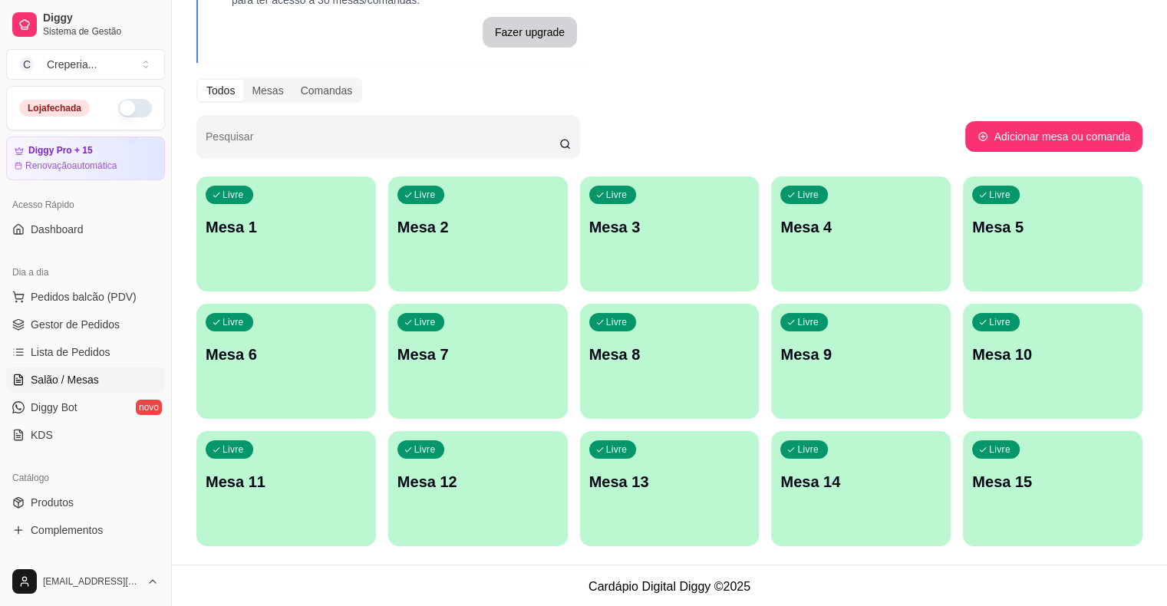
scroll to position [126, 0]
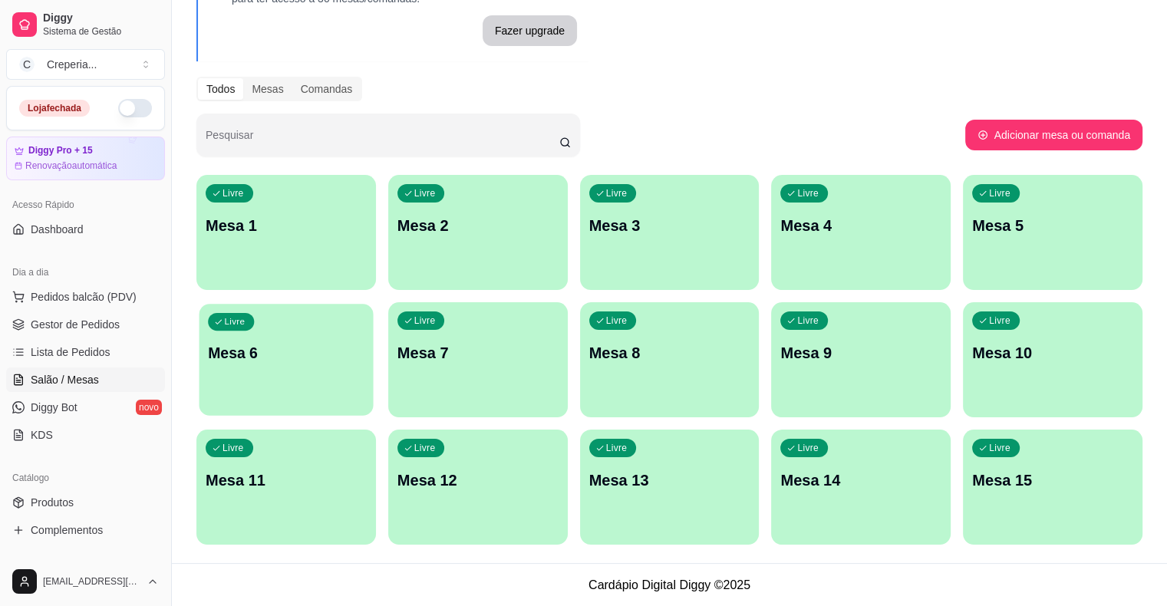
click at [374, 304] on div "Livre Mesa 6" at bounding box center [286, 351] width 174 height 94
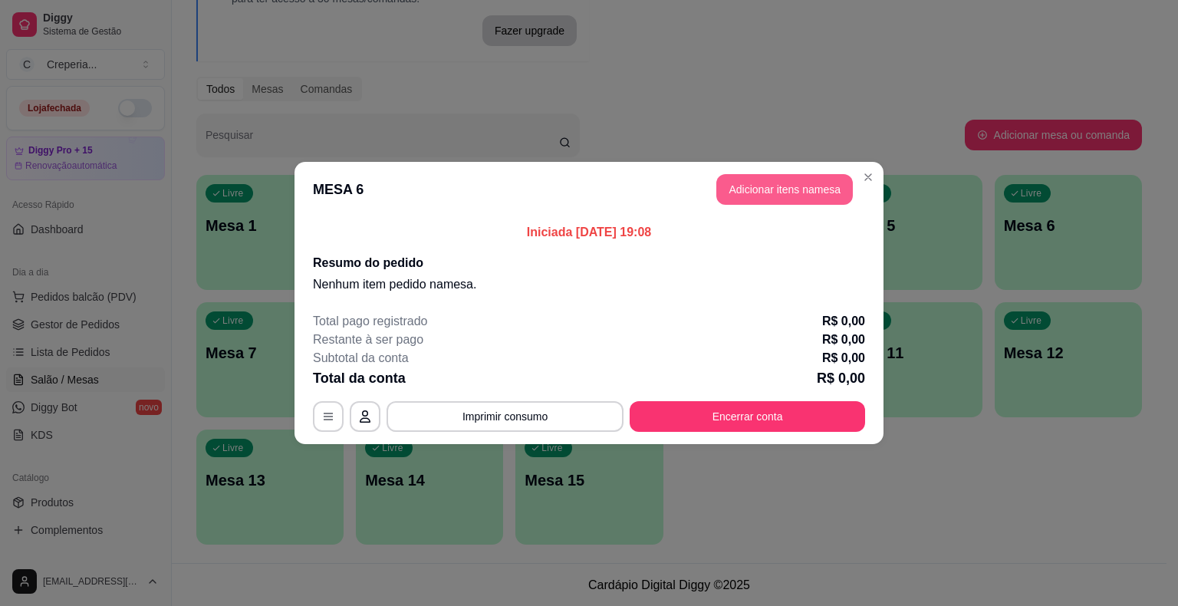
click at [768, 193] on button "Adicionar itens na mesa" at bounding box center [784, 189] width 137 height 31
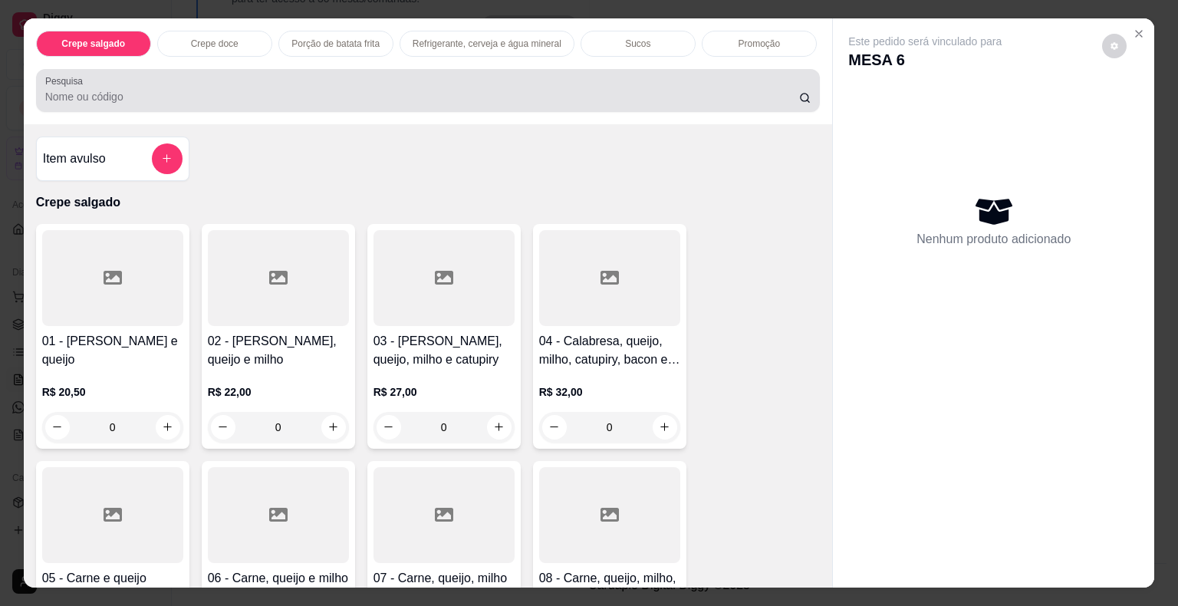
click at [325, 100] on div "Pesquisa" at bounding box center [428, 90] width 785 height 43
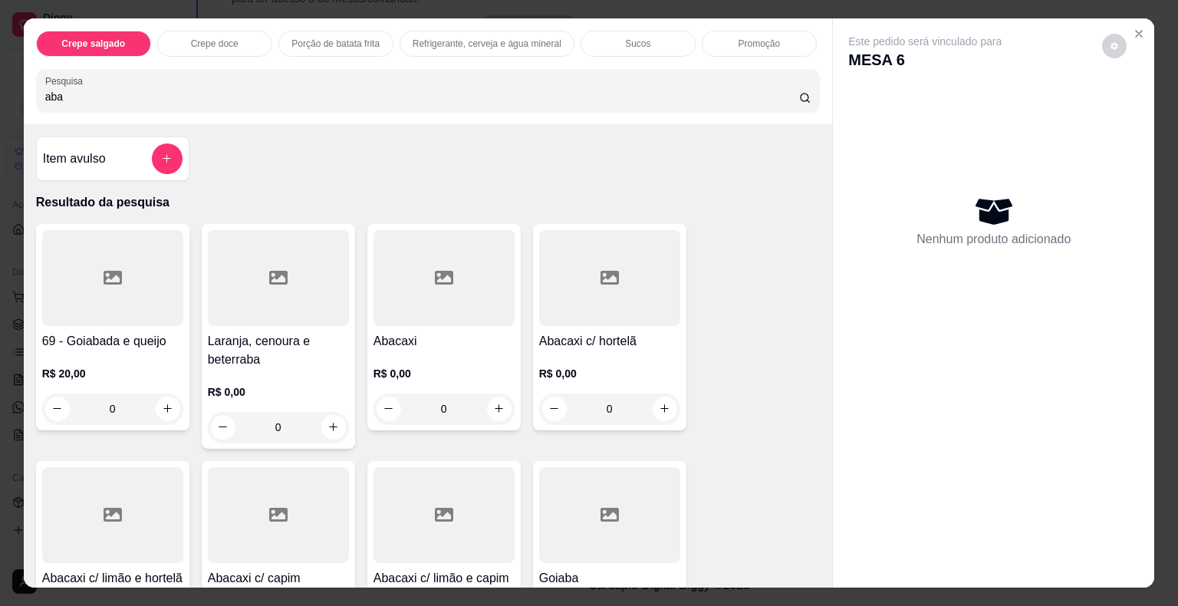
type input "aba"
click at [585, 281] on div at bounding box center [609, 278] width 141 height 96
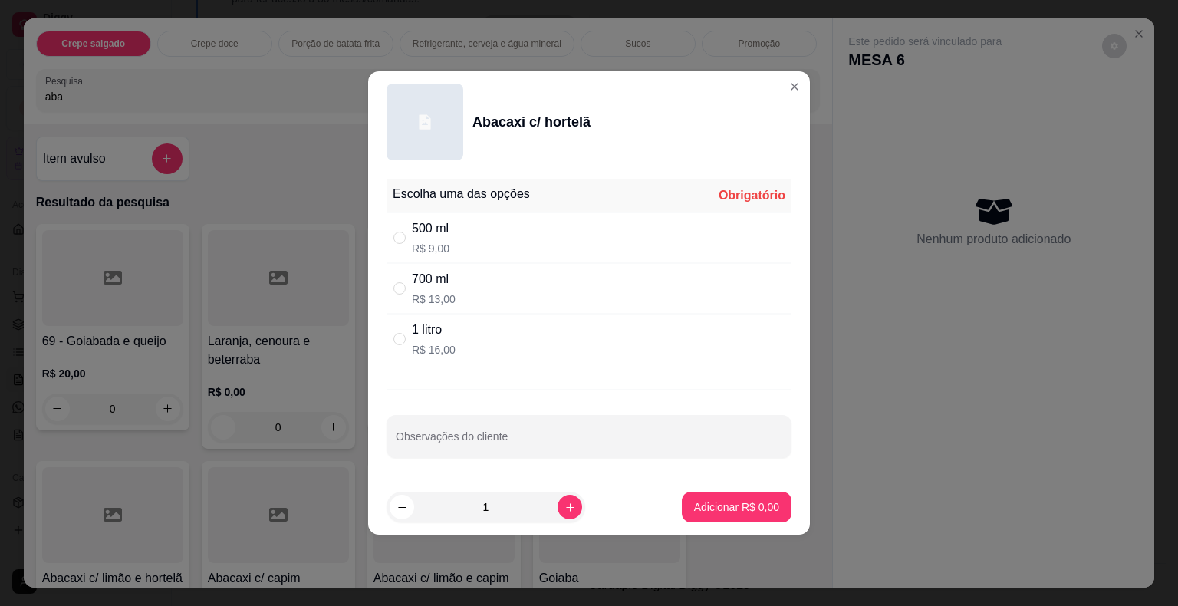
click at [436, 345] on p "R$ 16,00" at bounding box center [434, 349] width 44 height 15
radio input "true"
click at [736, 505] on p "Adicionar R$ 16,00" at bounding box center [733, 506] width 91 height 15
type input "1"
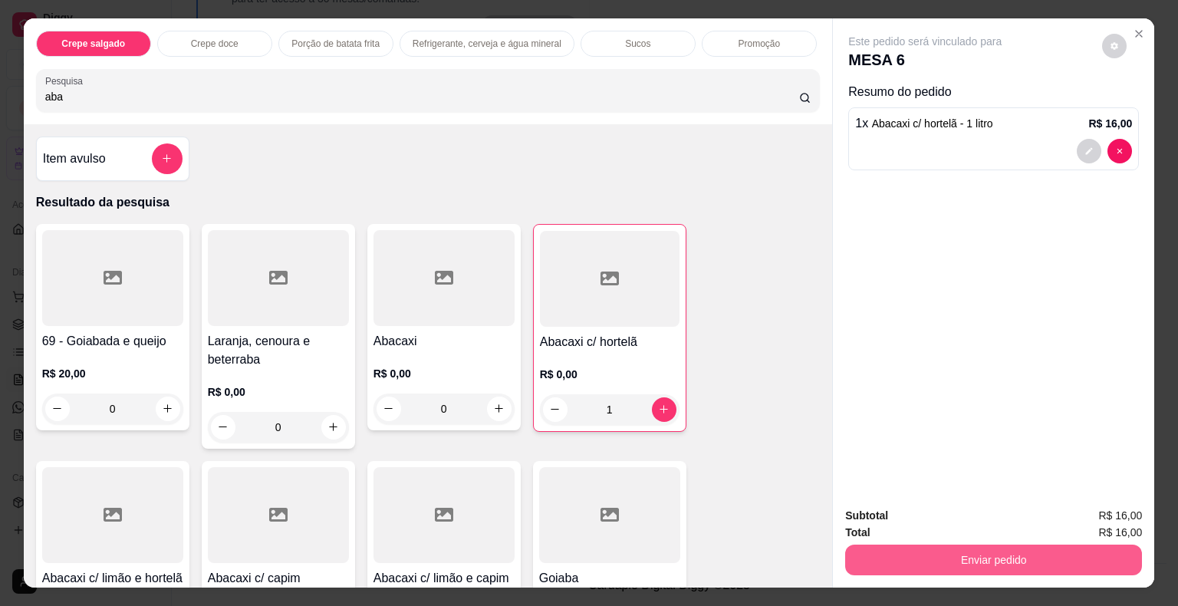
click at [966, 566] on button "Enviar pedido" at bounding box center [993, 560] width 297 height 31
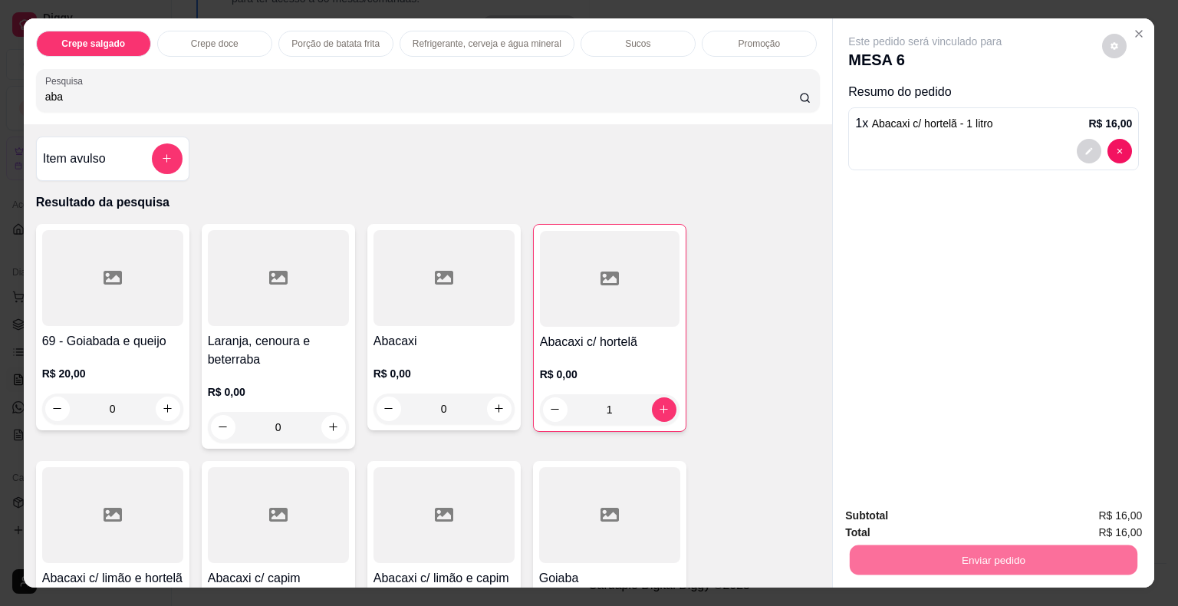
click at [869, 520] on button "Não registrar e enviar pedido" at bounding box center [943, 517] width 160 height 29
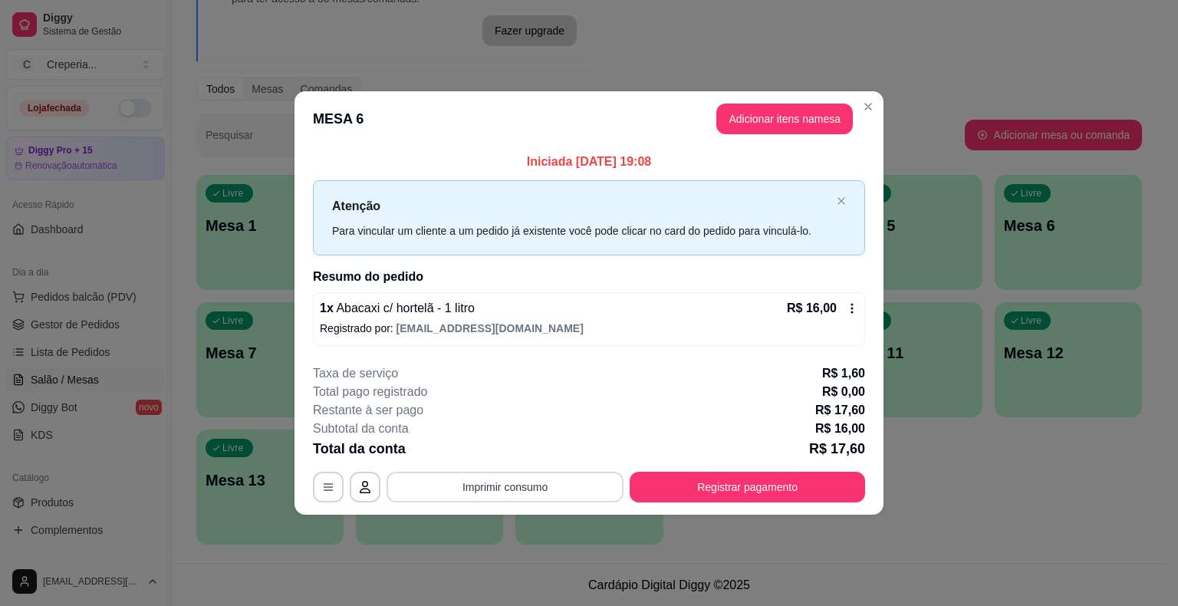
click at [552, 495] on button "Imprimir consumo" at bounding box center [505, 487] width 237 height 31
click at [525, 457] on button "IMPRESSORA" at bounding box center [509, 451] width 107 height 24
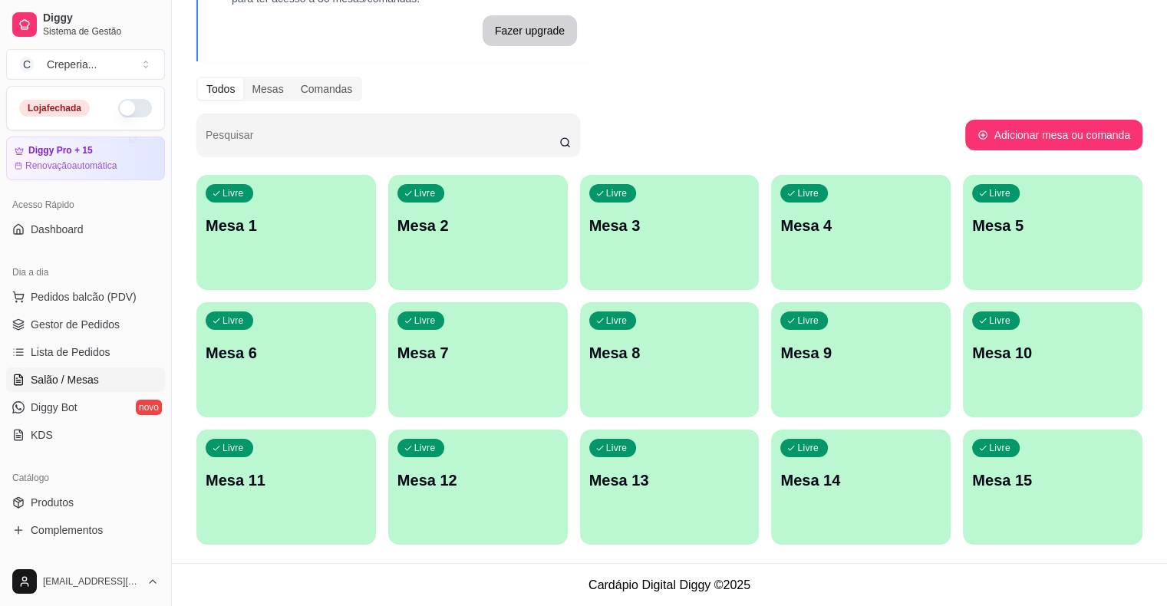
click at [295, 268] on button "Livre Mesa 1" at bounding box center [285, 232] width 179 height 115
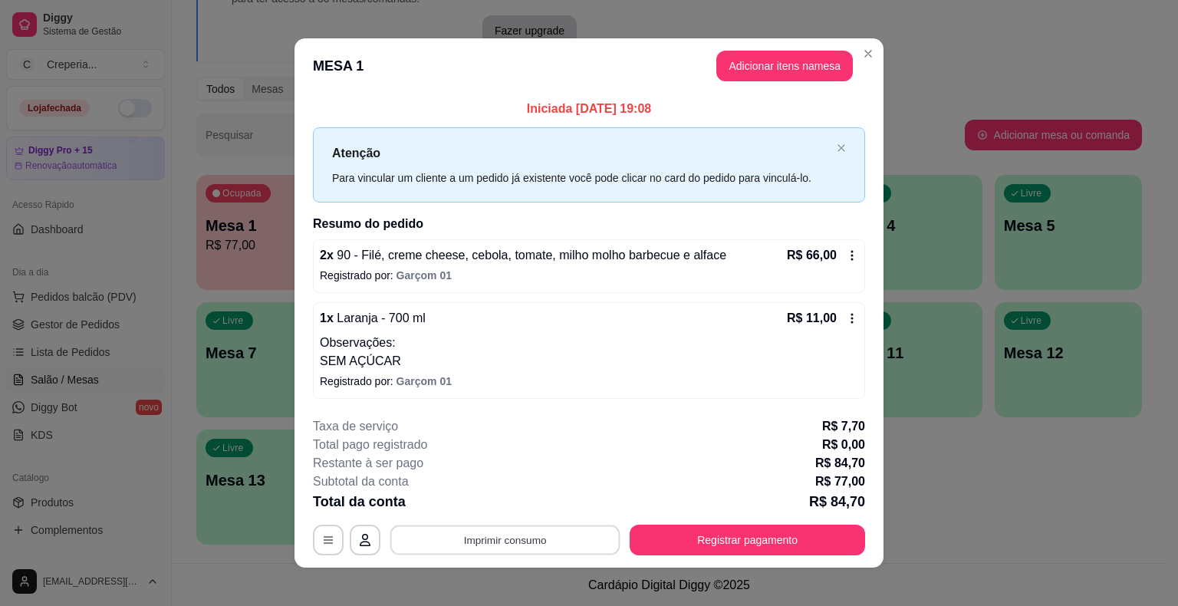
click at [545, 528] on button "Imprimir consumo" at bounding box center [505, 540] width 230 height 30
click at [522, 514] on button "IMPRESSORA" at bounding box center [504, 504] width 111 height 25
click at [776, 483] on div "**********" at bounding box center [589, 486] width 552 height 138
click at [771, 533] on button "Registrar pagamento" at bounding box center [747, 540] width 235 height 31
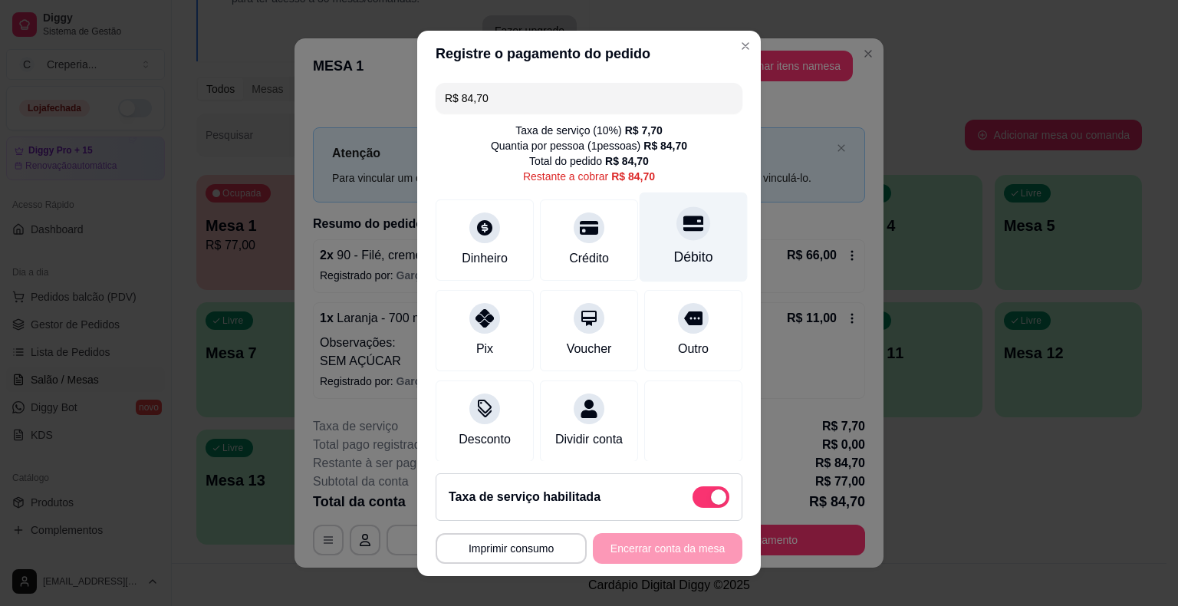
click at [650, 221] on div "Débito" at bounding box center [694, 237] width 108 height 90
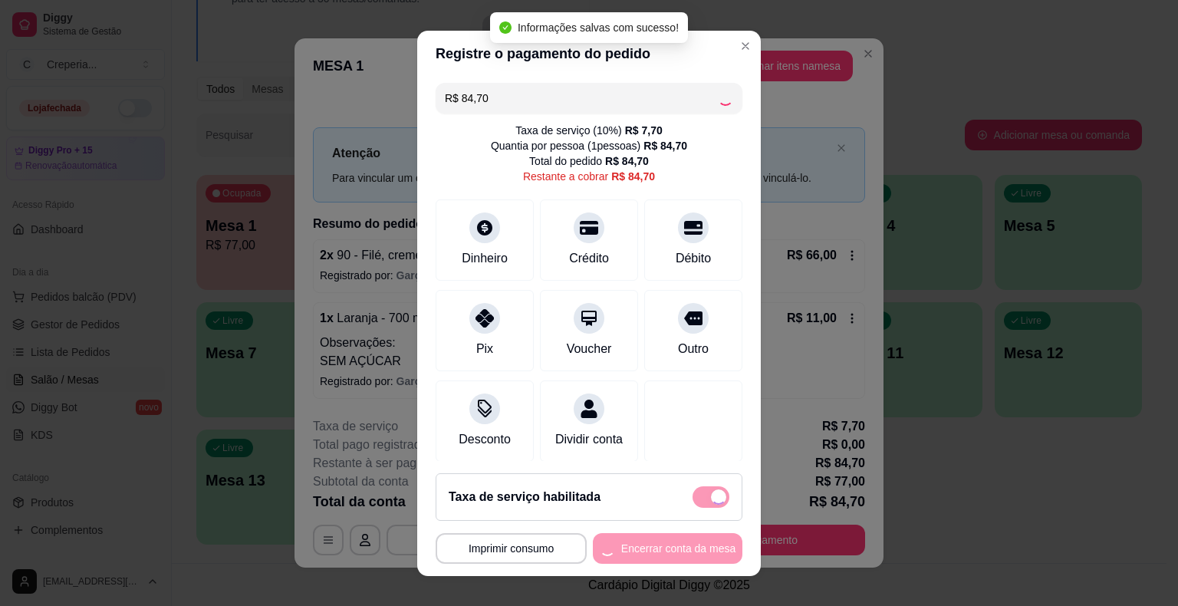
type input "R$ 0,00"
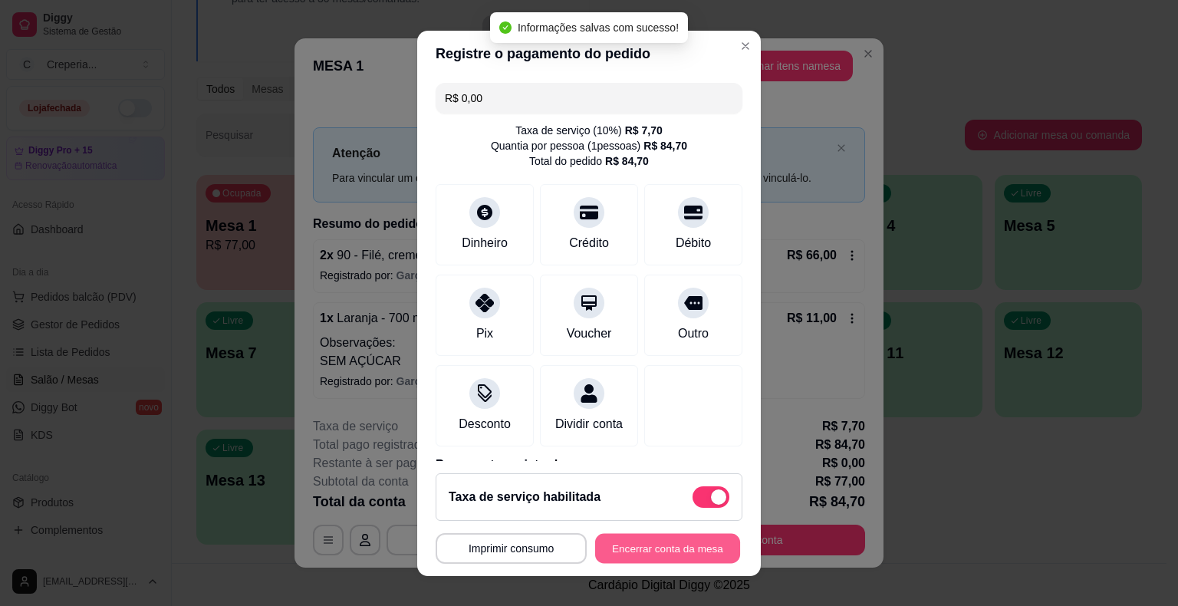
click at [708, 550] on button "Encerrar conta da mesa" at bounding box center [667, 548] width 145 height 30
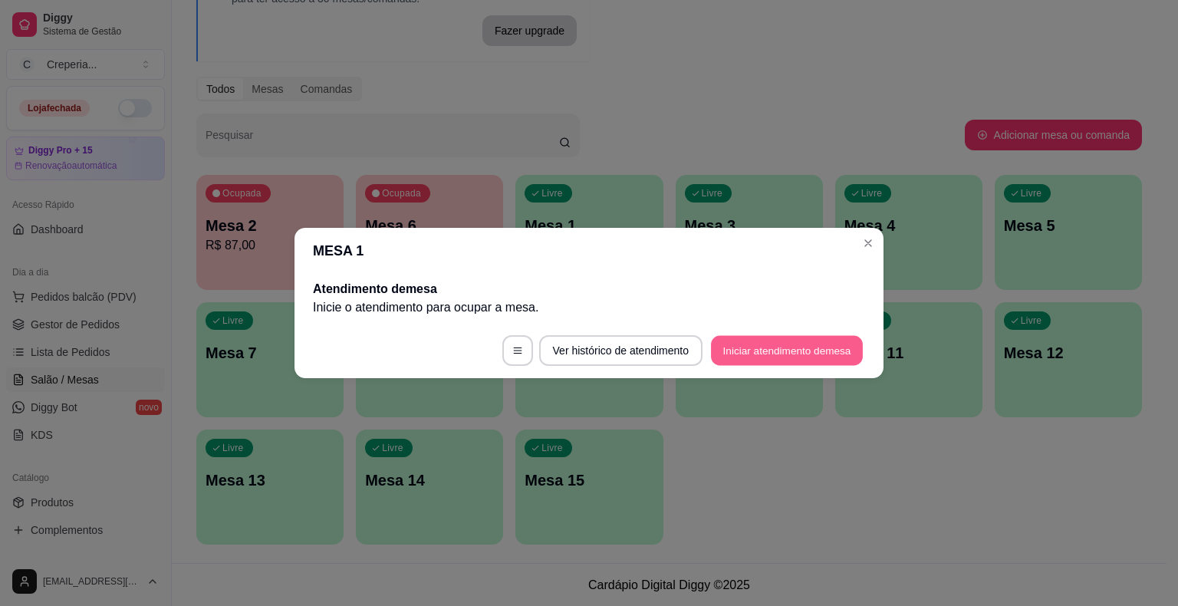
click at [782, 357] on button "Iniciar atendimento de mesa" at bounding box center [787, 351] width 152 height 30
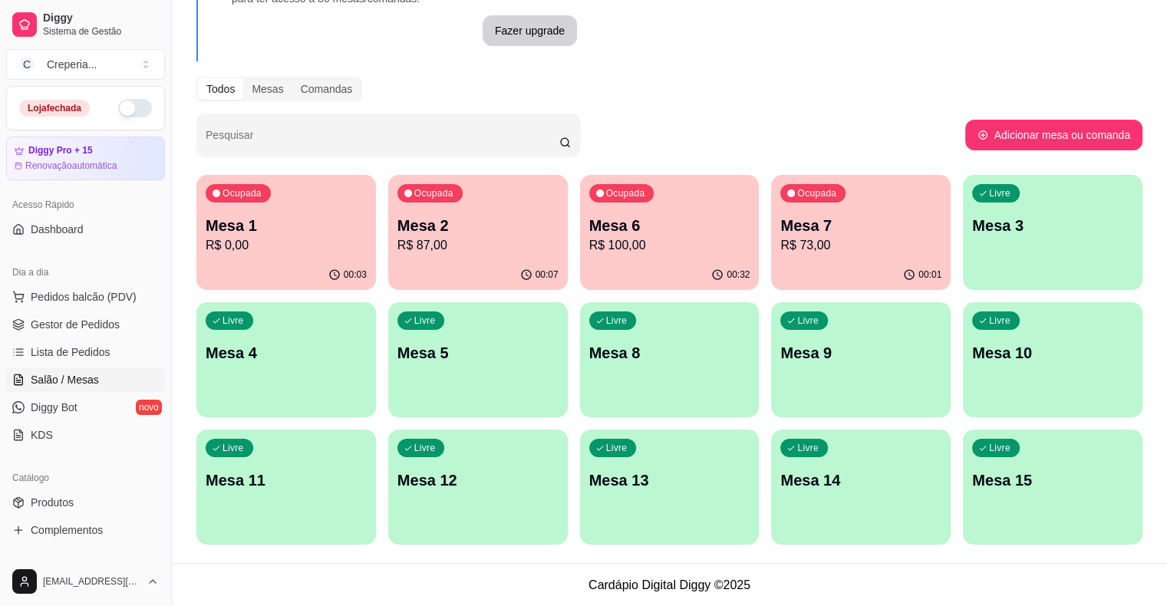
click at [298, 233] on p "Mesa 1" at bounding box center [286, 225] width 161 height 21
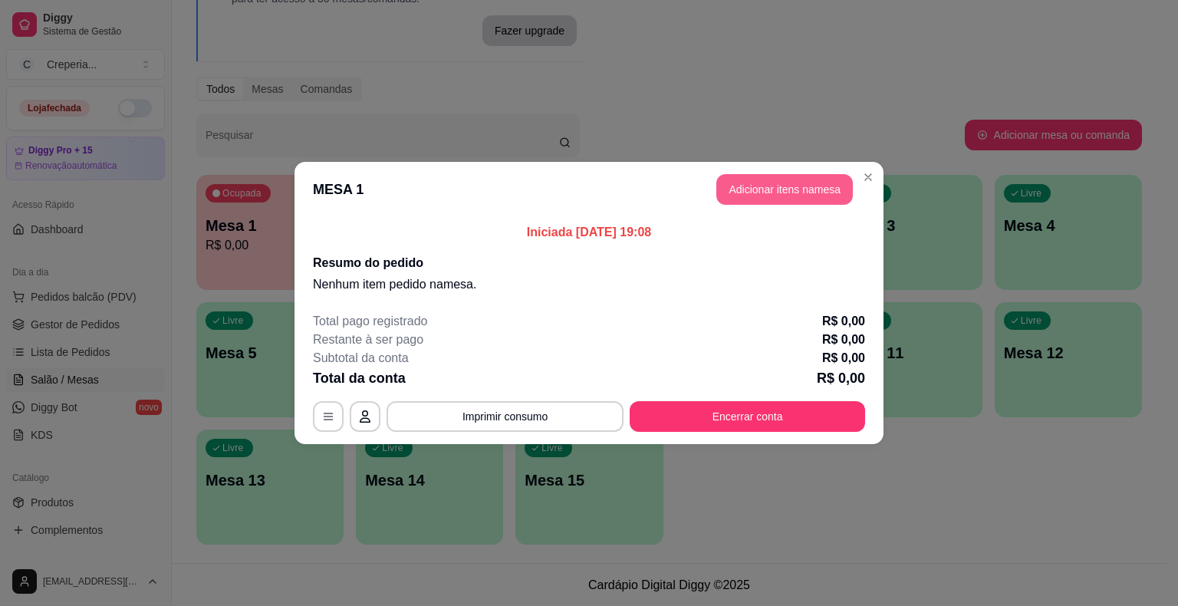
click at [755, 183] on button "Adicionar itens na mesa" at bounding box center [784, 189] width 137 height 31
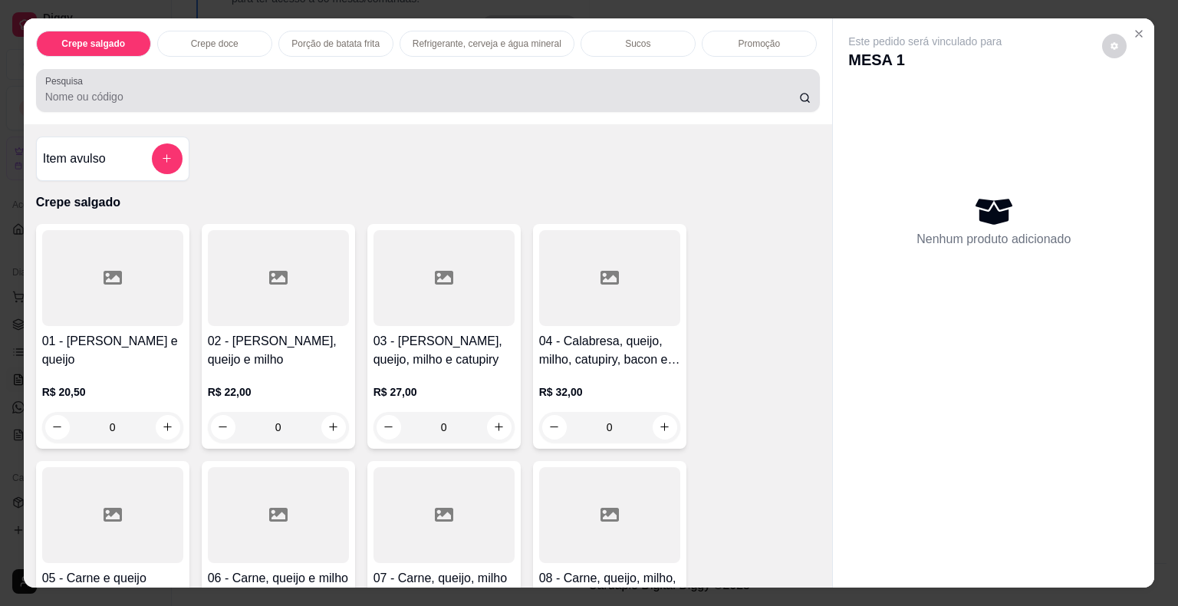
click at [328, 93] on input "Pesquisa" at bounding box center [422, 96] width 754 height 15
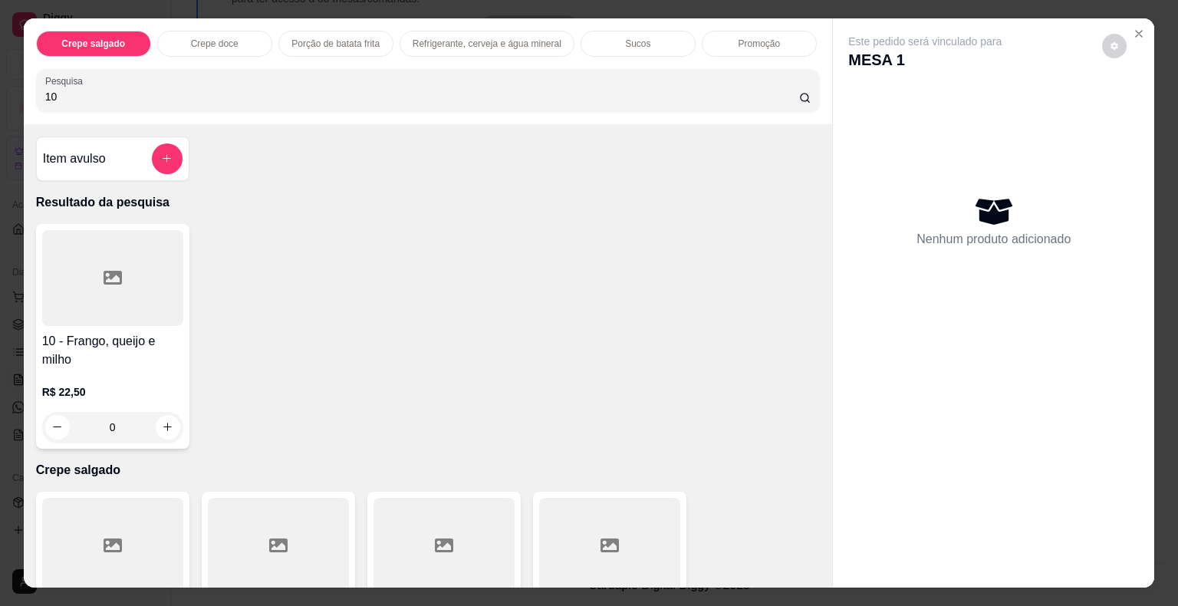
type input "10"
click at [132, 278] on div at bounding box center [112, 278] width 141 height 96
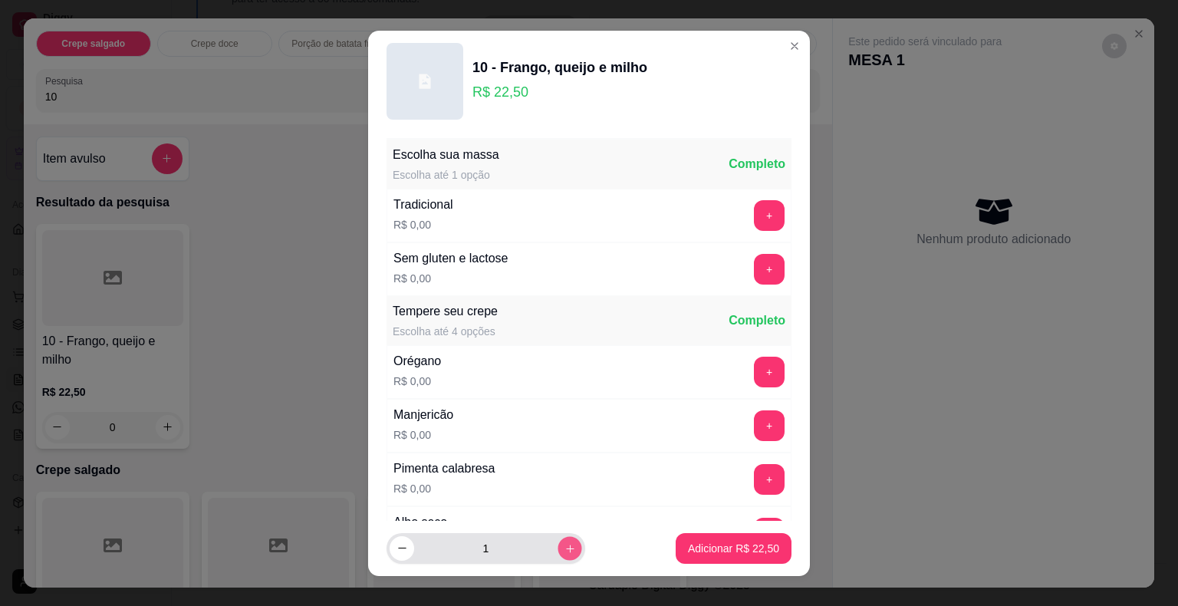
click at [564, 545] on icon "increase-product-quantity" at bounding box center [570, 548] width 12 height 12
type input "2"
click at [710, 551] on p "Adicionar R$ 45,00" at bounding box center [733, 548] width 91 height 15
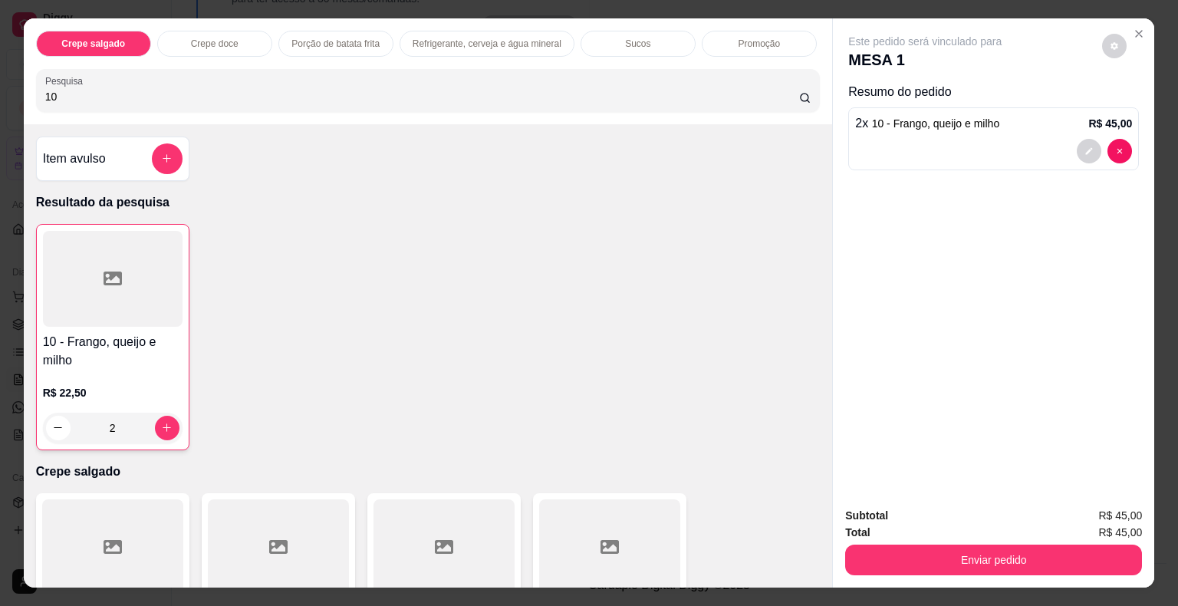
type input "2"
drag, startPoint x: 92, startPoint y: 86, endPoint x: 0, endPoint y: 84, distance: 92.1
click at [0, 84] on div "Crepe salgado Crepe doce Porção de batata frita Refrigerante, cerveja e água mi…" at bounding box center [589, 303] width 1178 height 606
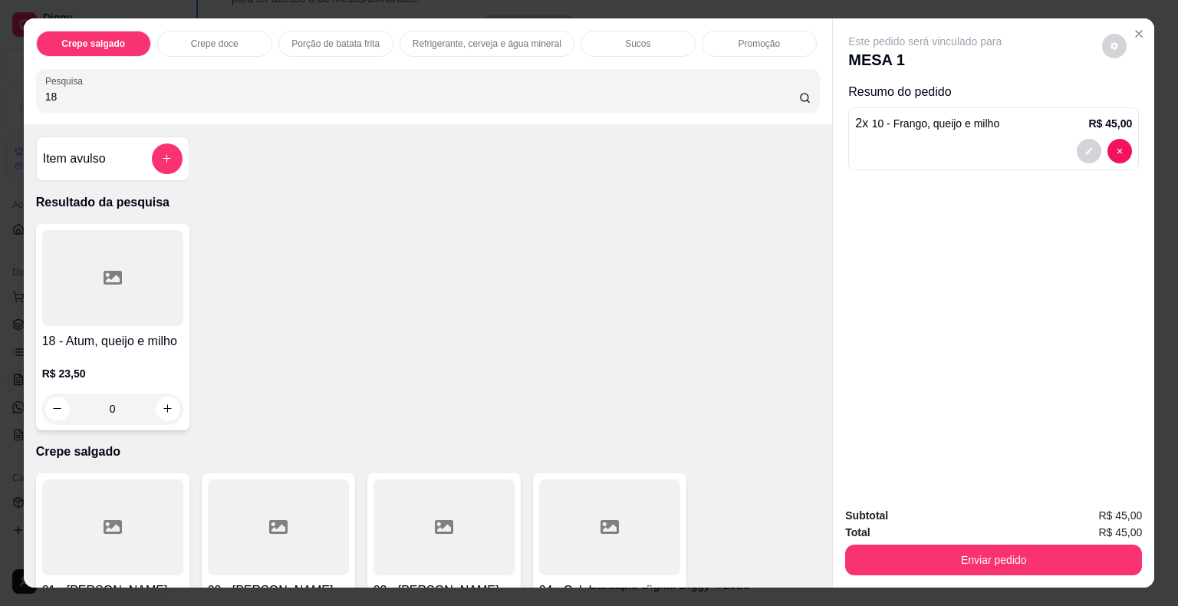
type input "18"
click at [104, 271] on icon at bounding box center [113, 277] width 18 height 18
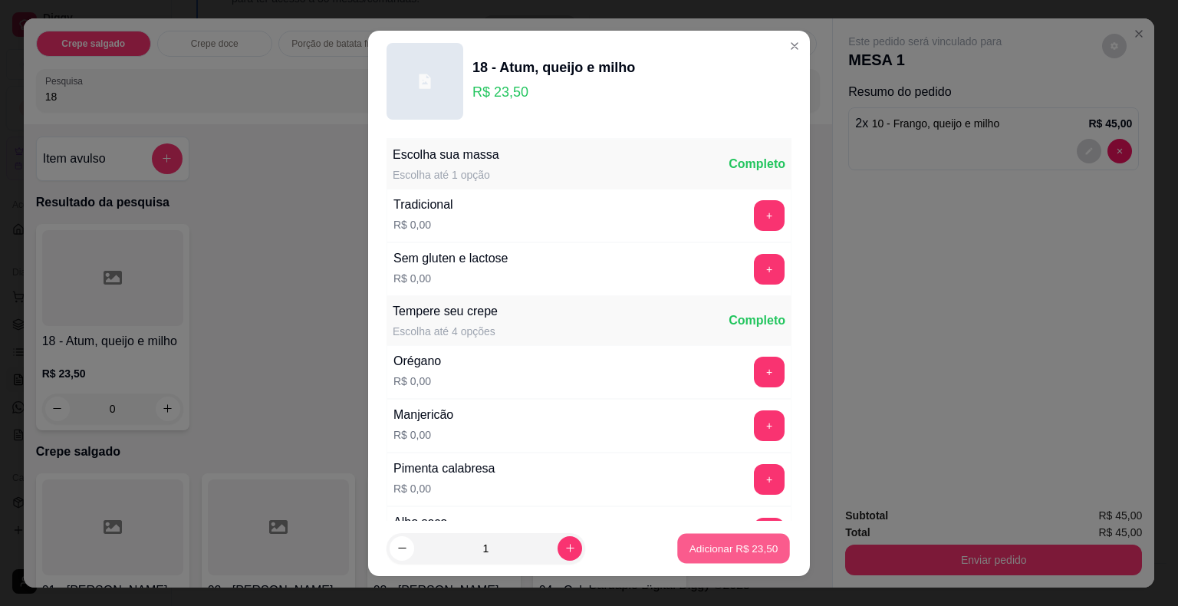
click at [734, 557] on button "Adicionar R$ 23,50" at bounding box center [733, 548] width 113 height 30
type input "1"
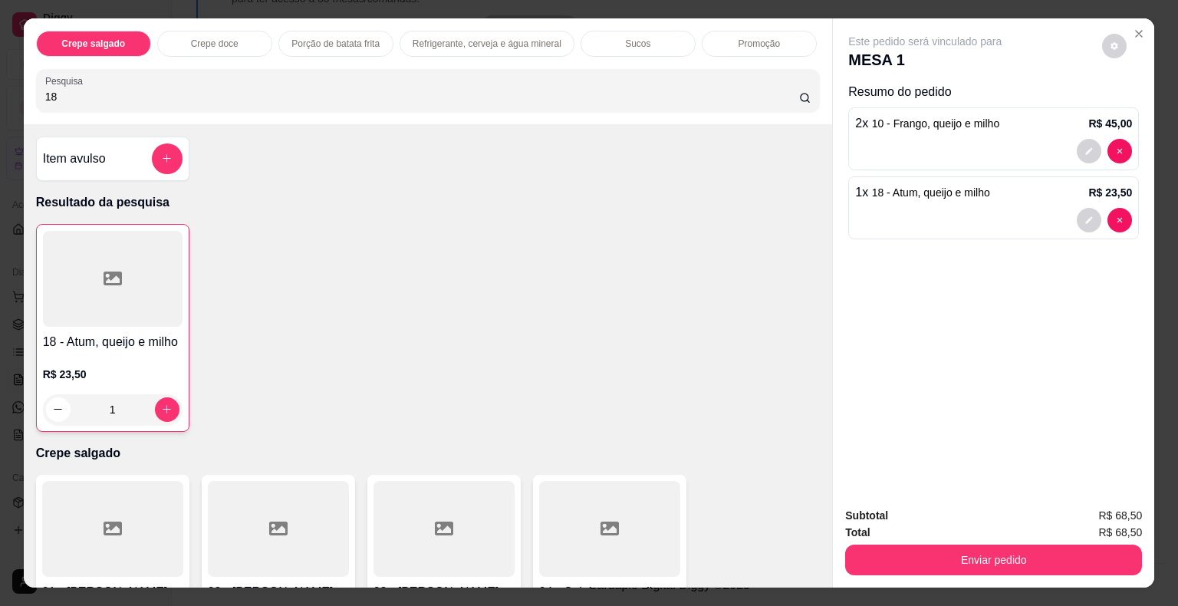
drag, startPoint x: 83, startPoint y: 87, endPoint x: 0, endPoint y: 67, distance: 85.2
click at [0, 67] on div "Crepe salgado Crepe doce Porção de batata frita Refrigerante, cerveja e água mi…" at bounding box center [589, 303] width 1178 height 606
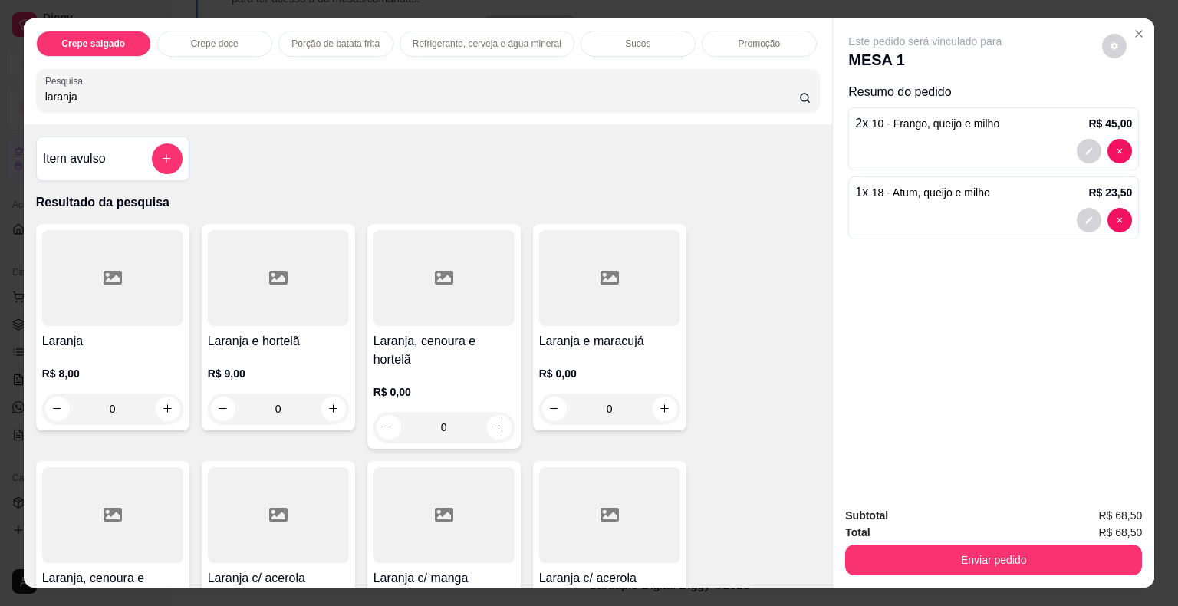
type input "laranja"
click at [100, 296] on div at bounding box center [112, 278] width 141 height 96
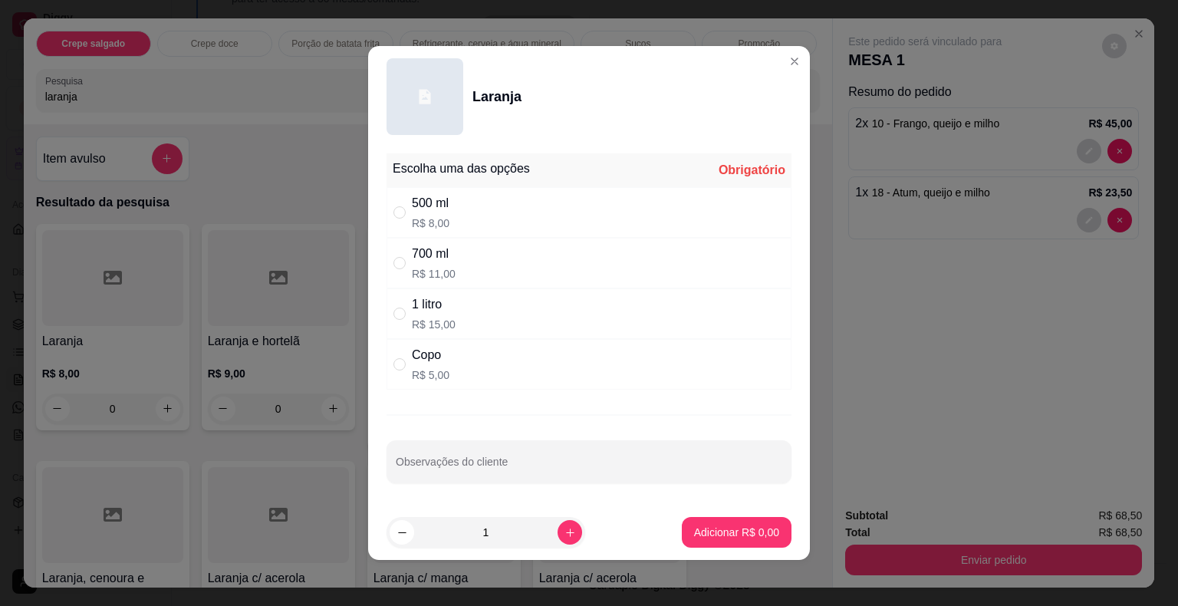
click at [442, 321] on p "R$ 15,00" at bounding box center [434, 324] width 44 height 15
radio input "true"
click at [500, 465] on input "Observações do cliente" at bounding box center [589, 467] width 387 height 15
click at [500, 465] on input "SU" at bounding box center [589, 467] width 387 height 15
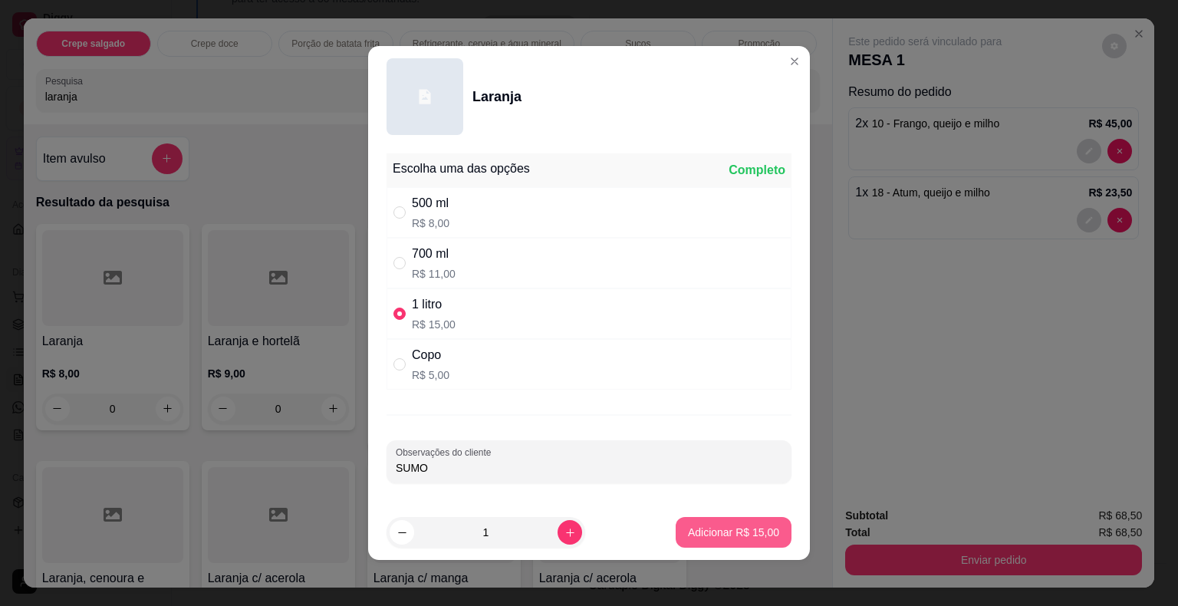
type input "SUMO"
click at [711, 535] on p "Adicionar R$ 15,00" at bounding box center [733, 532] width 91 height 15
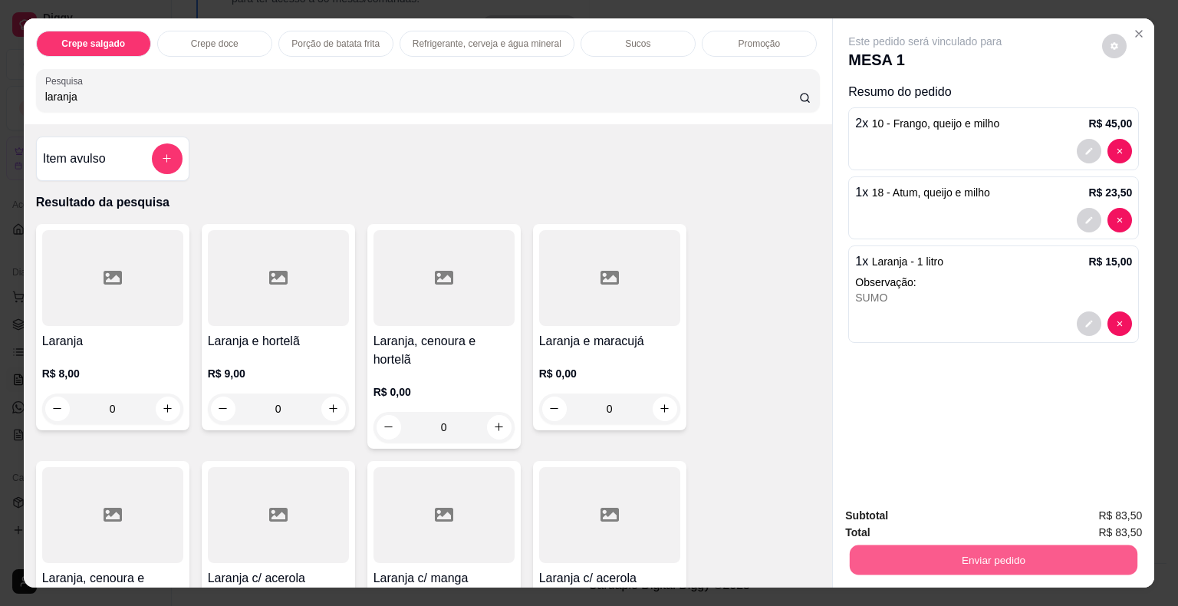
click at [908, 560] on button "Enviar pedido" at bounding box center [994, 560] width 288 height 30
click at [890, 520] on button "Não registrar e enviar pedido" at bounding box center [942, 517] width 155 height 28
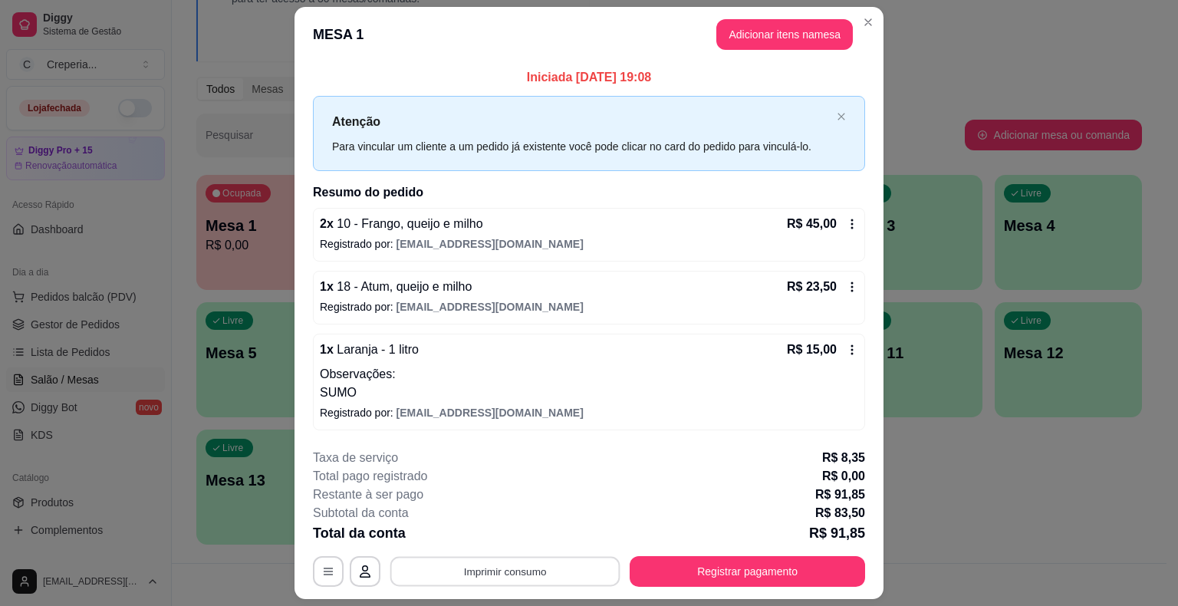
click at [549, 564] on button "Imprimir consumo" at bounding box center [505, 571] width 230 height 30
click at [541, 535] on button "IMPRESSORA" at bounding box center [504, 536] width 111 height 25
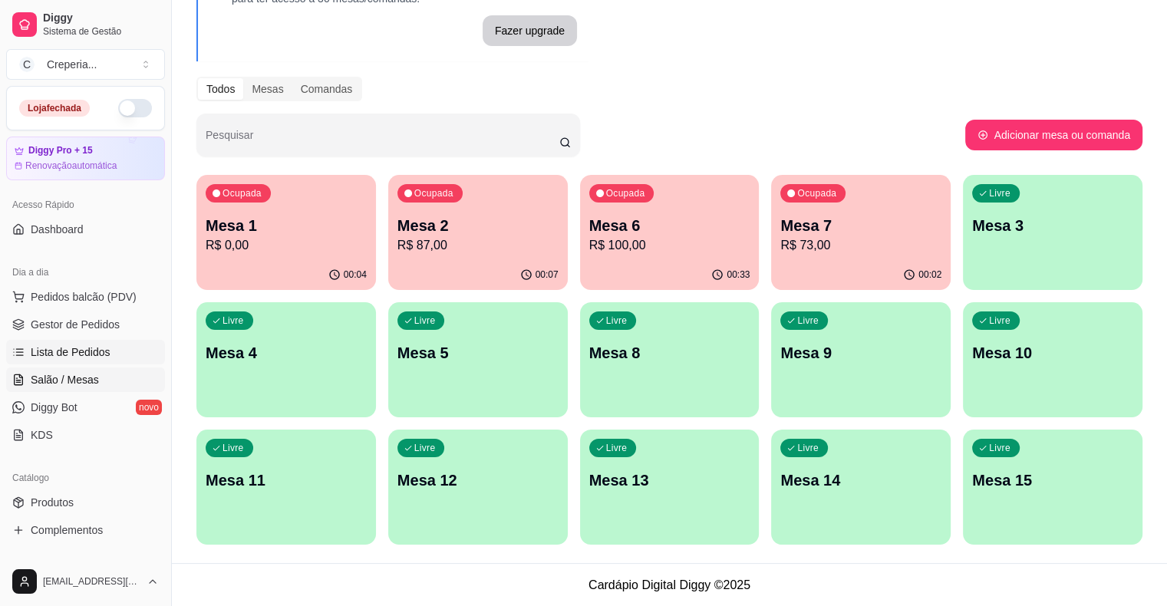
click at [86, 364] on link "Lista de Pedidos" at bounding box center [85, 352] width 159 height 25
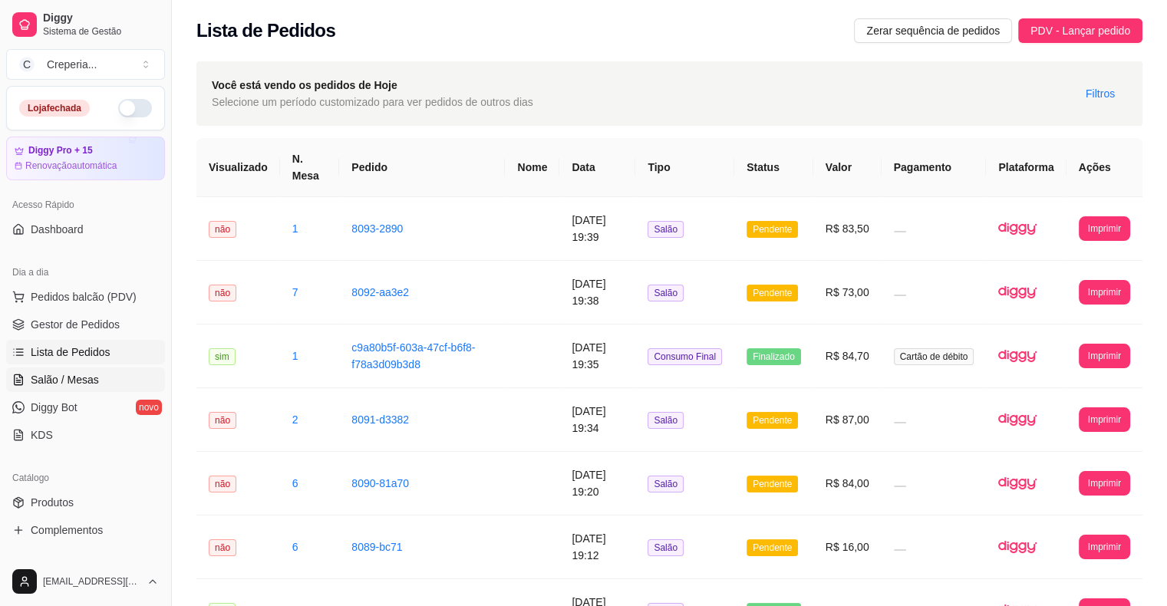
click at [82, 376] on span "Salão / Mesas" at bounding box center [65, 379] width 68 height 15
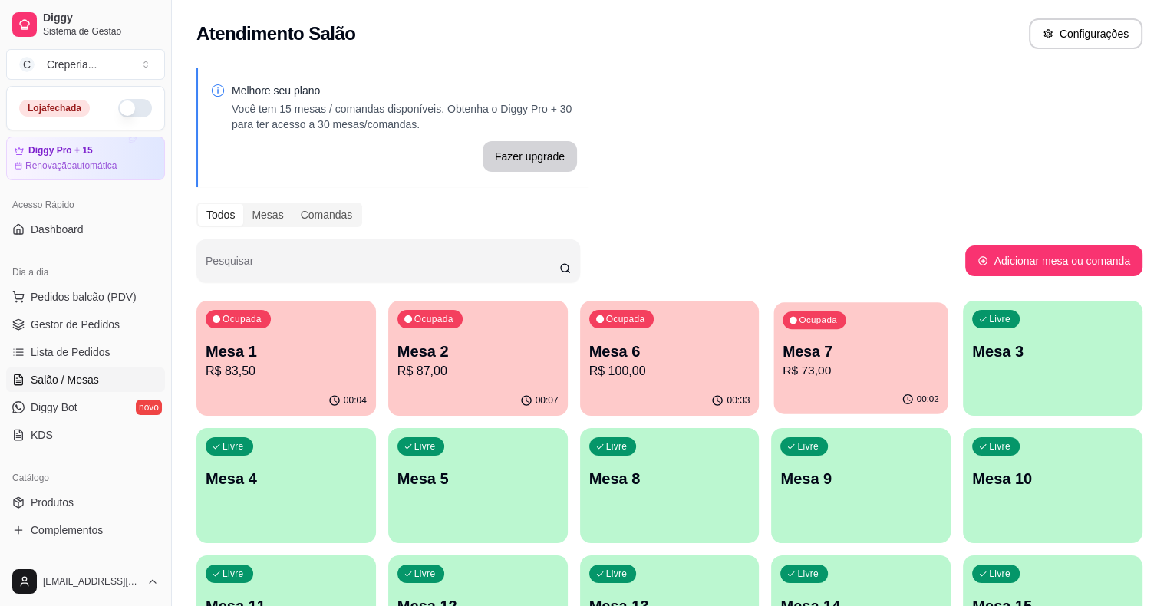
click at [783, 362] on p "R$ 73,00" at bounding box center [861, 371] width 156 height 18
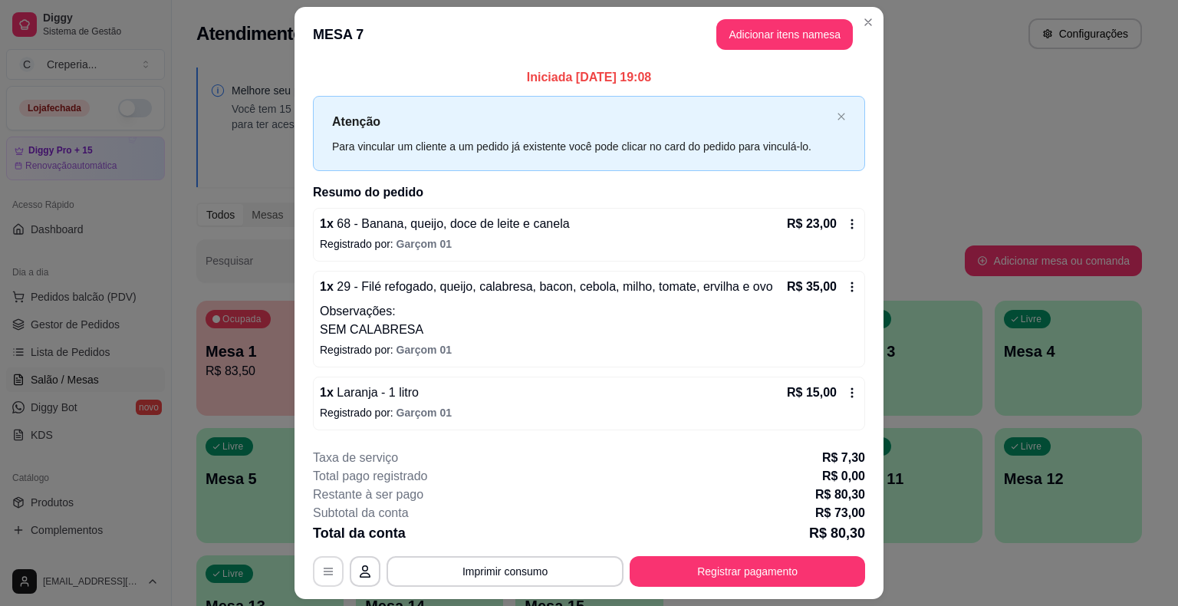
click at [322, 572] on icon "button" at bounding box center [328, 571] width 12 height 12
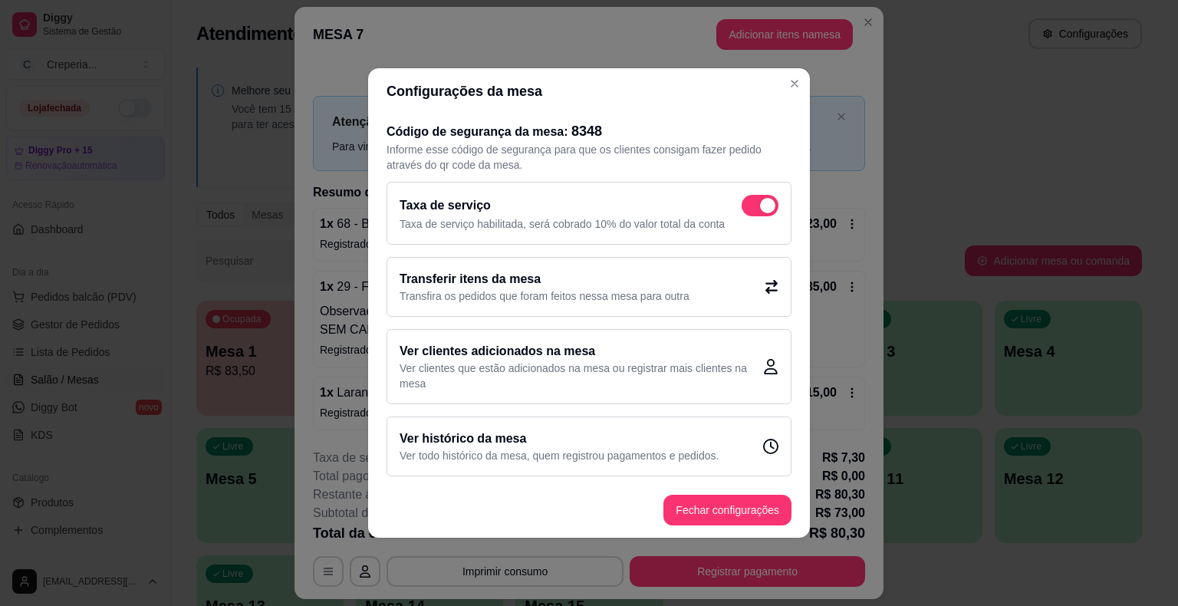
click at [751, 207] on span at bounding box center [760, 205] width 37 height 21
click at [751, 209] on input "checkbox" at bounding box center [746, 214] width 10 height 10
checkbox input "false"
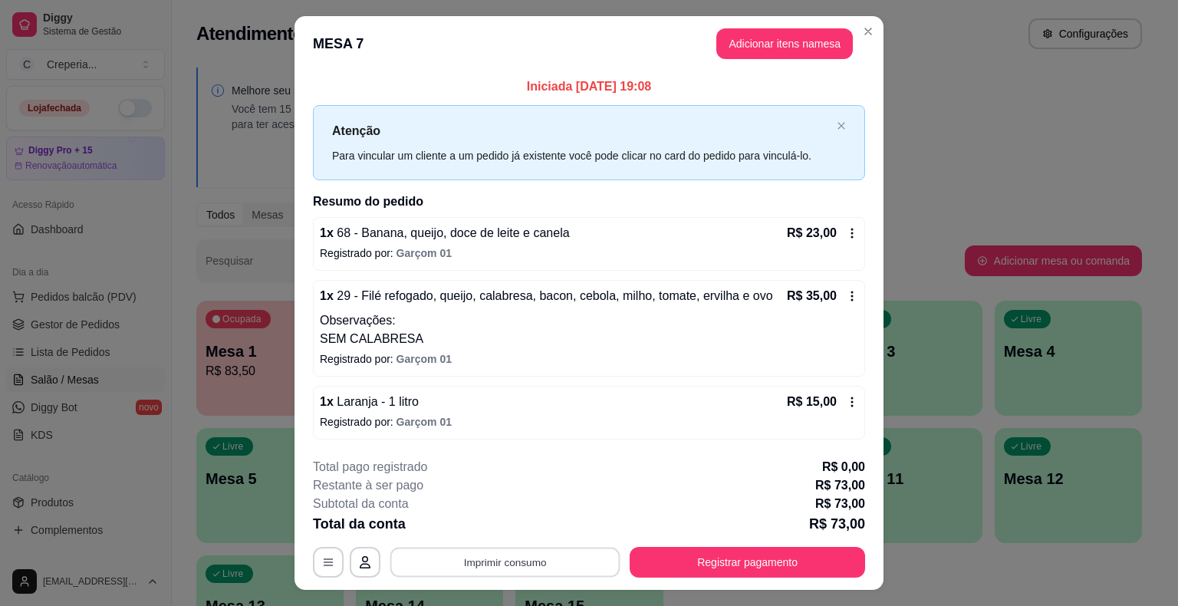
click at [557, 560] on button "Imprimir consumo" at bounding box center [505, 562] width 230 height 30
click at [519, 523] on button "IMPRESSORA" at bounding box center [503, 526] width 107 height 24
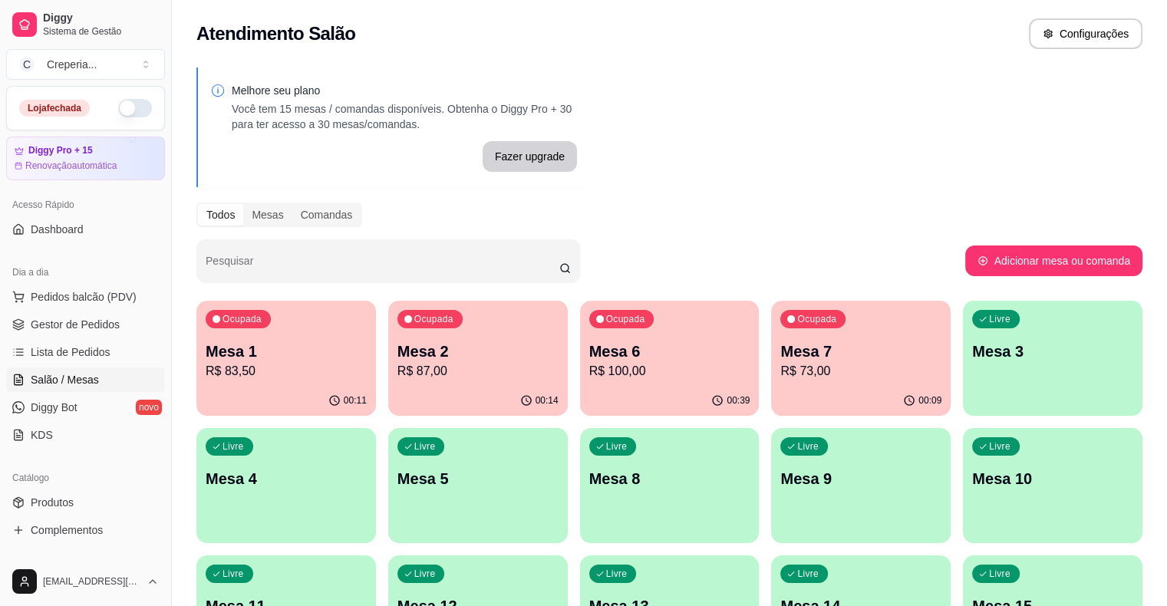
click at [446, 373] on p "R$ 87,00" at bounding box center [477, 371] width 161 height 18
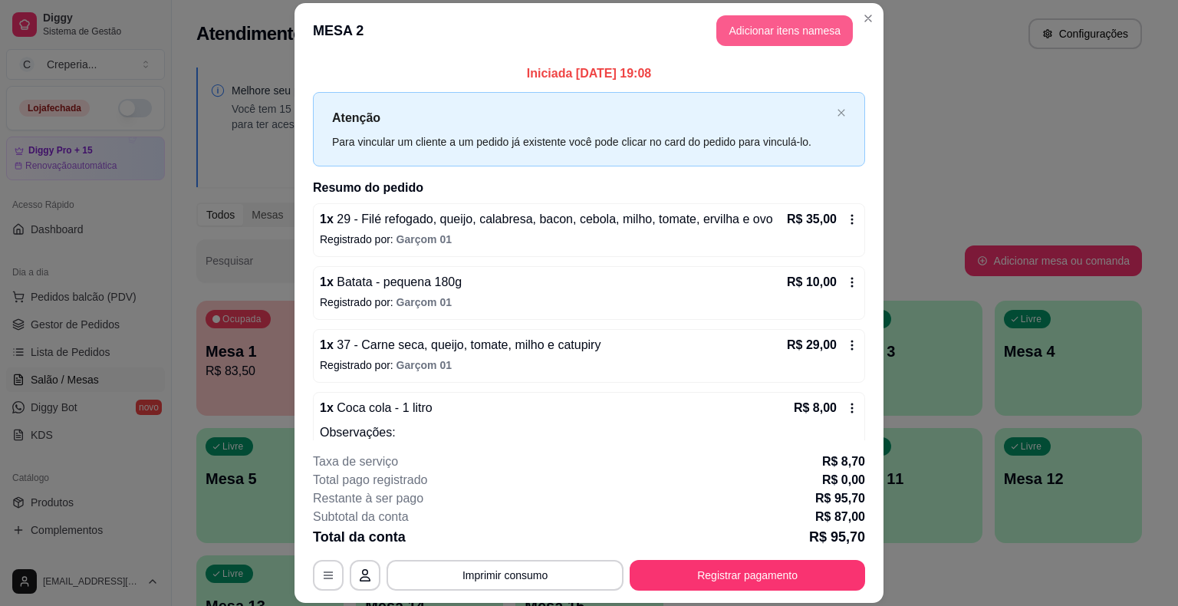
click at [766, 33] on button "Adicionar itens na mesa" at bounding box center [784, 30] width 137 height 31
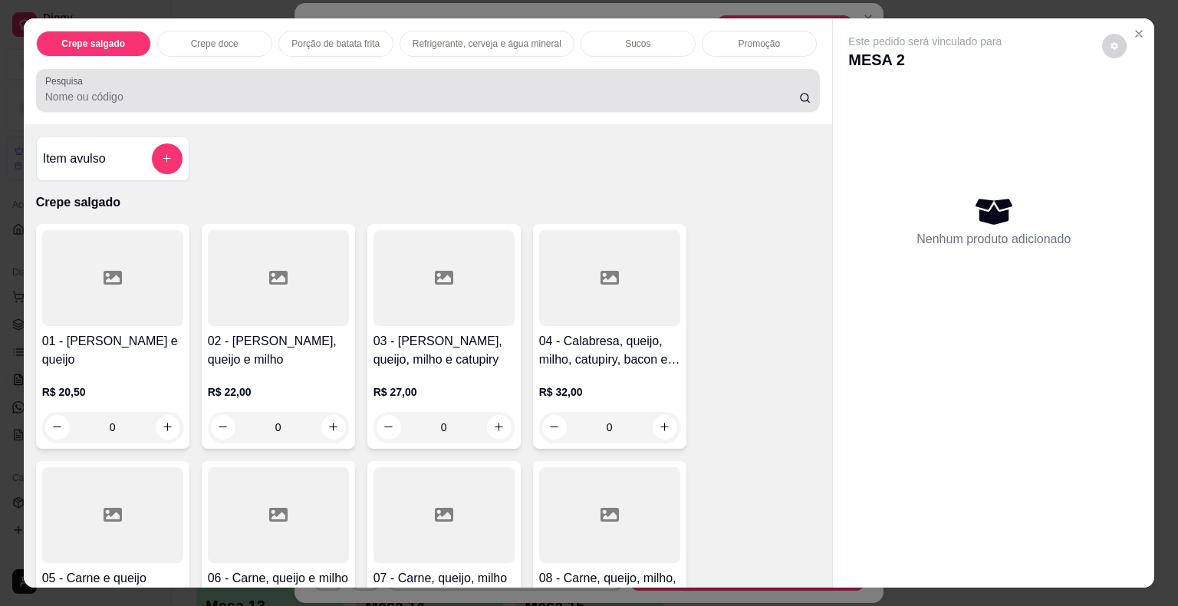
click at [378, 76] on div at bounding box center [428, 90] width 766 height 31
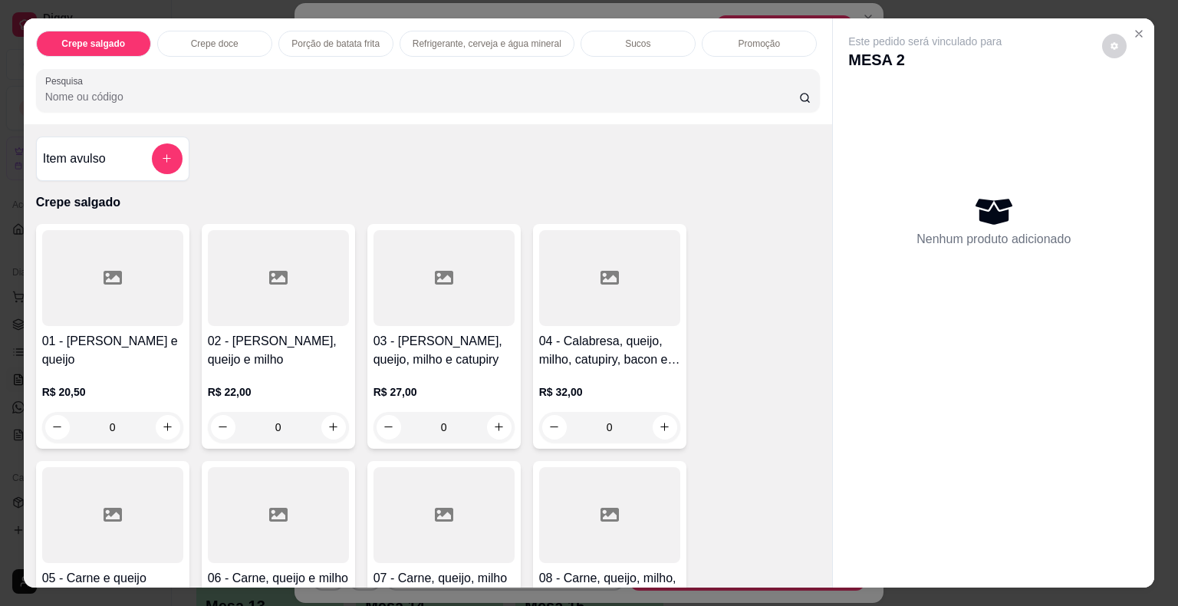
click at [71, 275] on div at bounding box center [112, 278] width 141 height 96
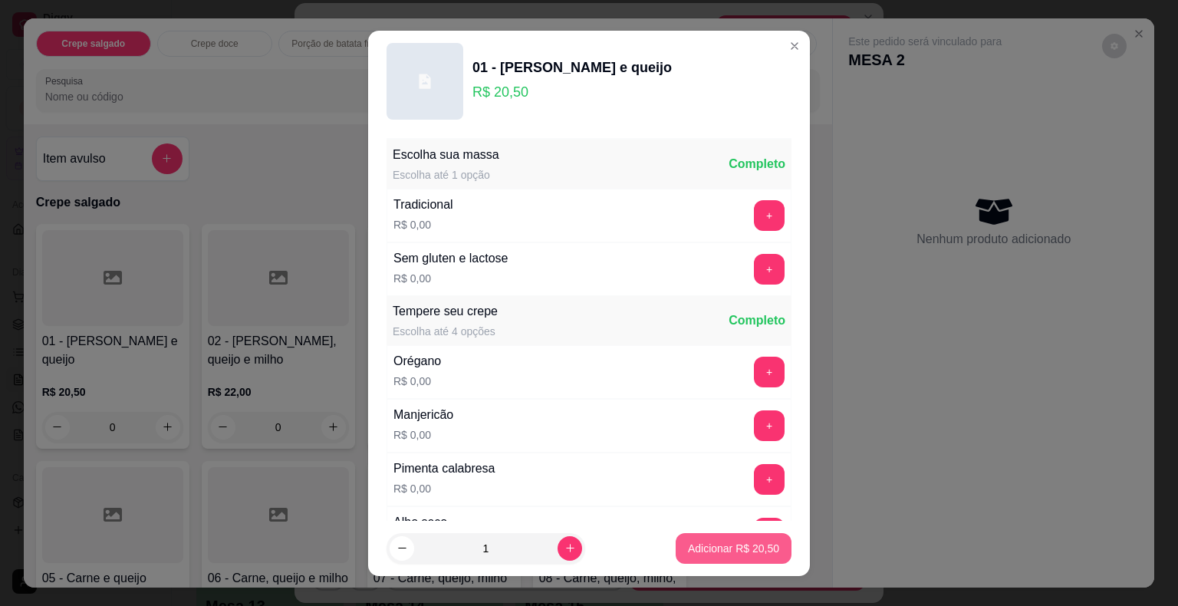
click at [690, 538] on button "Adicionar R$ 20,50" at bounding box center [734, 548] width 116 height 31
type input "1"
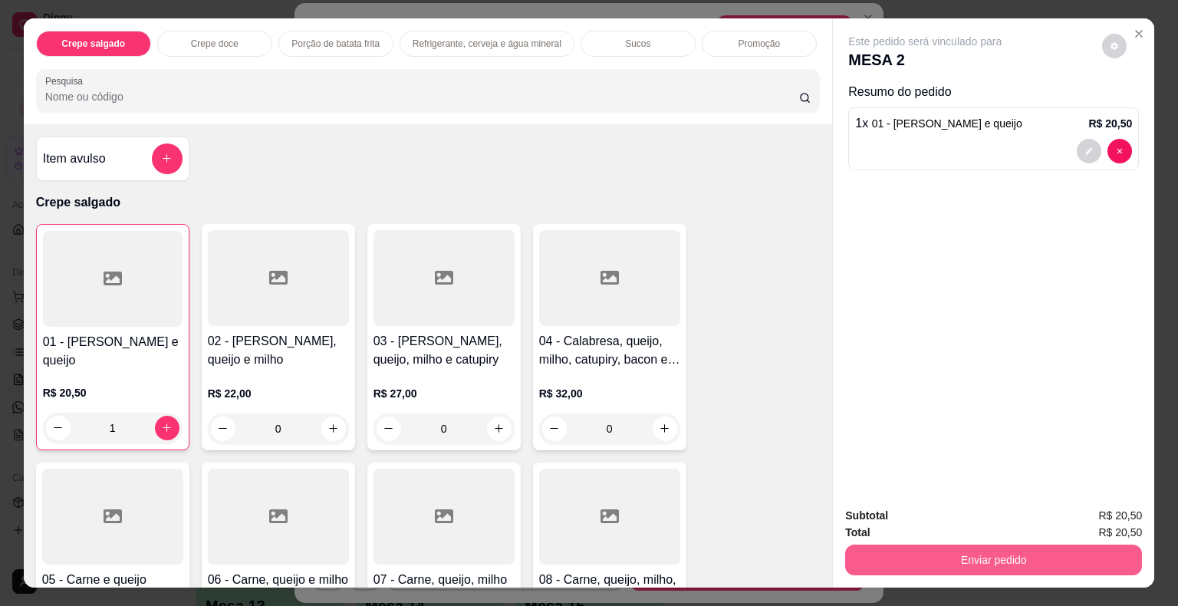
click at [909, 545] on button "Enviar pedido" at bounding box center [993, 560] width 297 height 31
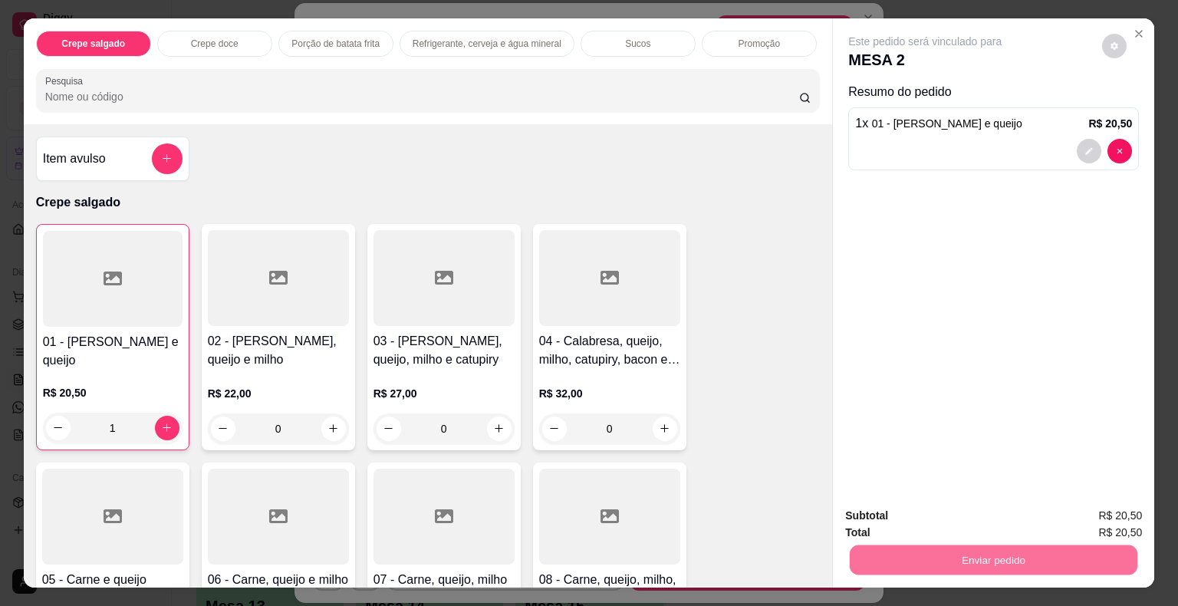
click at [933, 522] on button "Não registrar e enviar pedido" at bounding box center [942, 516] width 155 height 28
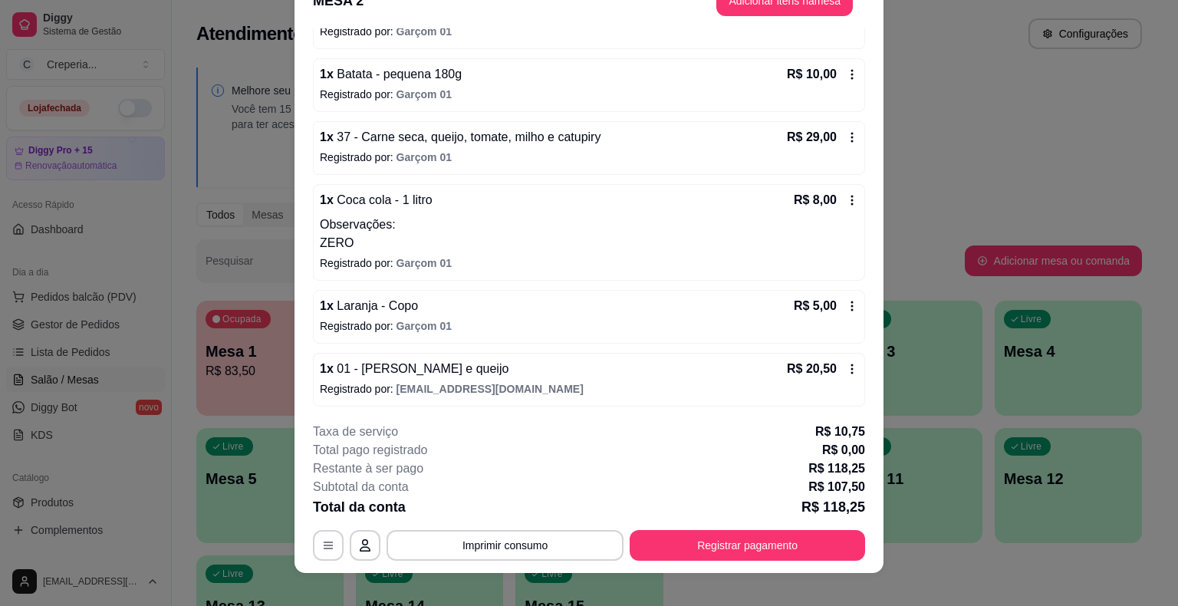
scroll to position [46, 0]
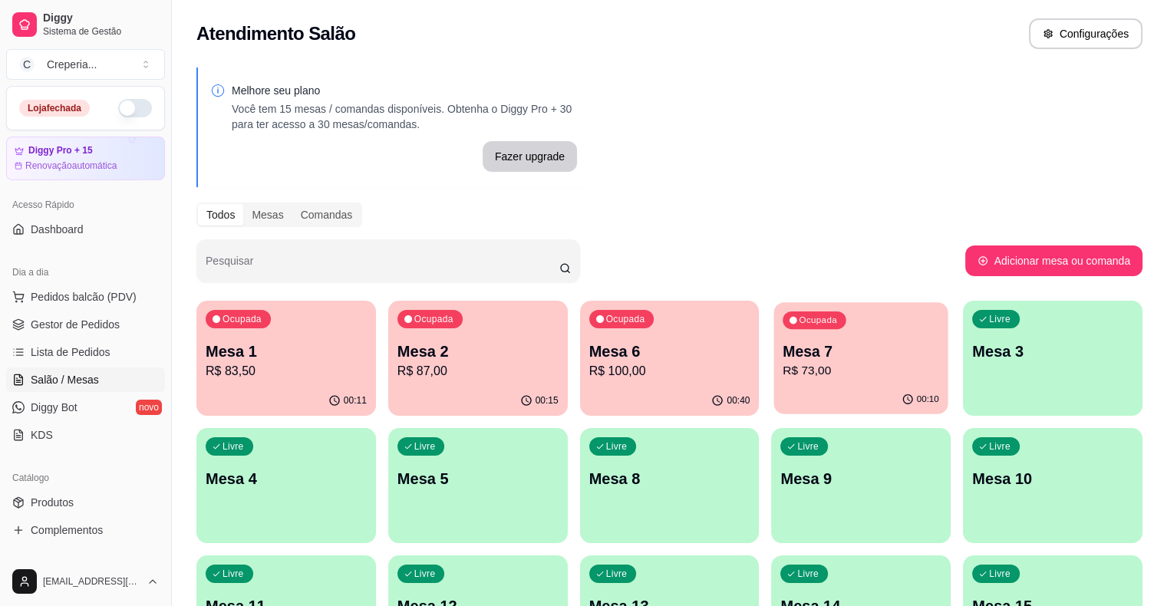
click at [783, 360] on p "Mesa 7" at bounding box center [861, 351] width 156 height 21
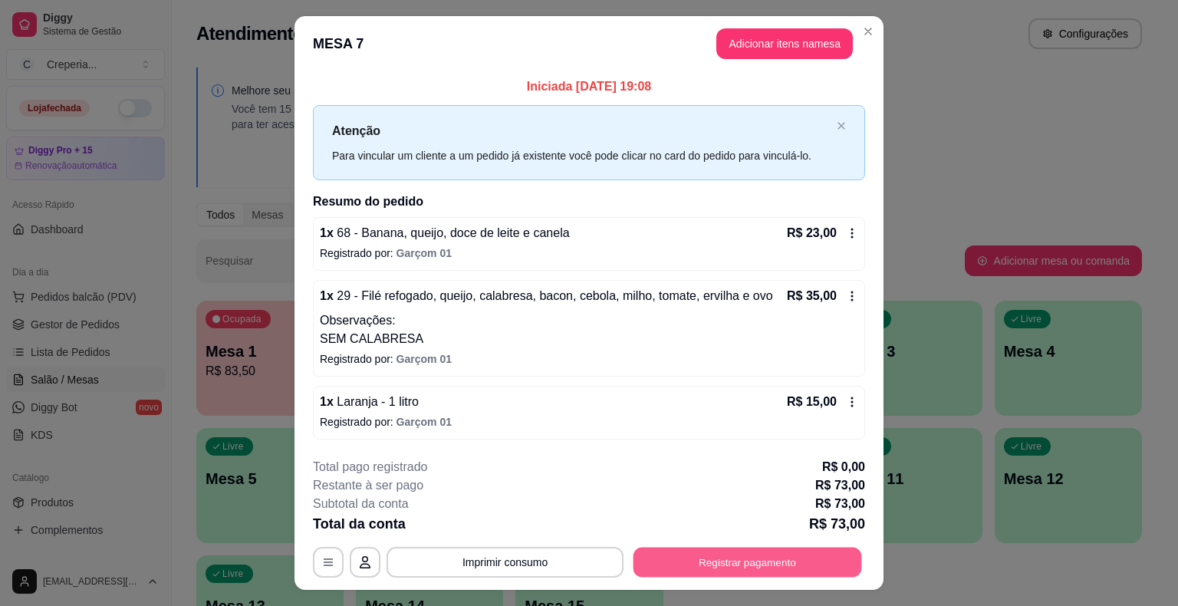
click at [714, 559] on button "Registrar pagamento" at bounding box center [748, 562] width 229 height 30
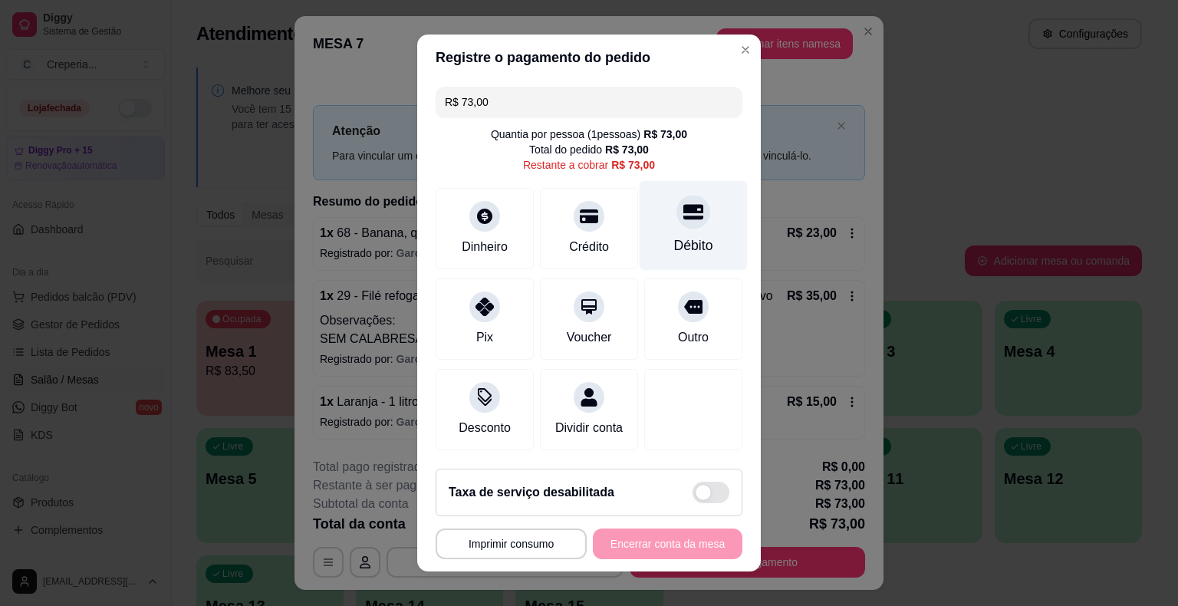
click at [683, 216] on icon at bounding box center [693, 212] width 20 height 15
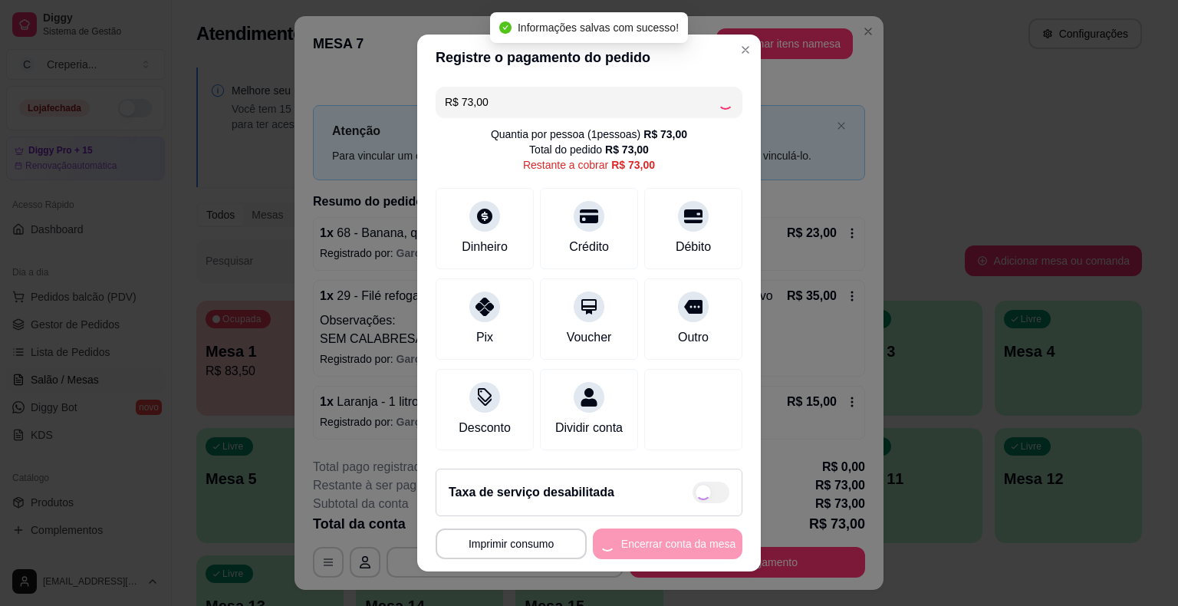
type input "R$ 0,00"
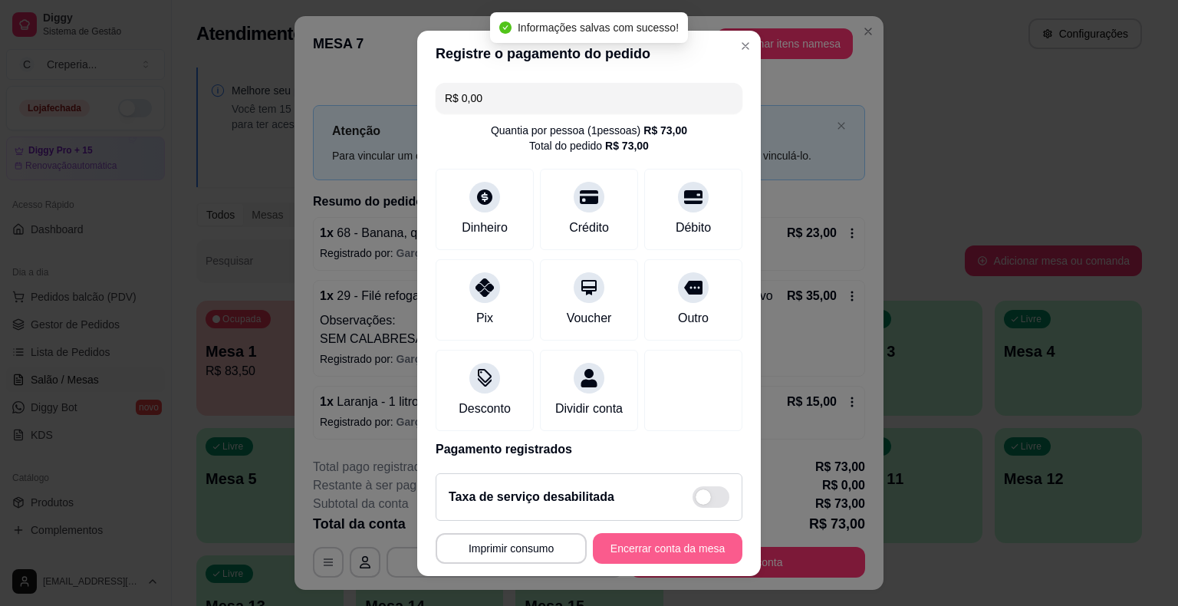
click at [664, 540] on button "Encerrar conta da mesa" at bounding box center [668, 548] width 150 height 31
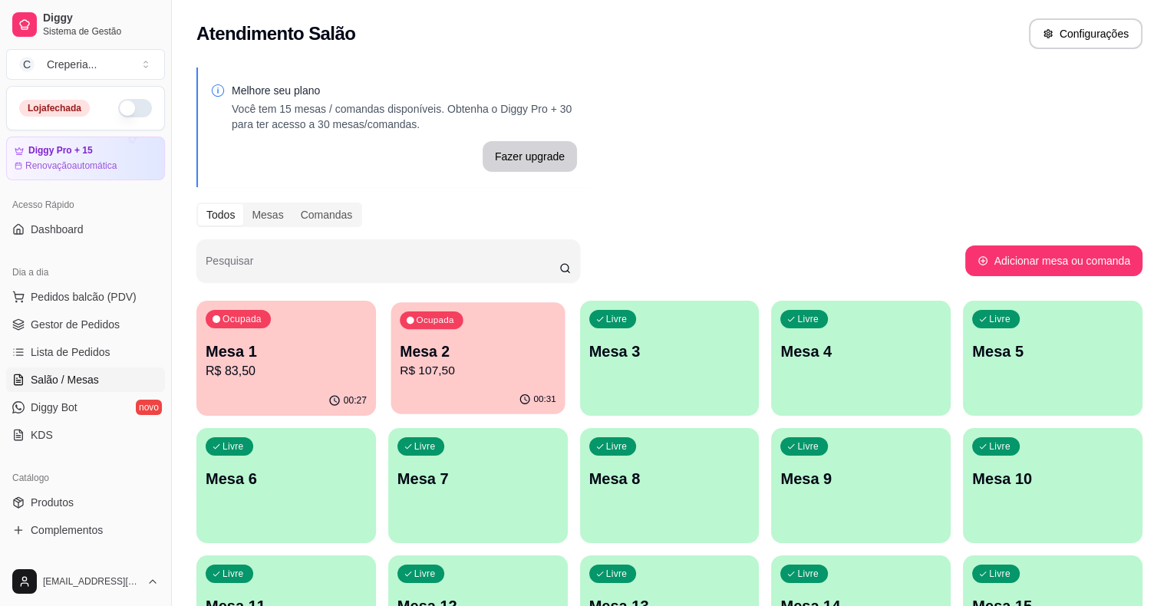
click at [400, 367] on p "R$ 107,50" at bounding box center [478, 371] width 156 height 18
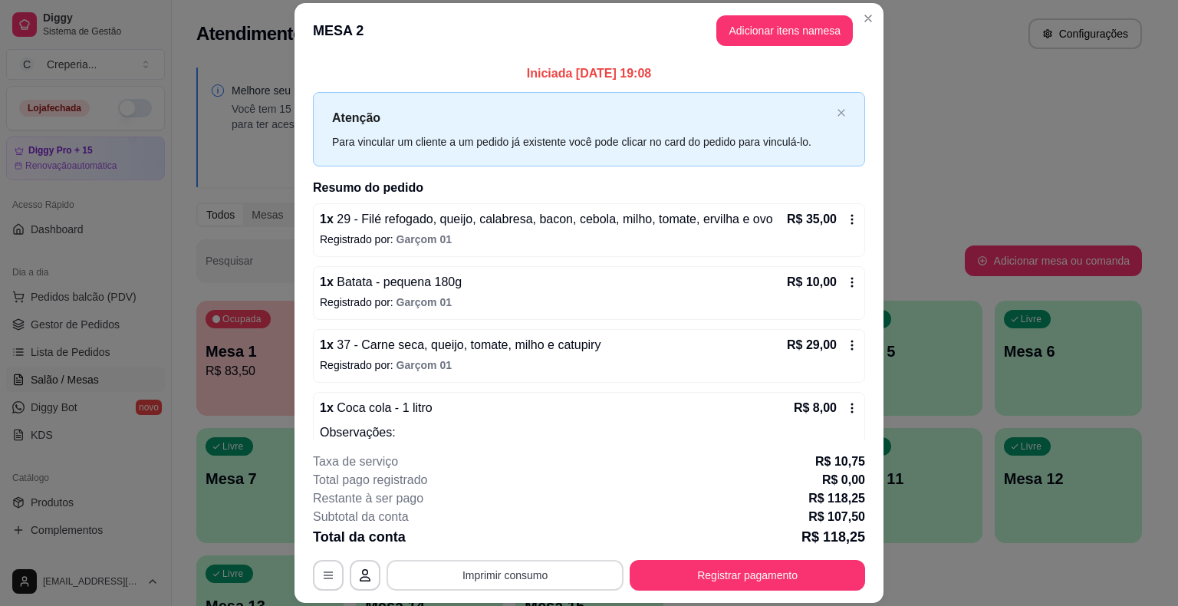
click at [549, 587] on button "Imprimir consumo" at bounding box center [505, 575] width 237 height 31
click at [510, 544] on button "IMPRESSORA" at bounding box center [504, 540] width 111 height 25
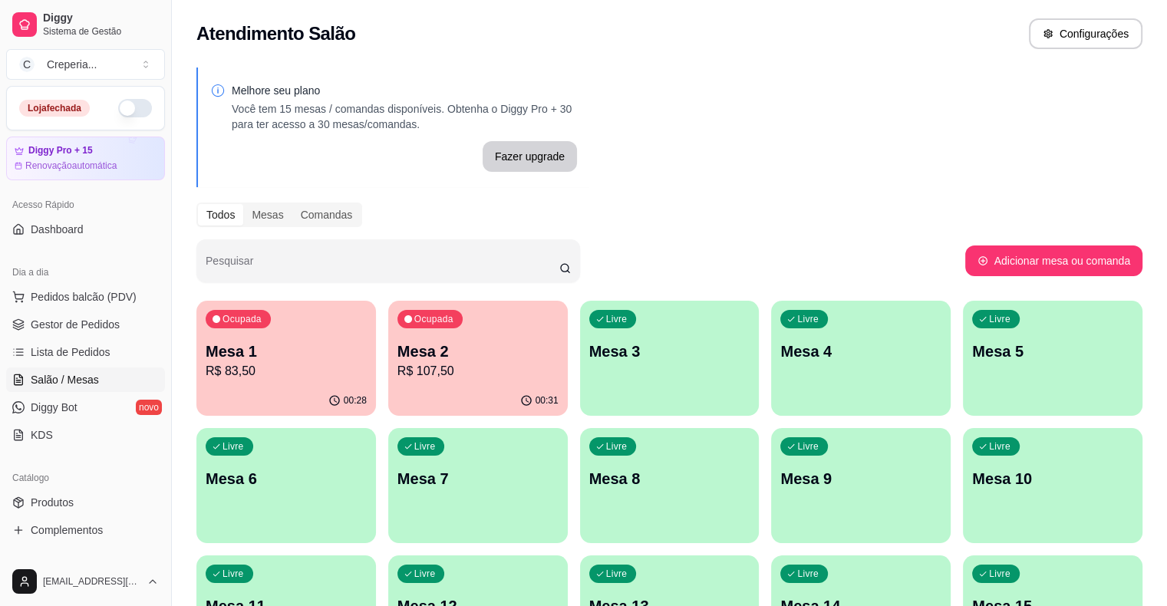
click at [459, 369] on p "R$ 107,50" at bounding box center [477, 371] width 161 height 18
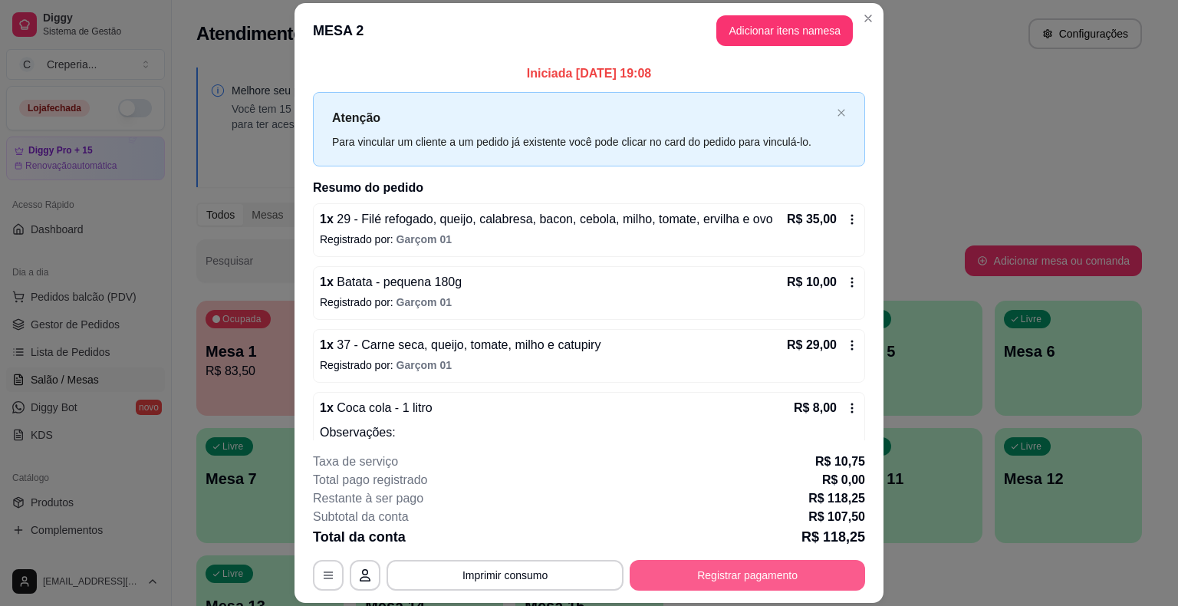
click at [742, 581] on button "Registrar pagamento" at bounding box center [747, 575] width 235 height 31
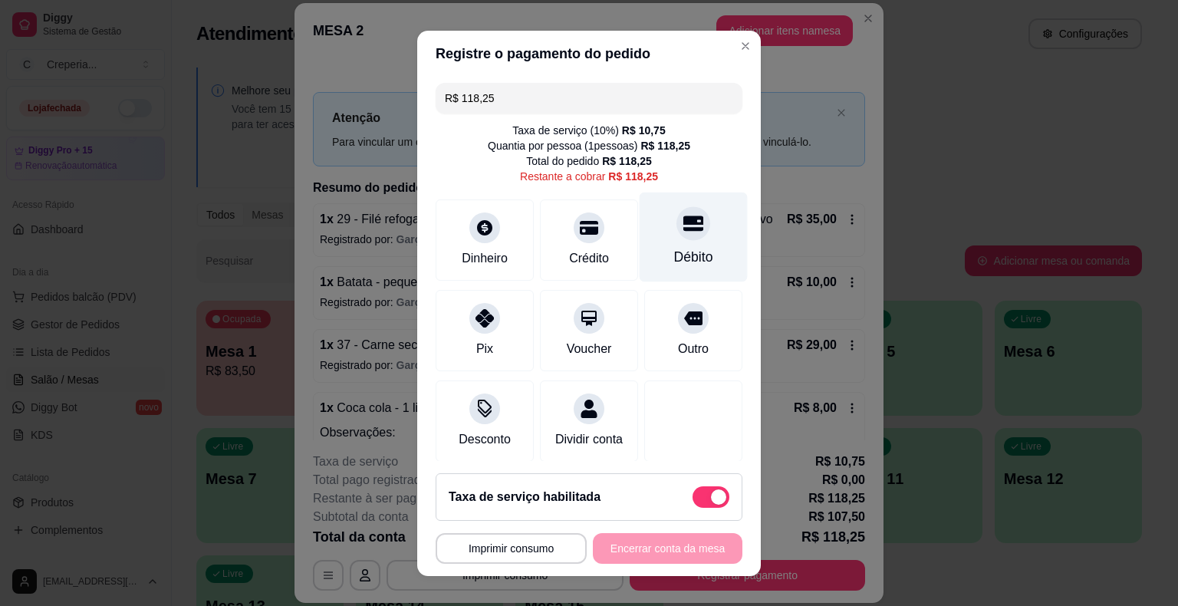
click at [678, 225] on div at bounding box center [693, 223] width 34 height 34
type input "R$ 0,00"
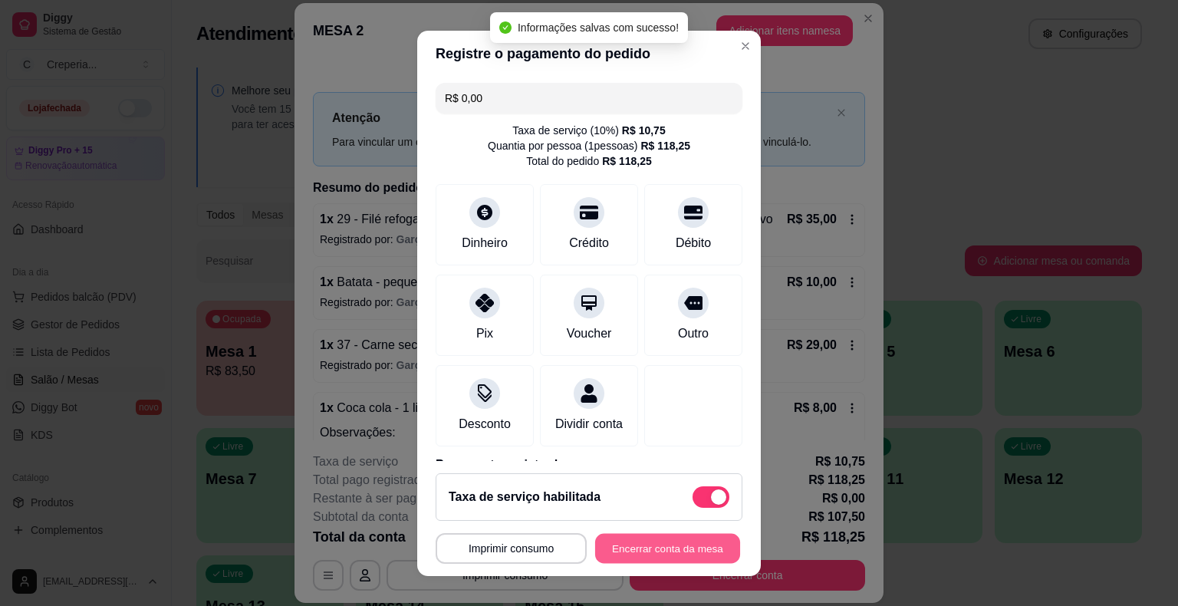
click at [627, 557] on button "Encerrar conta da mesa" at bounding box center [667, 548] width 145 height 30
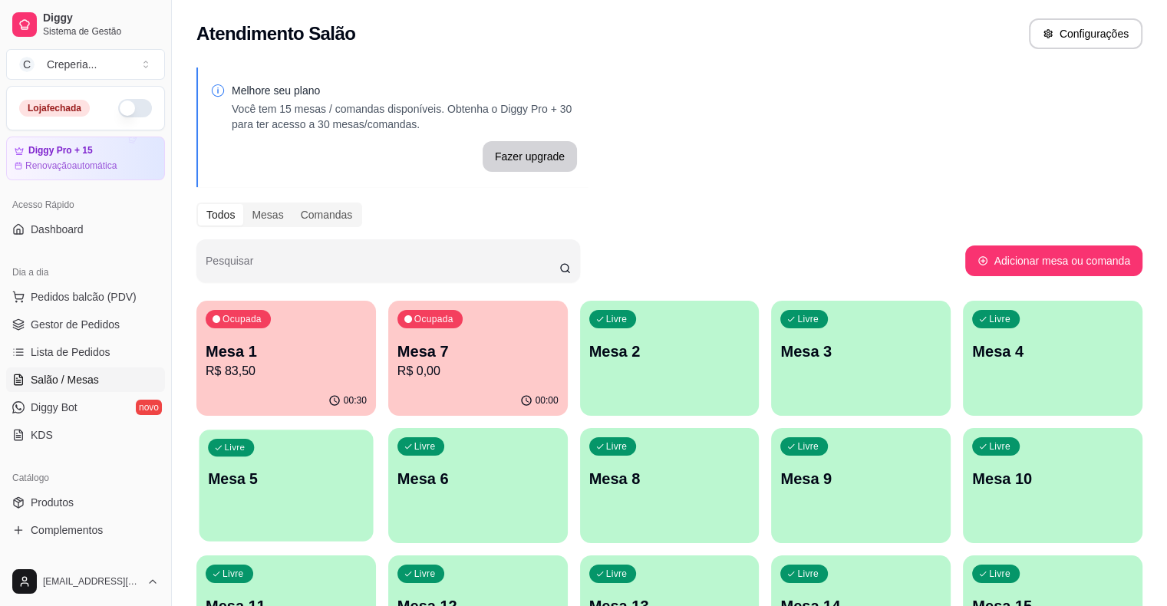
click at [374, 430] on div "Livre Mesa 5" at bounding box center [286, 477] width 174 height 94
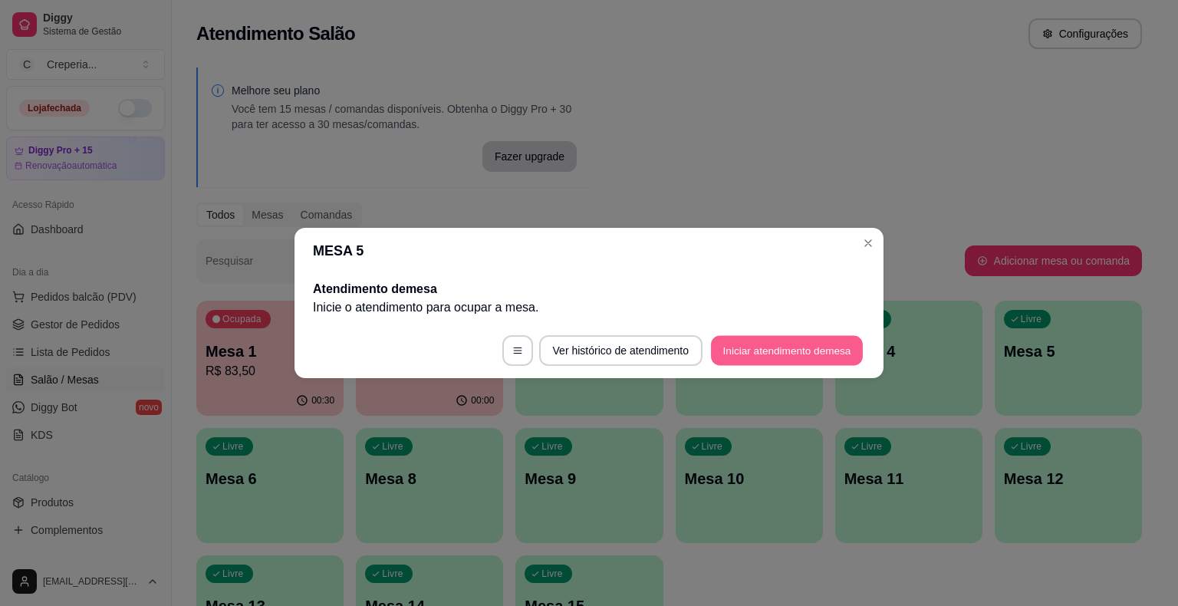
click at [803, 356] on button "Iniciar atendimento de mesa" at bounding box center [787, 351] width 152 height 30
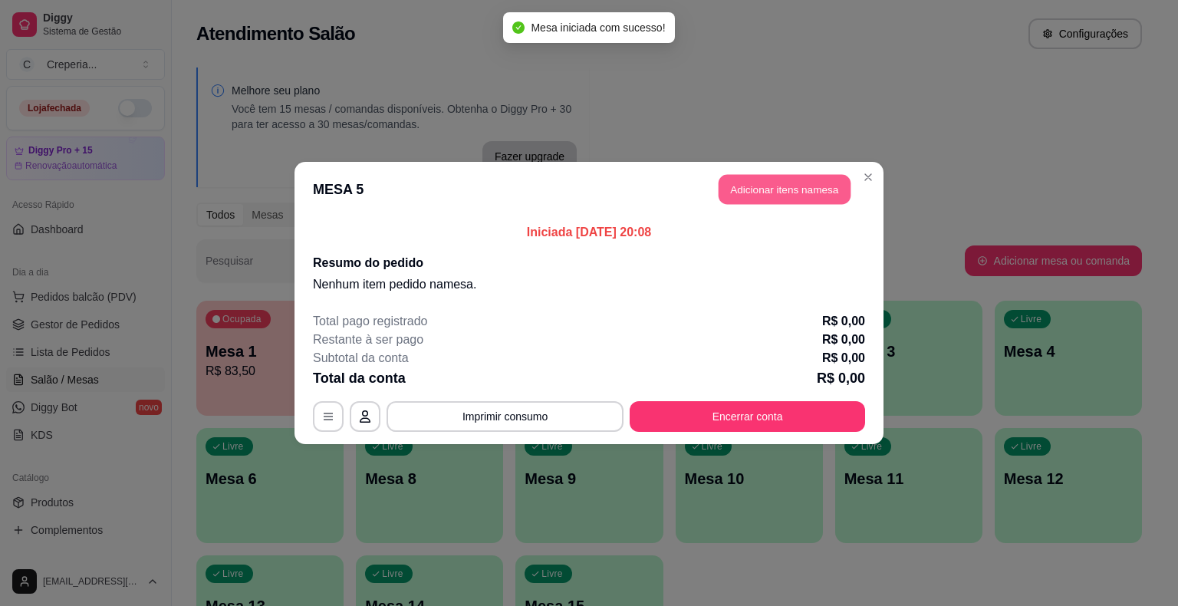
click at [746, 189] on button "Adicionar itens na mesa" at bounding box center [785, 190] width 132 height 30
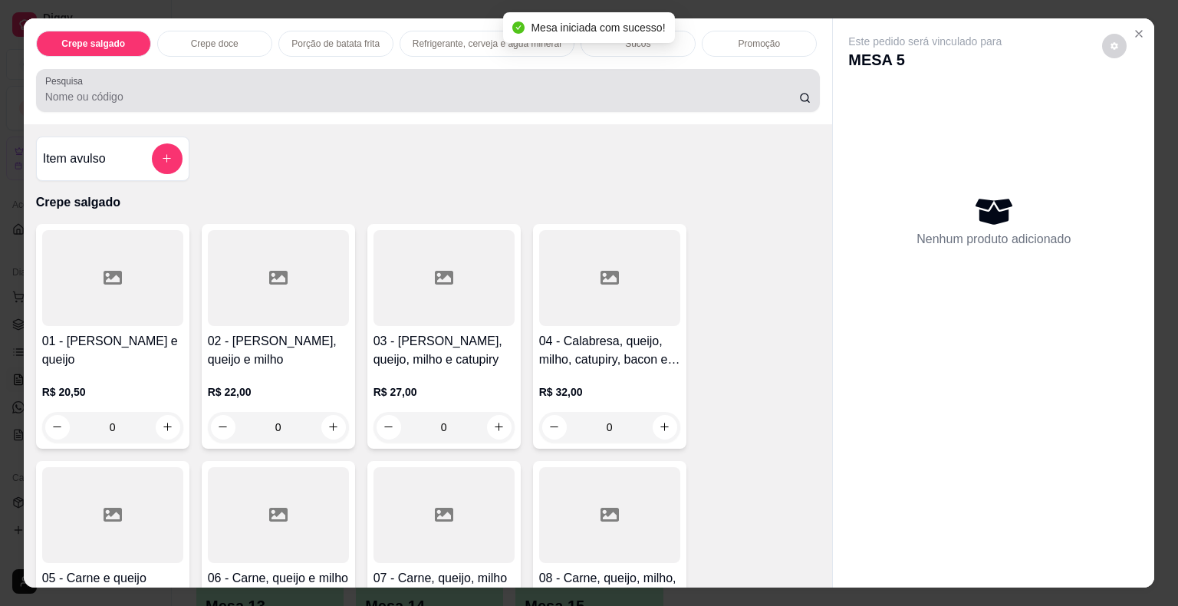
click at [358, 93] on input "Pesquisa" at bounding box center [422, 96] width 754 height 15
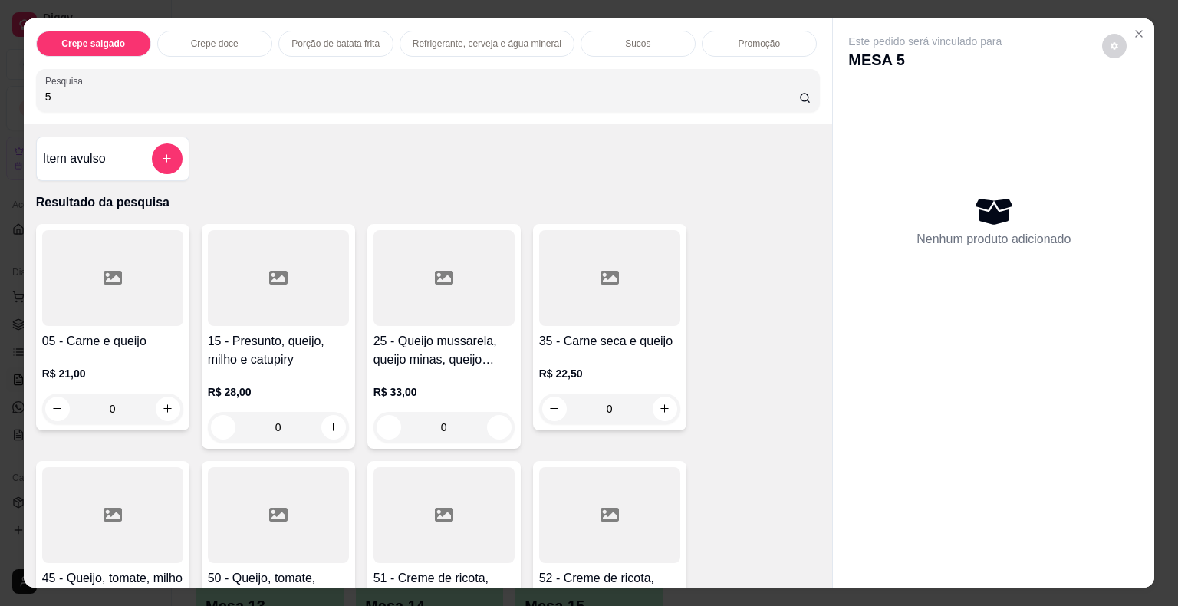
type input "5"
click at [151, 230] on div at bounding box center [112, 278] width 141 height 96
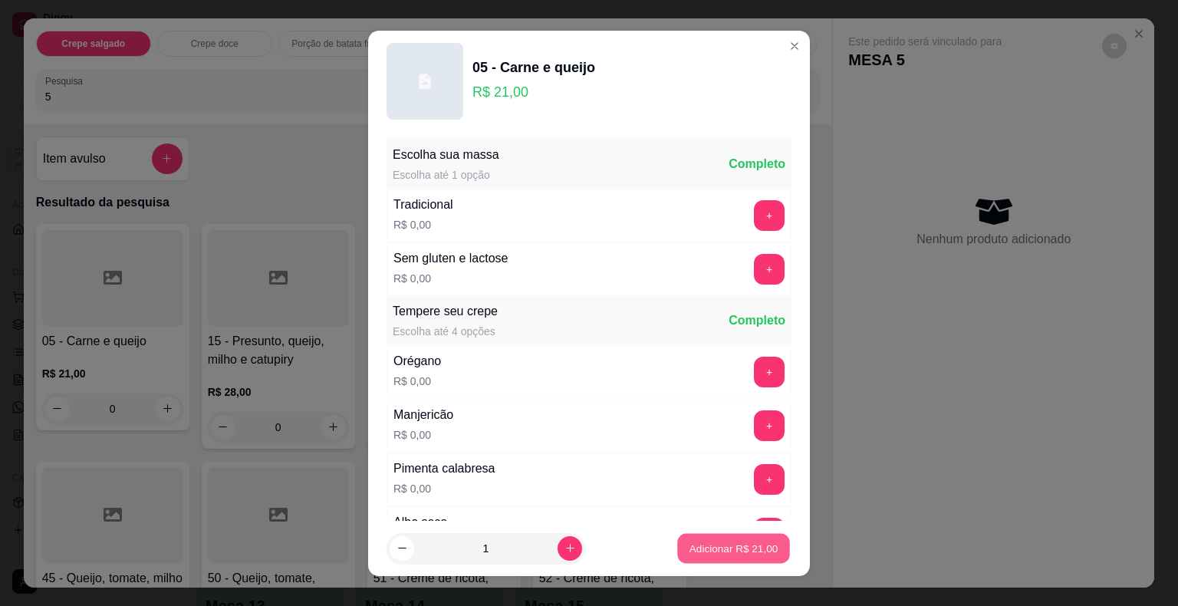
click at [690, 548] on p "Adicionar R$ 21,00" at bounding box center [734, 548] width 89 height 15
type input "1"
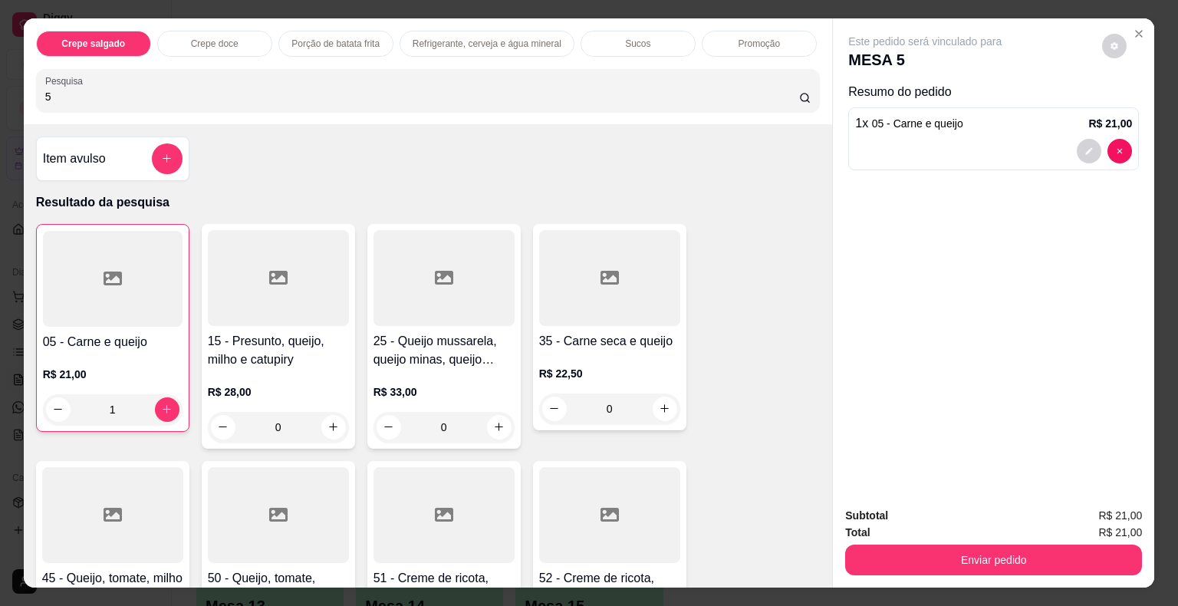
drag, startPoint x: 69, startPoint y: 100, endPoint x: 2, endPoint y: 88, distance: 67.8
click at [2, 88] on div "Crepe salgado Crepe doce Porção de batata frita Refrigerante, cerveja e água mi…" at bounding box center [589, 303] width 1178 height 606
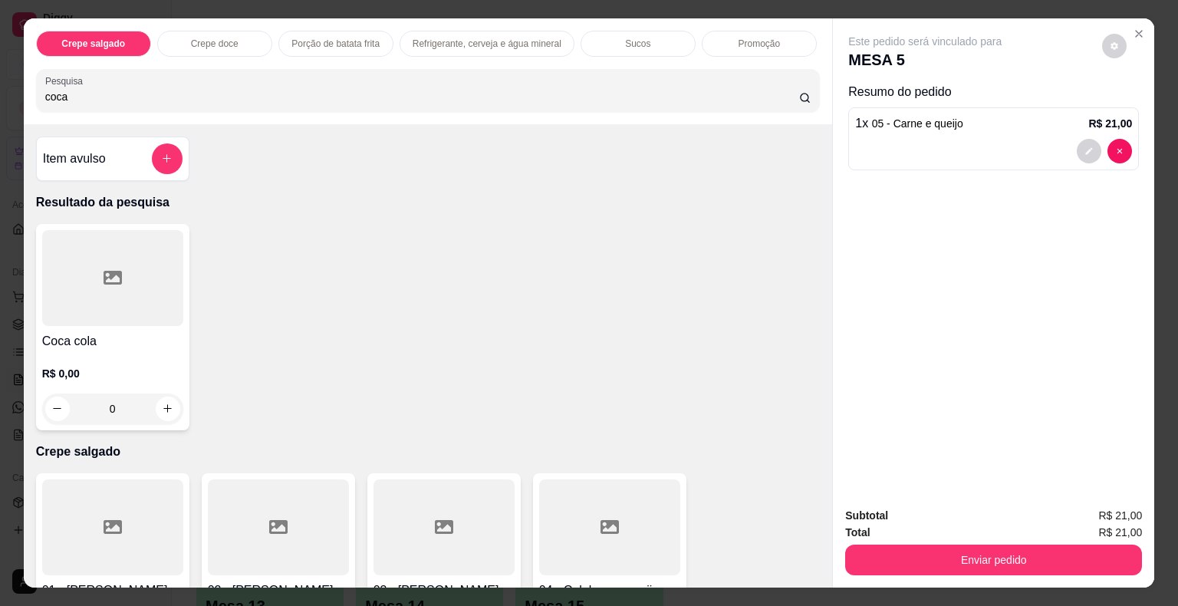
type input "coca"
click at [120, 301] on div at bounding box center [112, 278] width 141 height 96
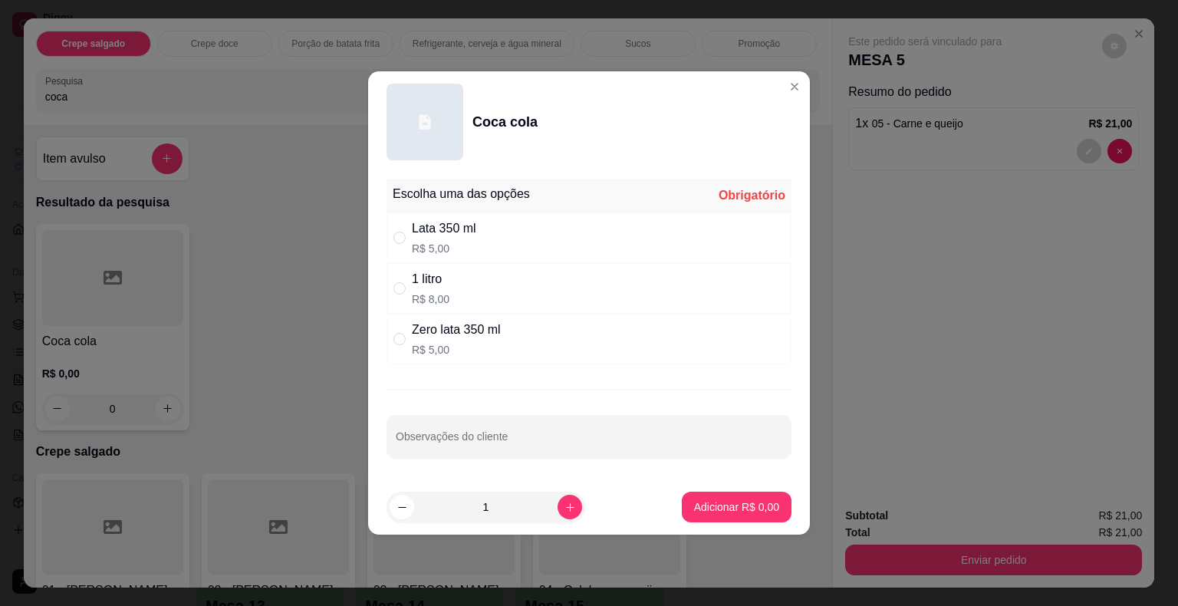
click at [449, 240] on div "Lata 350 ml R$ 5,00" at bounding box center [444, 237] width 64 height 37
radio input "true"
click at [703, 499] on p "Adicionar R$ 5,00" at bounding box center [736, 506] width 85 height 15
type input "1"
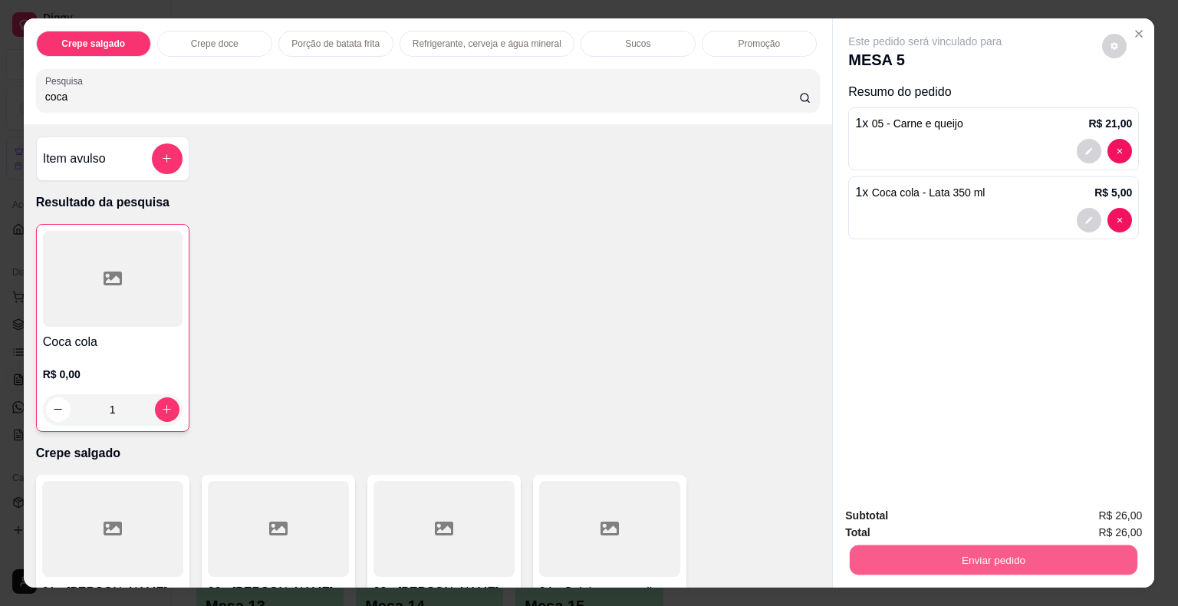
click at [920, 553] on button "Enviar pedido" at bounding box center [994, 560] width 288 height 30
click at [890, 525] on button "Não registrar e enviar pedido" at bounding box center [943, 516] width 160 height 29
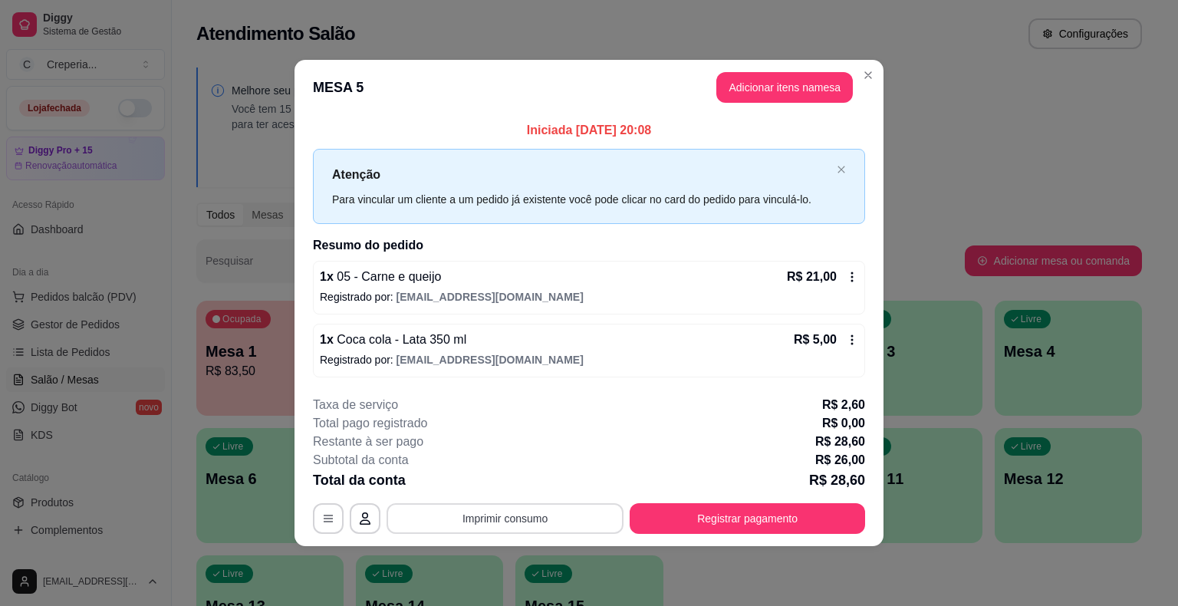
click at [533, 518] on button "Imprimir consumo" at bounding box center [505, 518] width 237 height 31
click at [505, 488] on button "IMPRESSORA" at bounding box center [509, 482] width 107 height 24
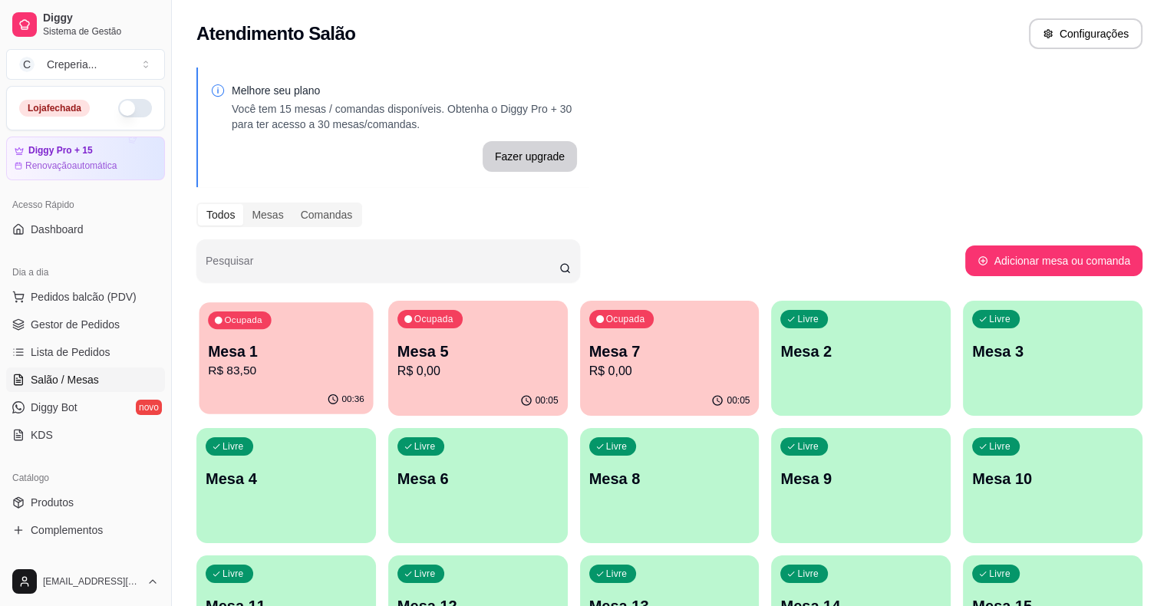
click at [269, 360] on p "Mesa 1" at bounding box center [286, 351] width 156 height 21
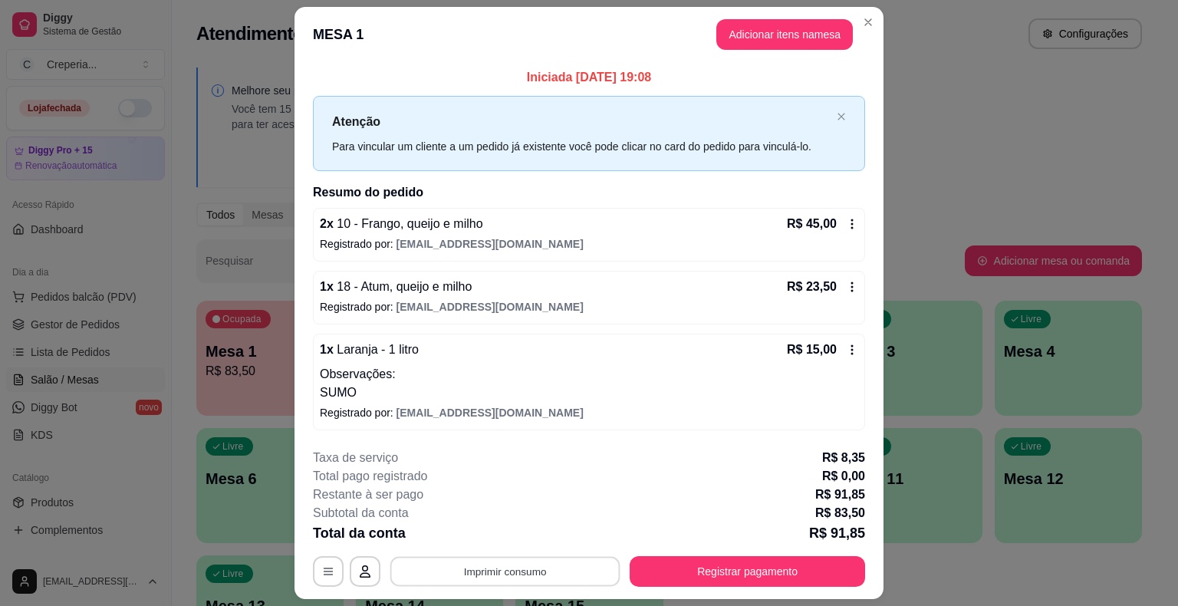
click at [474, 577] on button "Imprimir consumo" at bounding box center [505, 571] width 230 height 30
click at [477, 536] on button "IMPRESSORA" at bounding box center [504, 535] width 111 height 25
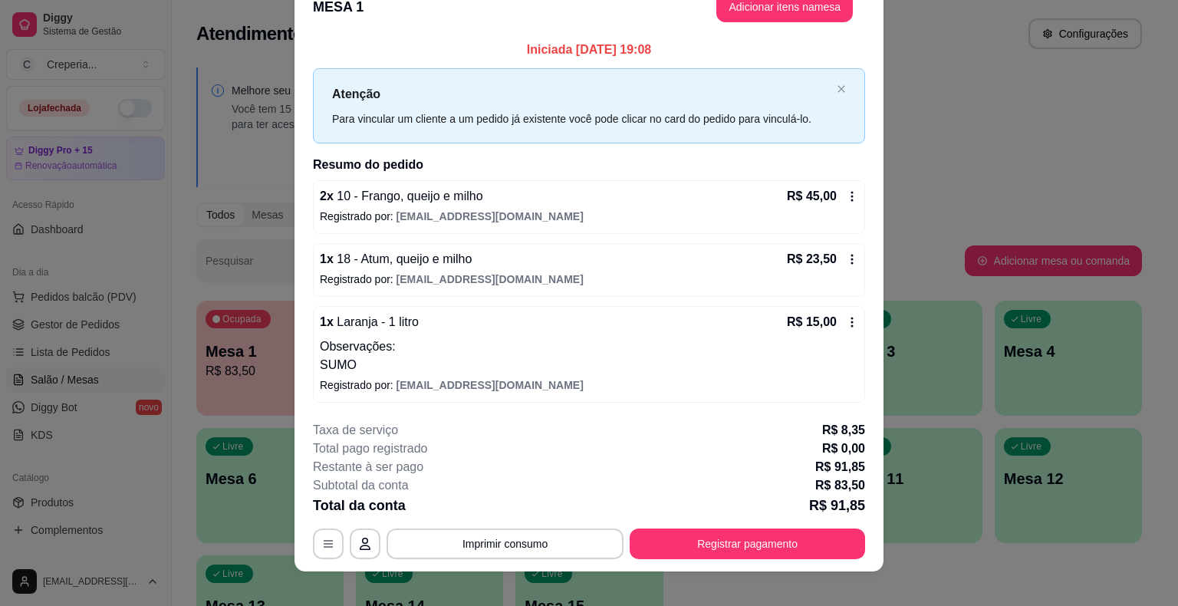
scroll to position [41, 0]
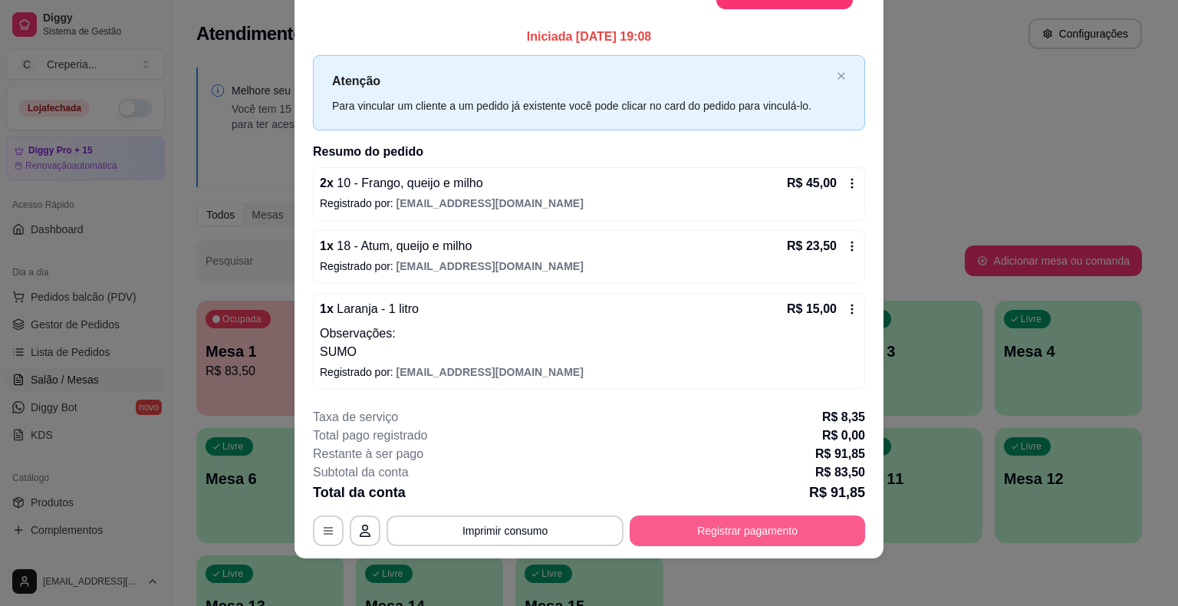
click at [700, 538] on button "Registrar pagamento" at bounding box center [747, 530] width 235 height 31
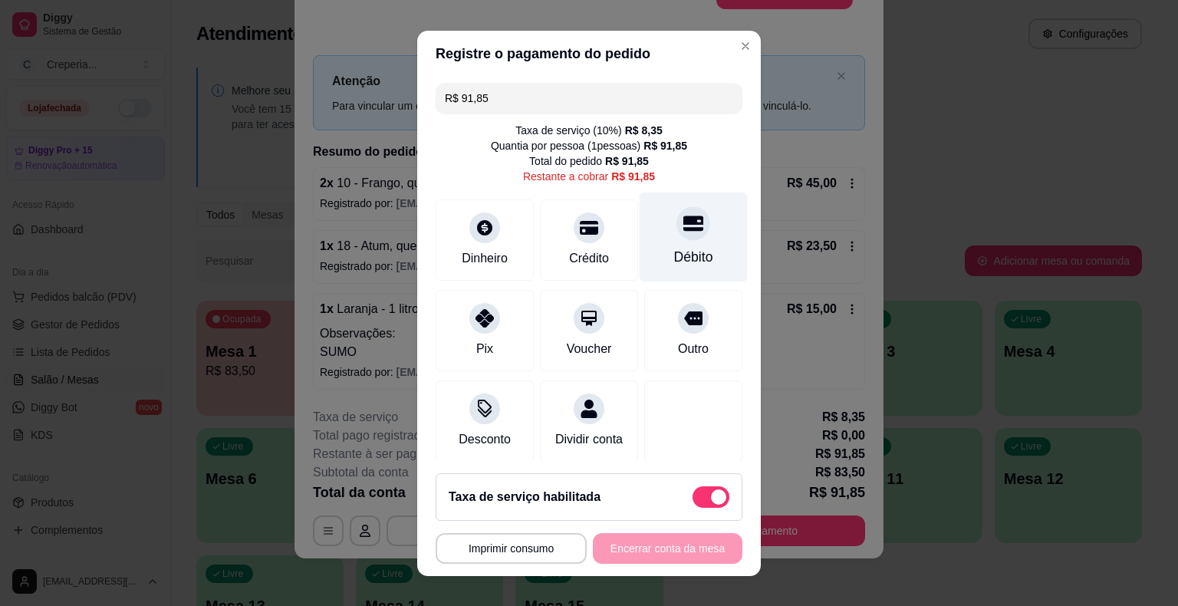
click at [674, 250] on div "Débito" at bounding box center [693, 257] width 39 height 20
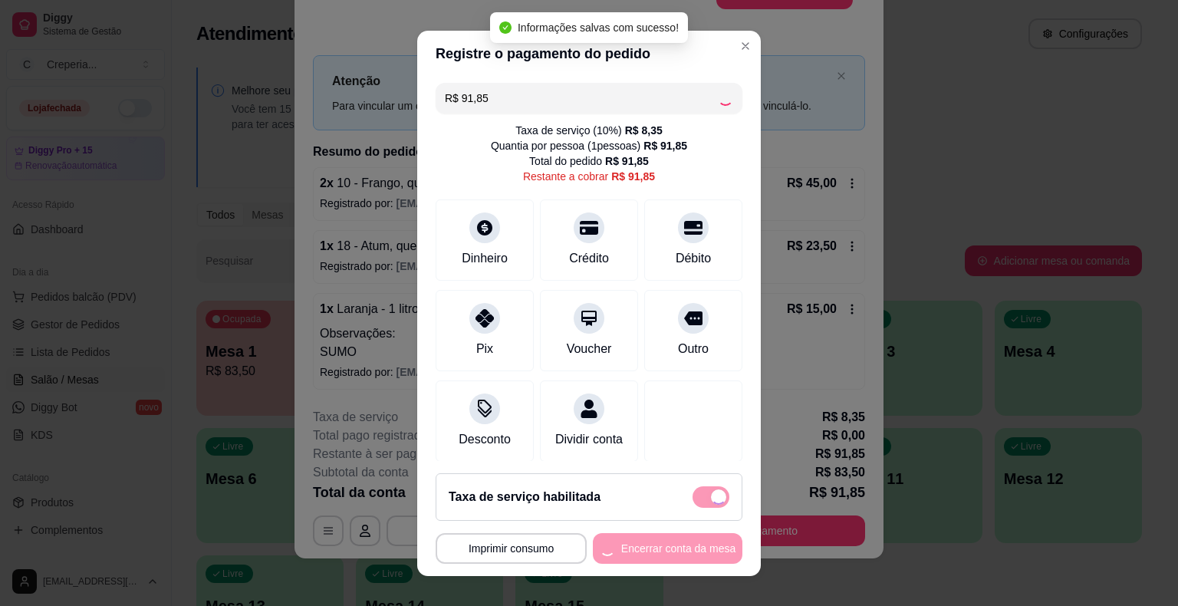
type input "R$ 0,00"
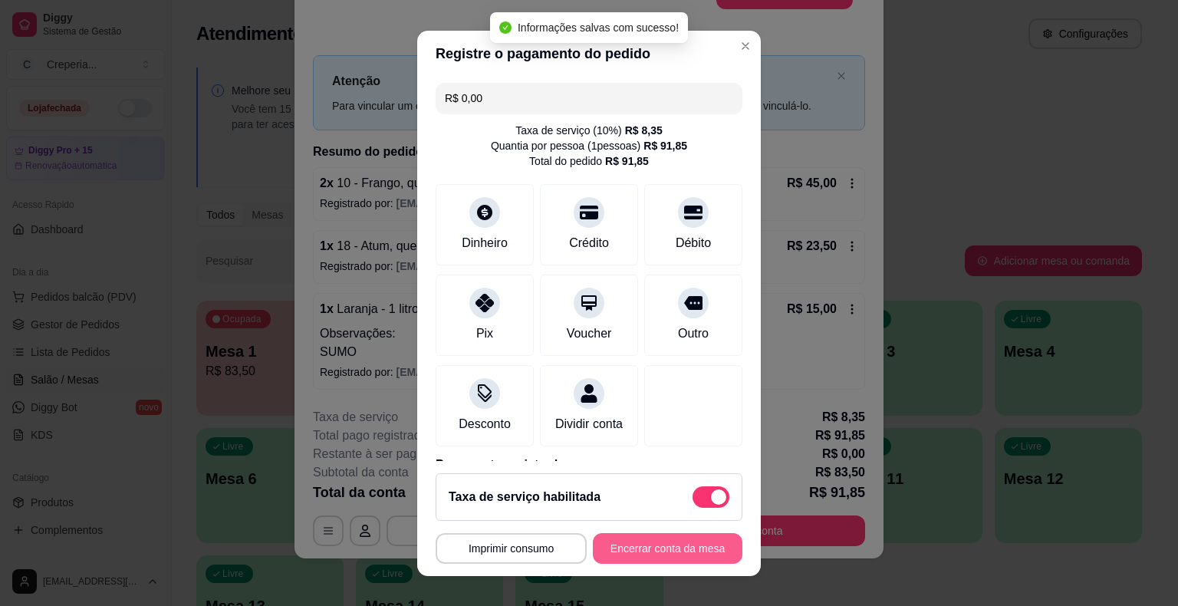
click at [671, 555] on button "Encerrar conta da mesa" at bounding box center [668, 548] width 150 height 31
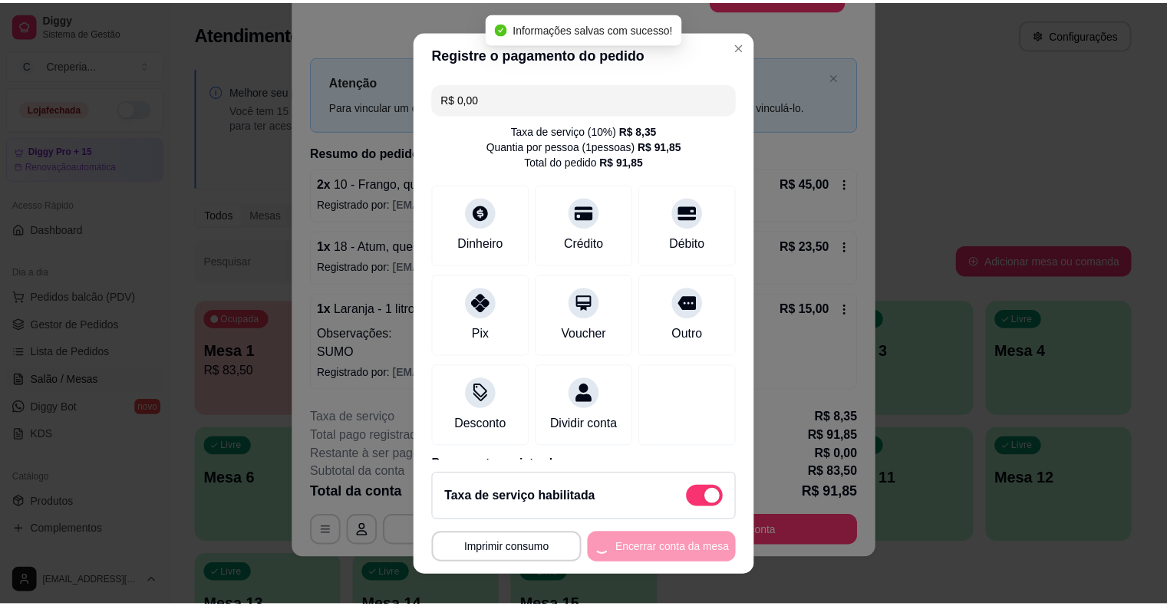
scroll to position [0, 0]
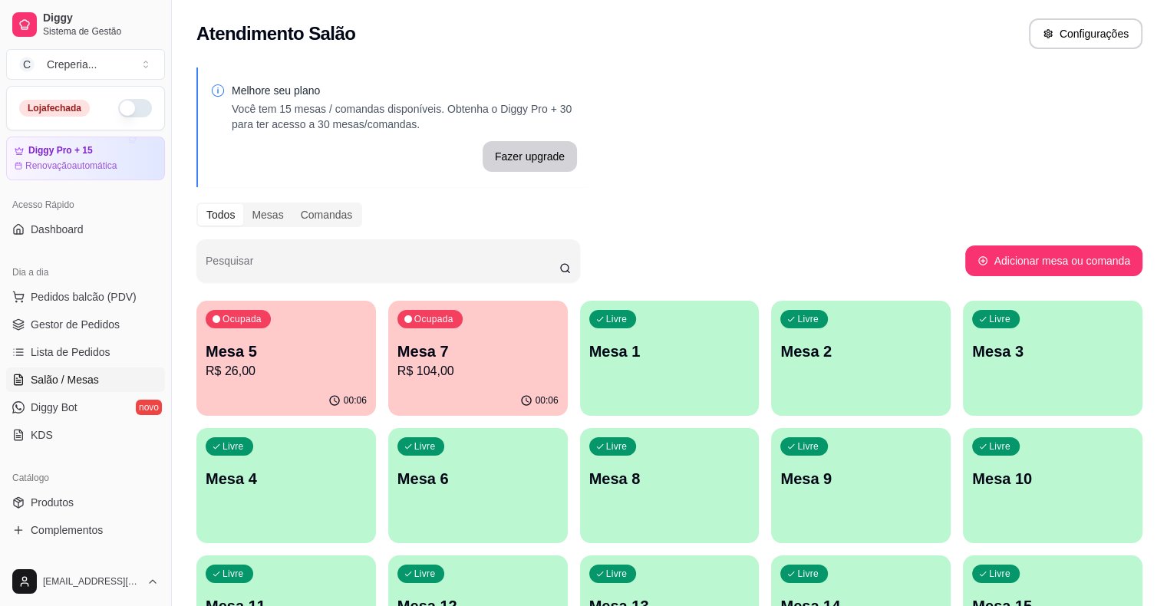
click at [275, 348] on p "Mesa 5" at bounding box center [286, 351] width 161 height 21
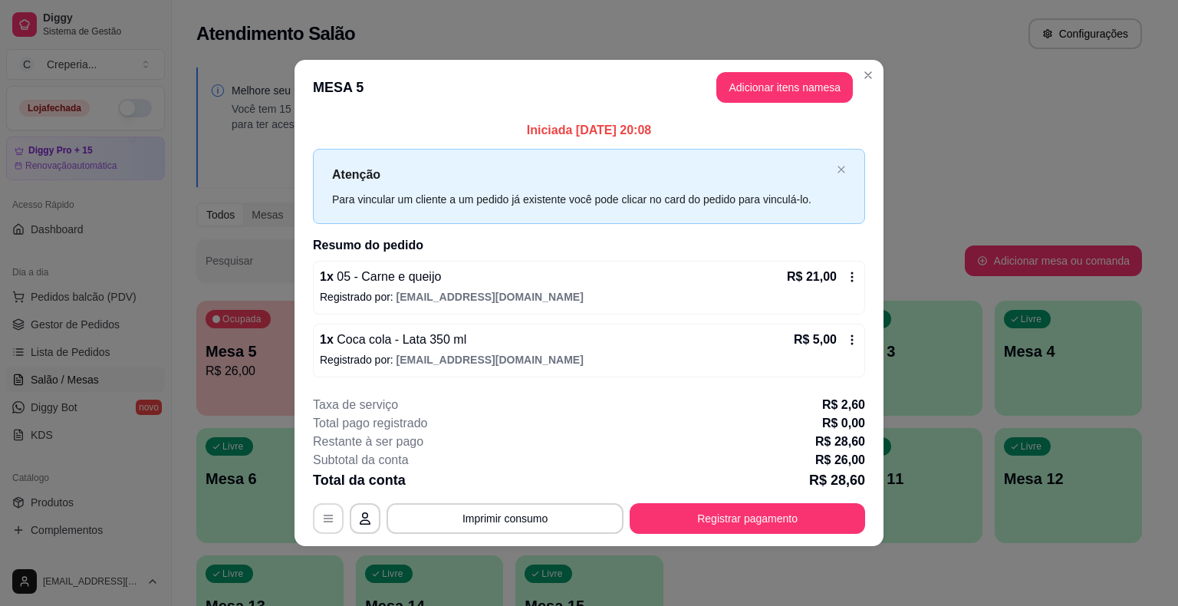
click at [330, 511] on button "button" at bounding box center [328, 518] width 31 height 31
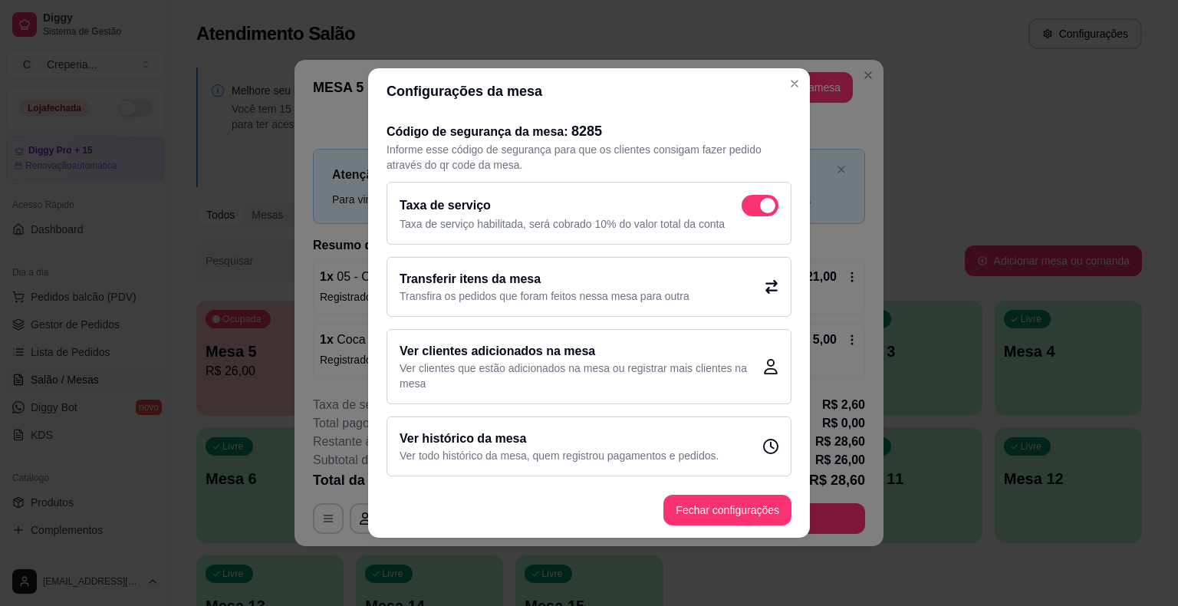
click at [751, 207] on span at bounding box center [760, 205] width 37 height 21
click at [751, 209] on input "checkbox" at bounding box center [746, 214] width 10 height 10
checkbox input "false"
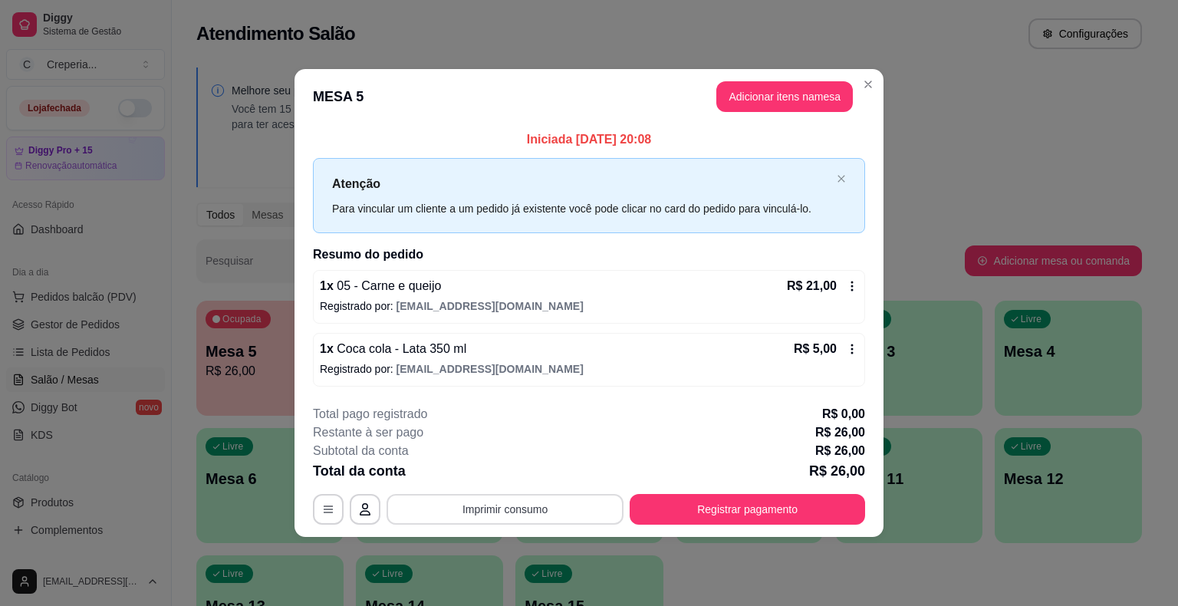
click at [595, 503] on button "Imprimir consumo" at bounding box center [505, 509] width 237 height 31
click at [547, 476] on button "IMPRESSORA" at bounding box center [509, 473] width 111 height 25
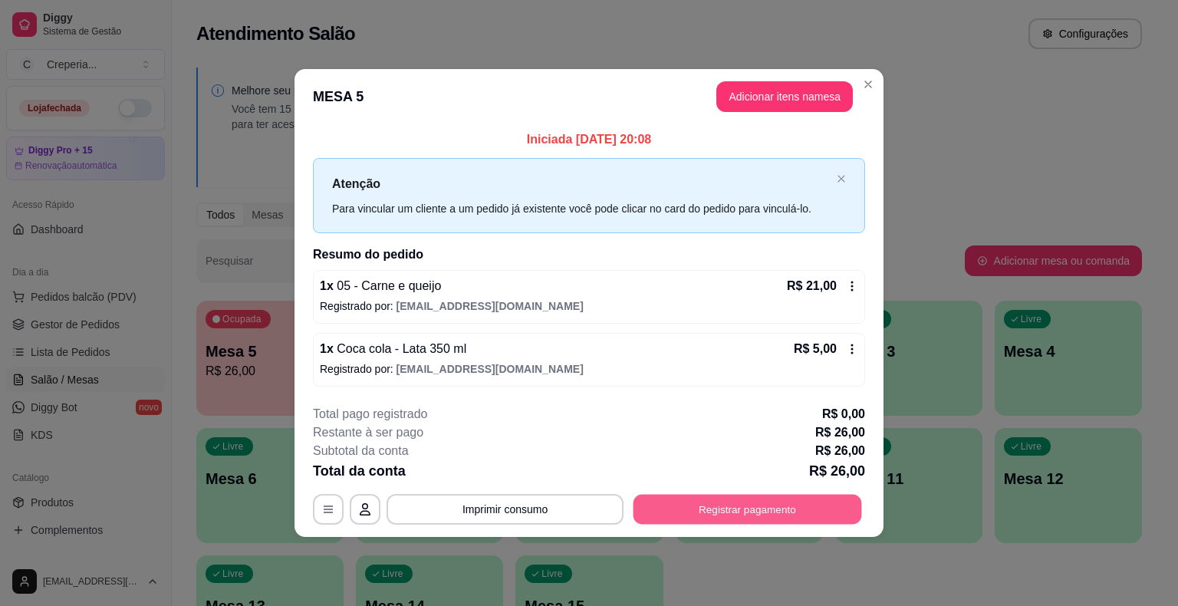
click at [718, 505] on button "Registrar pagamento" at bounding box center [748, 509] width 229 height 30
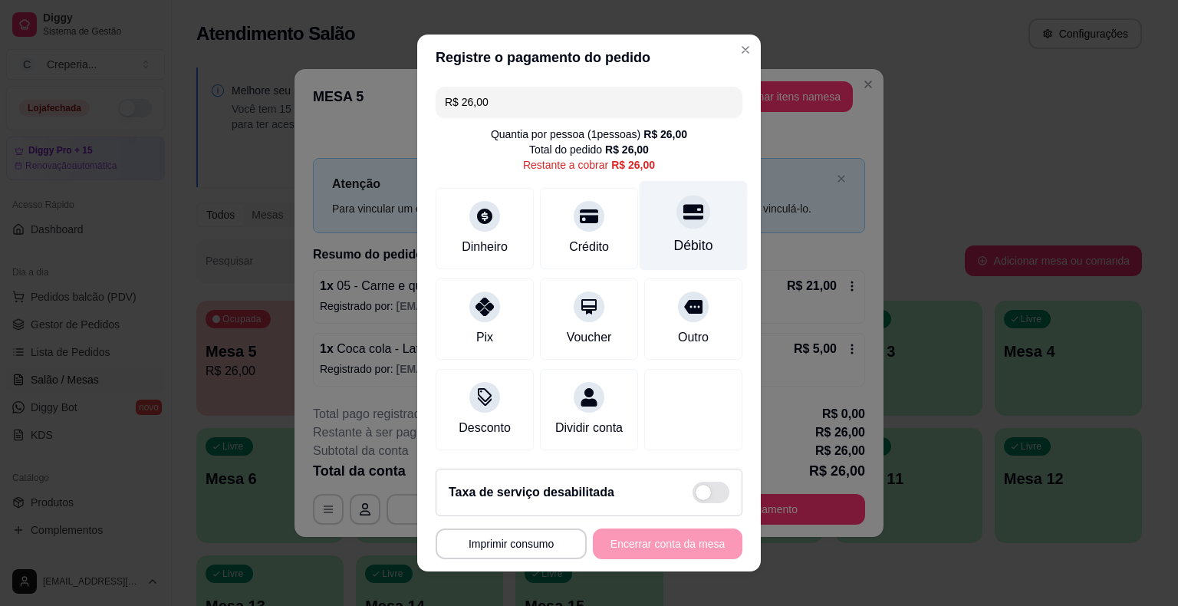
click at [690, 235] on div "Débito" at bounding box center [694, 226] width 108 height 90
type input "R$ 0,00"
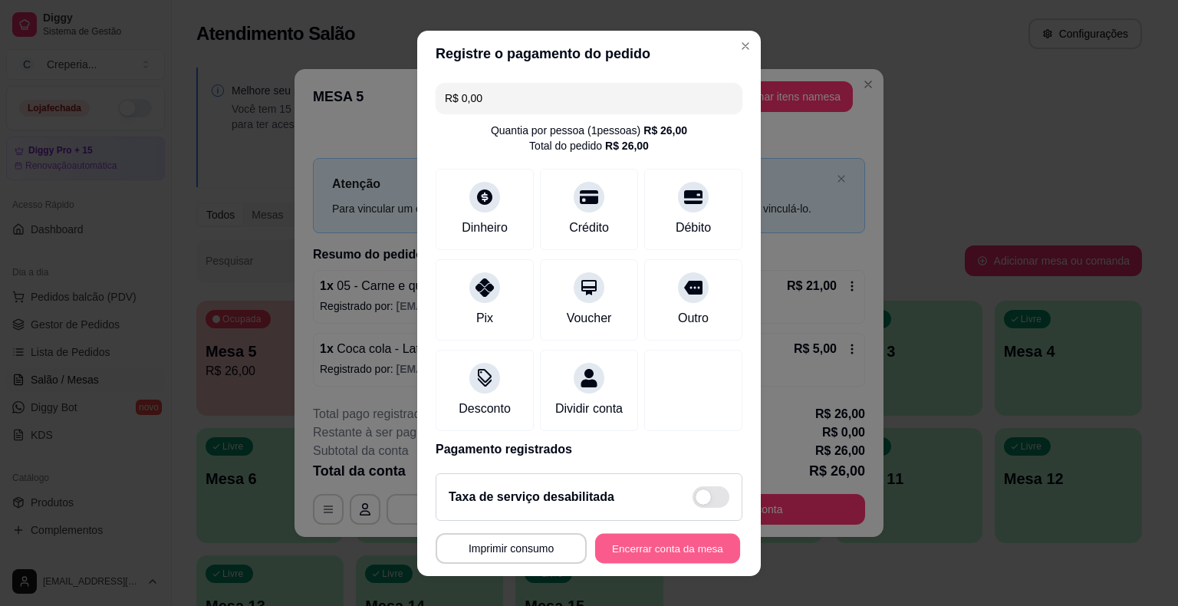
click at [611, 548] on button "Encerrar conta da mesa" at bounding box center [667, 548] width 145 height 30
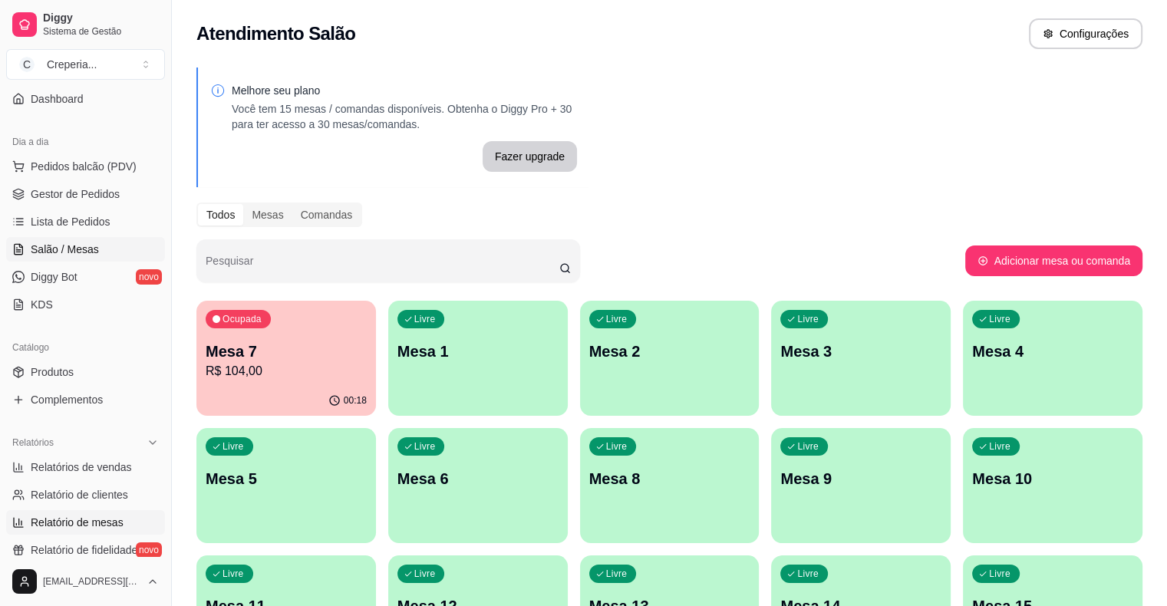
scroll to position [153, 0]
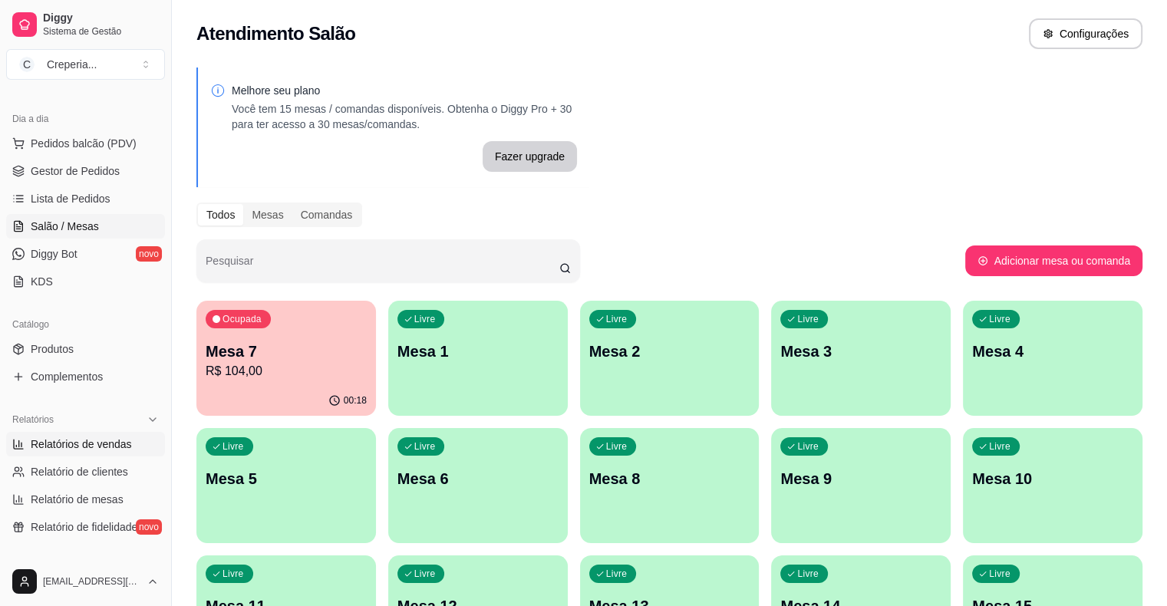
click at [104, 443] on span "Relatórios de vendas" at bounding box center [81, 443] width 101 height 15
select select "ALL"
select select "0"
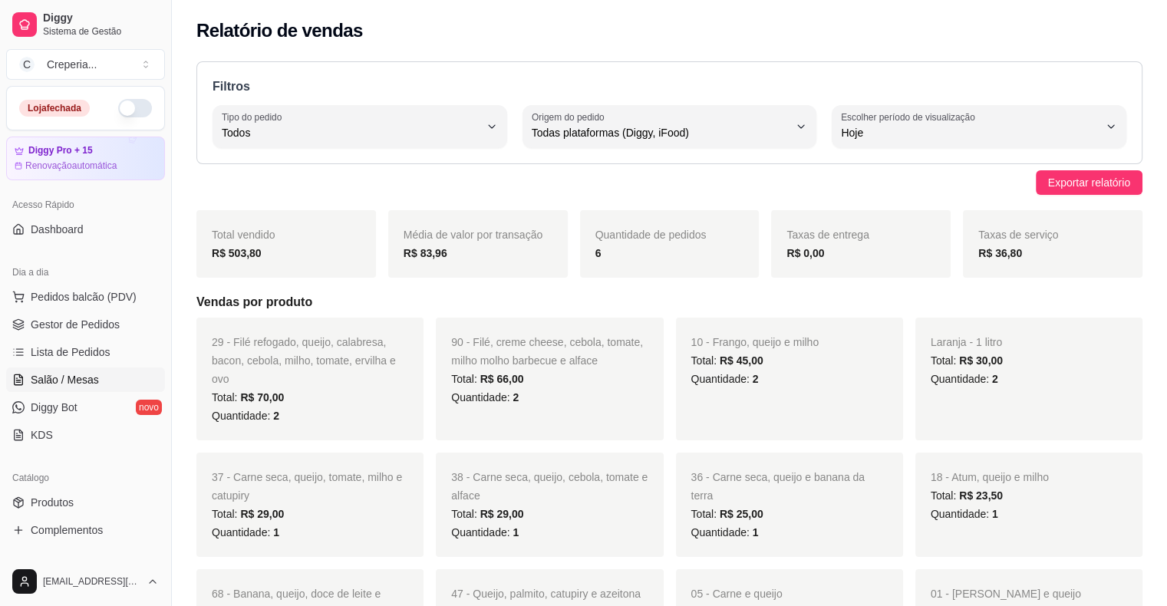
click at [80, 381] on span "Salão / Mesas" at bounding box center [65, 379] width 68 height 15
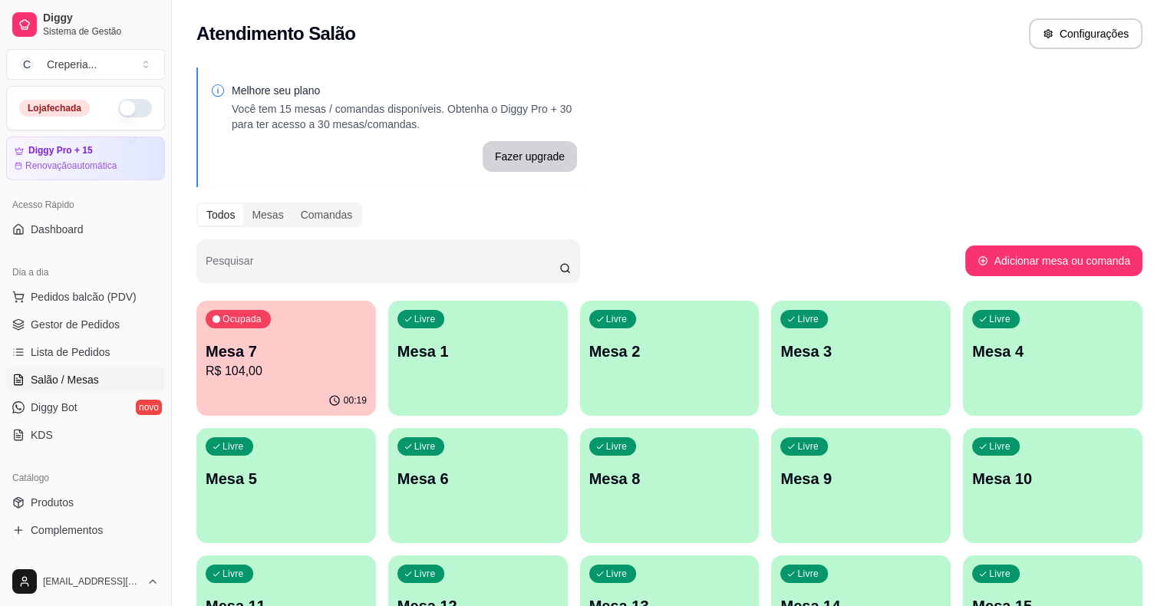
click at [771, 360] on div "Livre Mesa 3" at bounding box center [860, 349] width 179 height 97
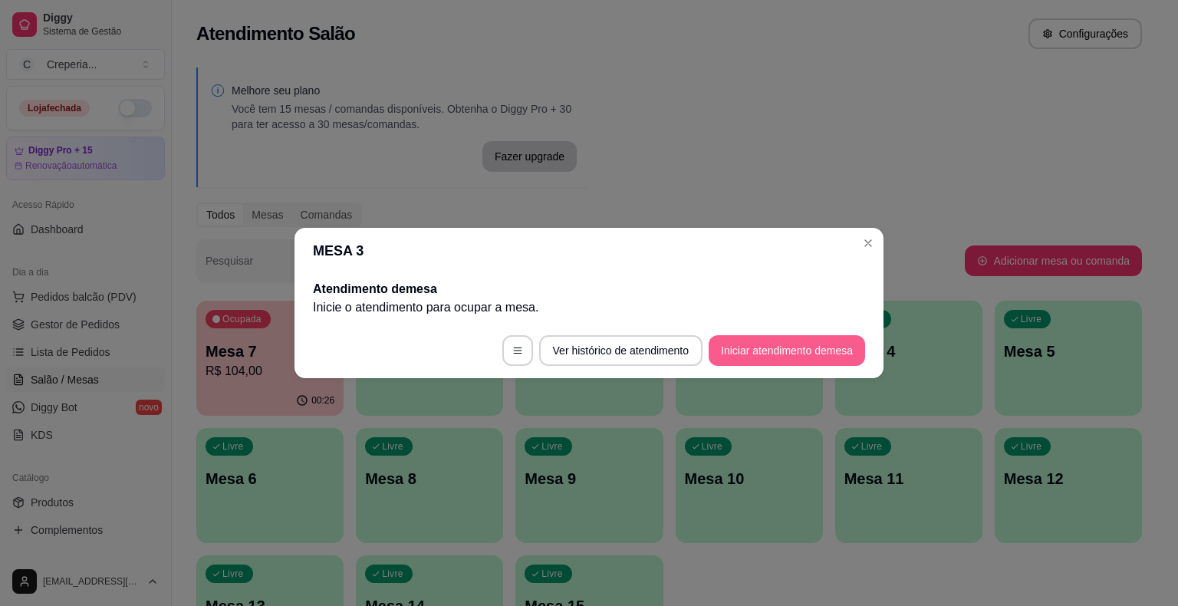
click at [717, 354] on button "Iniciar atendimento de mesa" at bounding box center [787, 350] width 156 height 31
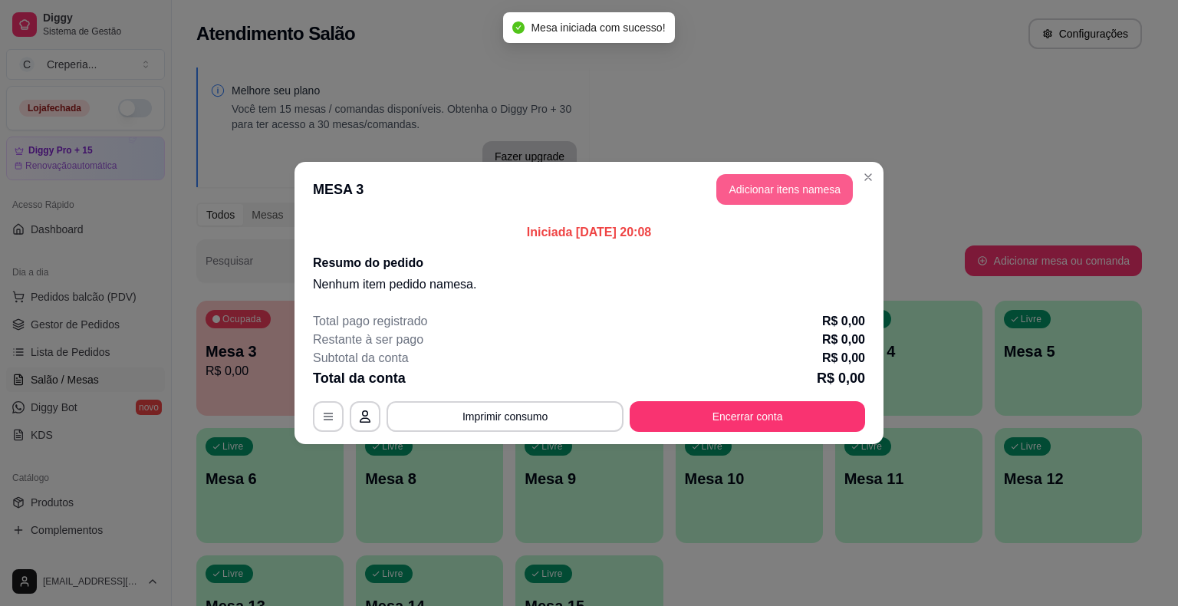
click at [730, 198] on button "Adicionar itens na mesa" at bounding box center [784, 189] width 137 height 31
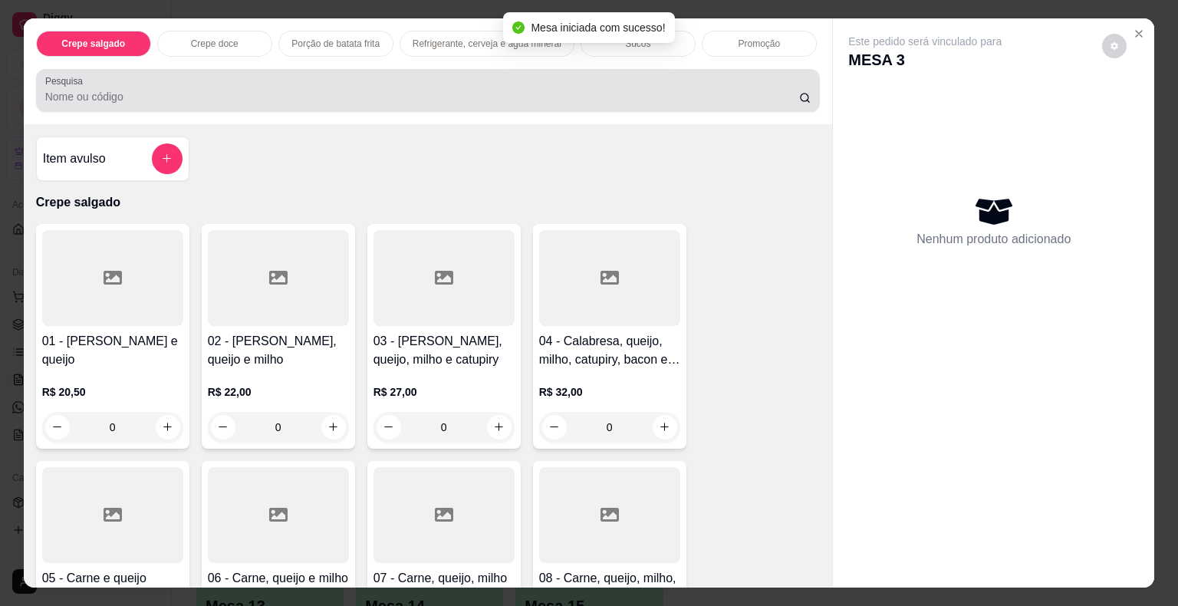
click at [160, 98] on div at bounding box center [428, 90] width 766 height 31
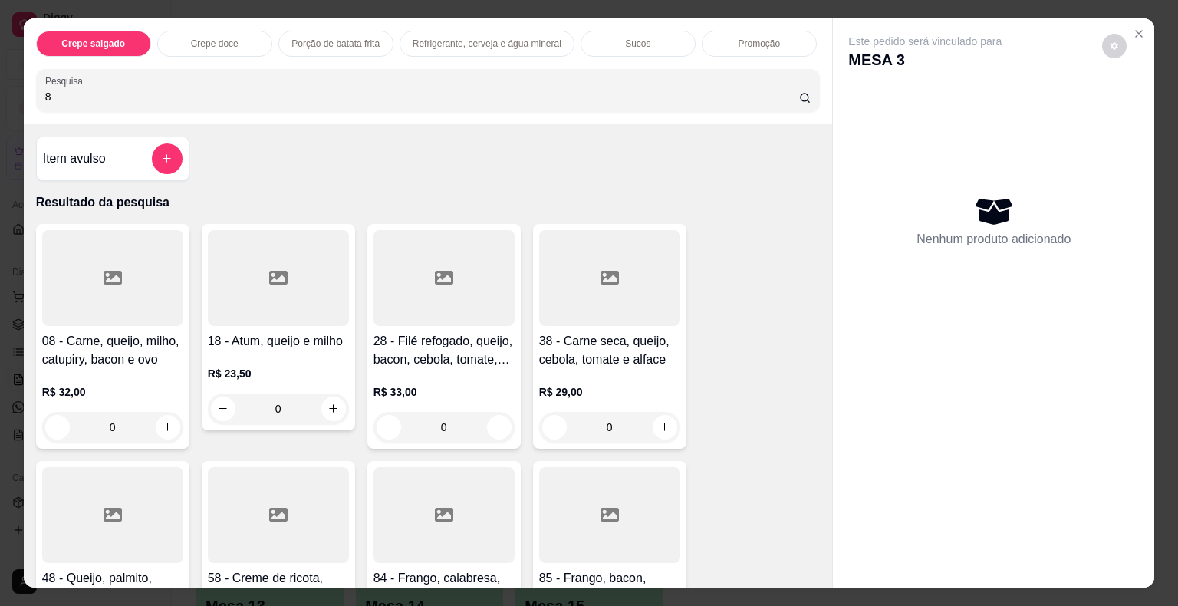
type input "8"
click at [139, 254] on div at bounding box center [112, 278] width 141 height 96
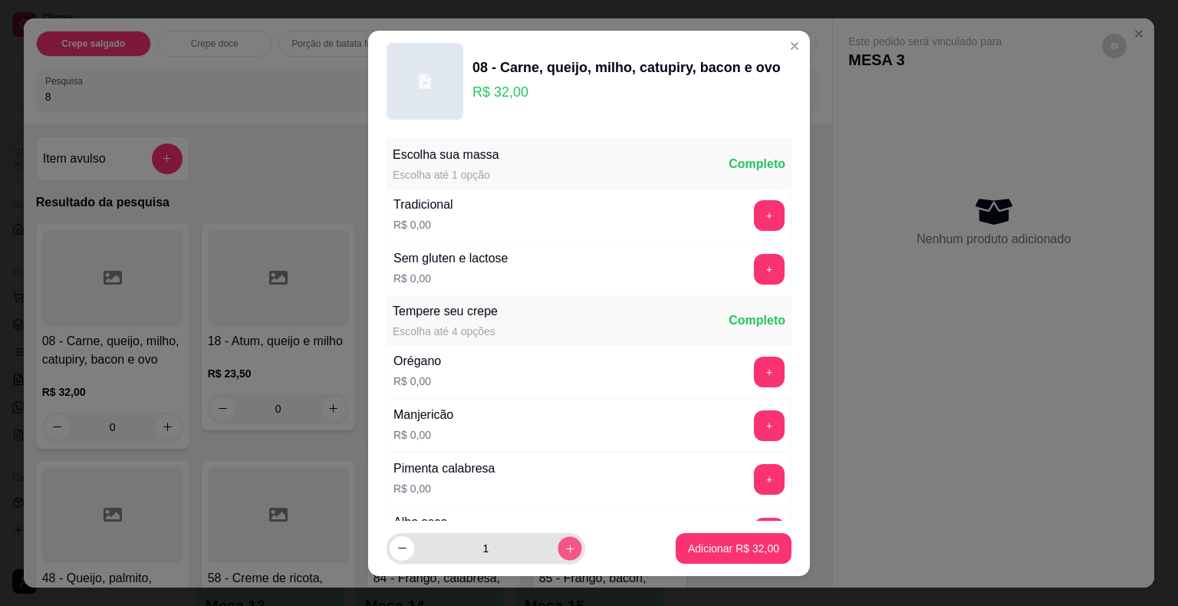
click at [558, 545] on button "increase-product-quantity" at bounding box center [570, 548] width 24 height 24
type input "5"
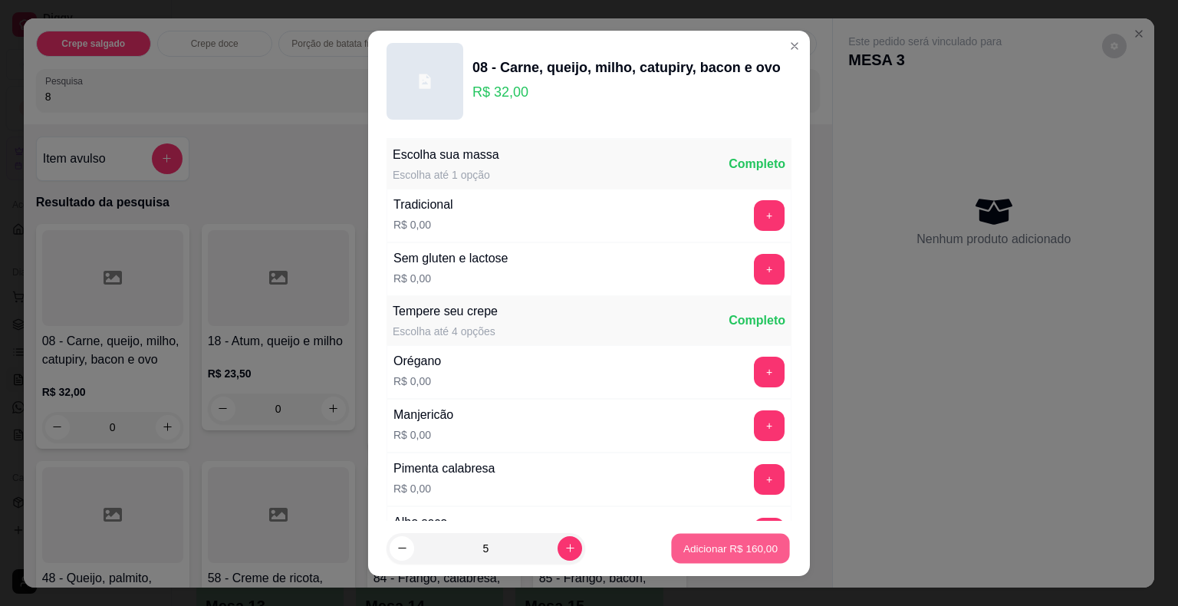
click at [692, 545] on p "Adicionar R$ 160,00" at bounding box center [730, 548] width 94 height 15
type input "5"
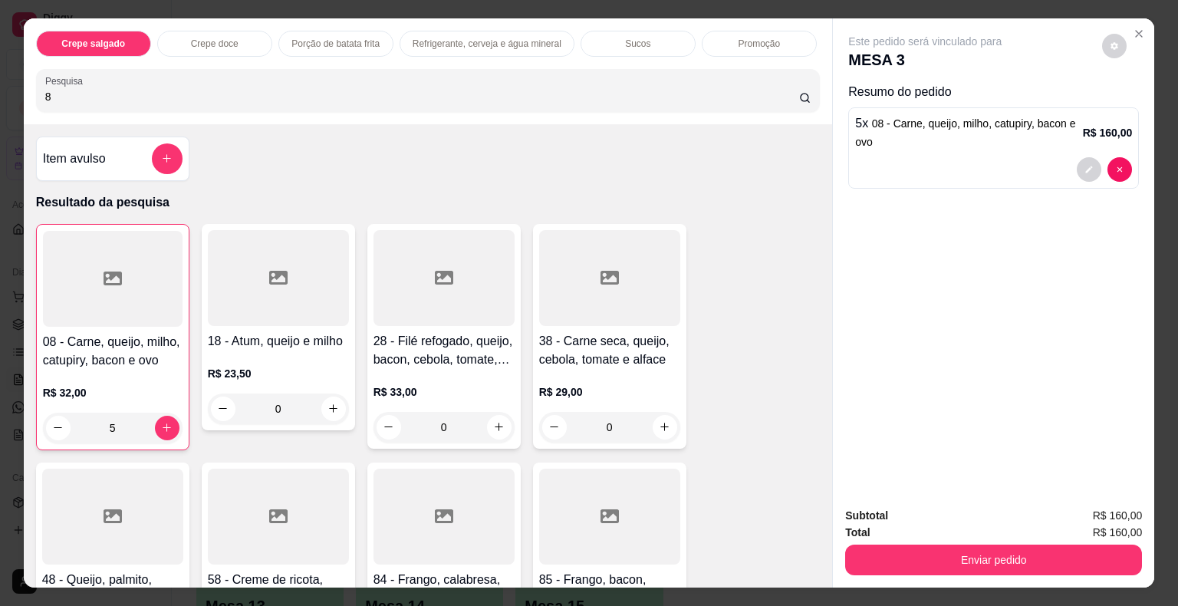
drag, startPoint x: 56, startPoint y: 87, endPoint x: 0, endPoint y: 87, distance: 56.0
click at [0, 87] on div "Crepe salgado Crepe doce Porção de batata frita Refrigerante, cerveja e água mi…" at bounding box center [589, 303] width 1178 height 606
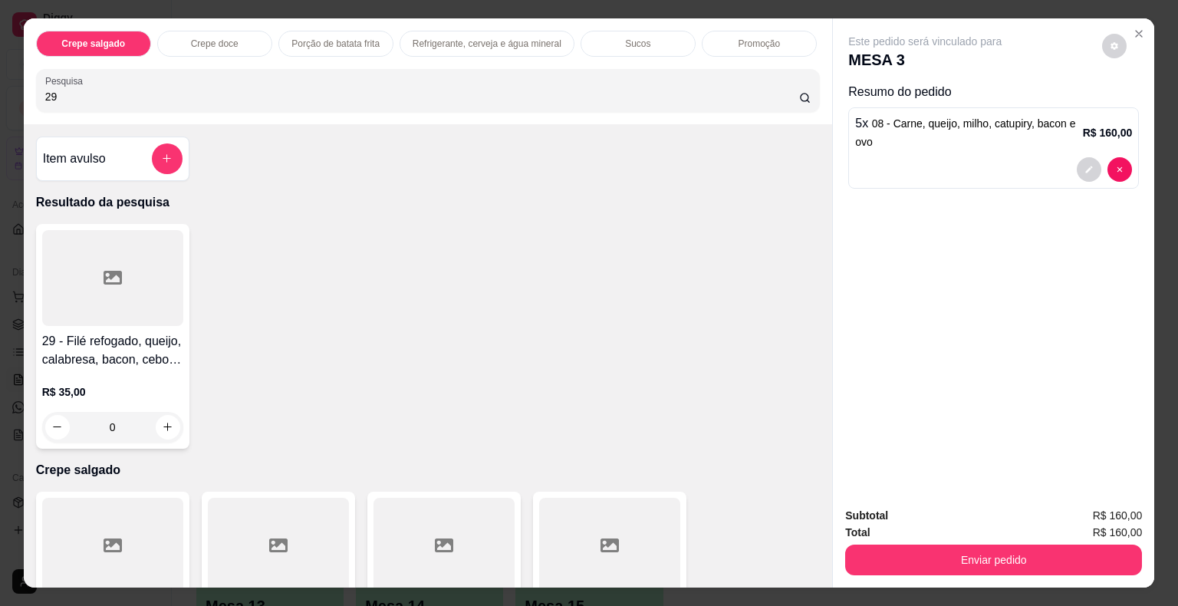
type input "29"
click at [148, 268] on div at bounding box center [112, 278] width 141 height 96
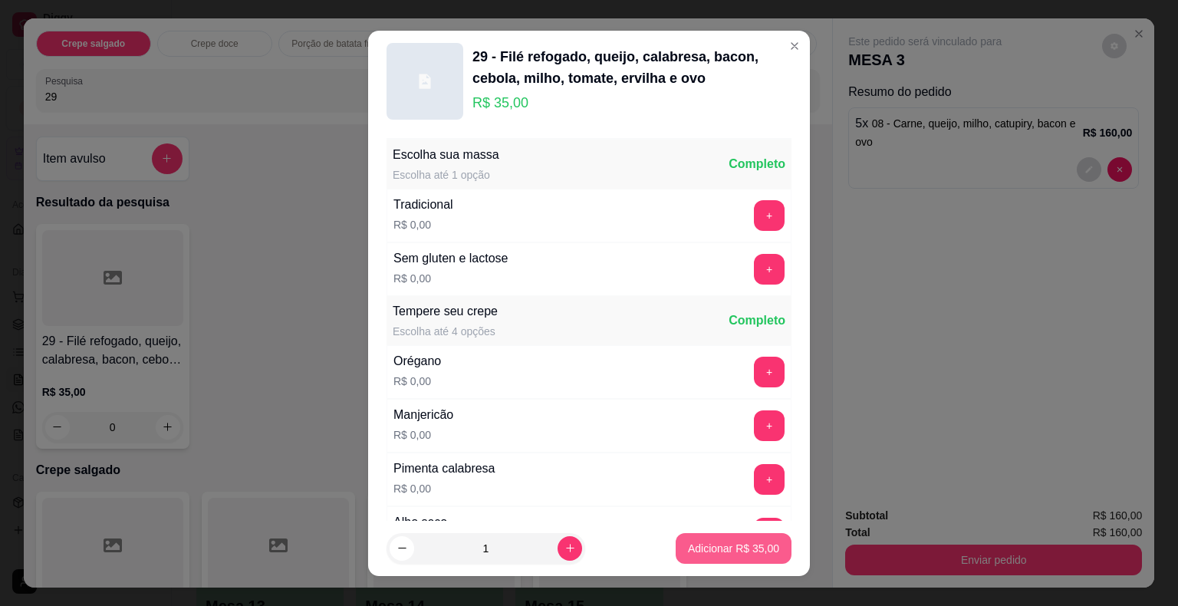
click at [701, 545] on p "Adicionar R$ 35,00" at bounding box center [733, 548] width 91 height 15
type input "1"
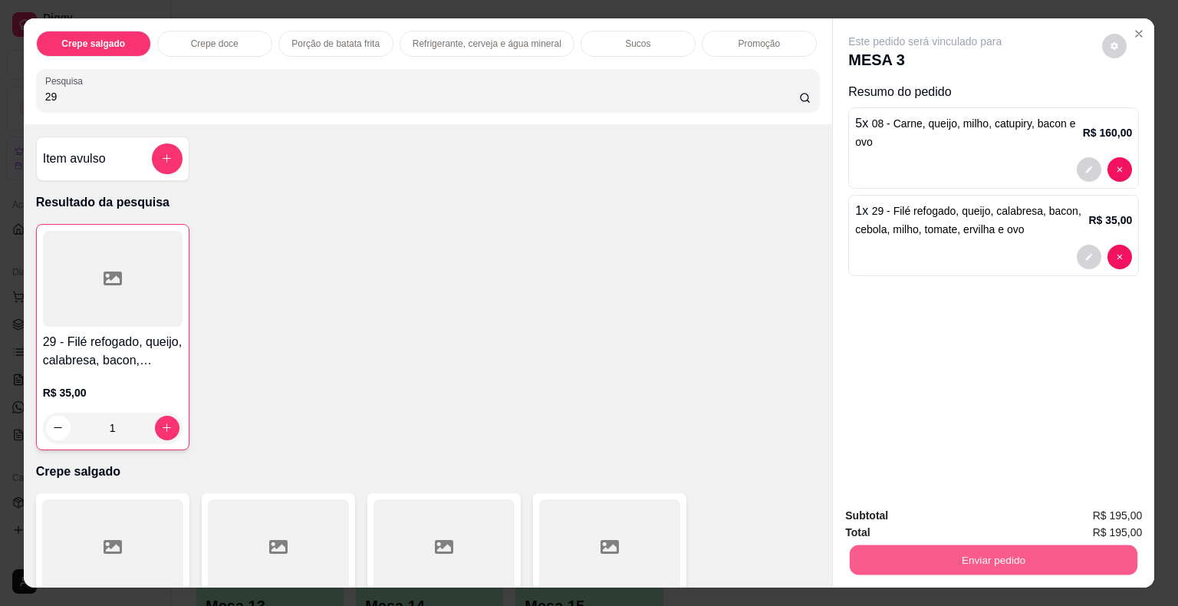
click at [923, 545] on button "Enviar pedido" at bounding box center [994, 560] width 288 height 30
click at [879, 516] on button "Não registrar e enviar pedido" at bounding box center [942, 516] width 155 height 28
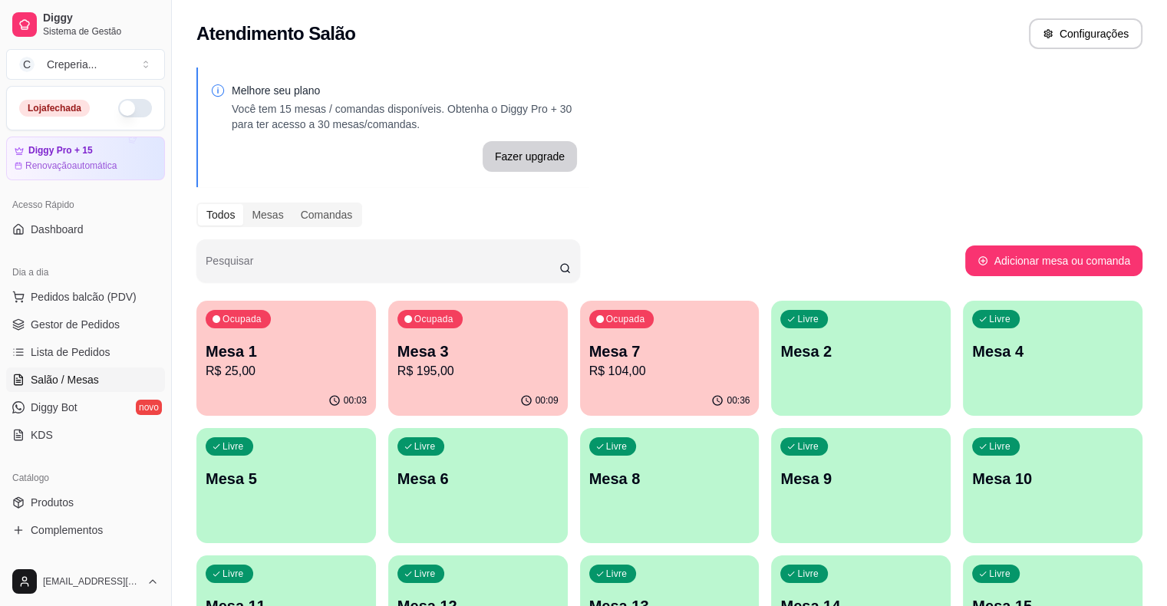
click at [296, 350] on p "Mesa 1" at bounding box center [286, 351] width 161 height 21
click at [468, 357] on p "Mesa 3" at bounding box center [477, 351] width 161 height 21
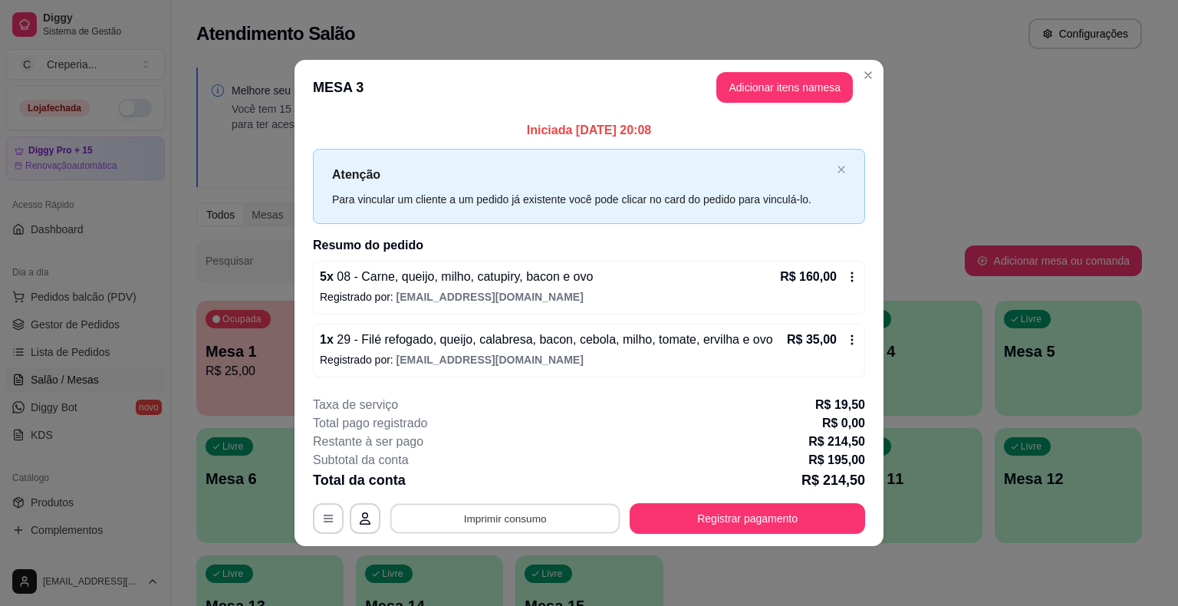
click at [499, 514] on button "Imprimir consumo" at bounding box center [505, 518] width 230 height 30
click at [494, 488] on button "IMPRESSORA" at bounding box center [509, 482] width 107 height 24
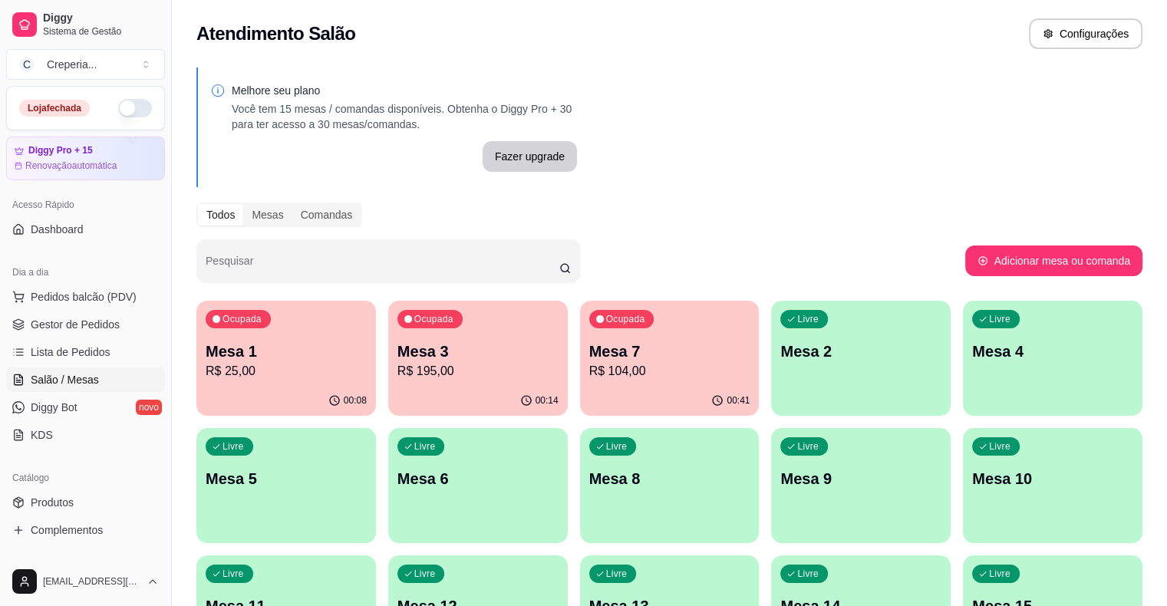
click at [621, 316] on div "Ocupada Mesa 7 R$ 104,00" at bounding box center [669, 343] width 179 height 85
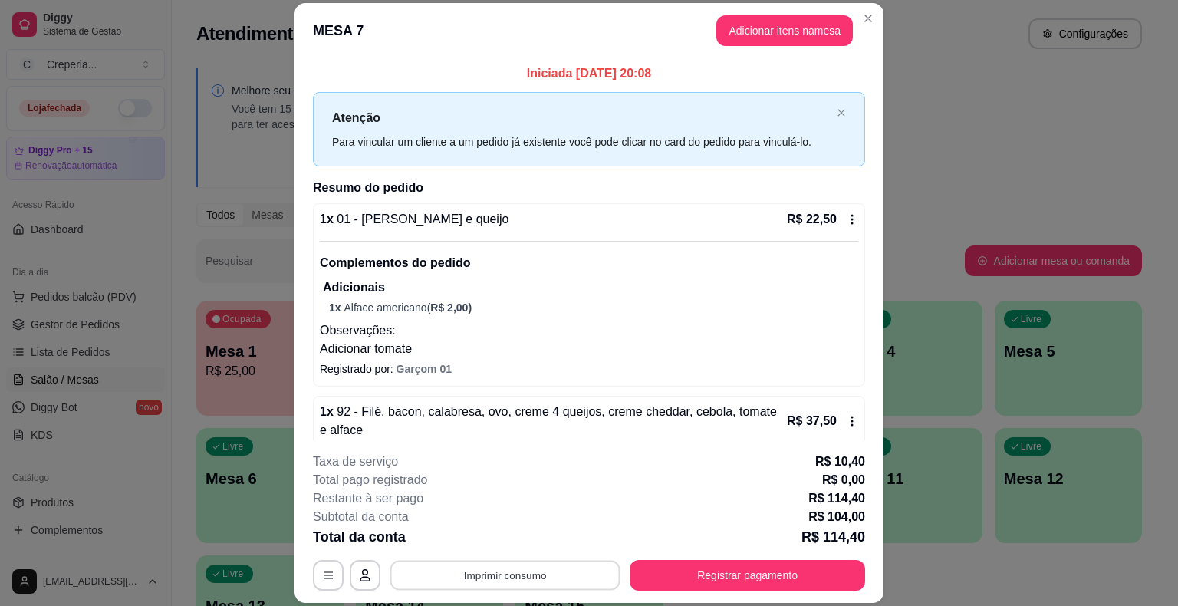
click at [522, 578] on button "Imprimir consumo" at bounding box center [505, 576] width 230 height 30
click at [482, 538] on button "IMPRESSORA" at bounding box center [504, 540] width 111 height 25
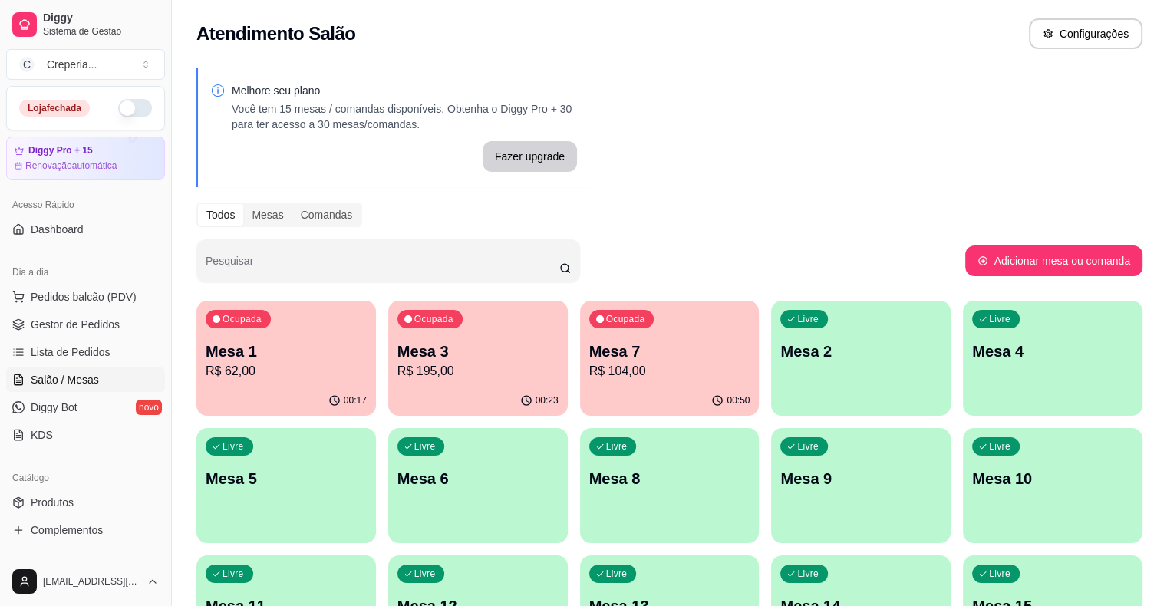
click at [406, 366] on p "R$ 195,00" at bounding box center [477, 371] width 161 height 18
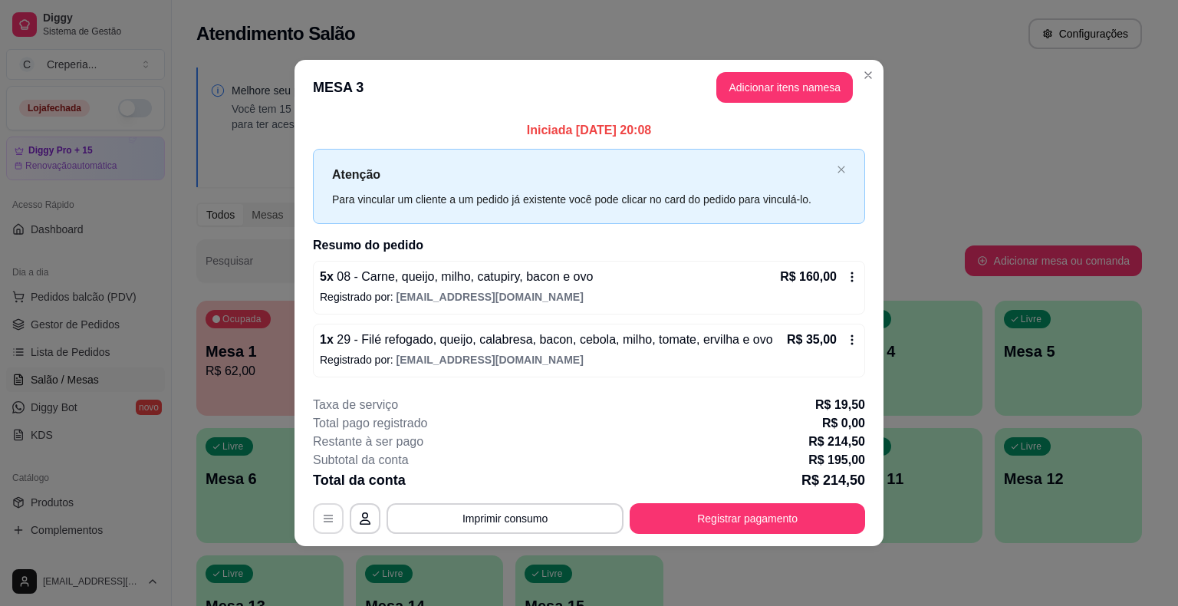
click at [329, 515] on icon "button" at bounding box center [328, 518] width 9 height 7
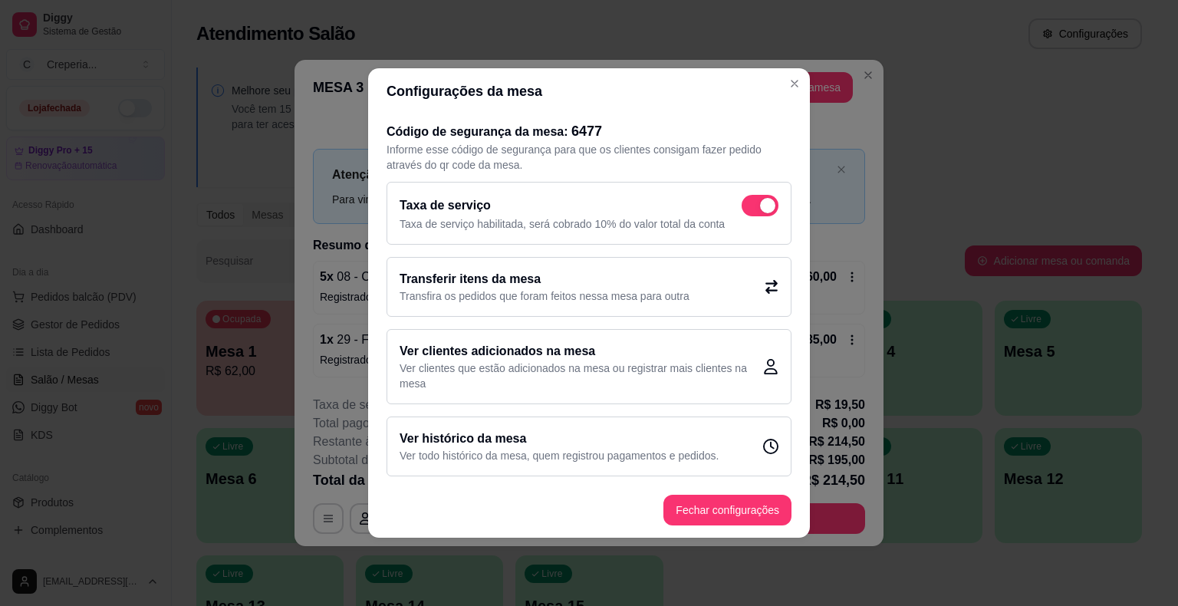
click at [755, 204] on span at bounding box center [760, 205] width 37 height 21
click at [751, 209] on input "checkbox" at bounding box center [746, 214] width 10 height 10
checkbox input "false"
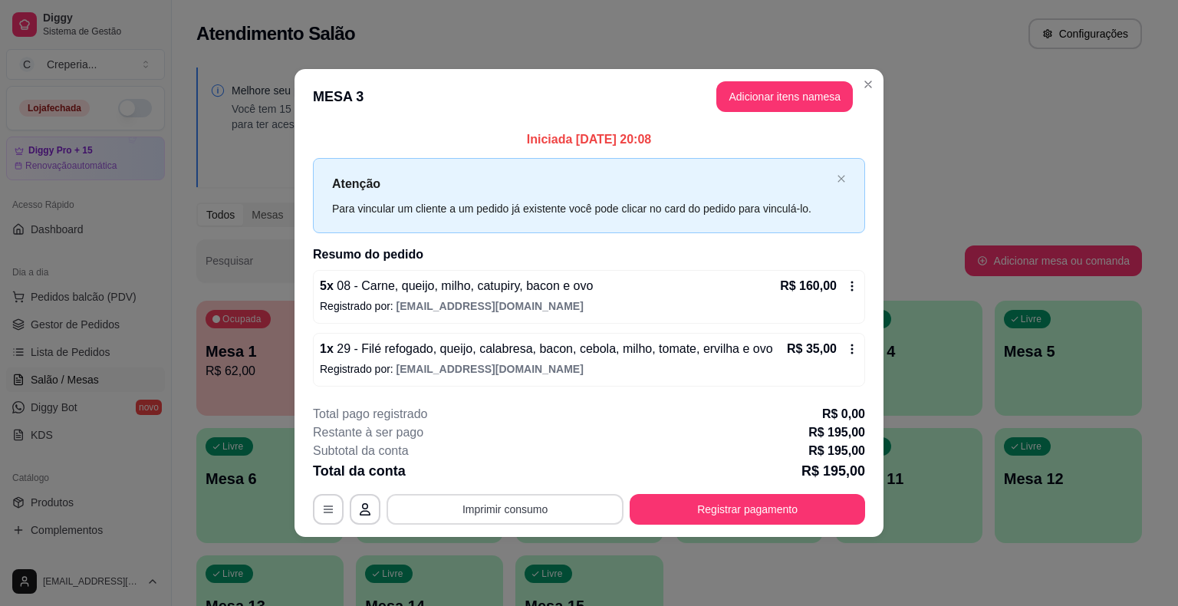
click at [559, 505] on button "Imprimir consumo" at bounding box center [505, 509] width 237 height 31
click at [521, 476] on button "IMPRESSORA" at bounding box center [509, 473] width 111 height 25
click at [637, 505] on button "Registrar pagamento" at bounding box center [747, 509] width 235 height 31
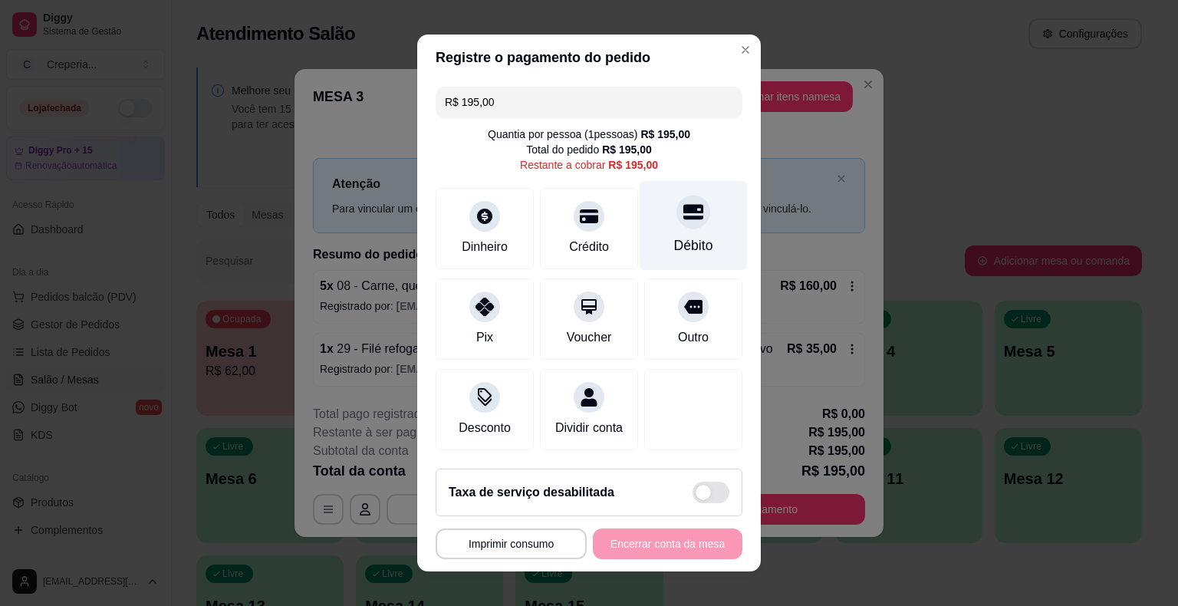
click at [683, 211] on icon at bounding box center [693, 212] width 20 height 15
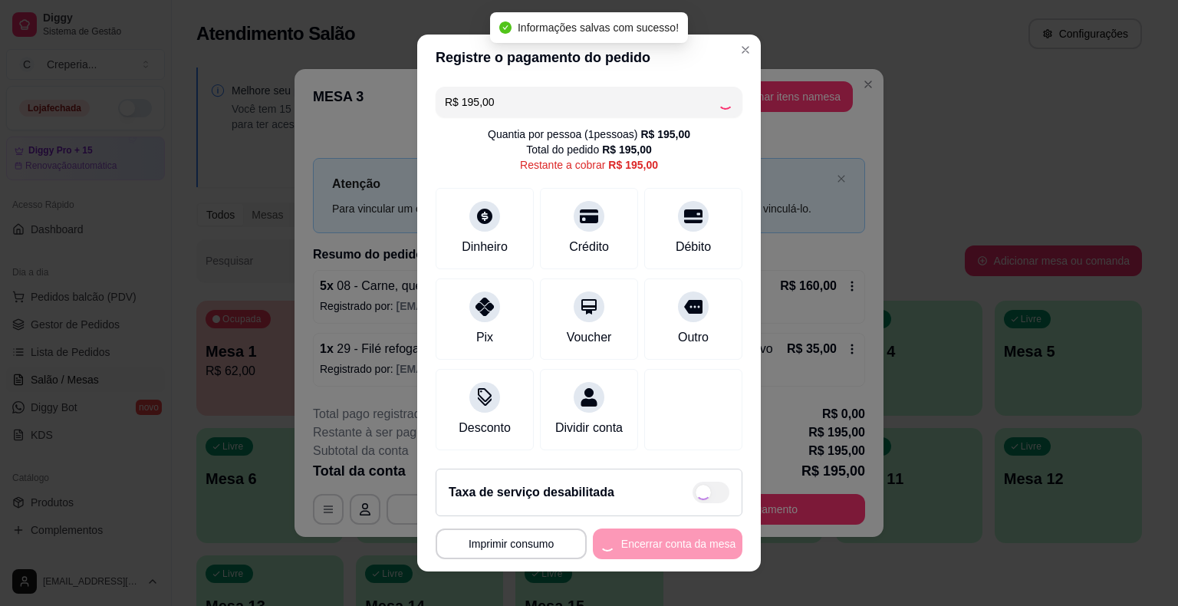
type input "R$ 0,00"
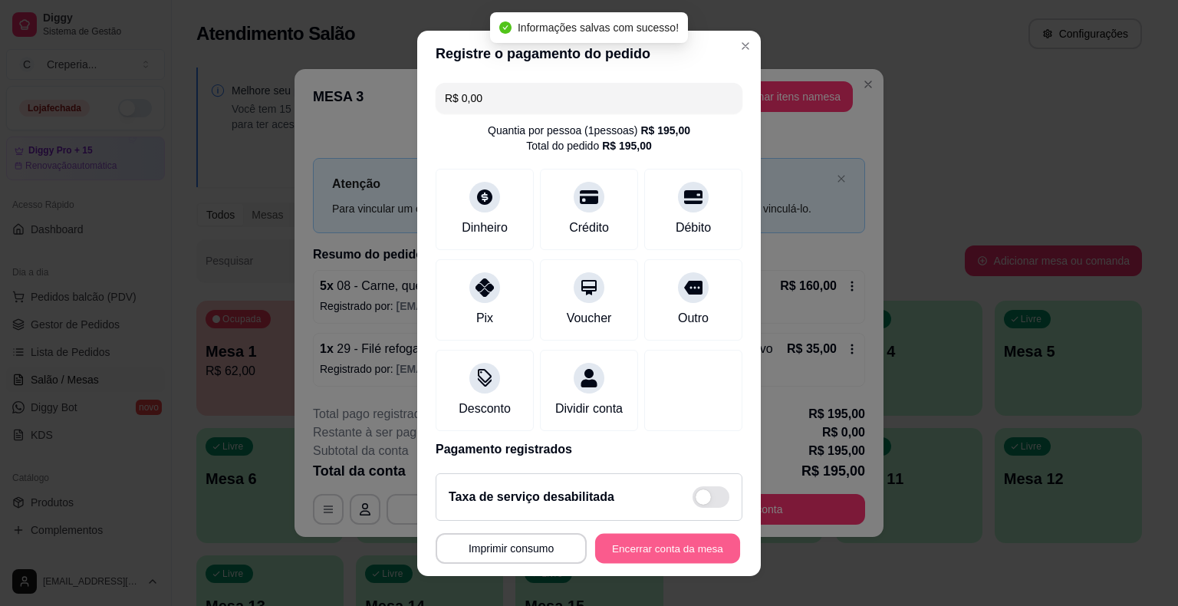
click at [658, 541] on button "Encerrar conta da mesa" at bounding box center [667, 548] width 145 height 30
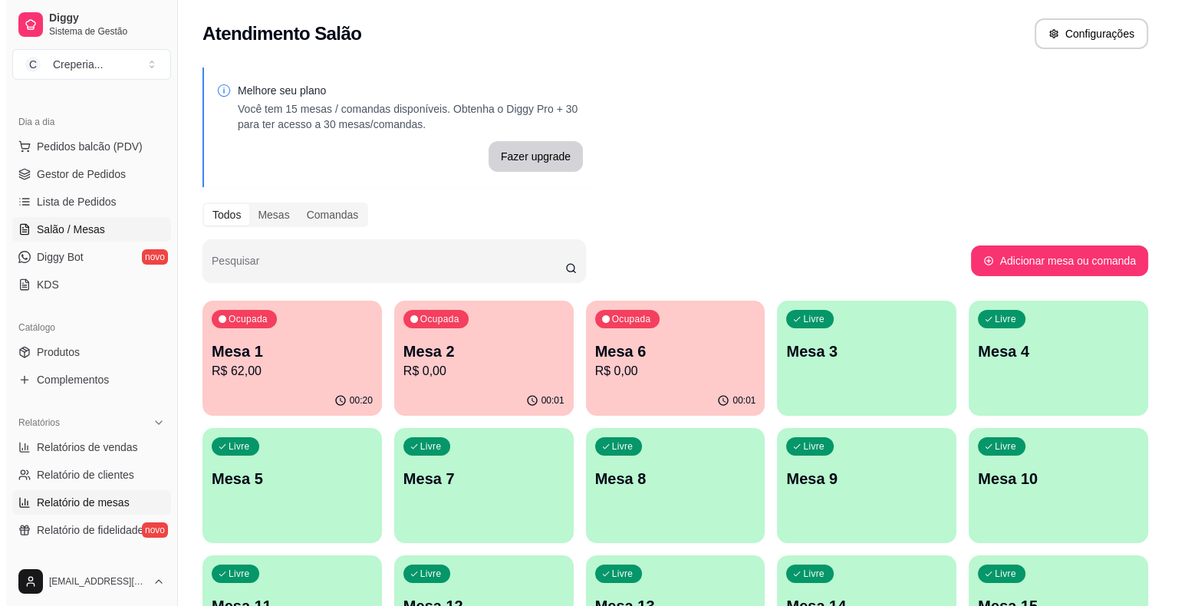
scroll to position [153, 0]
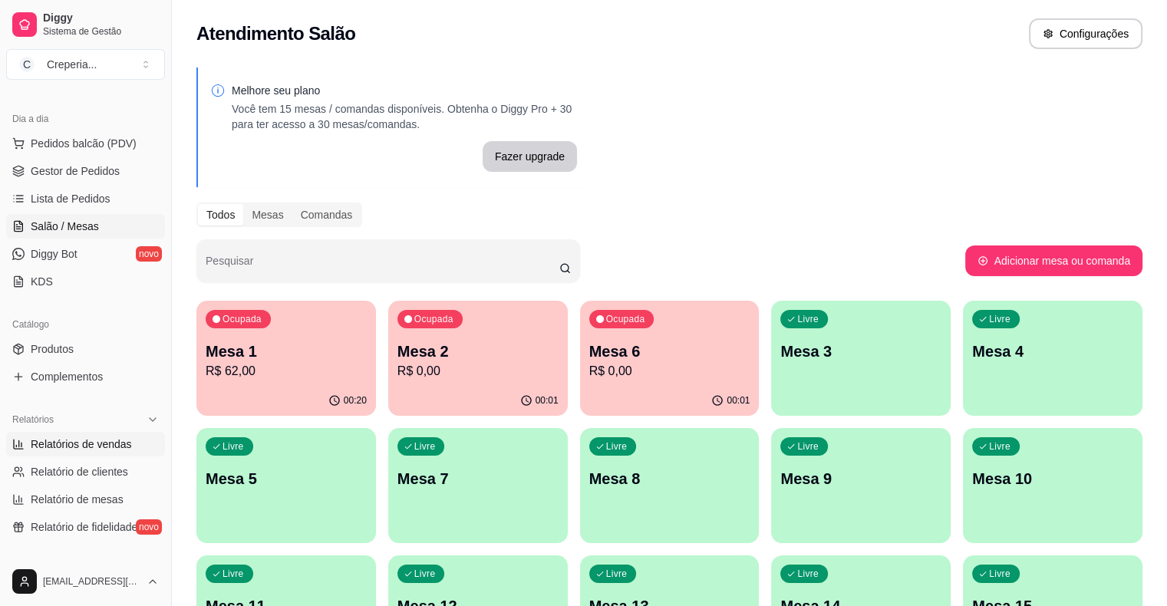
click at [100, 453] on link "Relatórios de vendas" at bounding box center [85, 444] width 159 height 25
select select "ALL"
select select "0"
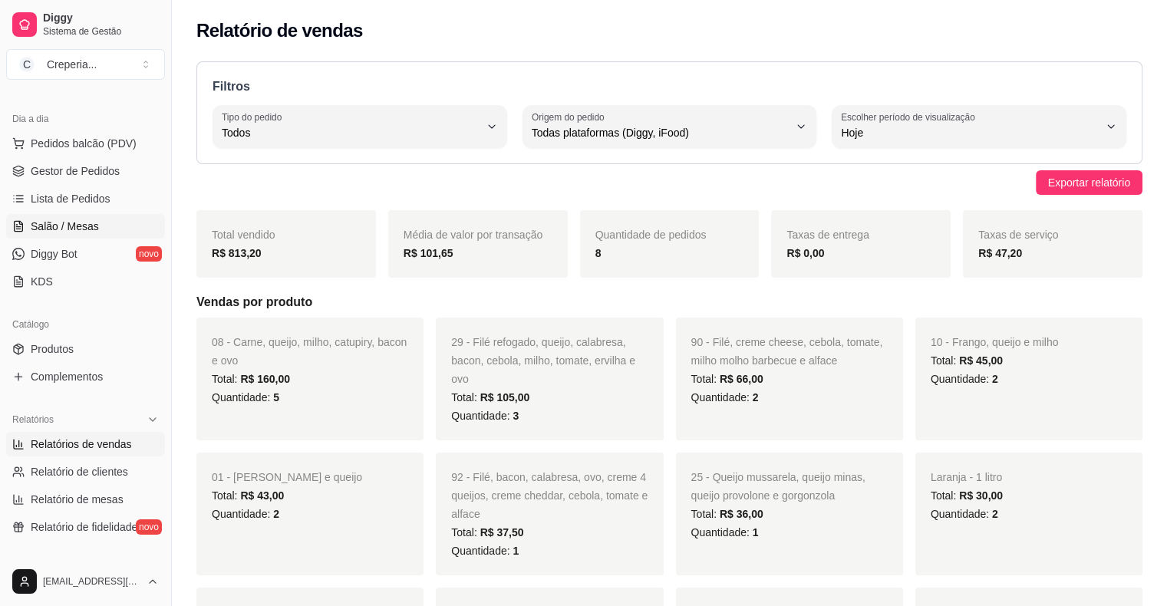
click at [74, 229] on span "Salão / Mesas" at bounding box center [65, 226] width 68 height 15
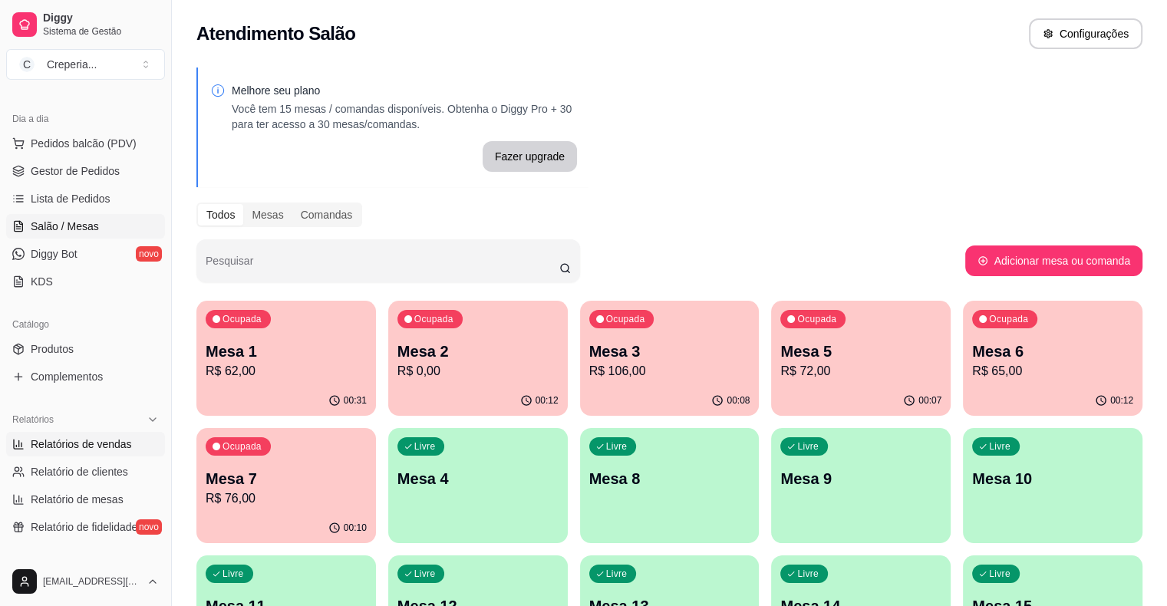
click at [86, 448] on span "Relatórios de vendas" at bounding box center [81, 443] width 101 height 15
select select "ALL"
select select "0"
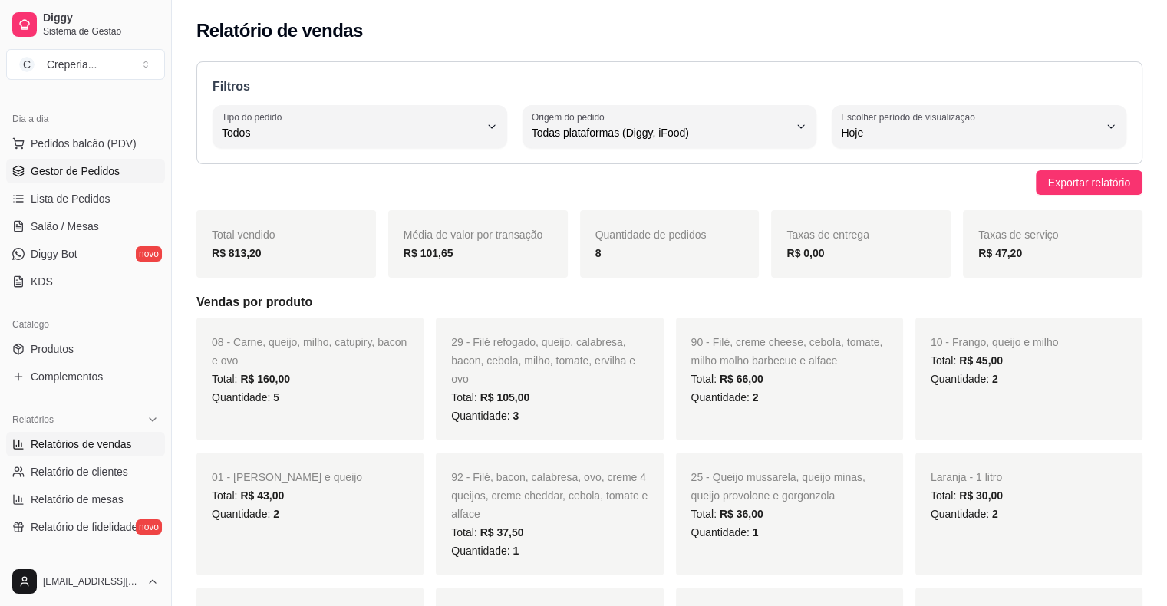
click at [86, 175] on span "Gestor de Pedidos" at bounding box center [75, 170] width 89 height 15
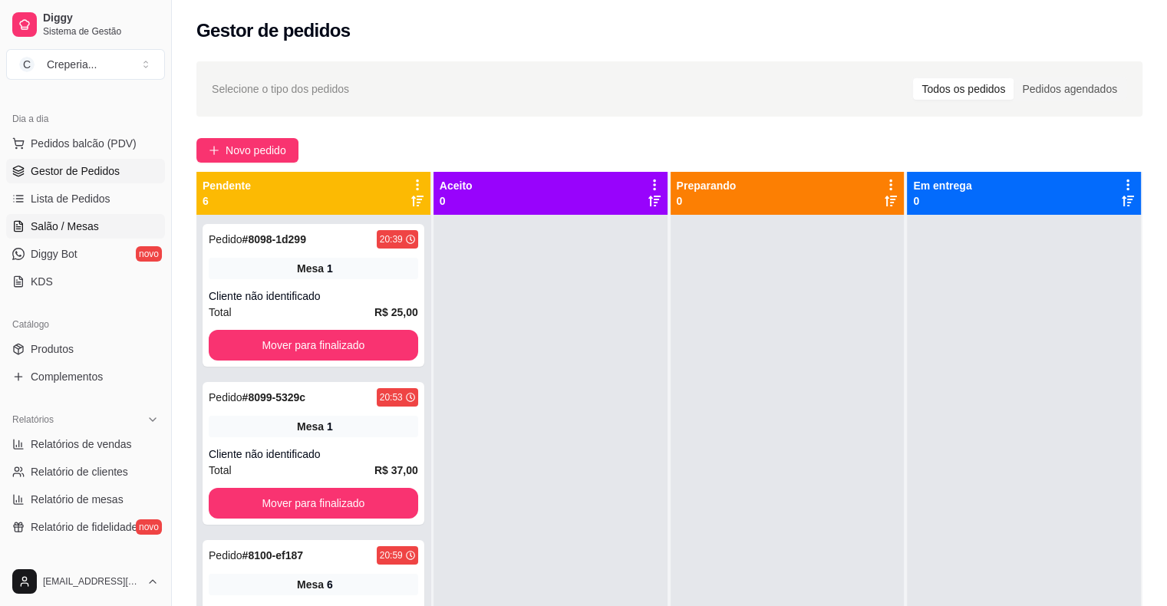
click at [96, 223] on link "Salão / Mesas" at bounding box center [85, 226] width 159 height 25
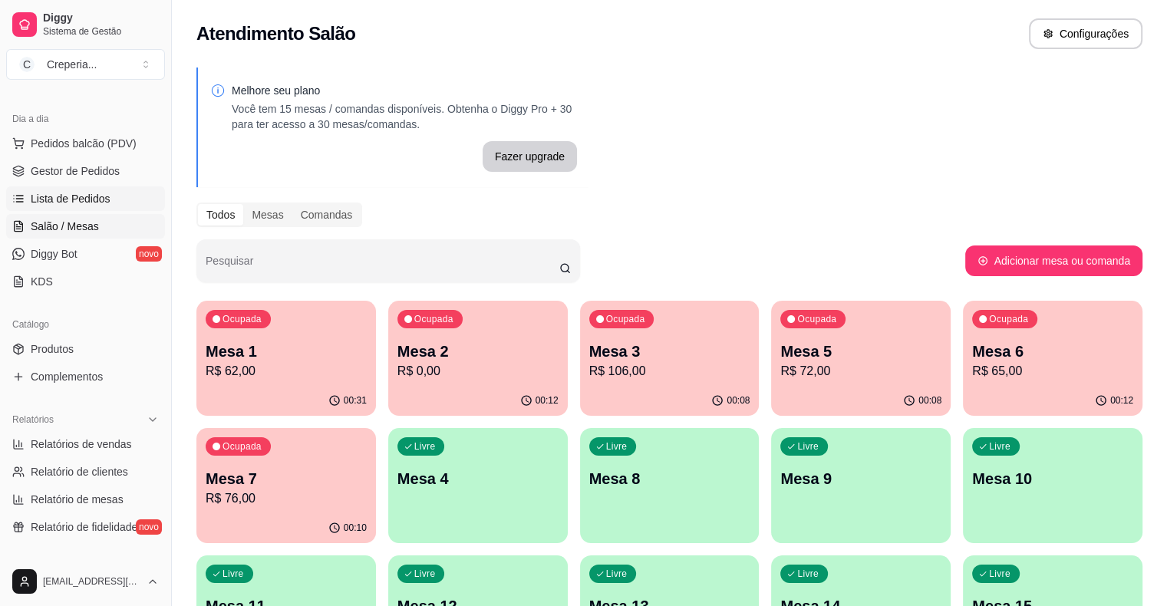
click at [71, 198] on span "Lista de Pedidos" at bounding box center [71, 198] width 80 height 15
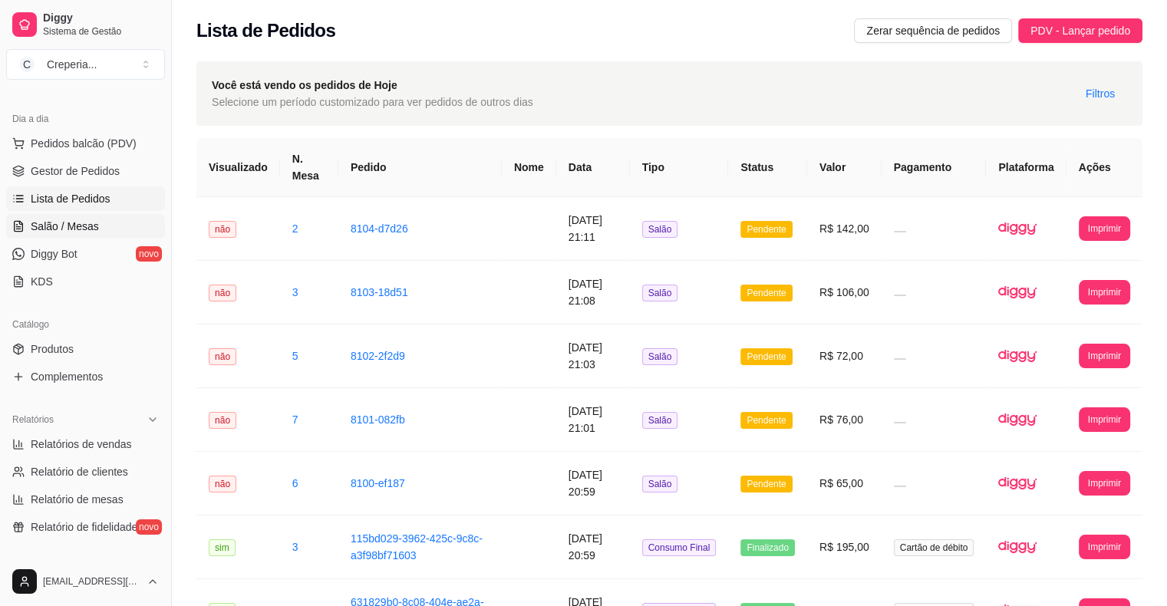
click at [86, 232] on span "Salão / Mesas" at bounding box center [65, 226] width 68 height 15
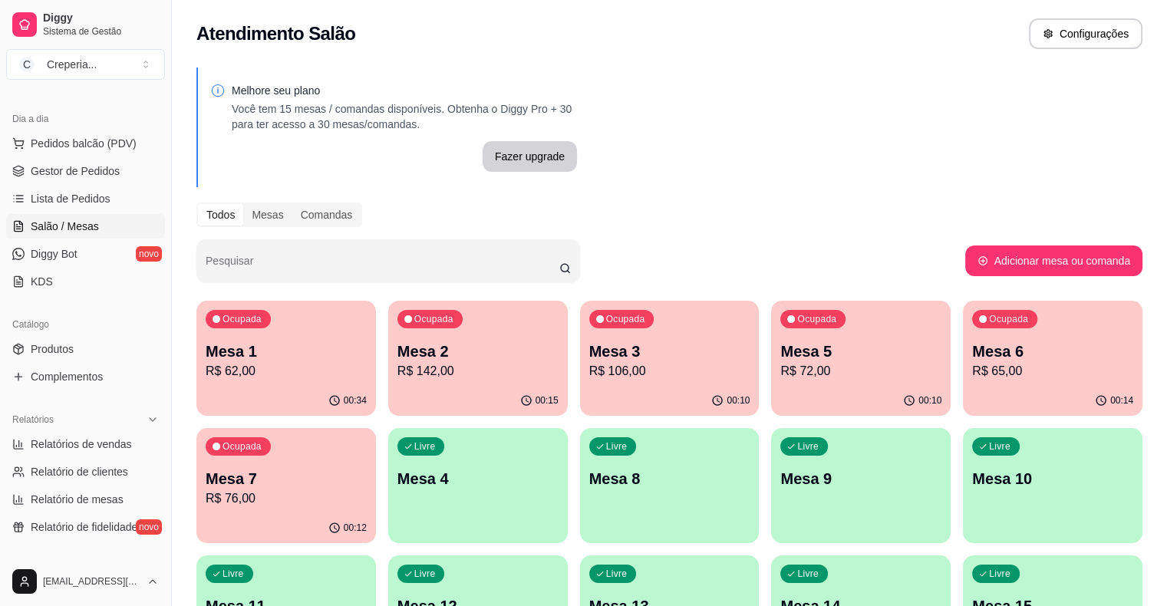
click at [258, 346] on p "Mesa 1" at bounding box center [286, 351] width 161 height 21
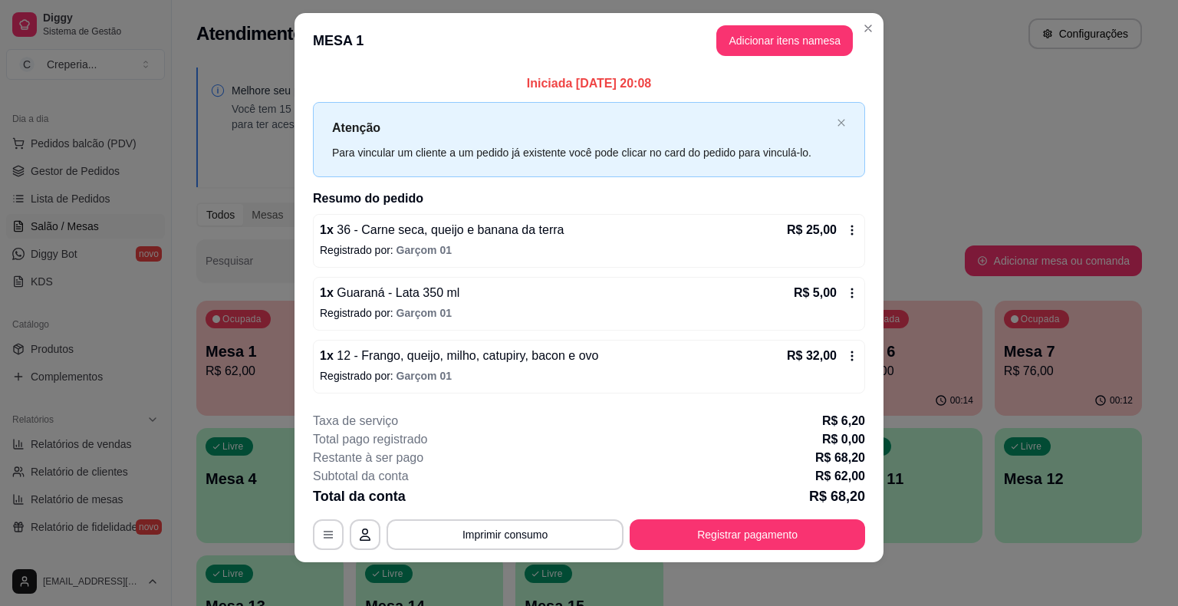
scroll to position [19, 0]
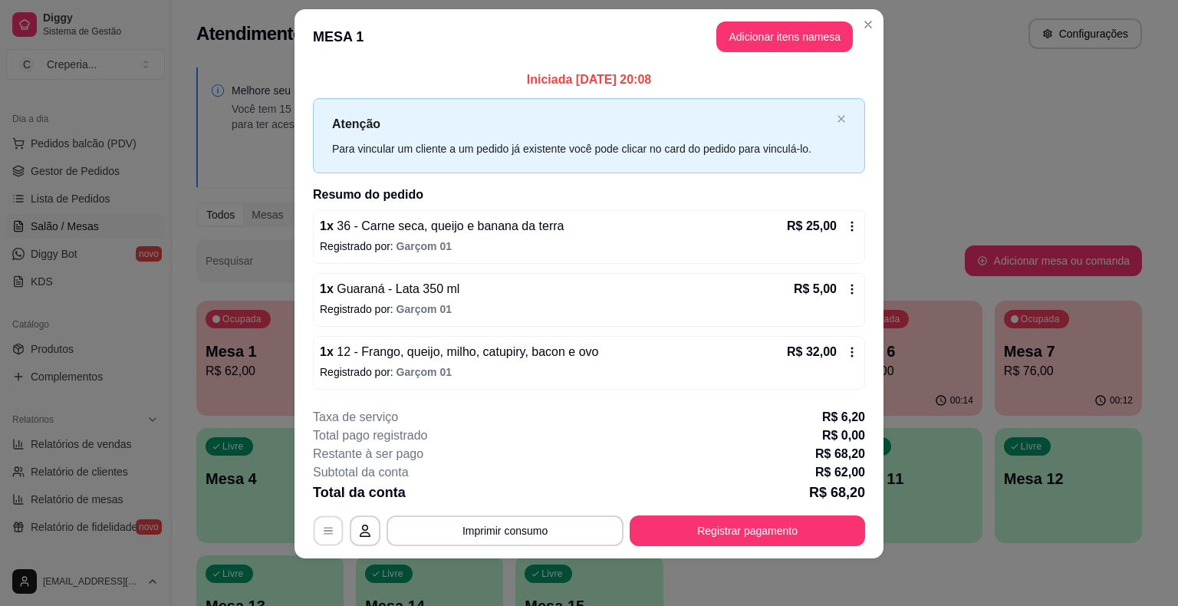
click at [324, 525] on icon "button" at bounding box center [328, 531] width 12 height 12
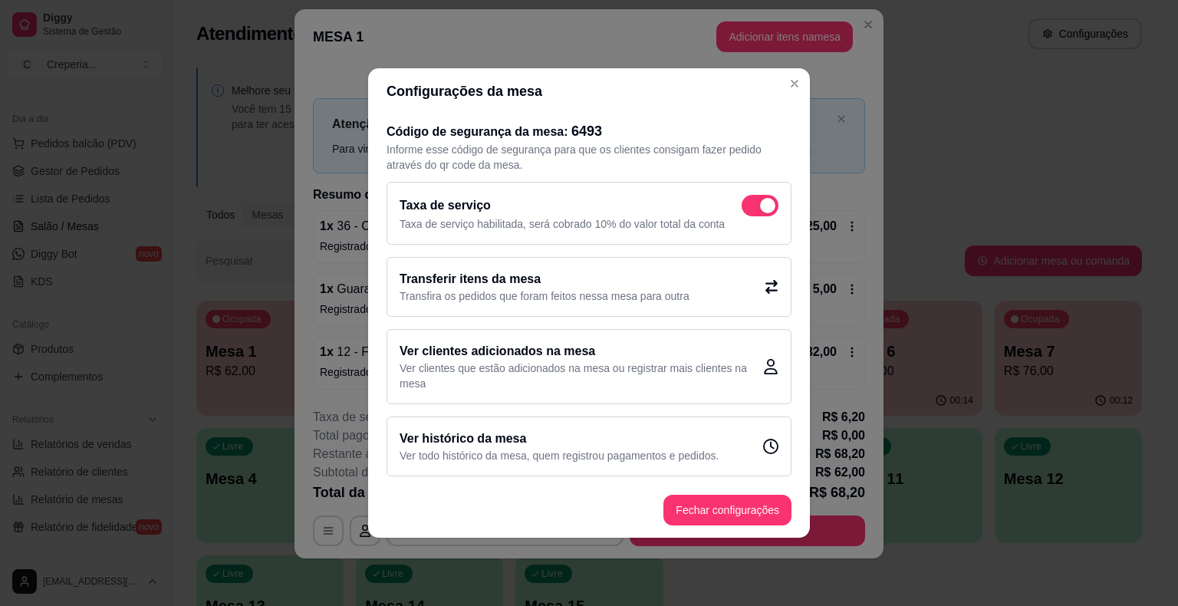
click at [767, 212] on span at bounding box center [767, 205] width 15 height 15
click at [751, 212] on input "checkbox" at bounding box center [746, 214] width 10 height 10
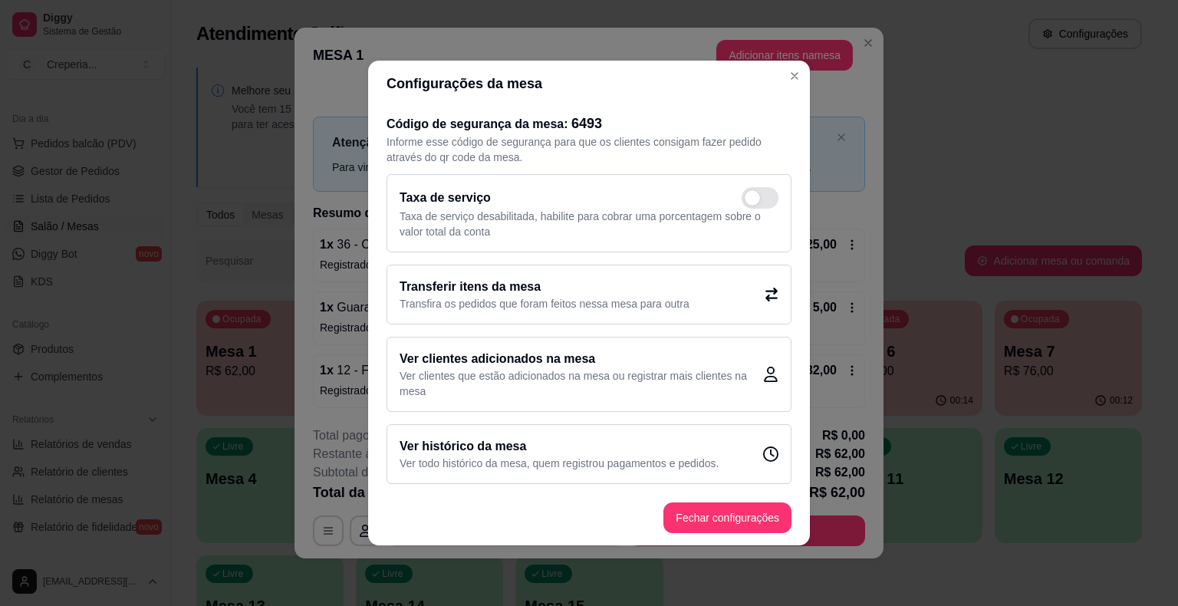
click at [759, 192] on span at bounding box center [760, 197] width 37 height 21
click at [751, 201] on input "checkbox" at bounding box center [746, 206] width 10 height 10
checkbox input "true"
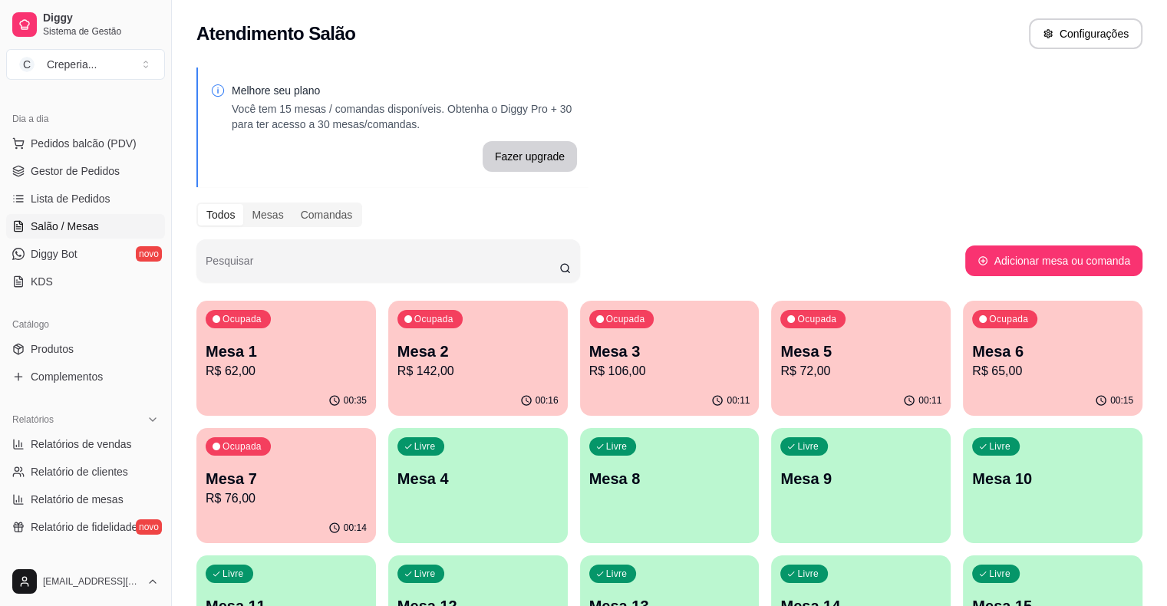
click at [301, 357] on p "Mesa 1" at bounding box center [286, 351] width 161 height 21
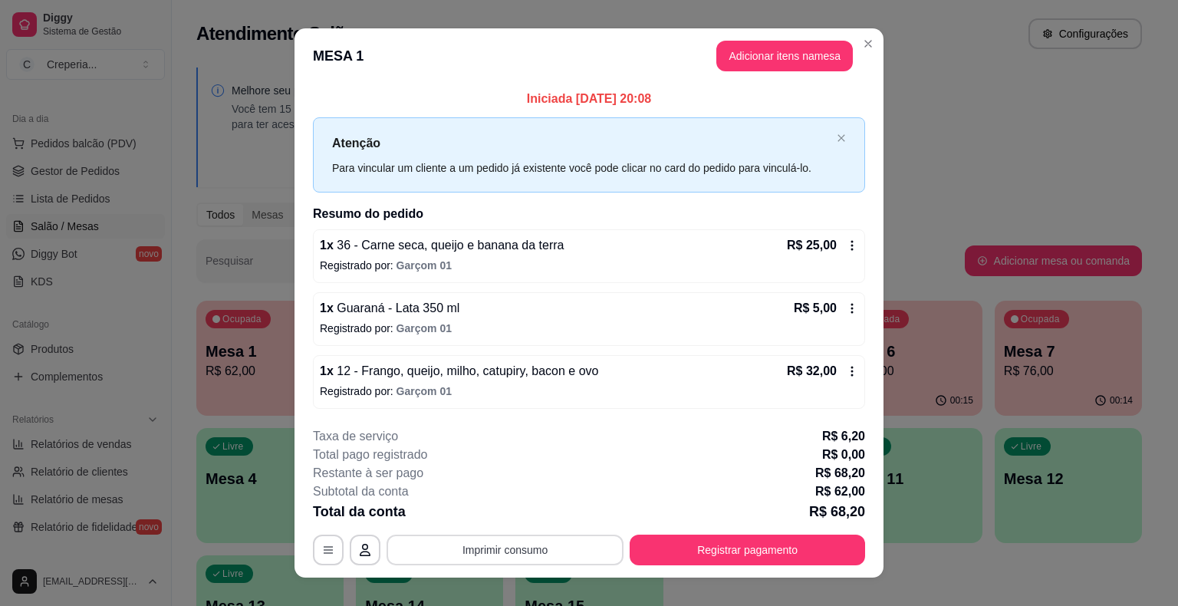
click at [506, 548] on button "Imprimir consumo" at bounding box center [505, 550] width 237 height 31
click at [491, 507] on button "IMPRESSORA" at bounding box center [503, 514] width 107 height 24
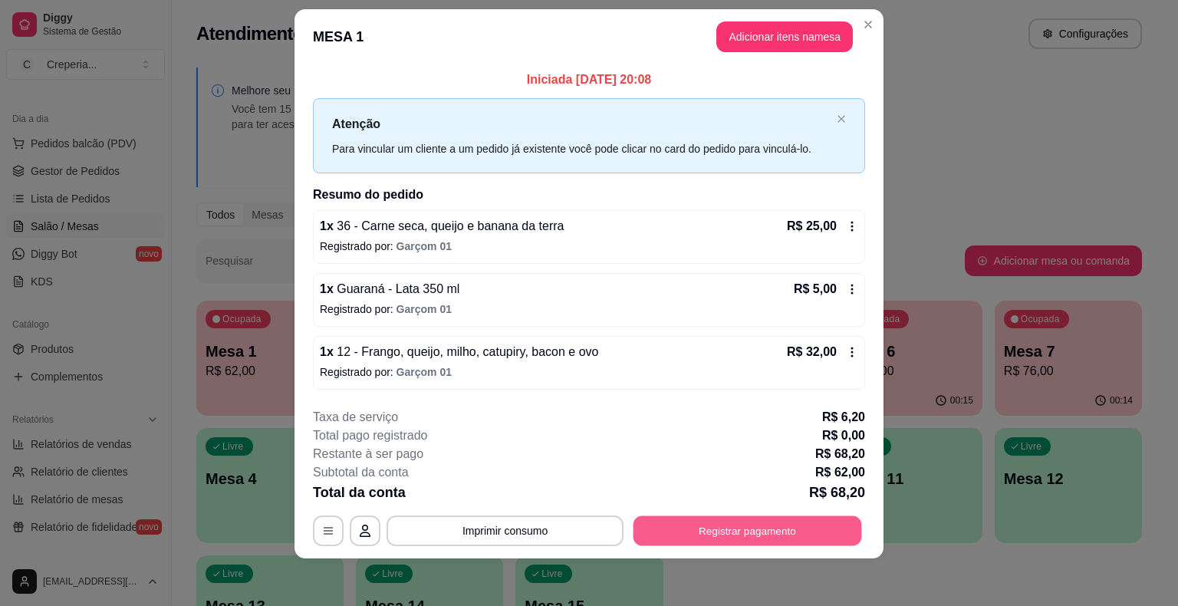
click at [728, 522] on button "Registrar pagamento" at bounding box center [748, 530] width 229 height 30
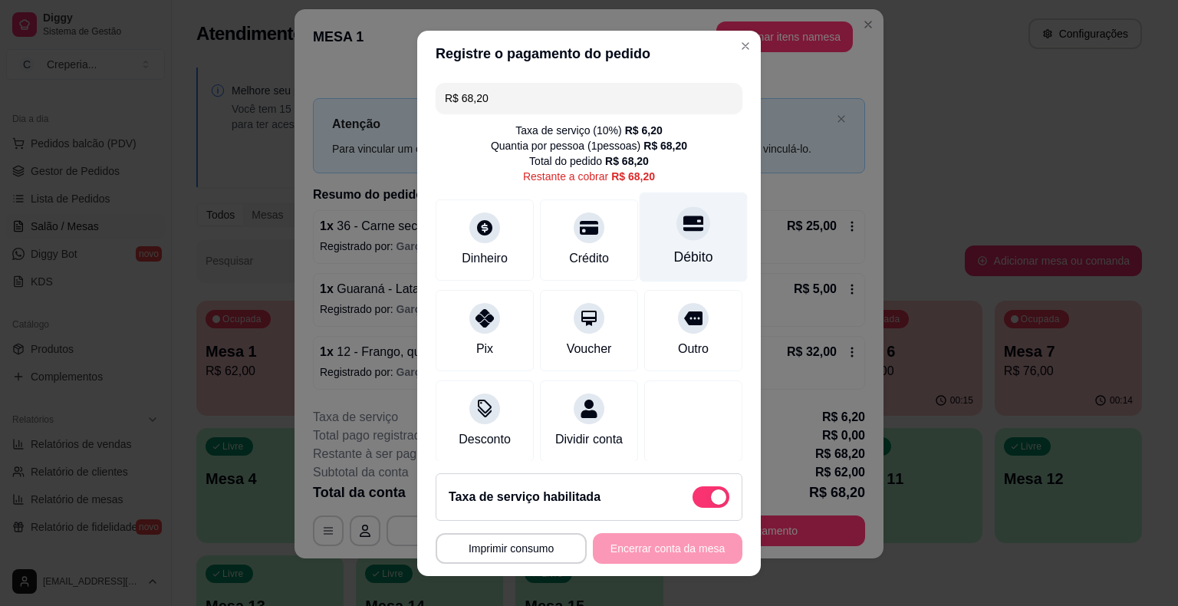
click at [683, 229] on icon at bounding box center [693, 223] width 20 height 15
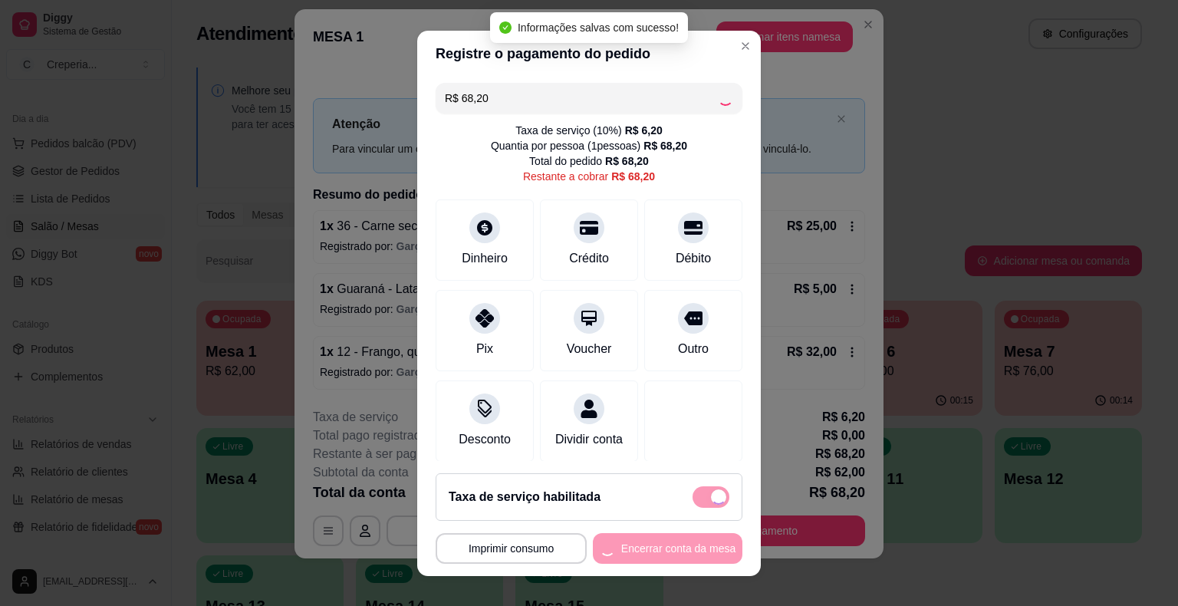
type input "R$ 0,00"
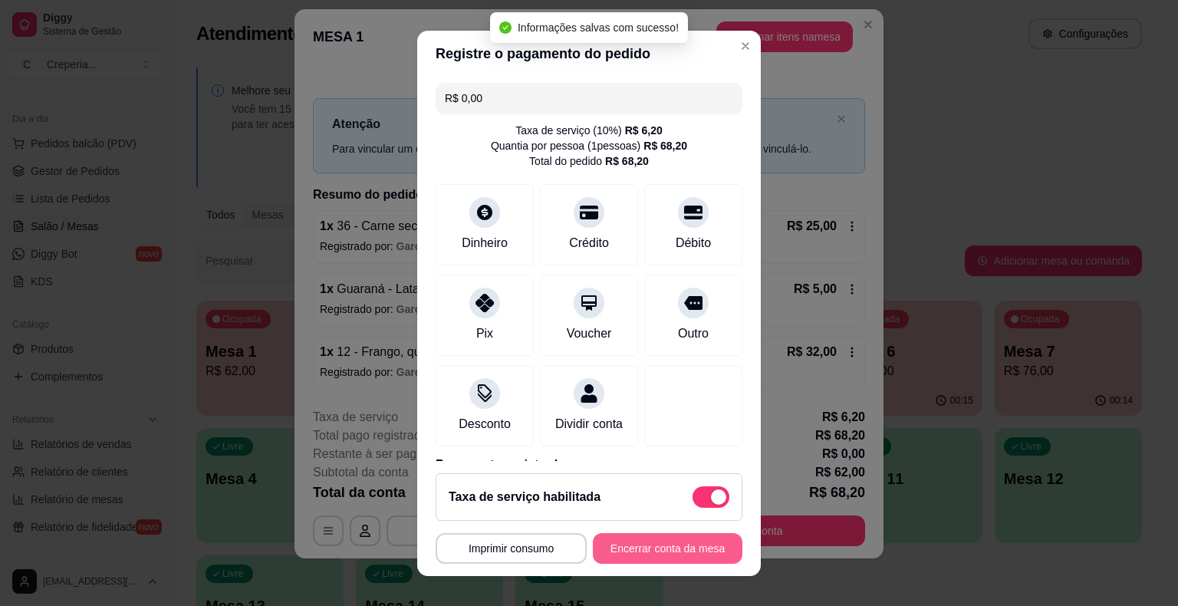
click at [649, 554] on button "Encerrar conta da mesa" at bounding box center [668, 548] width 150 height 31
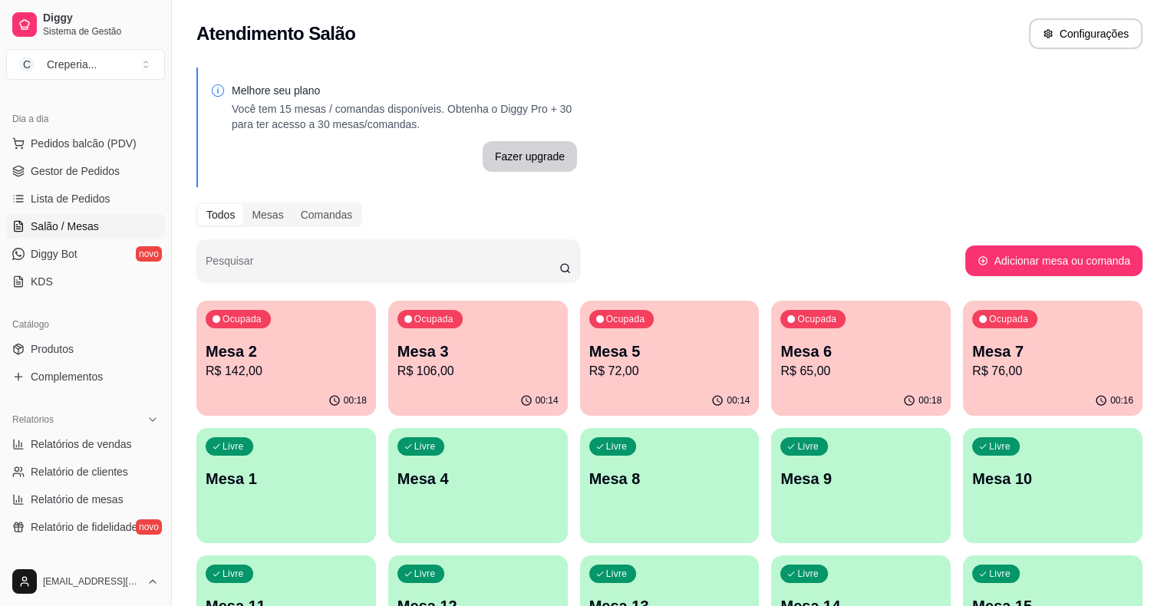
click at [397, 482] on p "Mesa 4" at bounding box center [477, 478] width 161 height 21
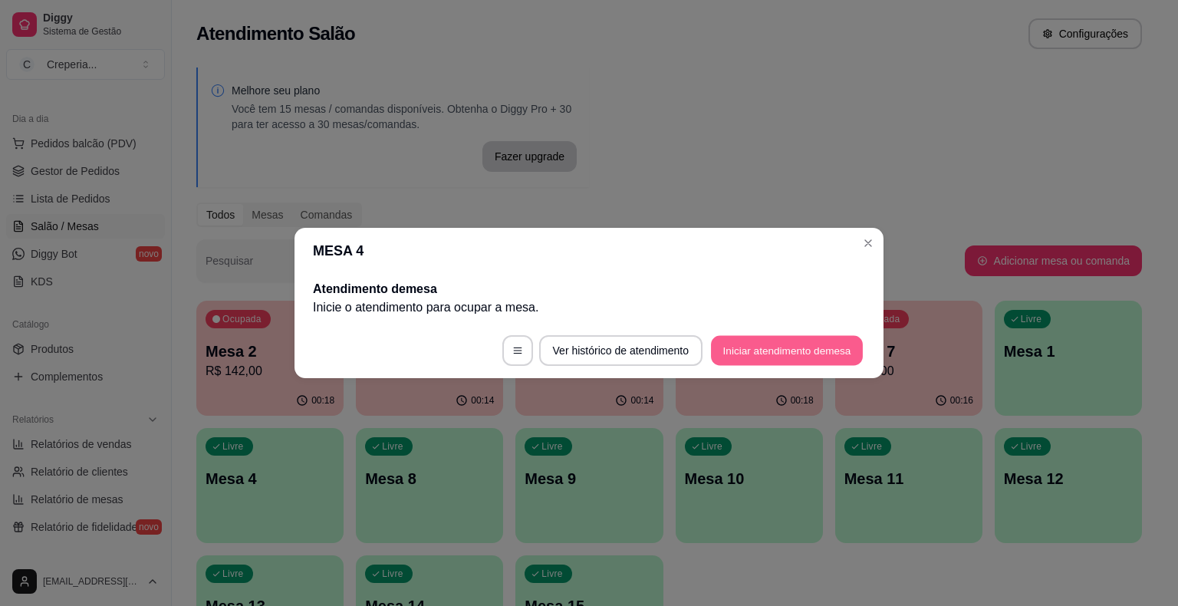
click at [761, 350] on button "Iniciar atendimento de mesa" at bounding box center [787, 351] width 152 height 30
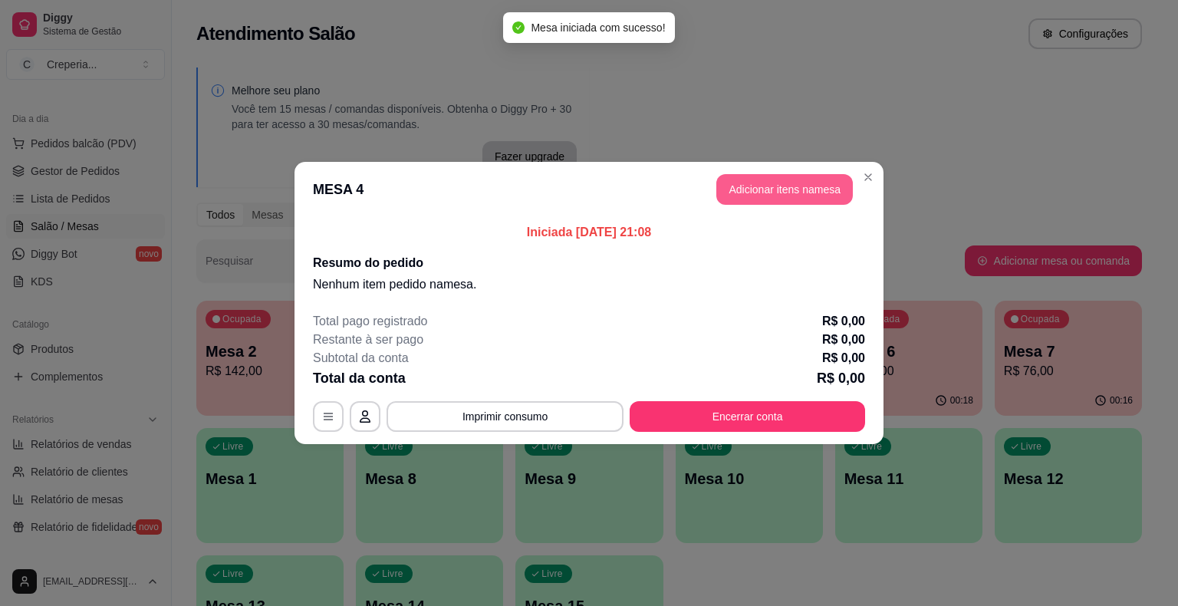
click at [728, 192] on button "Adicionar itens na mesa" at bounding box center [784, 189] width 137 height 31
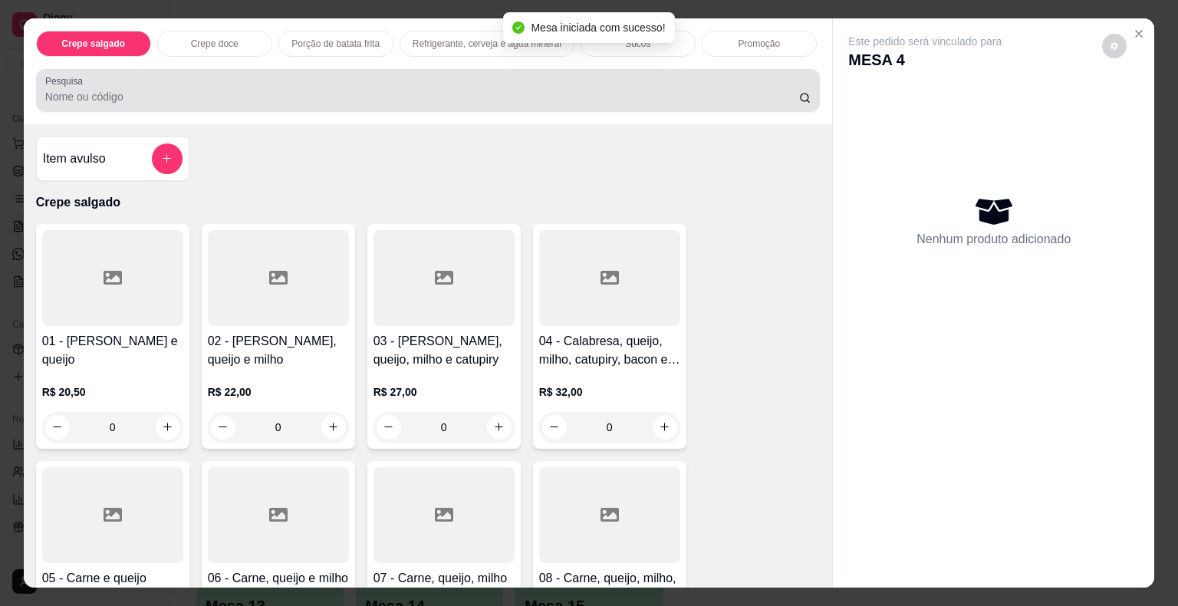
click at [132, 89] on input "Pesquisa" at bounding box center [422, 96] width 754 height 15
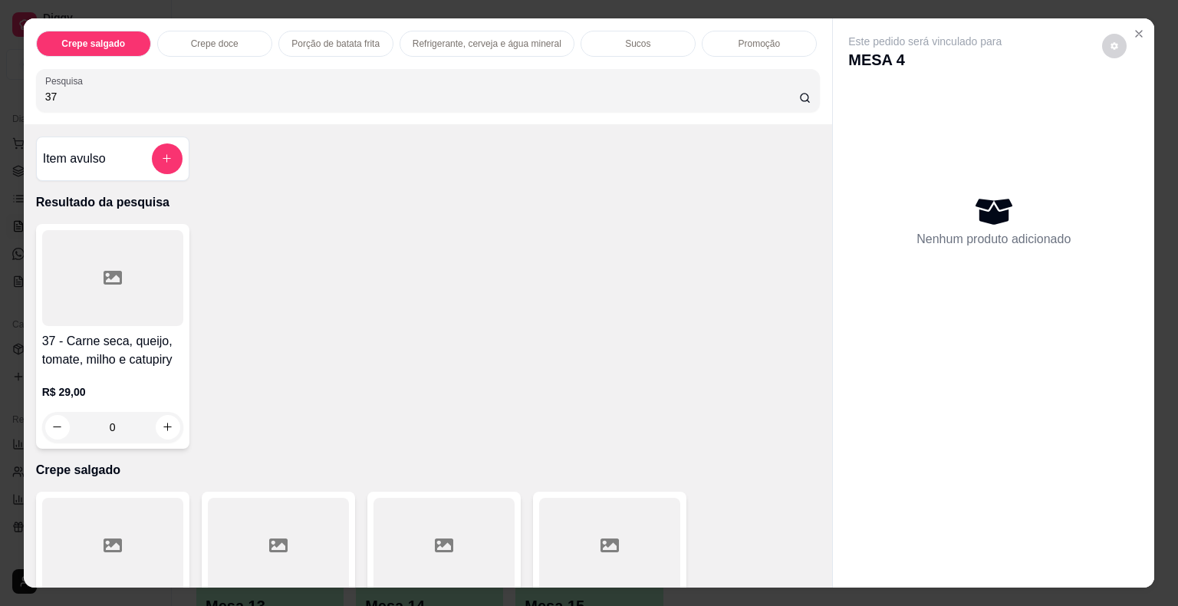
type input "37"
click at [95, 332] on h4 "37 - Carne seca, queijo, tomate, milho e catupiry" at bounding box center [112, 350] width 141 height 37
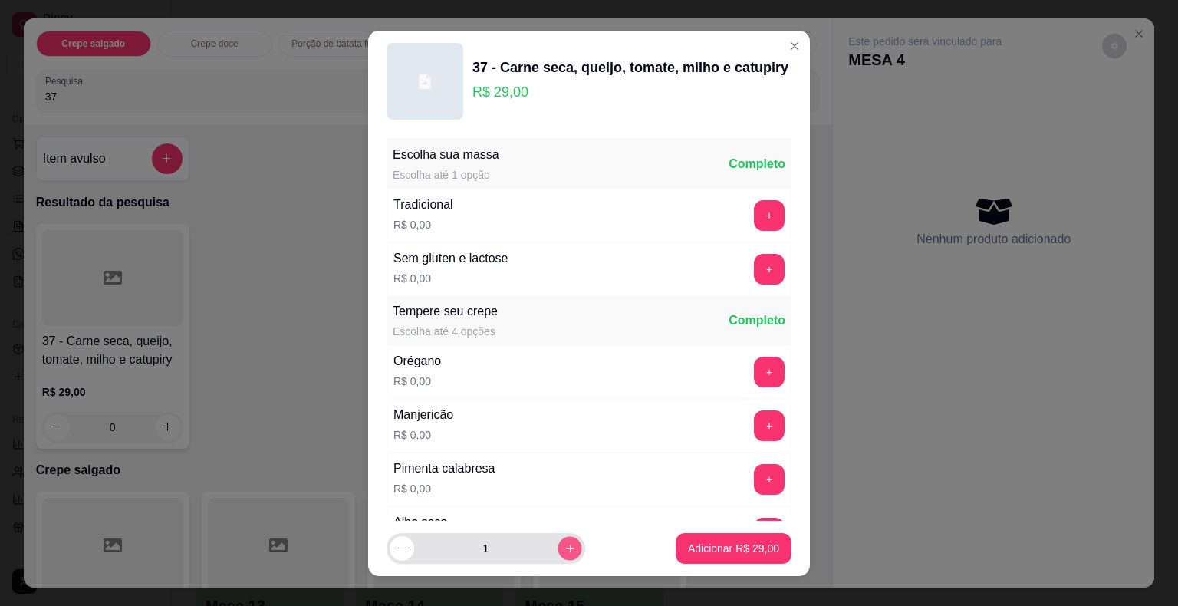
click at [562, 547] on button "increase-product-quantity" at bounding box center [570, 548] width 24 height 24
type input "2"
click at [688, 543] on p "Adicionar R$ 58,00" at bounding box center [733, 548] width 91 height 15
type input "2"
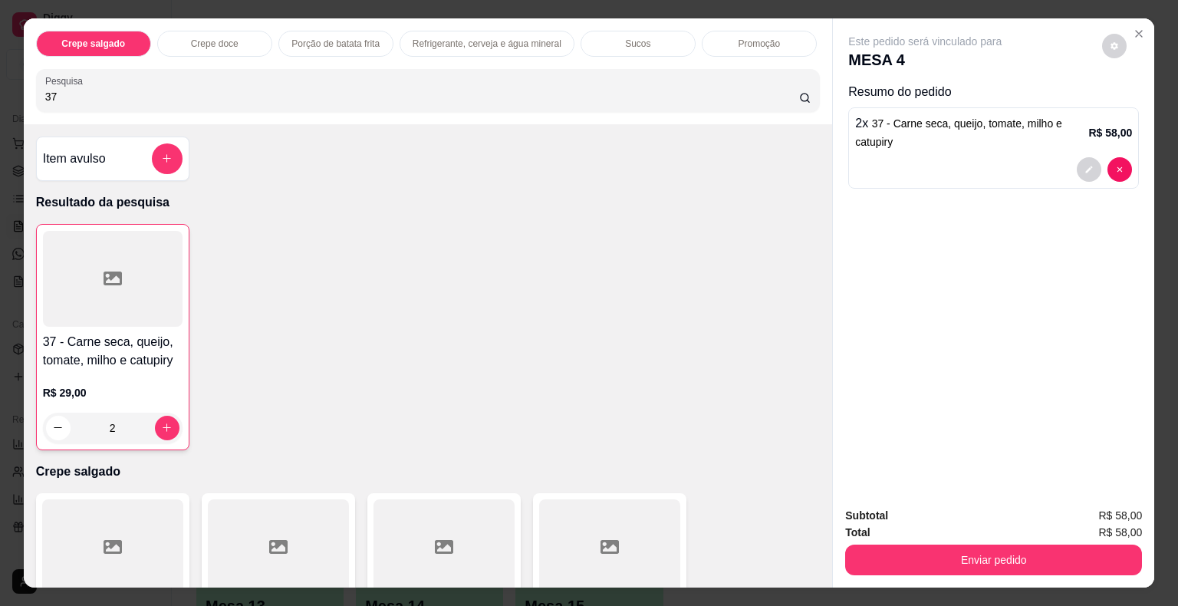
drag, startPoint x: 126, startPoint y: 96, endPoint x: 2, endPoint y: 89, distance: 124.4
click at [2, 89] on div "Crepe salgado Crepe doce Porção de batata frita Refrigerante, cerveja e água mi…" at bounding box center [589, 303] width 1178 height 606
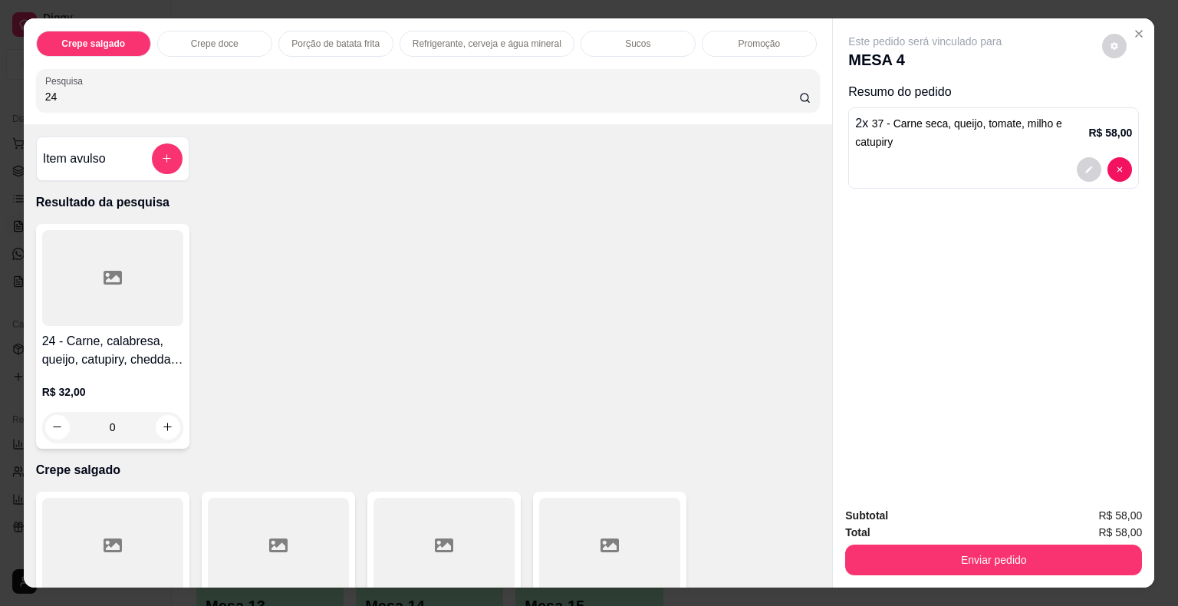
type input "24"
click at [117, 275] on div at bounding box center [112, 278] width 141 height 96
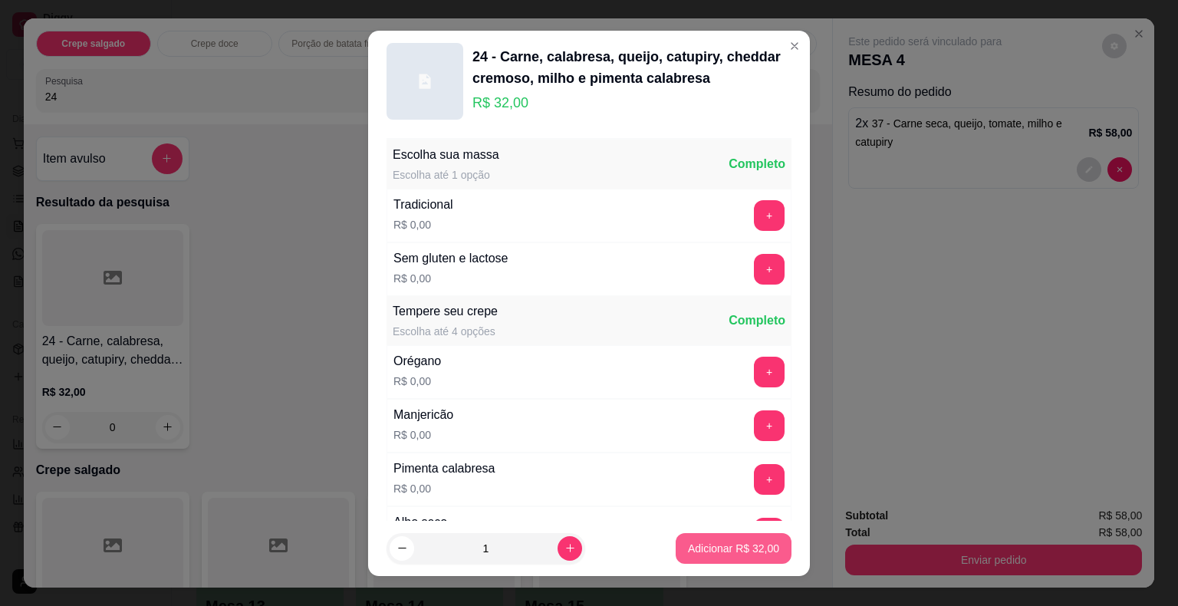
click at [676, 546] on button "Adicionar R$ 32,00" at bounding box center [734, 548] width 116 height 31
type input "1"
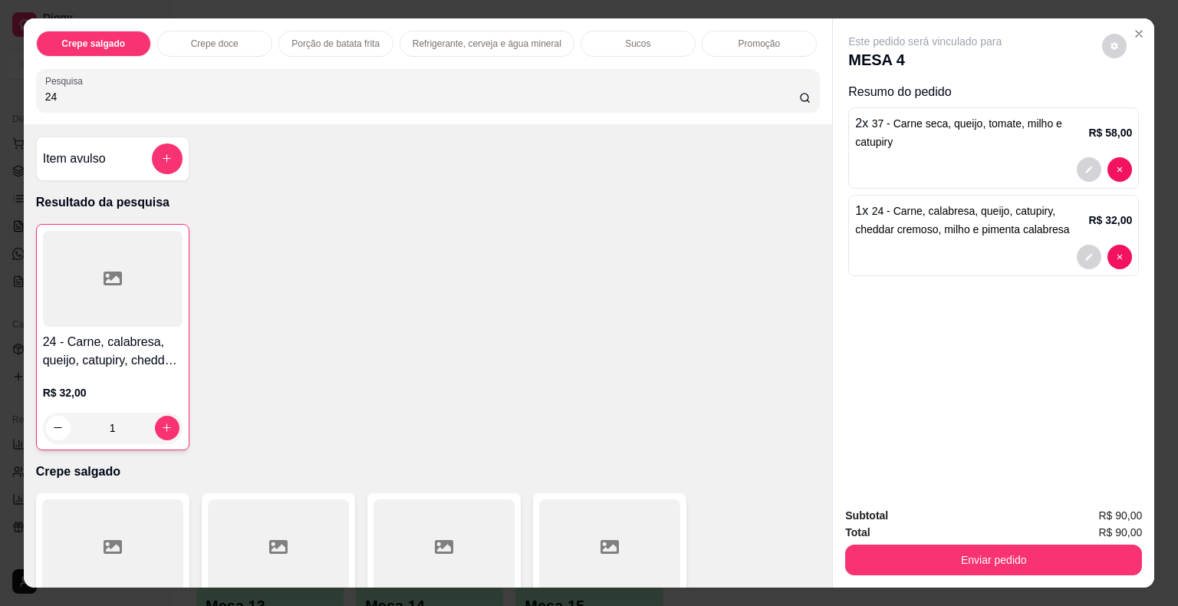
drag, startPoint x: 83, startPoint y: 91, endPoint x: 0, endPoint y: 90, distance: 82.8
click at [0, 90] on div "Crepe salgado Crepe doce Porção de batata frita Refrigerante, cerveja e água mi…" at bounding box center [589, 303] width 1178 height 606
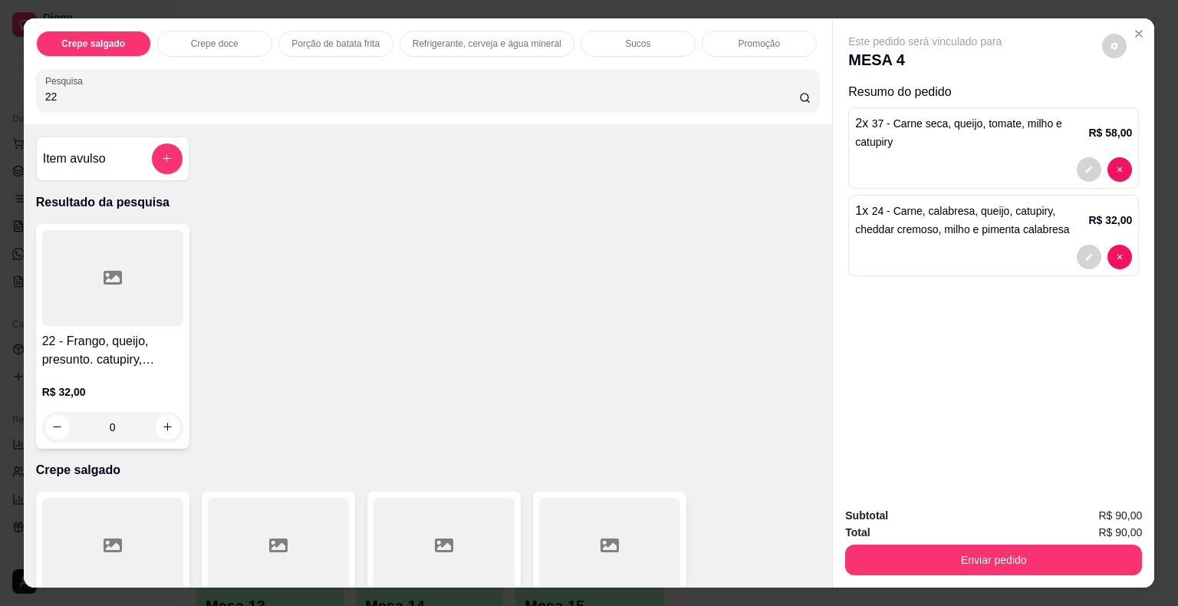
type input "22"
click at [84, 265] on div at bounding box center [112, 278] width 141 height 96
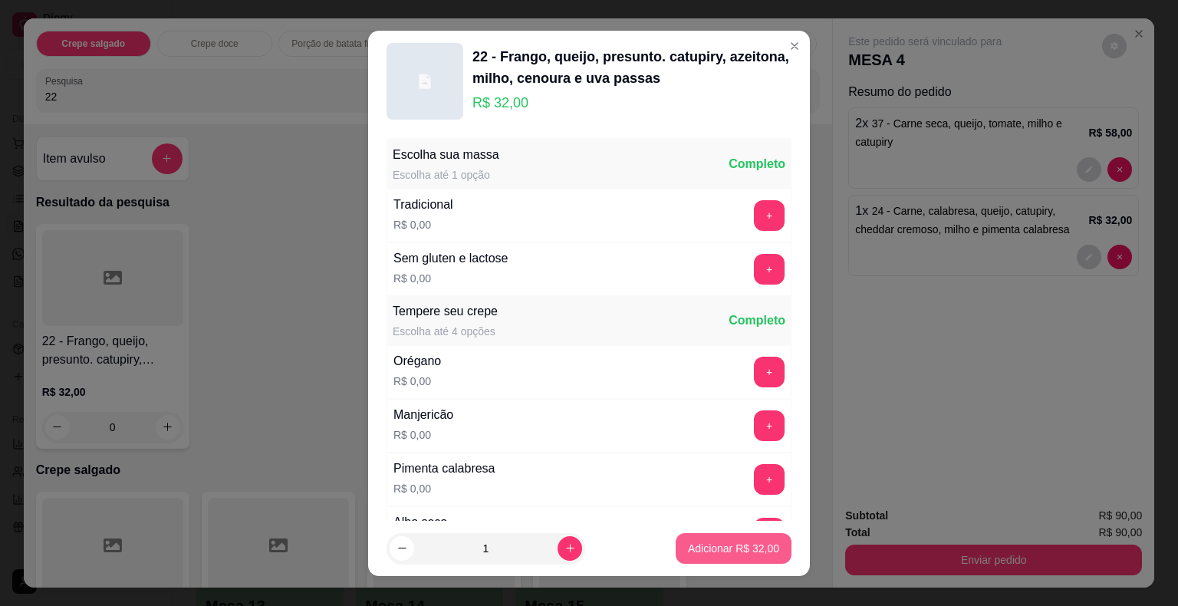
click at [699, 553] on p "Adicionar R$ 32,00" at bounding box center [733, 548] width 91 height 15
type input "1"
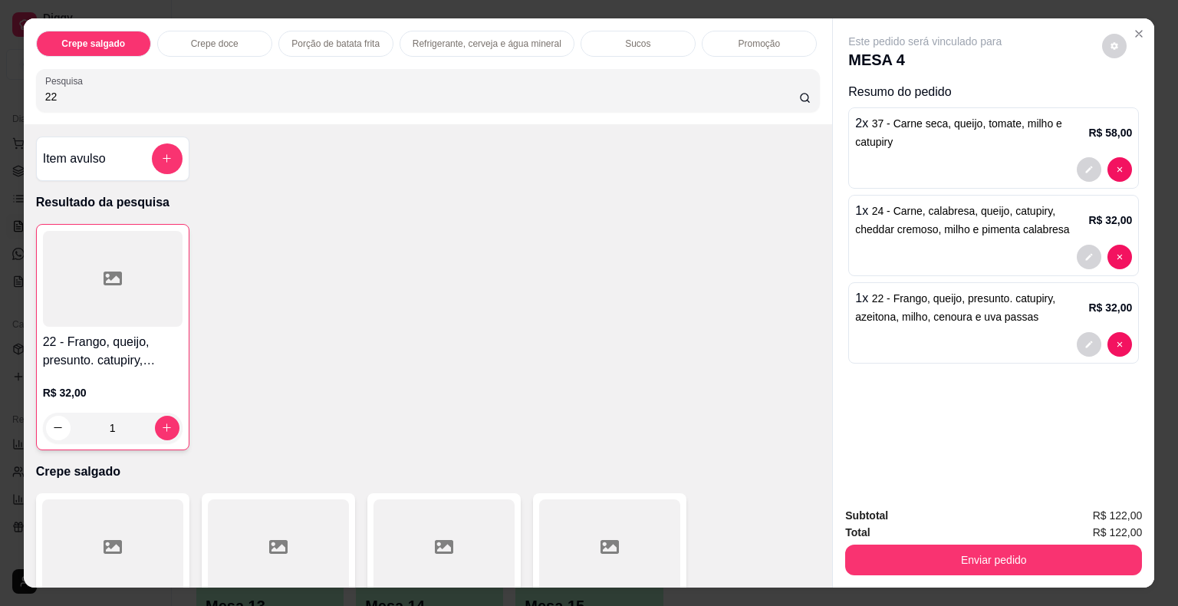
drag, startPoint x: 58, startPoint y: 90, endPoint x: 0, endPoint y: 77, distance: 59.0
click at [0, 77] on div "Crepe salgado Crepe doce Porção de batata frita Refrigerante, cerveja e água mi…" at bounding box center [589, 303] width 1178 height 606
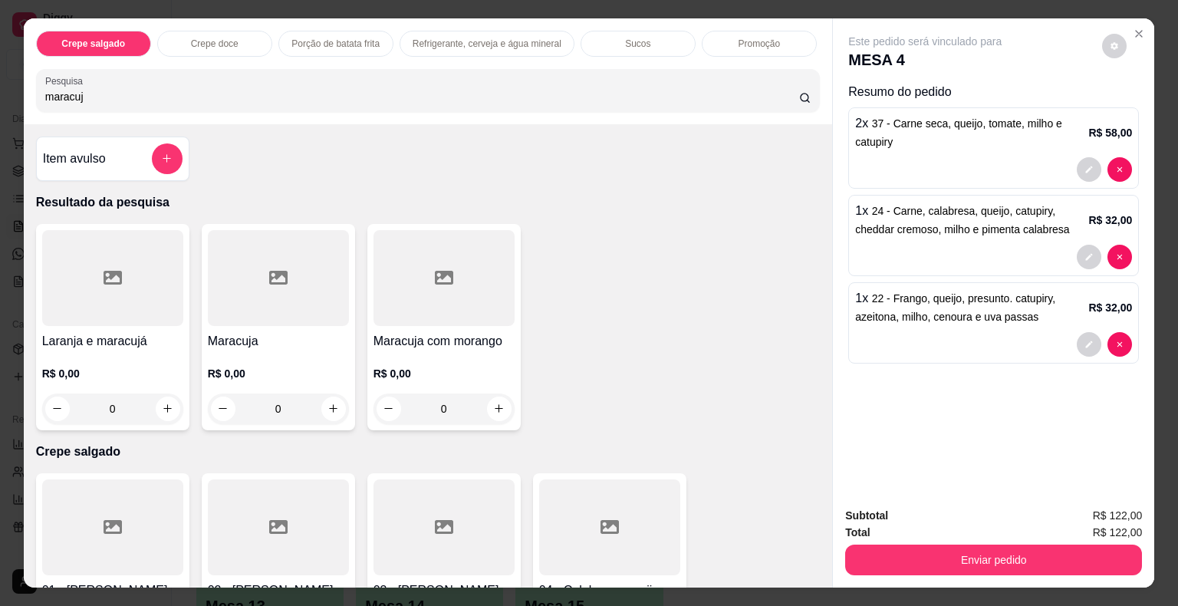
type input "maracuj"
click at [248, 288] on div at bounding box center [278, 278] width 141 height 96
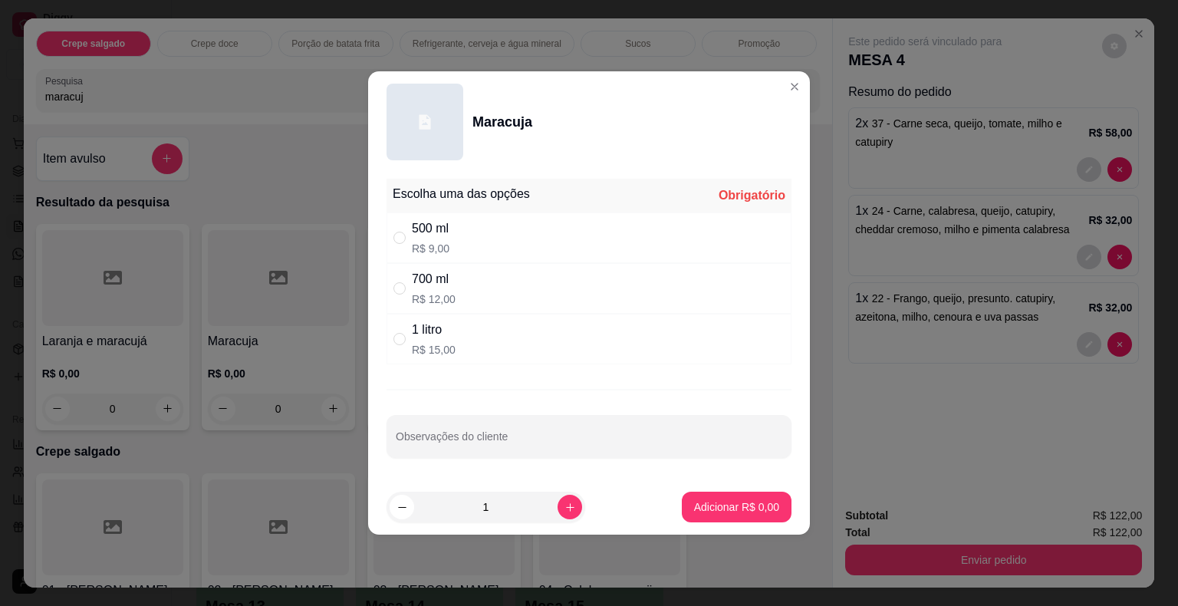
click at [433, 339] on div "1 litro R$ 15,00" at bounding box center [434, 339] width 44 height 37
radio input "true"
click at [715, 510] on p "Adicionar R$ 15,00" at bounding box center [734, 506] width 89 height 15
type input "1"
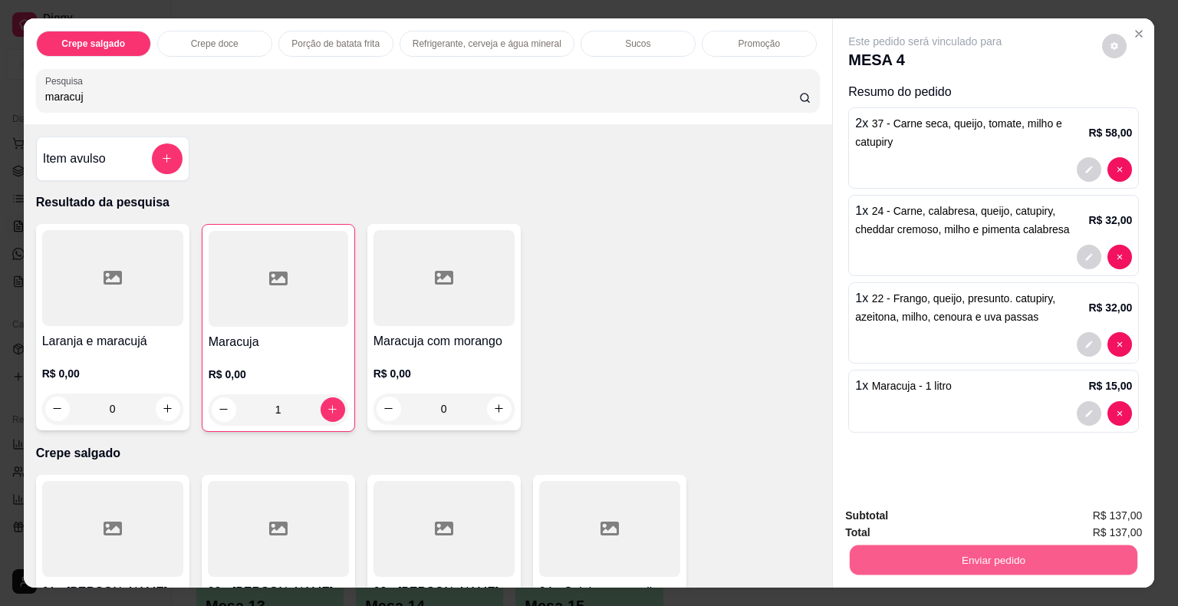
click at [959, 554] on button "Enviar pedido" at bounding box center [994, 560] width 288 height 30
click at [939, 528] on button "Não registrar e enviar pedido" at bounding box center [942, 516] width 155 height 28
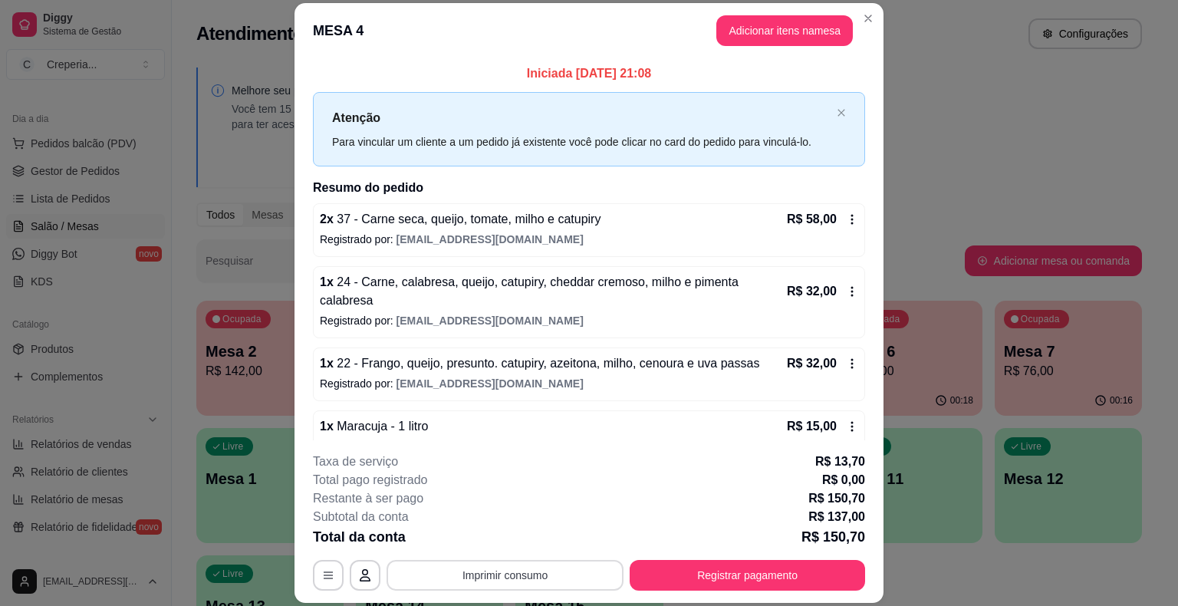
click at [512, 574] on button "Imprimir consumo" at bounding box center [505, 575] width 237 height 31
click at [499, 545] on button "IMPRESSORA" at bounding box center [504, 540] width 111 height 25
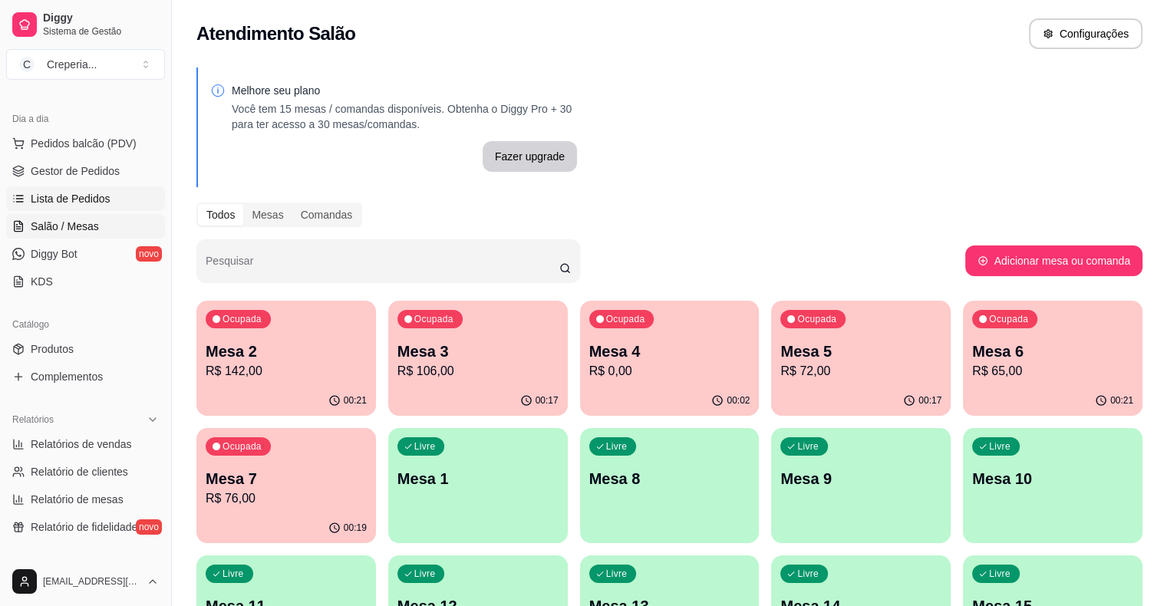
click at [131, 204] on link "Lista de Pedidos" at bounding box center [85, 198] width 159 height 25
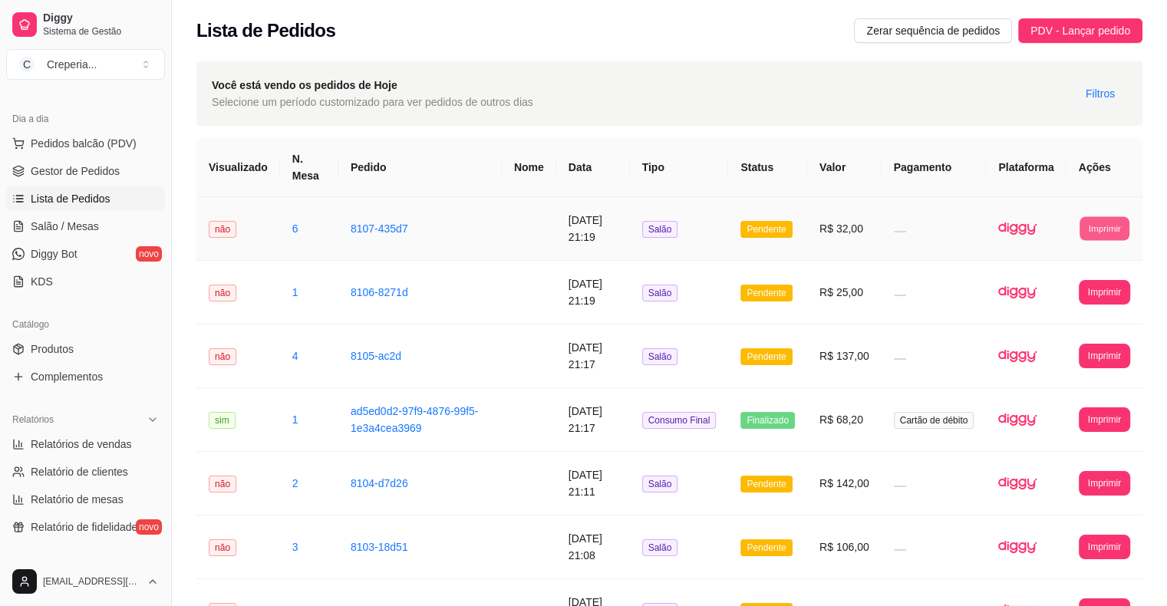
click at [1109, 225] on button "Imprimir" at bounding box center [1104, 228] width 50 height 24
click at [1042, 278] on button "IMPRESSORA" at bounding box center [1075, 282] width 107 height 24
click at [89, 232] on span "Salão / Mesas" at bounding box center [65, 226] width 68 height 15
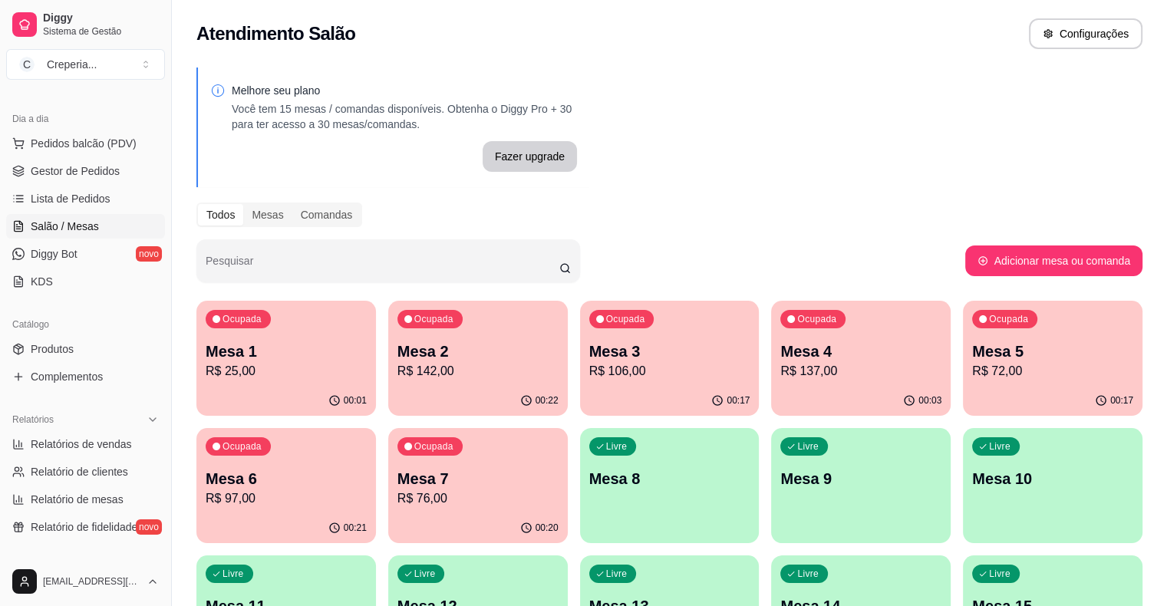
click at [972, 360] on p "Mesa 5" at bounding box center [1052, 351] width 161 height 21
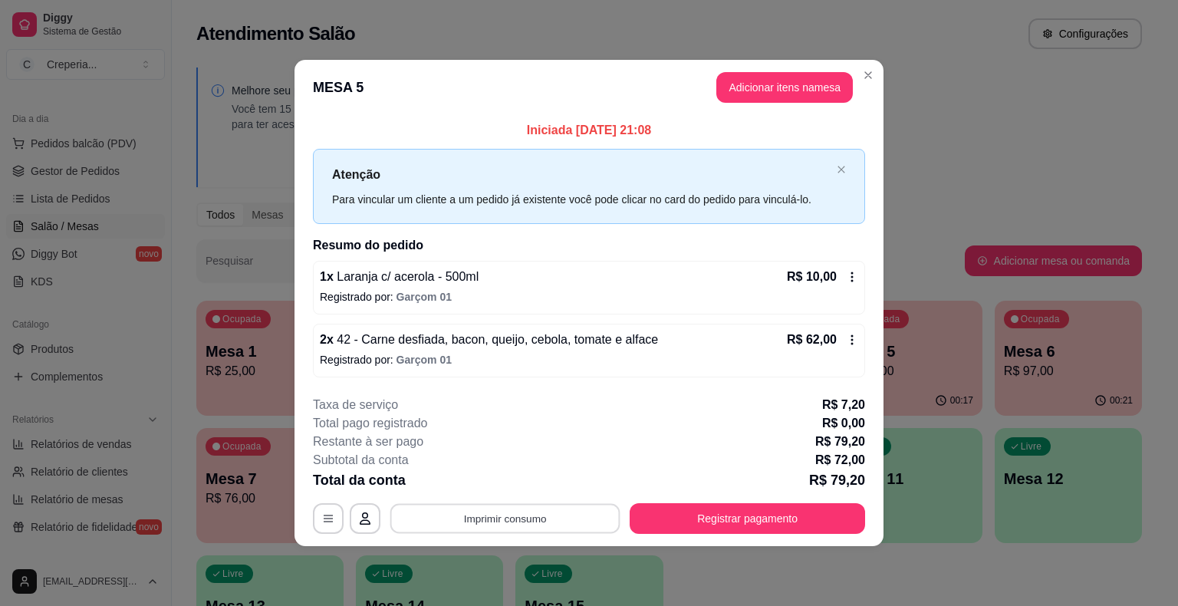
click at [473, 511] on button "Imprimir consumo" at bounding box center [505, 518] width 230 height 30
click at [498, 480] on button "IMPRESSORA" at bounding box center [509, 482] width 107 height 24
click at [880, 77] on header "MESA 5 Adicionar itens na mesa" at bounding box center [589, 87] width 589 height 55
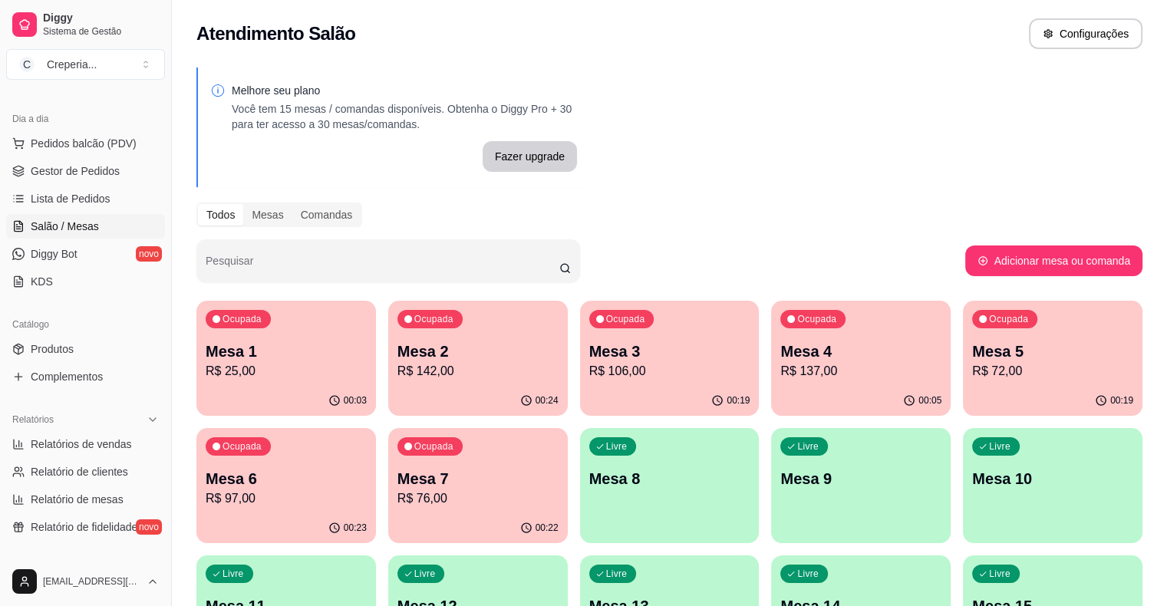
click at [963, 333] on div "Ocupada Mesa 5 R$ 72,00" at bounding box center [1052, 343] width 179 height 85
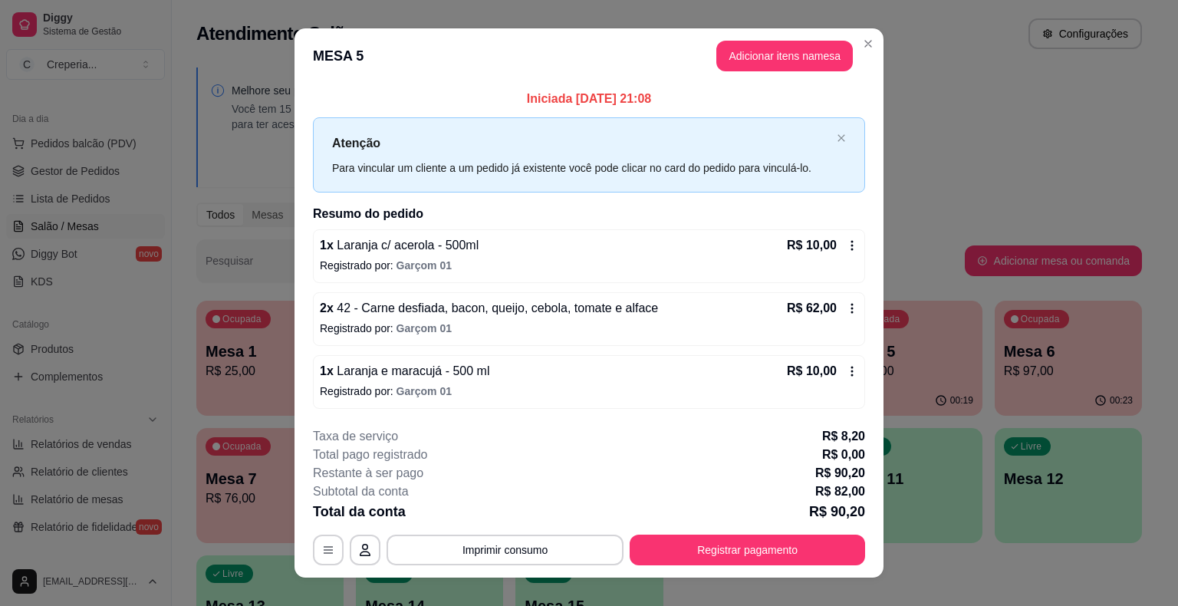
click at [851, 239] on icon at bounding box center [852, 245] width 12 height 12
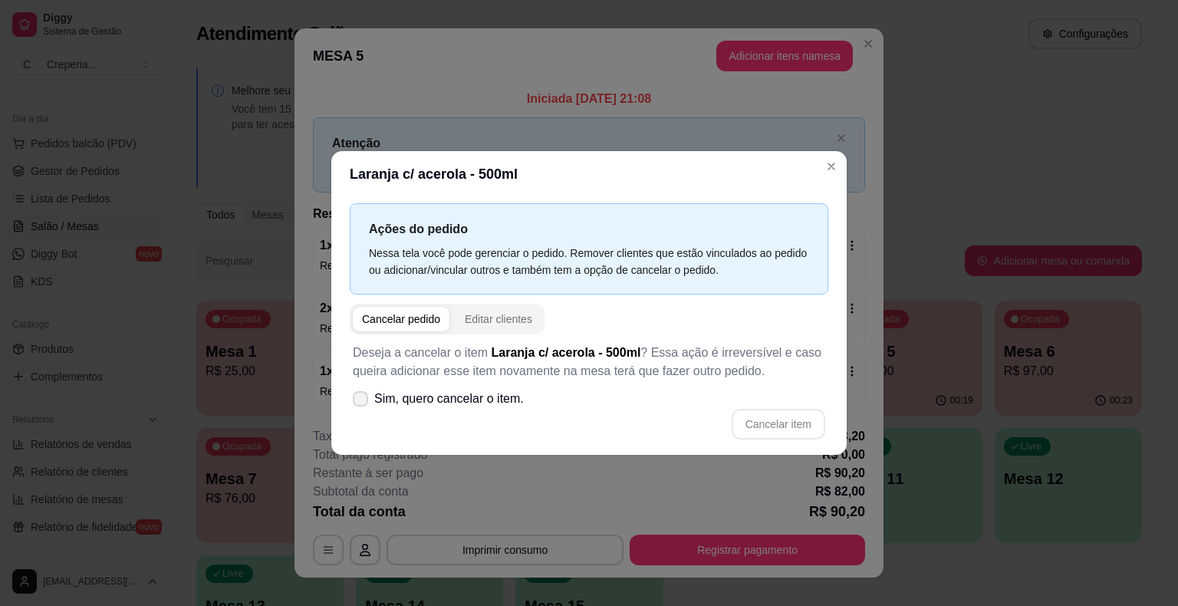
click at [366, 391] on label "Sim, quero cancelar o item." at bounding box center [438, 398] width 183 height 31
click at [362, 402] on input "Sim, quero cancelar o item." at bounding box center [357, 407] width 10 height 10
checkbox input "true"
click at [759, 424] on button "Cancelar item" at bounding box center [777, 425] width 91 height 30
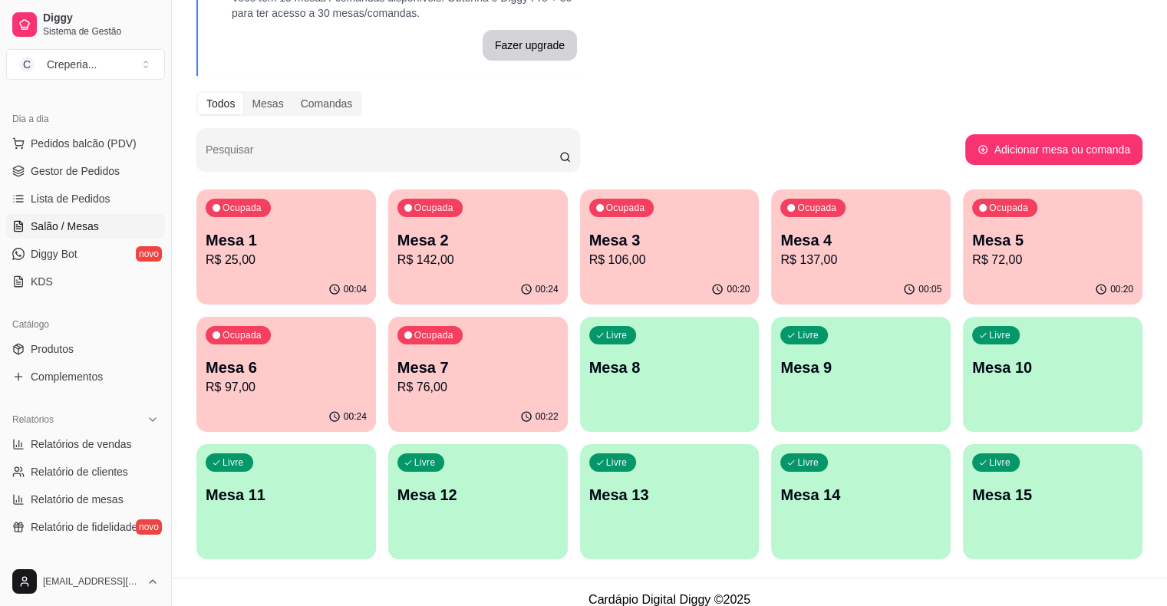
scroll to position [126, 0]
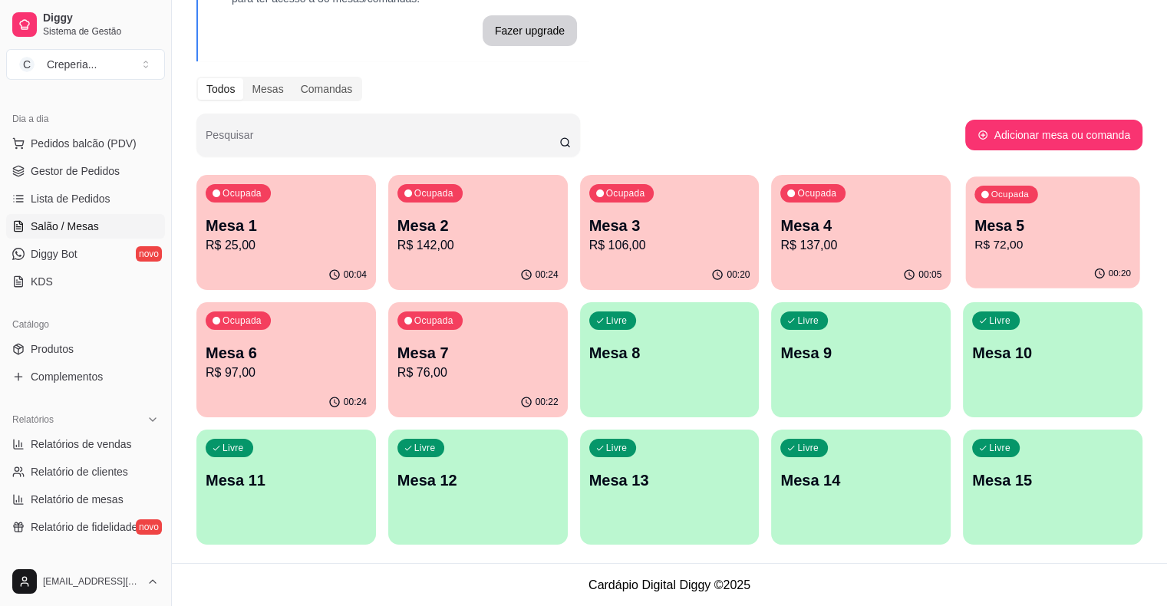
click at [966, 272] on div "00:20" at bounding box center [1053, 273] width 174 height 29
click at [71, 443] on span "Relatórios de vendas" at bounding box center [81, 443] width 101 height 15
select select "ALL"
select select "0"
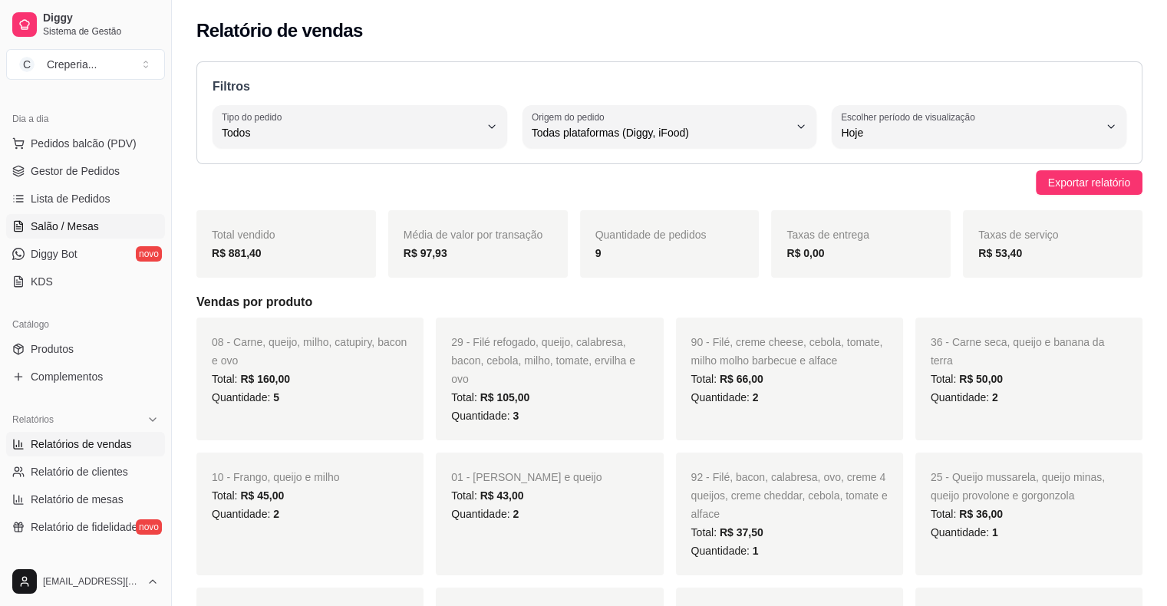
click at [92, 223] on span "Salão / Mesas" at bounding box center [65, 226] width 68 height 15
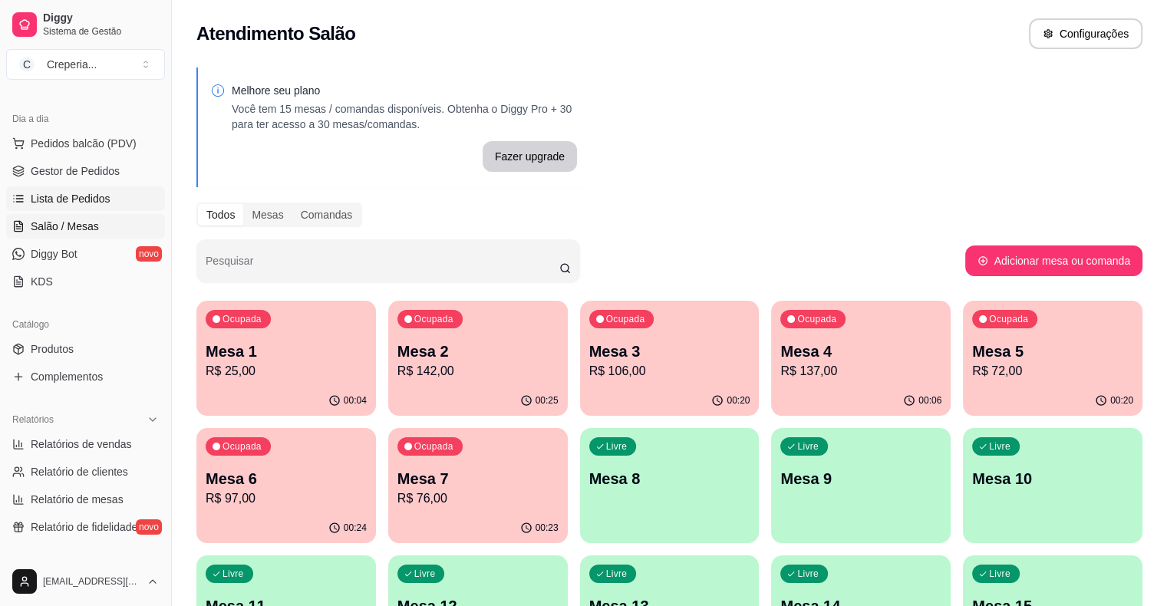
click at [86, 196] on span "Lista de Pedidos" at bounding box center [71, 198] width 80 height 15
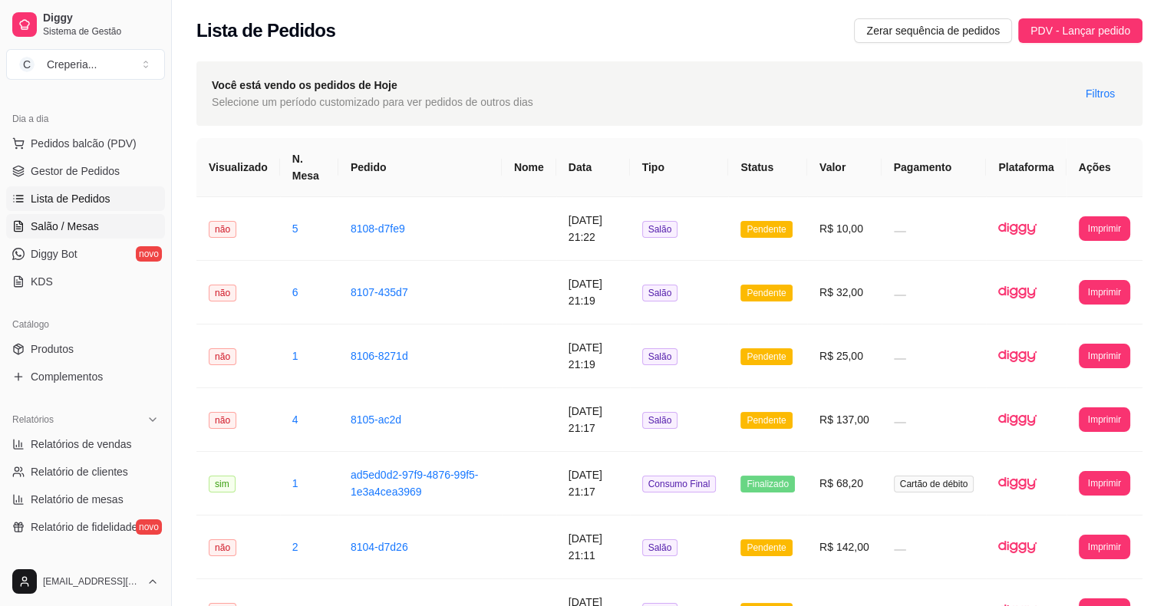
click at [86, 228] on span "Salão / Mesas" at bounding box center [65, 226] width 68 height 15
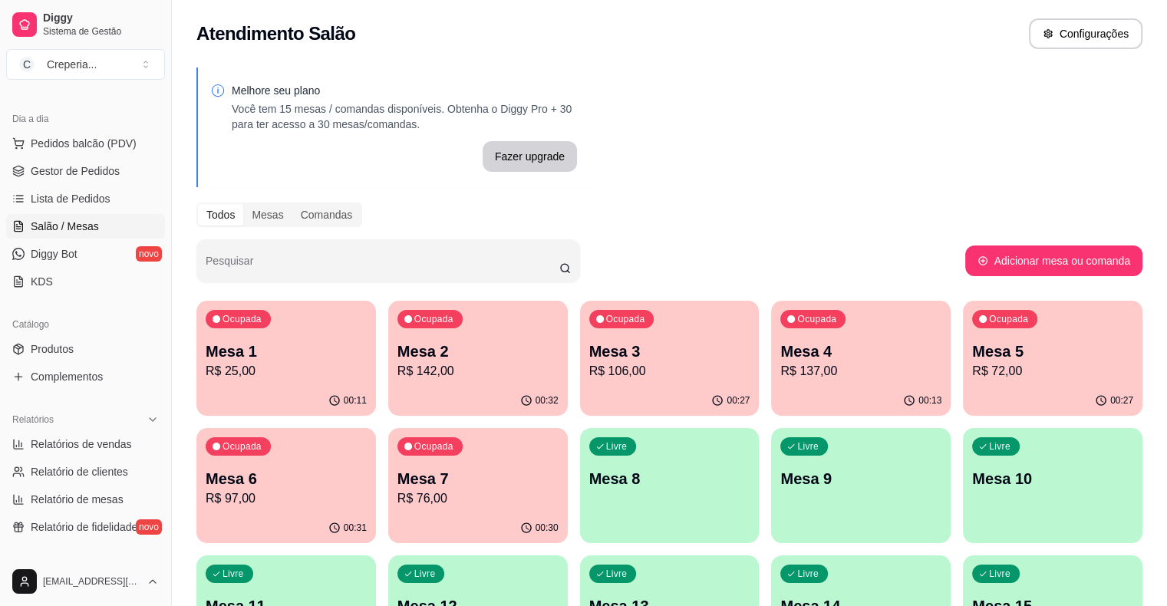
click at [269, 345] on p "Mesa 1" at bounding box center [286, 351] width 161 height 21
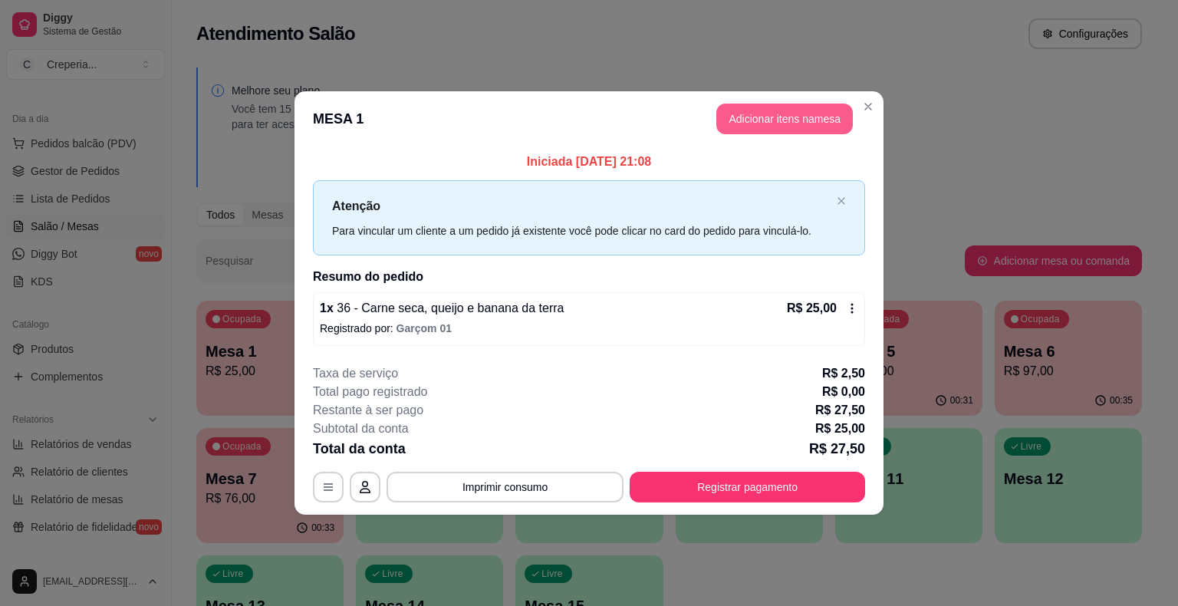
click at [778, 123] on button "Adicionar itens na mesa" at bounding box center [784, 119] width 137 height 31
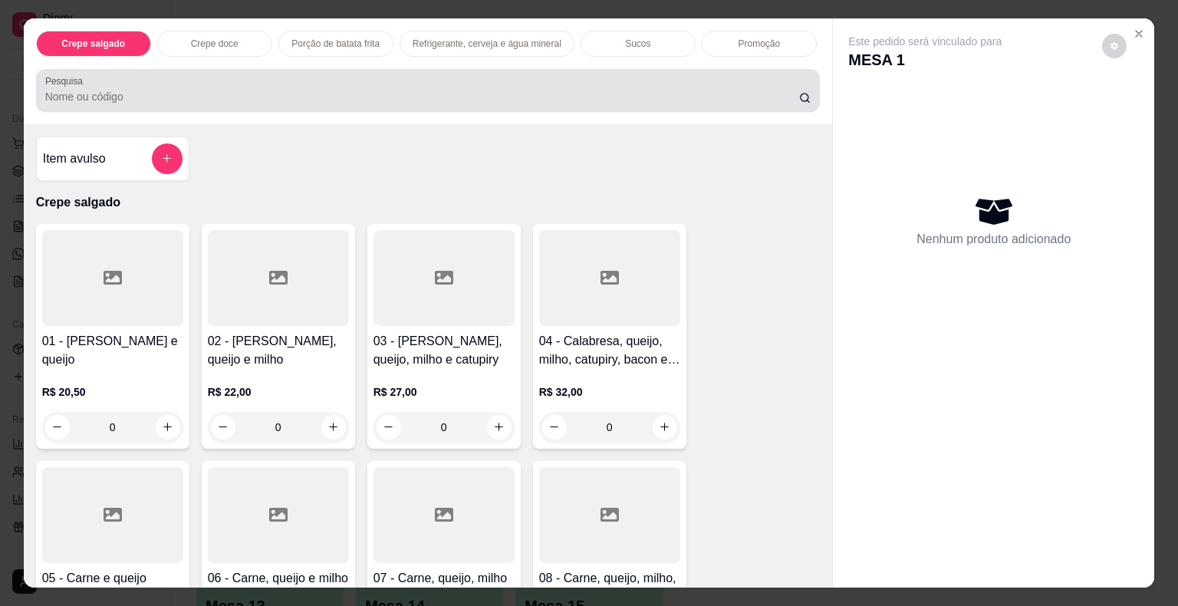
click at [610, 97] on input "Pesquisa" at bounding box center [422, 96] width 754 height 15
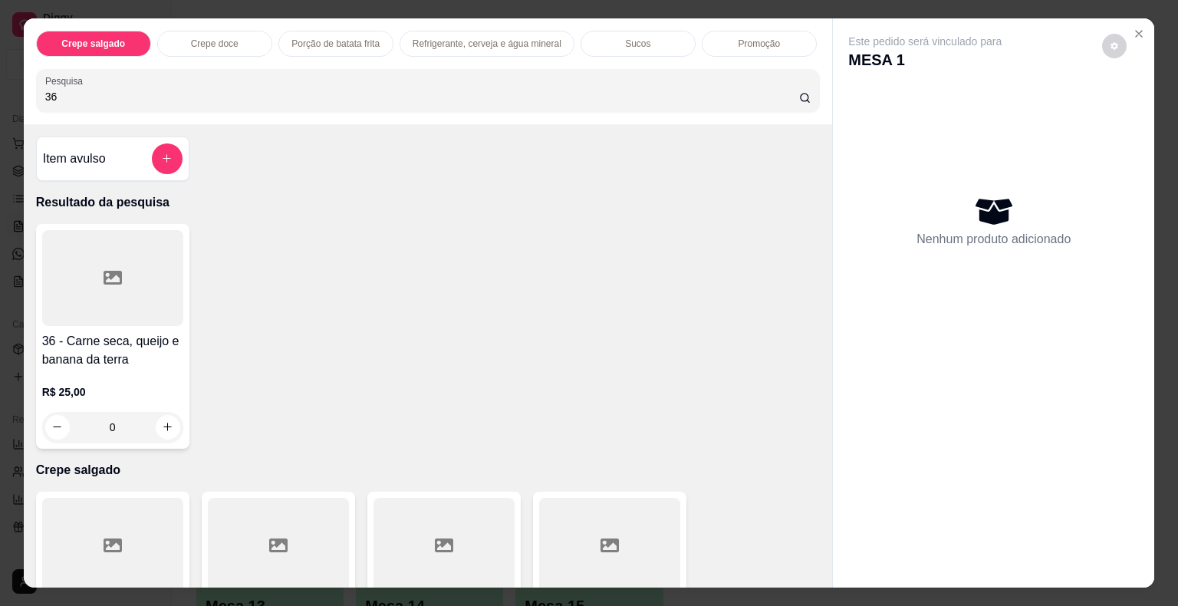
click at [117, 258] on div at bounding box center [112, 278] width 141 height 96
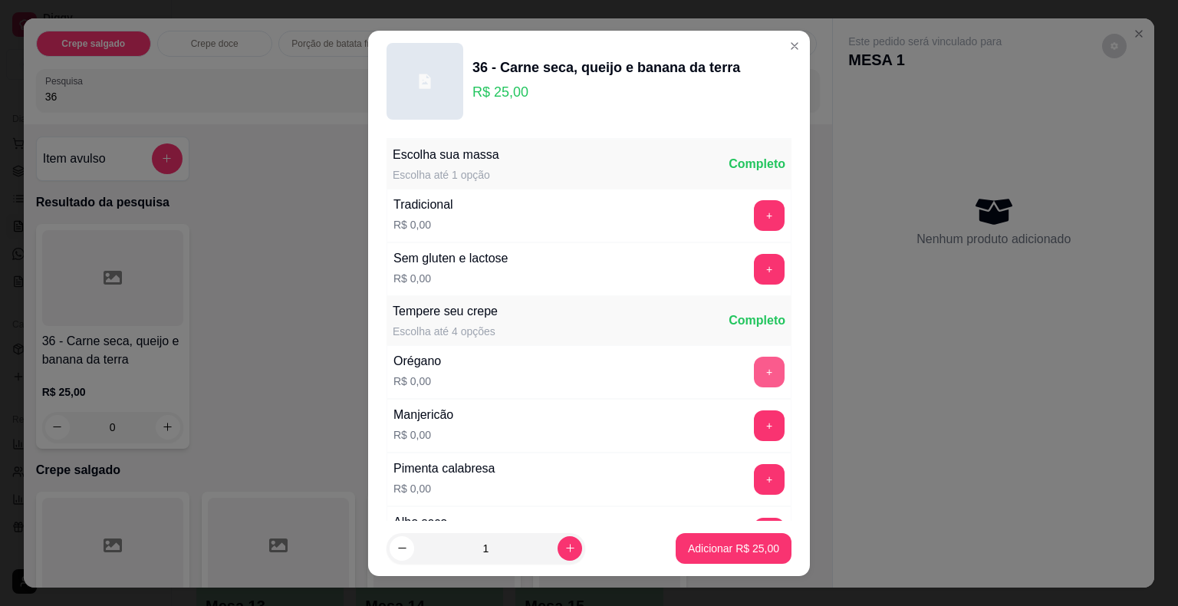
scroll to position [153, 0]
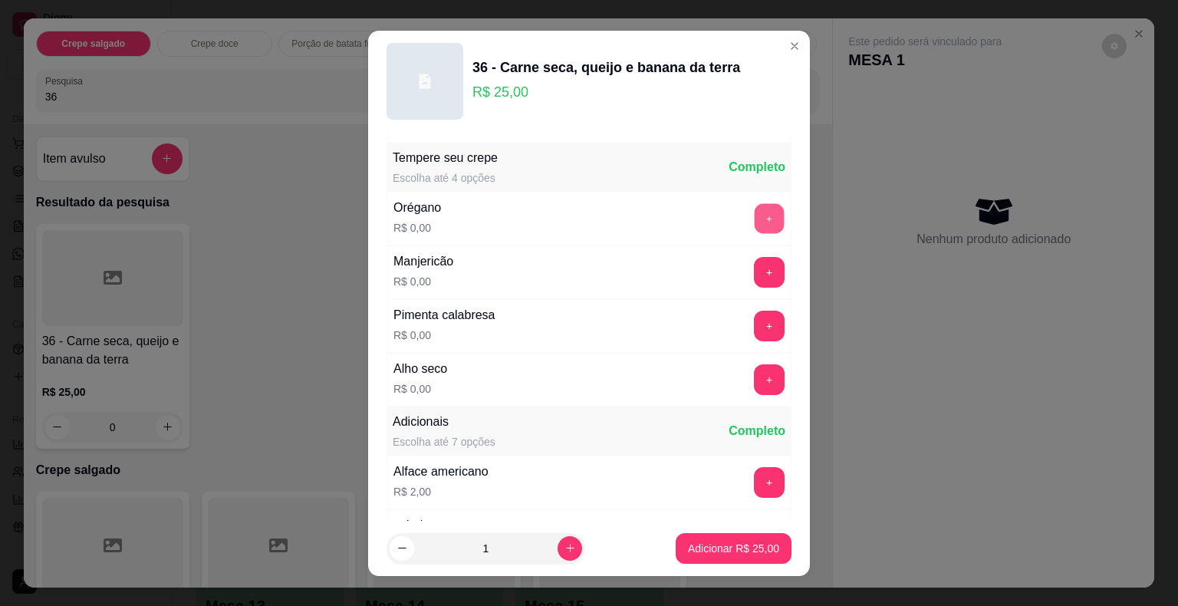
click at [755, 209] on button "+" at bounding box center [770, 218] width 30 height 30
click at [755, 275] on button "+" at bounding box center [770, 272] width 30 height 30
click at [755, 324] on button "+" at bounding box center [770, 326] width 30 height 30
click at [754, 368] on button "+" at bounding box center [769, 379] width 31 height 31
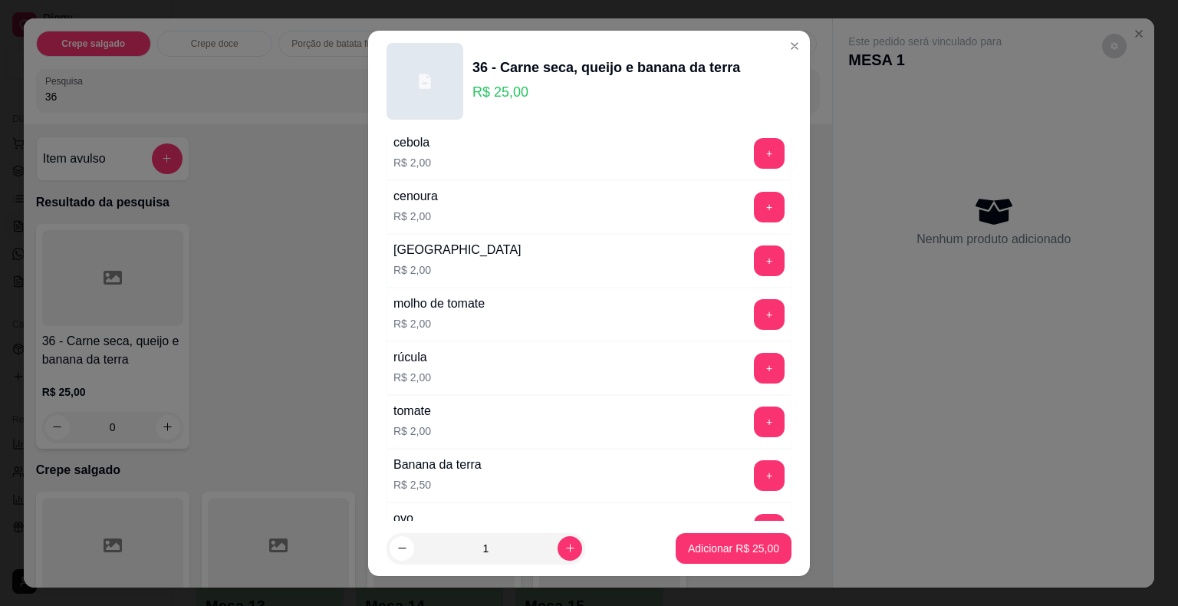
scroll to position [537, 0]
click at [754, 365] on button "+" at bounding box center [769, 367] width 31 height 31
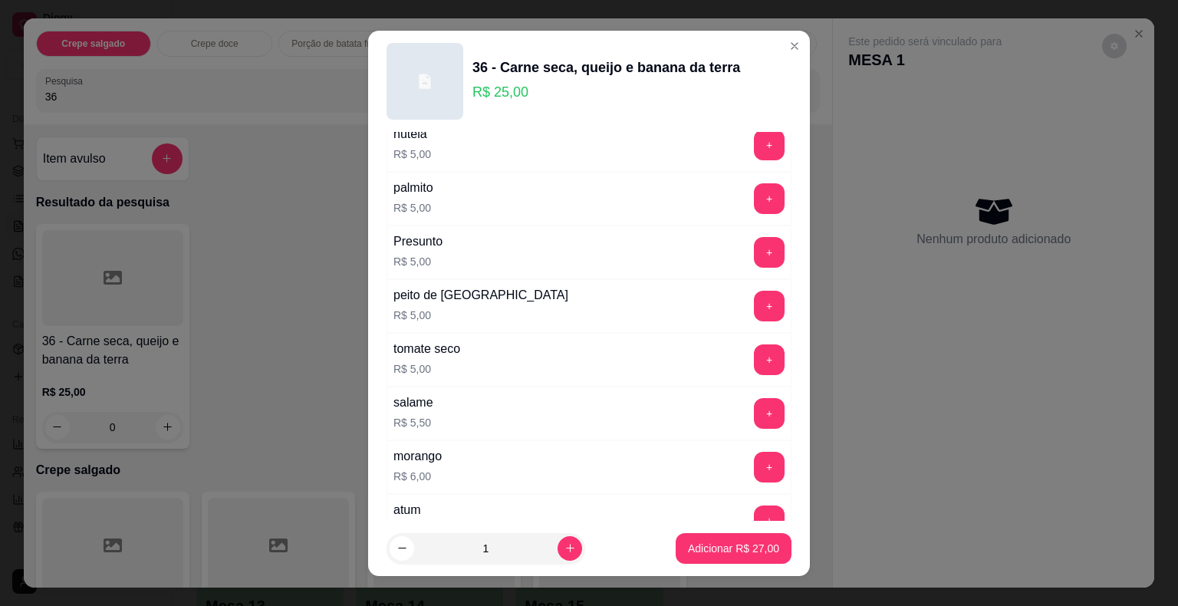
scroll to position [2071, 0]
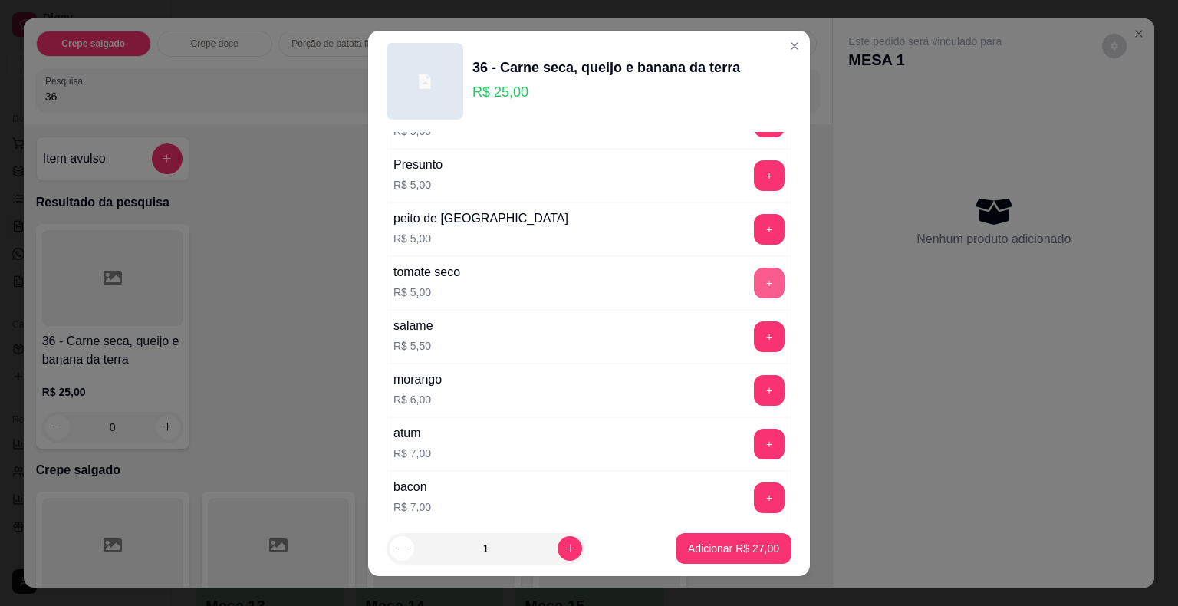
click at [754, 268] on button "+" at bounding box center [769, 283] width 31 height 31
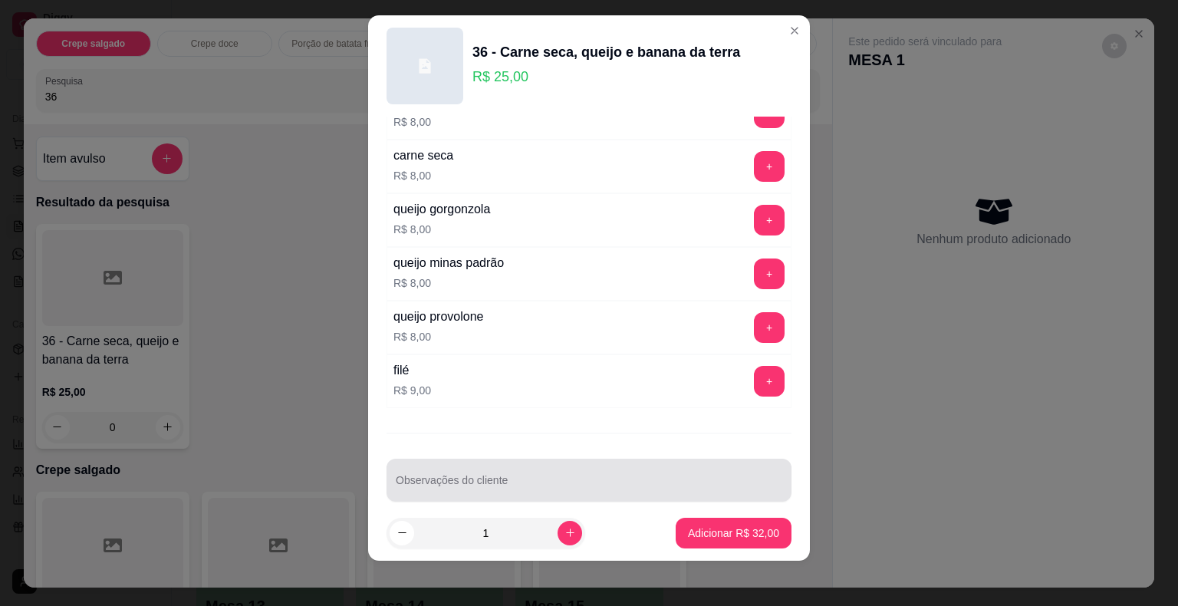
scroll to position [18, 0]
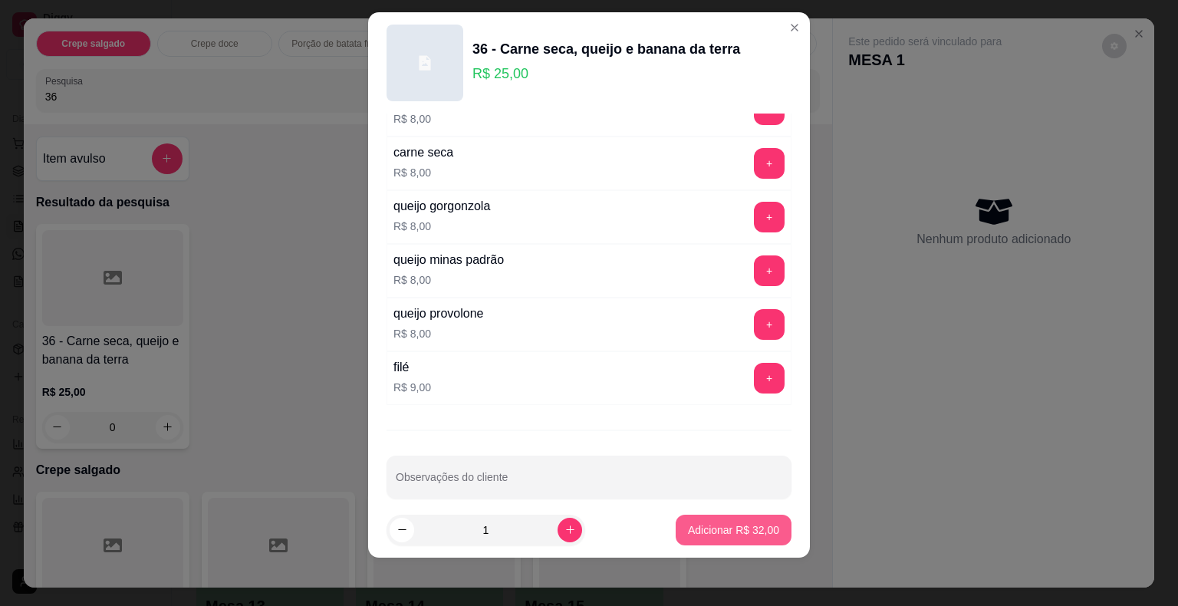
click at [688, 535] on p "Adicionar R$ 32,00" at bounding box center [733, 529] width 91 height 15
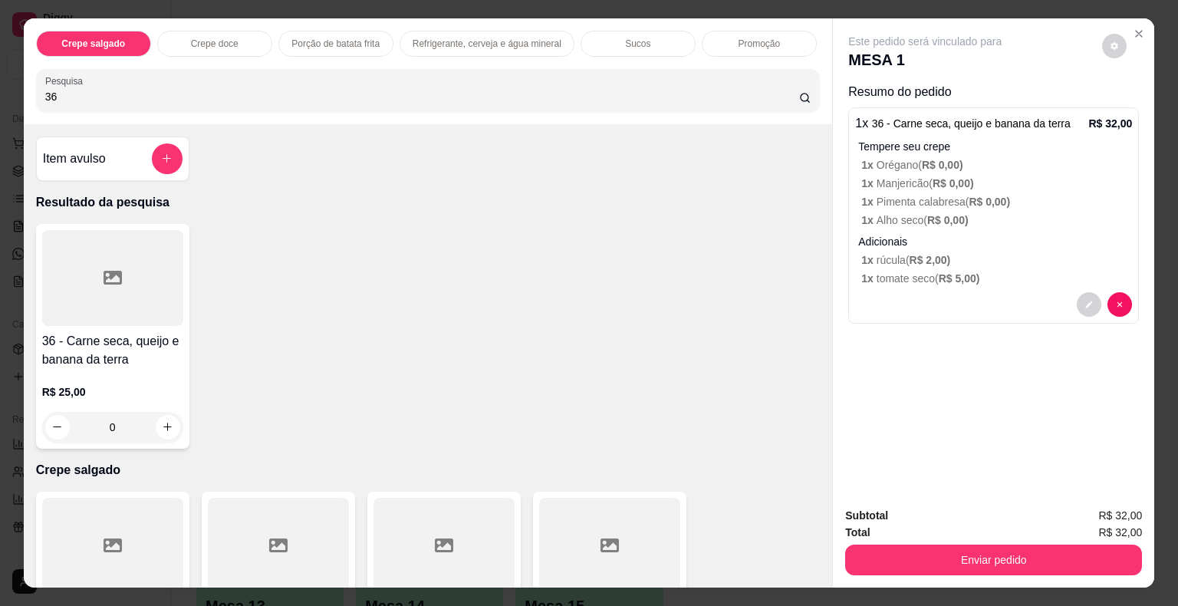
drag, startPoint x: 69, startPoint y: 93, endPoint x: 15, endPoint y: 81, distance: 54.9
click at [15, 81] on div "Crepe salgado Crepe doce Porção de batata frita Refrigerante, cerveja e água mi…" at bounding box center [589, 303] width 1178 height 606
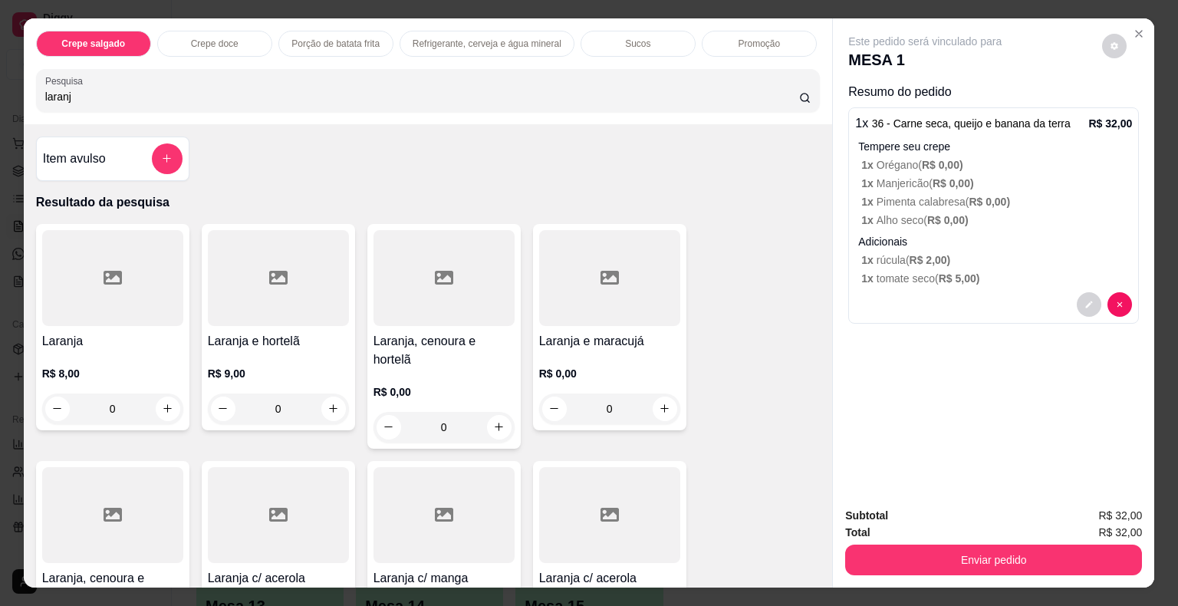
type input "laranj"
click at [135, 249] on div at bounding box center [112, 278] width 141 height 96
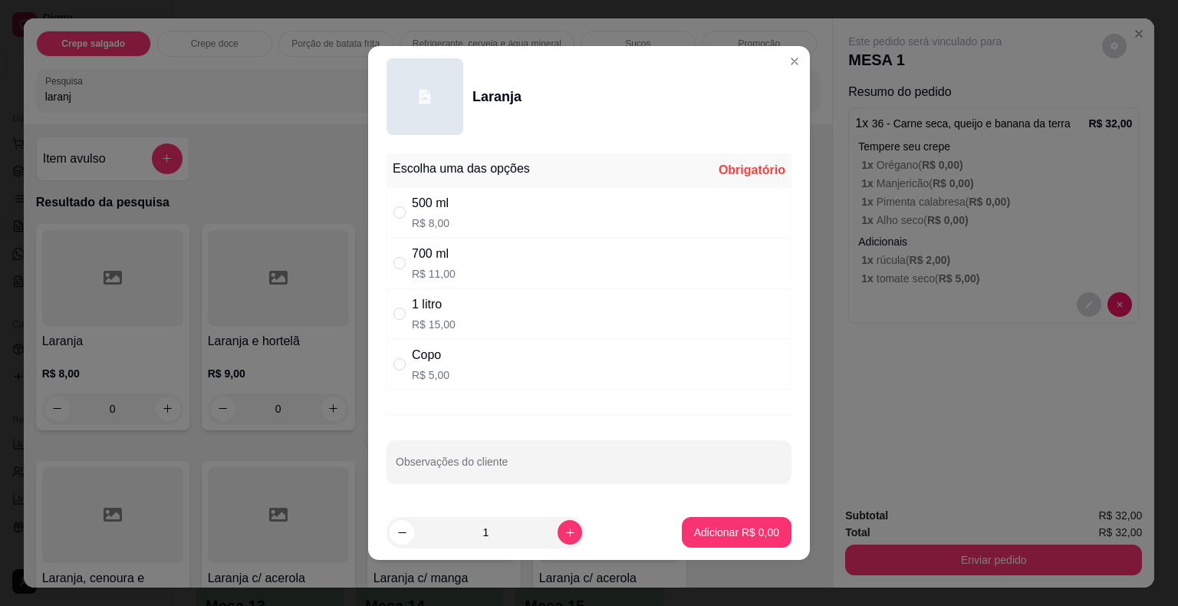
drag, startPoint x: 426, startPoint y: 312, endPoint x: 438, endPoint y: 326, distance: 18.5
click at [430, 319] on div "1 litro R$ 15,00" at bounding box center [434, 313] width 44 height 37
radio input "true"
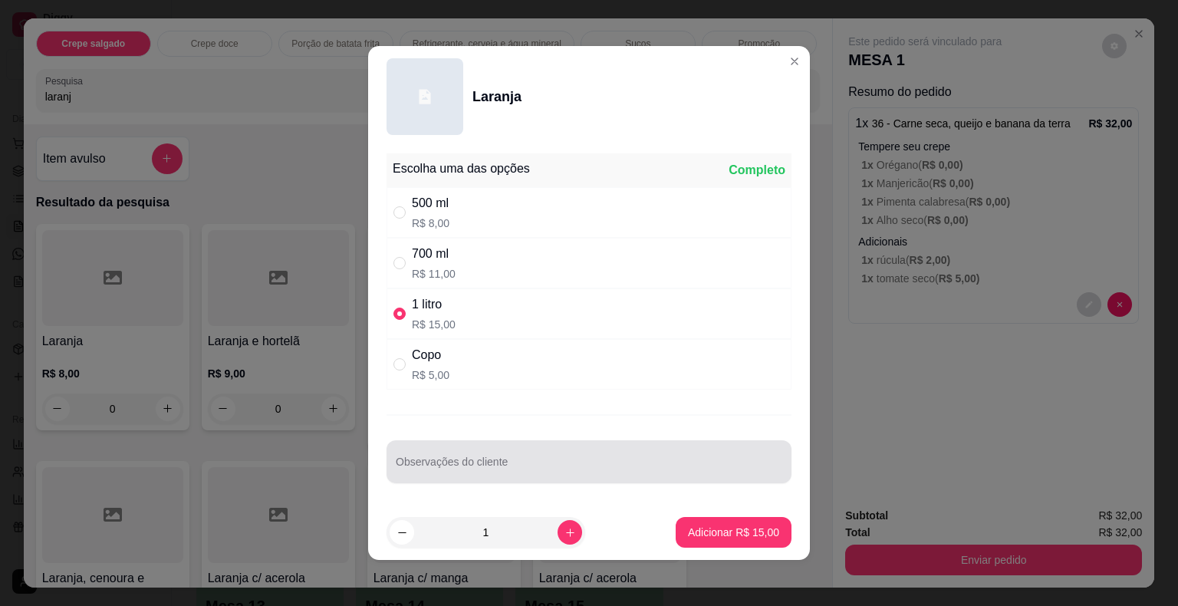
click at [466, 465] on input "Observações do cliente" at bounding box center [589, 467] width 387 height 15
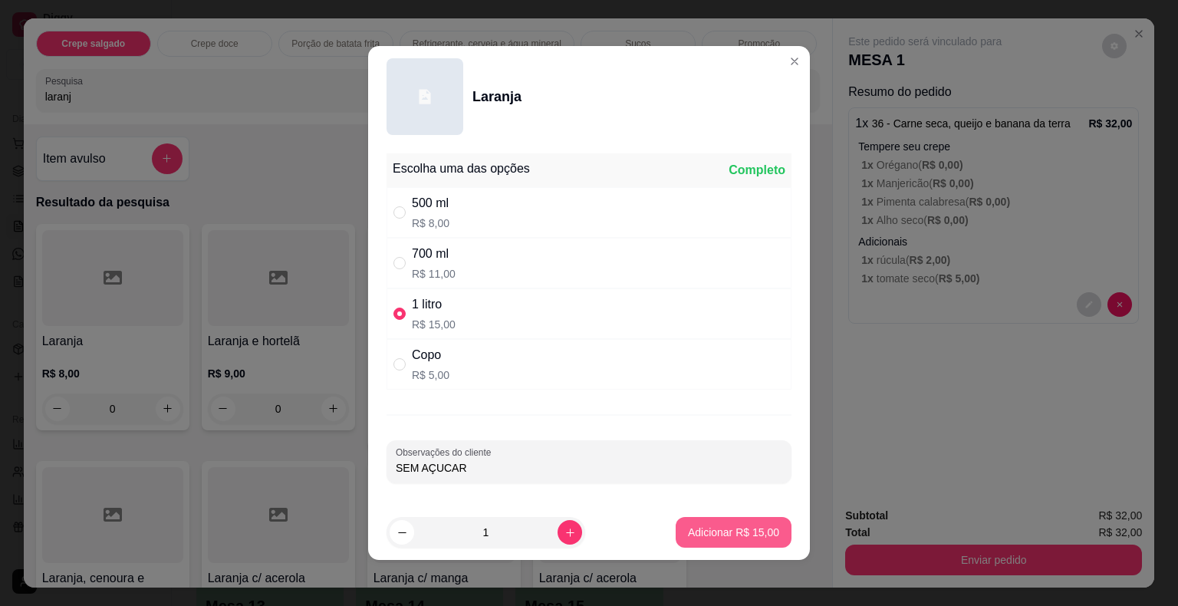
type input "SEM AÇUCAR"
click at [693, 532] on p "Adicionar R$ 15,00" at bounding box center [733, 532] width 91 height 15
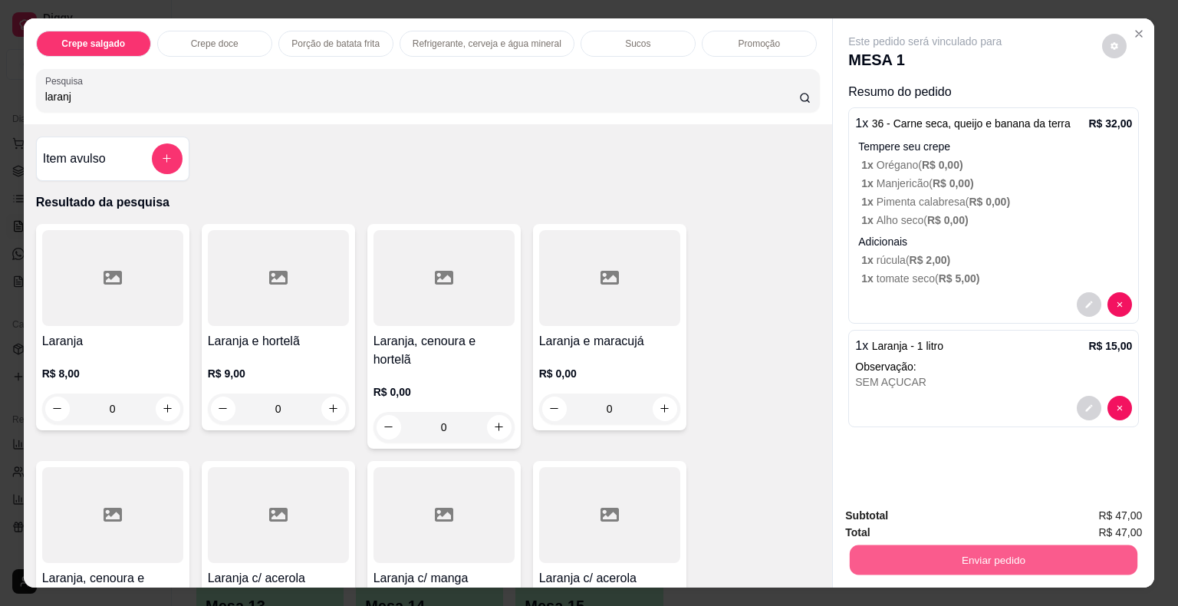
click at [913, 553] on button "Enviar pedido" at bounding box center [994, 560] width 288 height 30
click at [879, 512] on button "Não registrar e enviar pedido" at bounding box center [943, 516] width 160 height 29
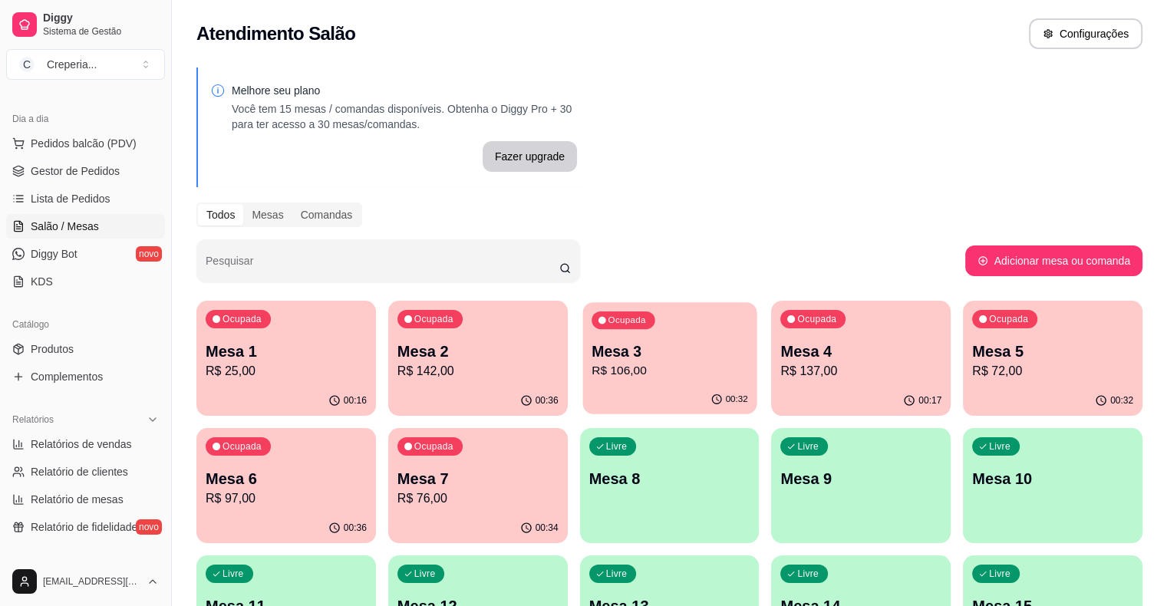
click at [582, 382] on div "Ocupada Mesa 3 R$ 106,00" at bounding box center [669, 343] width 174 height 83
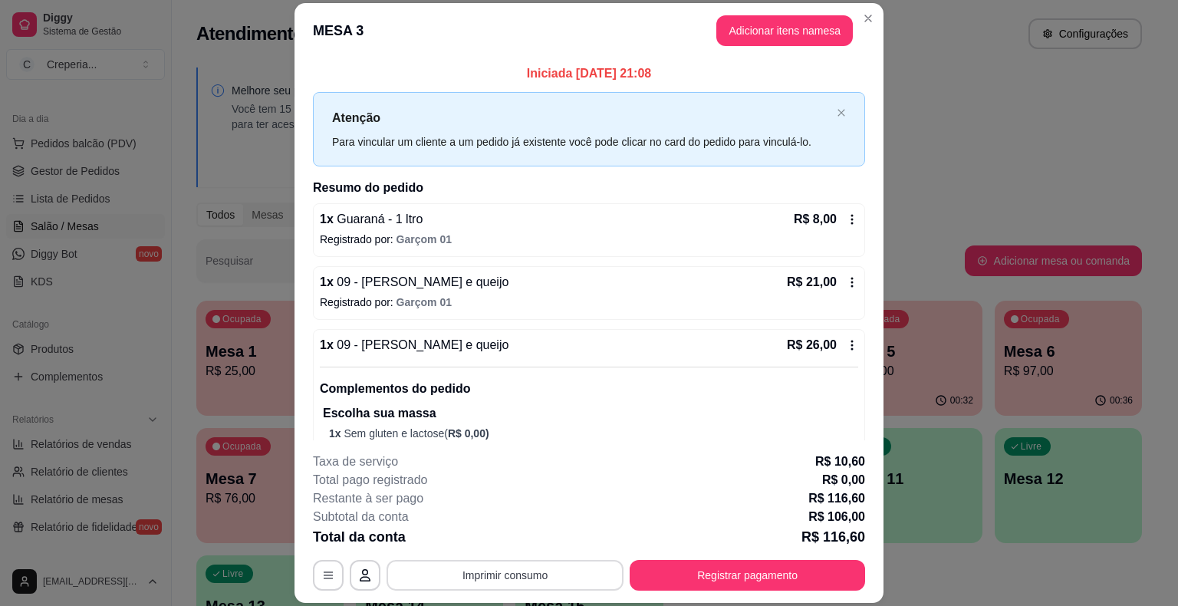
click at [550, 577] on button "Imprimir consumo" at bounding box center [505, 575] width 237 height 31
click at [502, 541] on button "IMPRESSORA" at bounding box center [503, 540] width 107 height 24
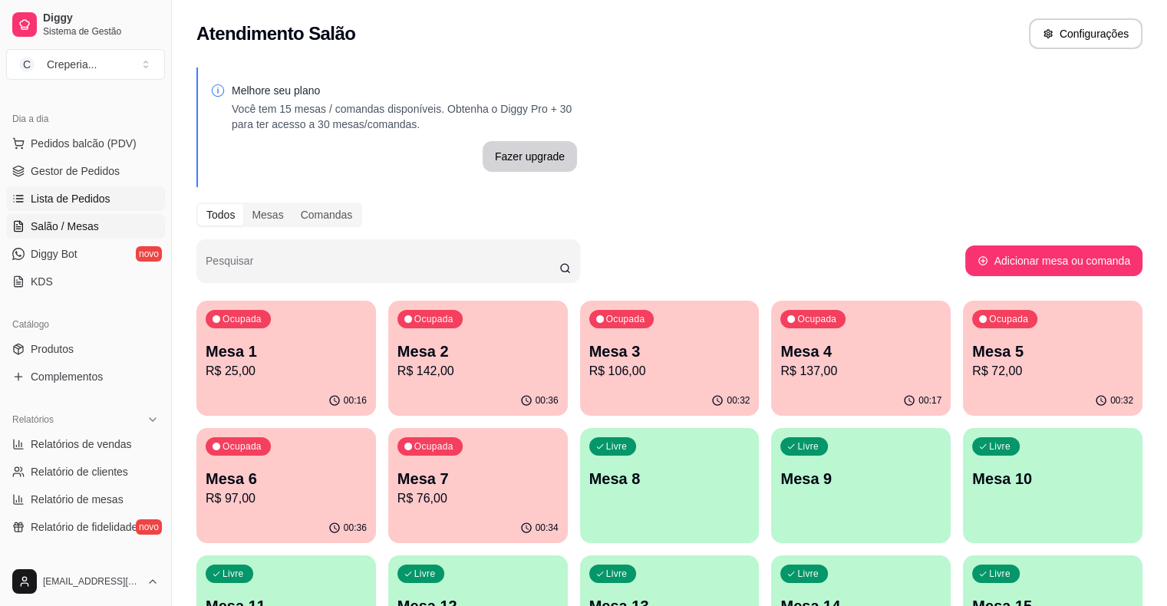
click at [93, 203] on span "Lista de Pedidos" at bounding box center [71, 198] width 80 height 15
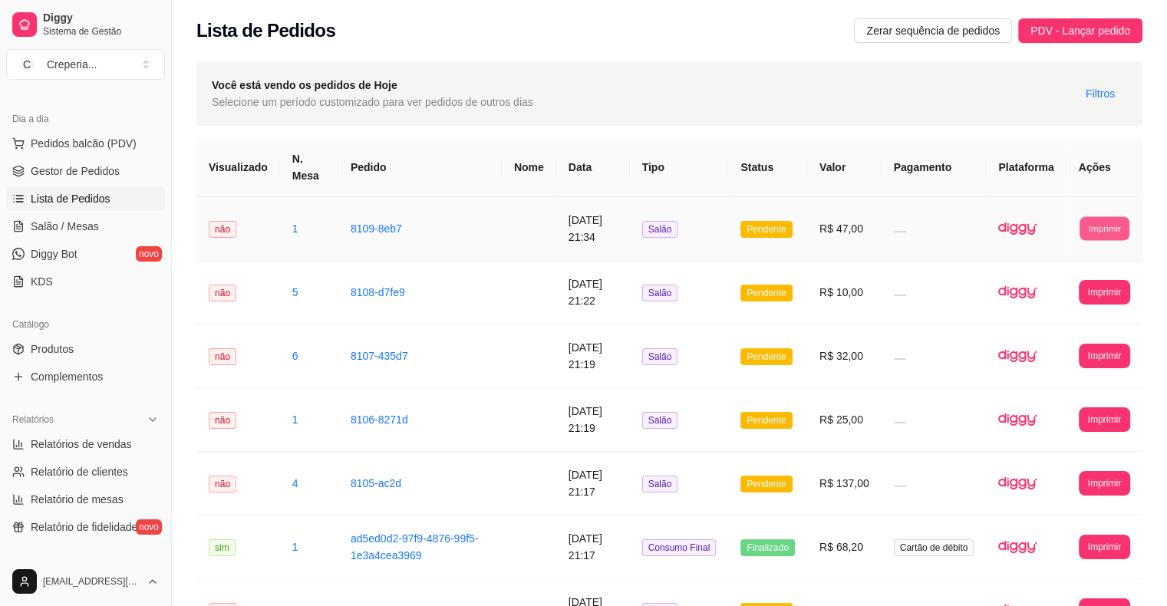
click at [1099, 225] on button "Imprimir" at bounding box center [1104, 228] width 50 height 24
click at [1061, 285] on button "IMPRESSORA" at bounding box center [1075, 282] width 111 height 25
click at [91, 229] on span "Salão / Mesas" at bounding box center [65, 226] width 68 height 15
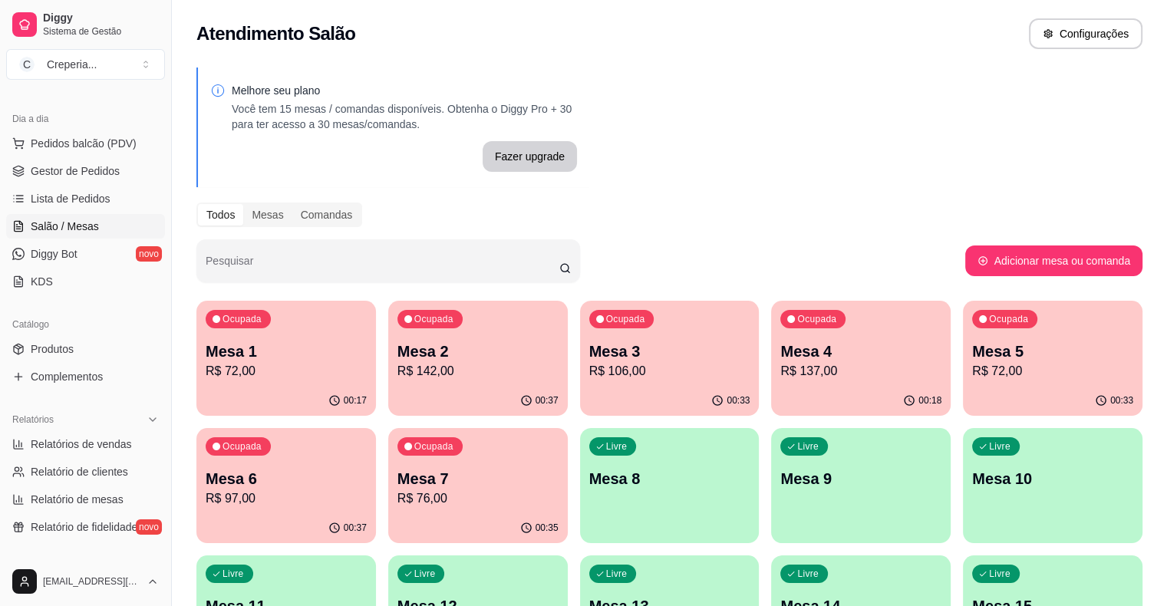
click at [597, 348] on p "Mesa 3" at bounding box center [669, 351] width 161 height 21
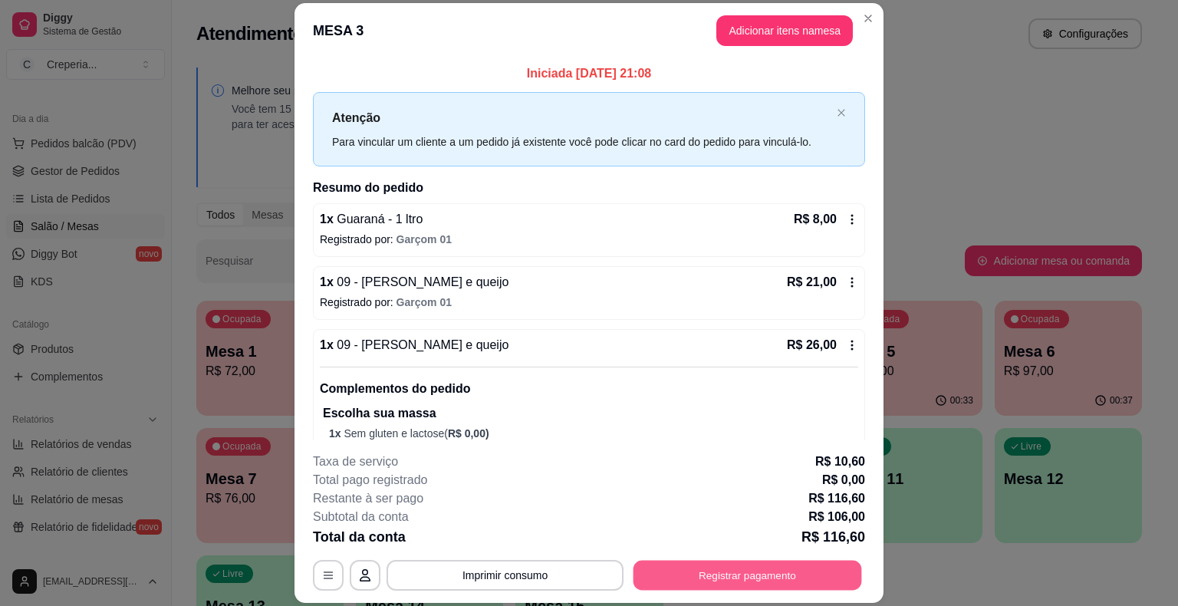
click at [816, 566] on button "Registrar pagamento" at bounding box center [748, 576] width 229 height 30
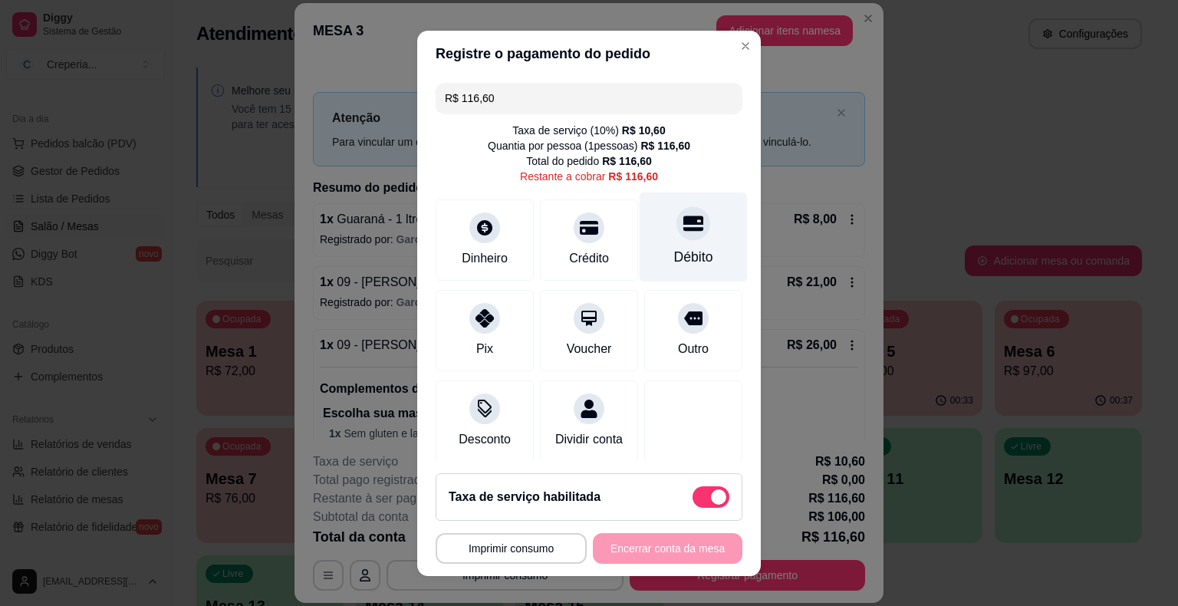
click at [674, 255] on div "Débito" at bounding box center [693, 257] width 39 height 20
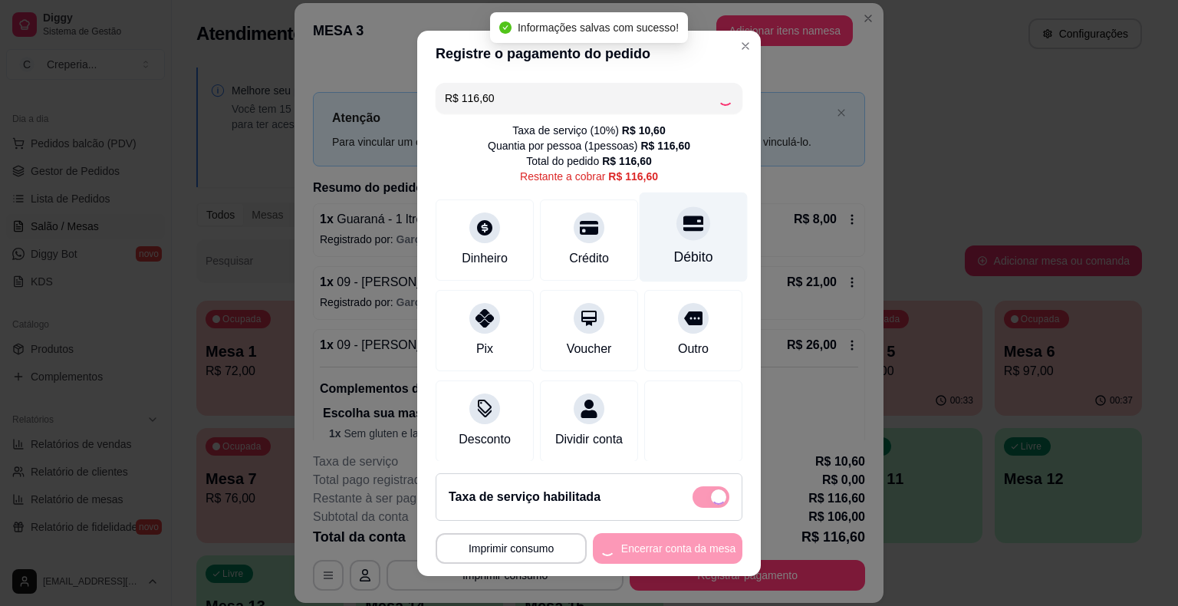
type input "R$ 0,00"
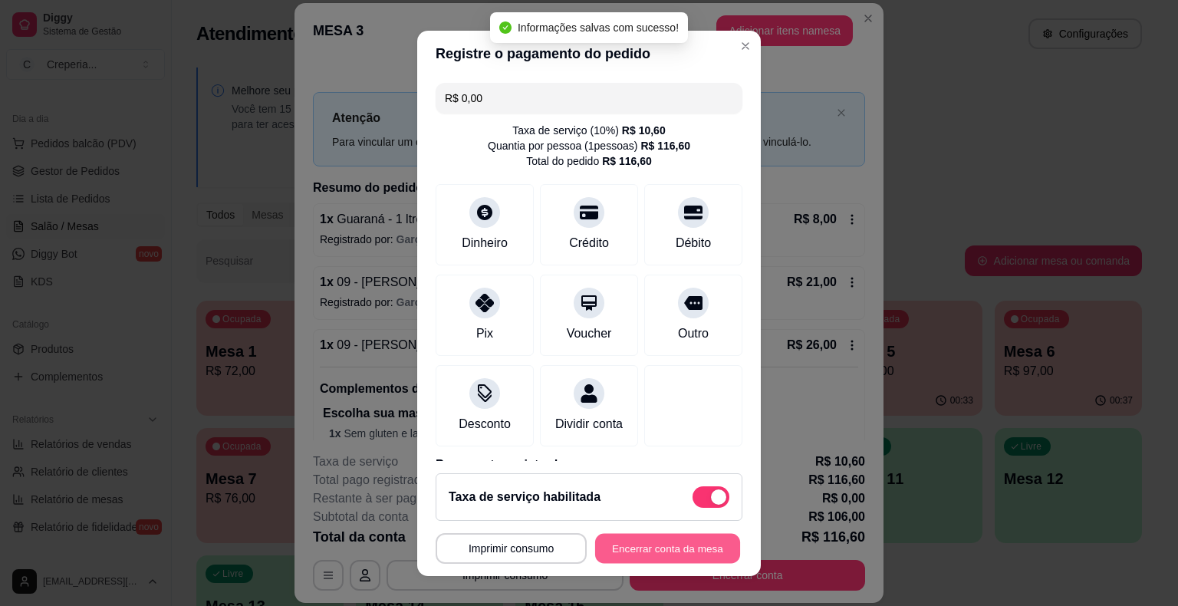
click at [611, 538] on button "Encerrar conta da mesa" at bounding box center [667, 548] width 145 height 30
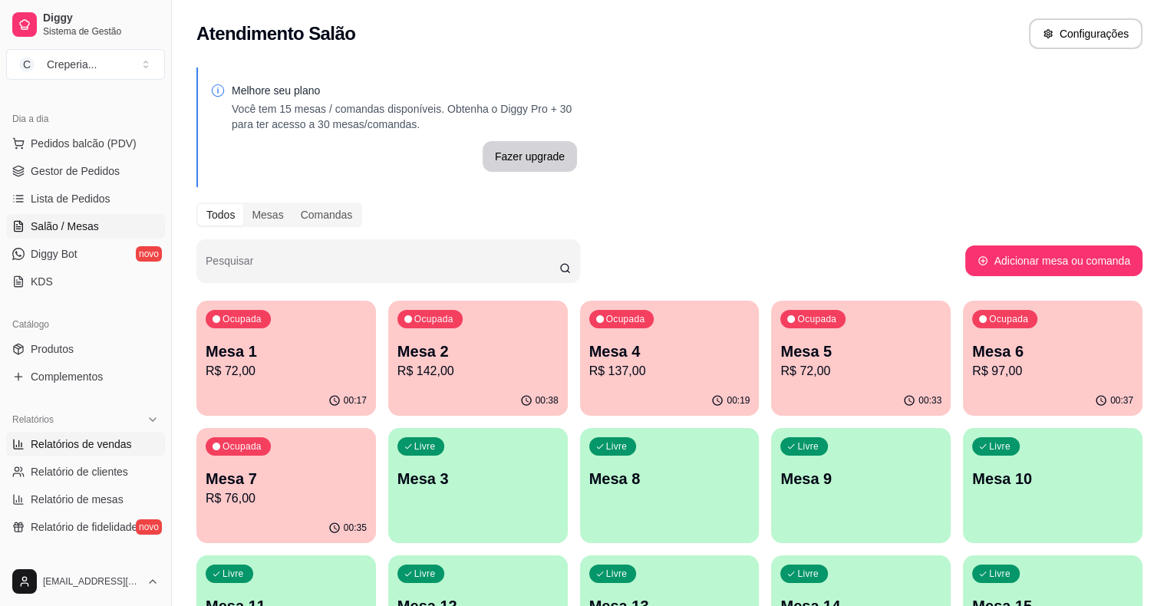
click at [98, 447] on span "Relatórios de vendas" at bounding box center [81, 443] width 101 height 15
select select "ALL"
select select "0"
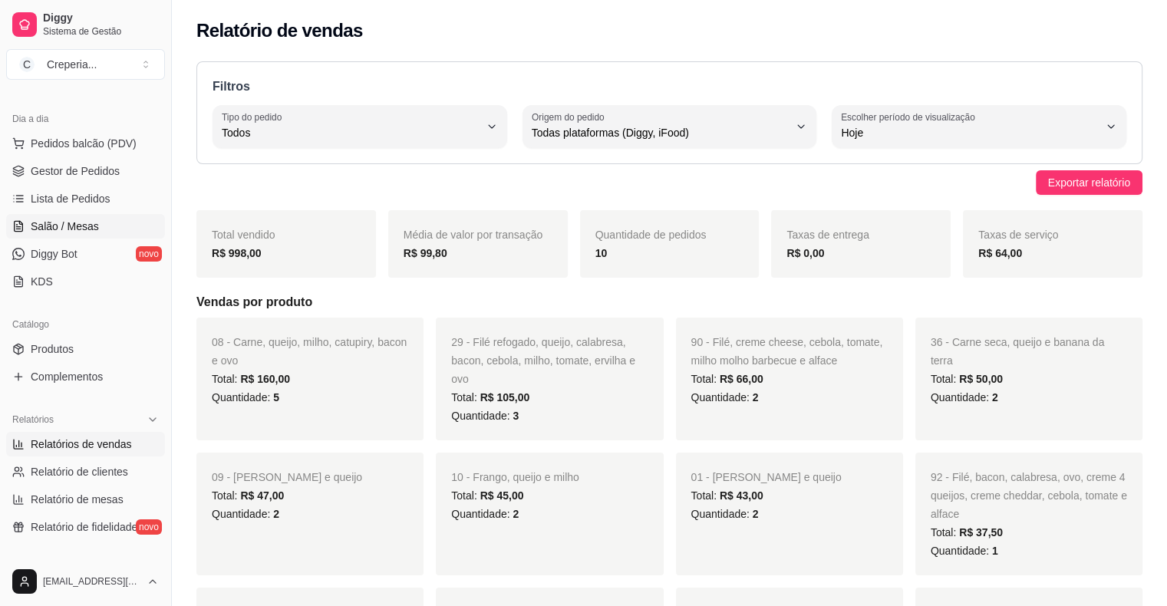
click at [78, 229] on span "Salão / Mesas" at bounding box center [65, 226] width 68 height 15
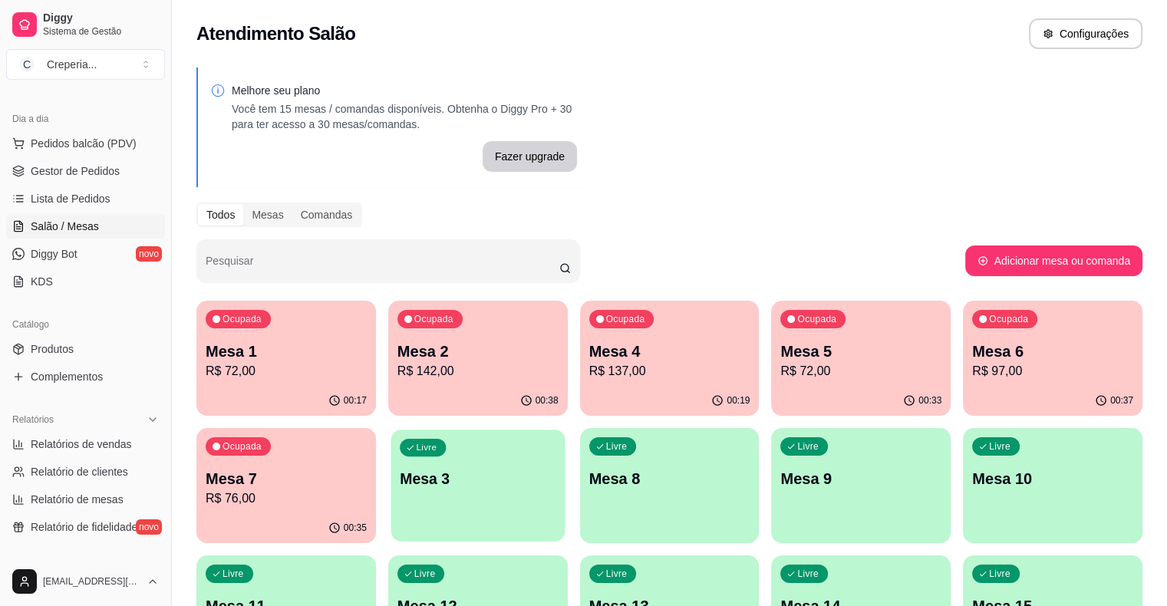
click at [400, 471] on p "Mesa 3" at bounding box center [478, 479] width 156 height 21
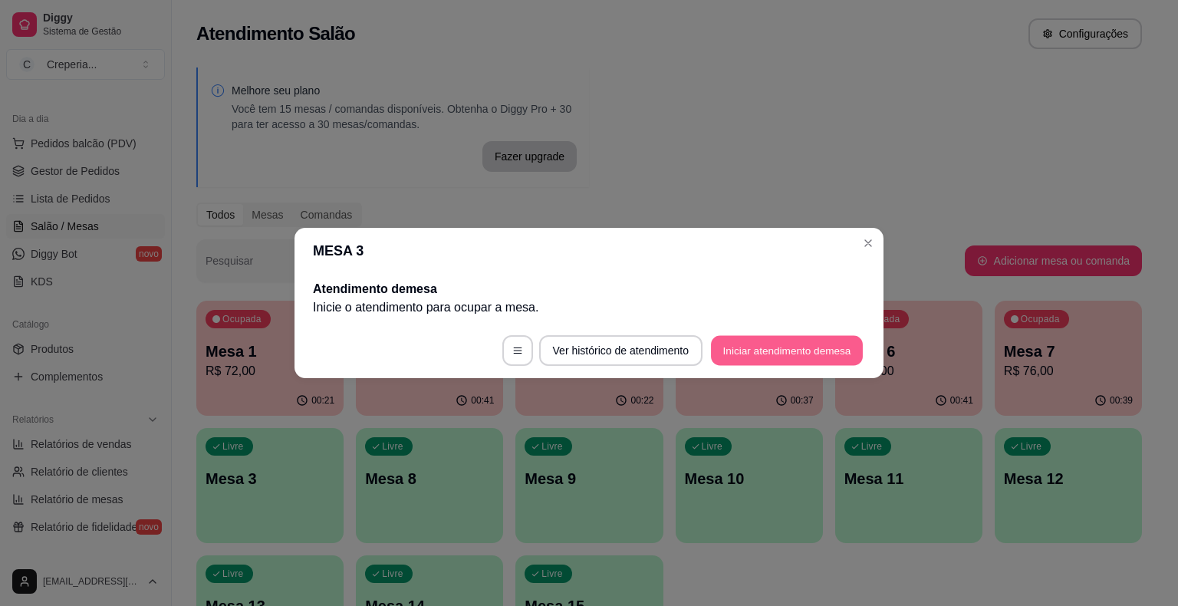
click at [748, 352] on button "Iniciar atendimento de mesa" at bounding box center [787, 351] width 152 height 30
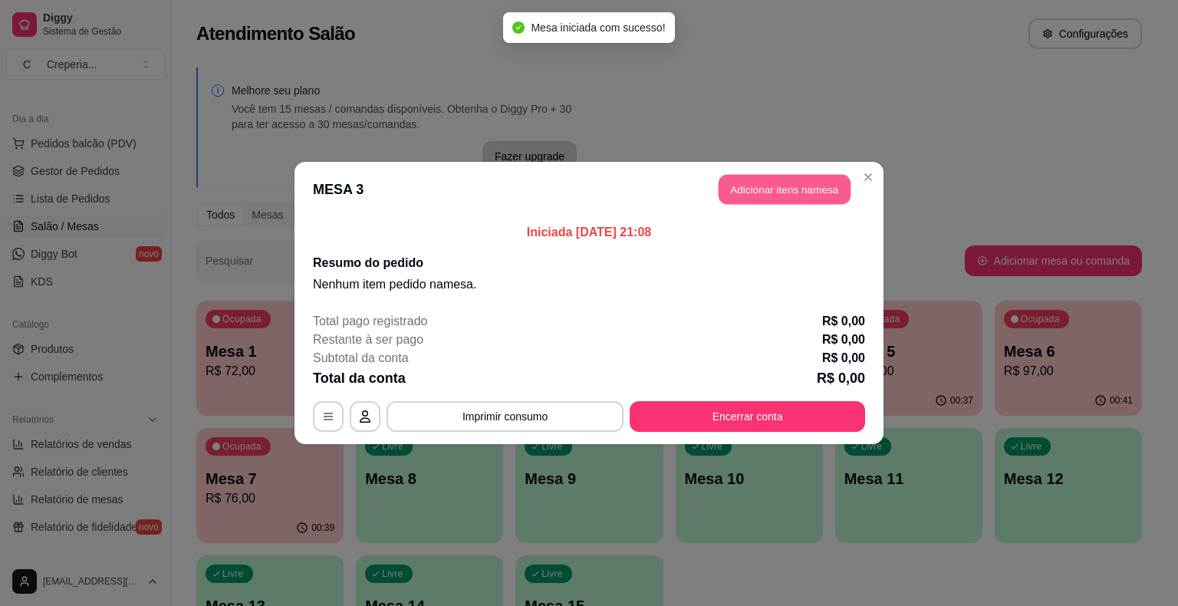
click at [804, 182] on button "Adicionar itens na mesa" at bounding box center [785, 190] width 132 height 30
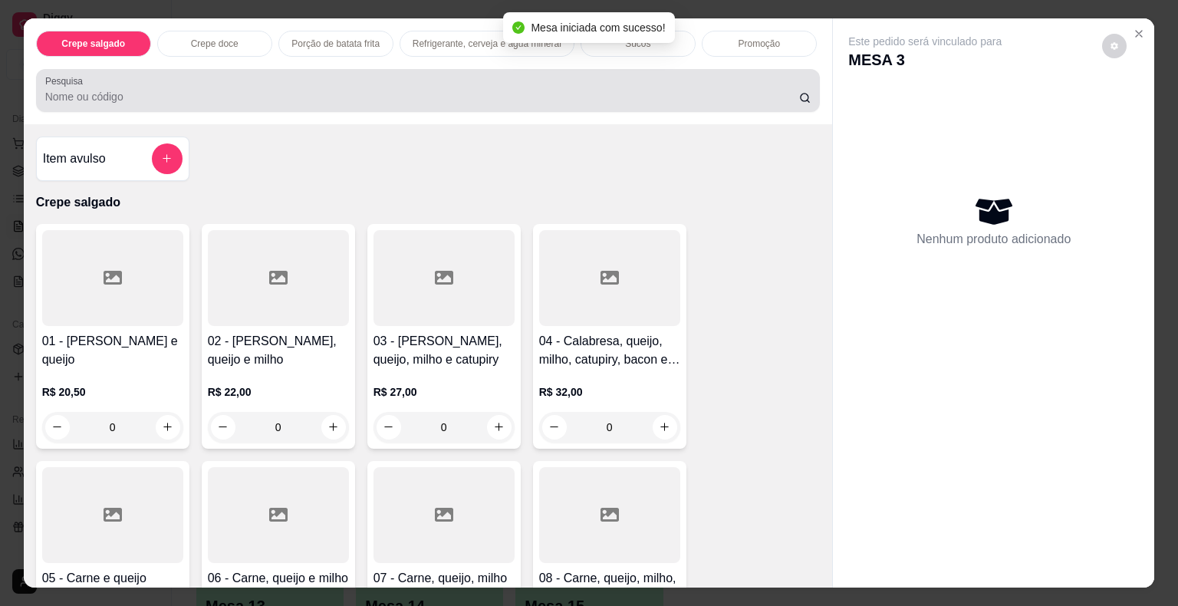
click at [344, 92] on input "Pesquisa" at bounding box center [422, 96] width 754 height 15
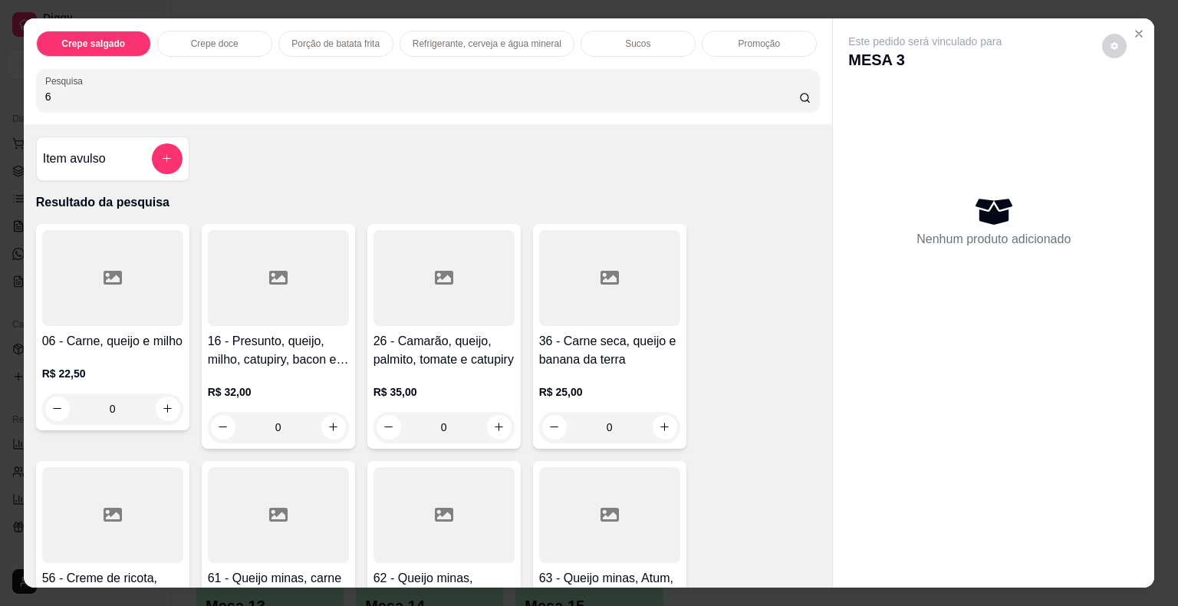
type input "6"
click at [131, 275] on div at bounding box center [112, 278] width 141 height 96
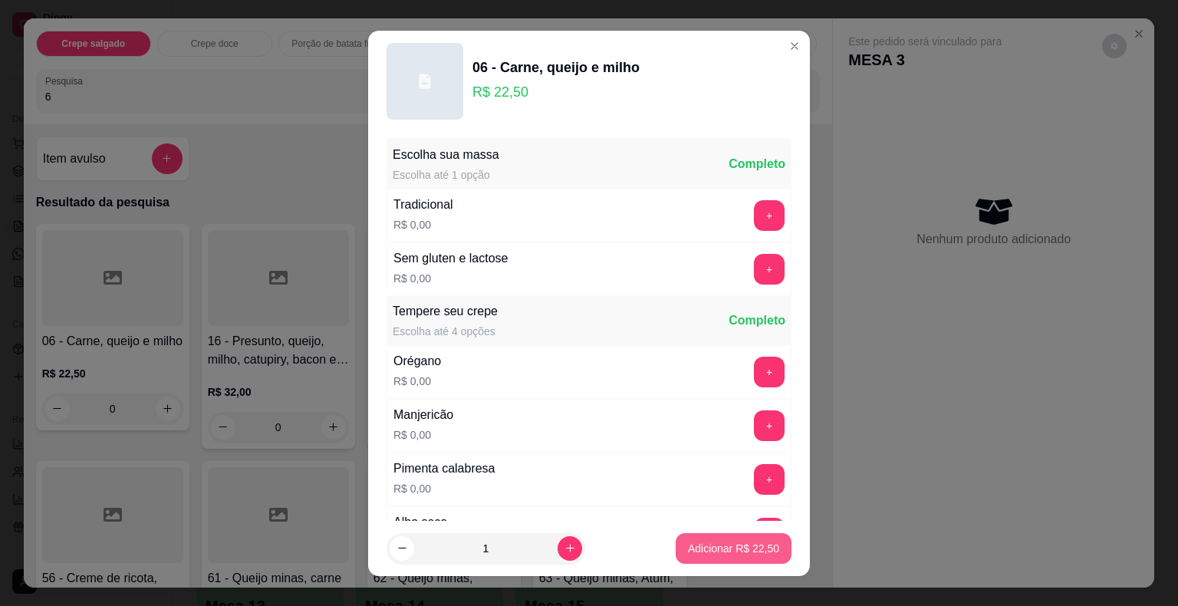
click at [696, 545] on p "Adicionar R$ 22,50" at bounding box center [733, 548] width 91 height 15
type input "1"
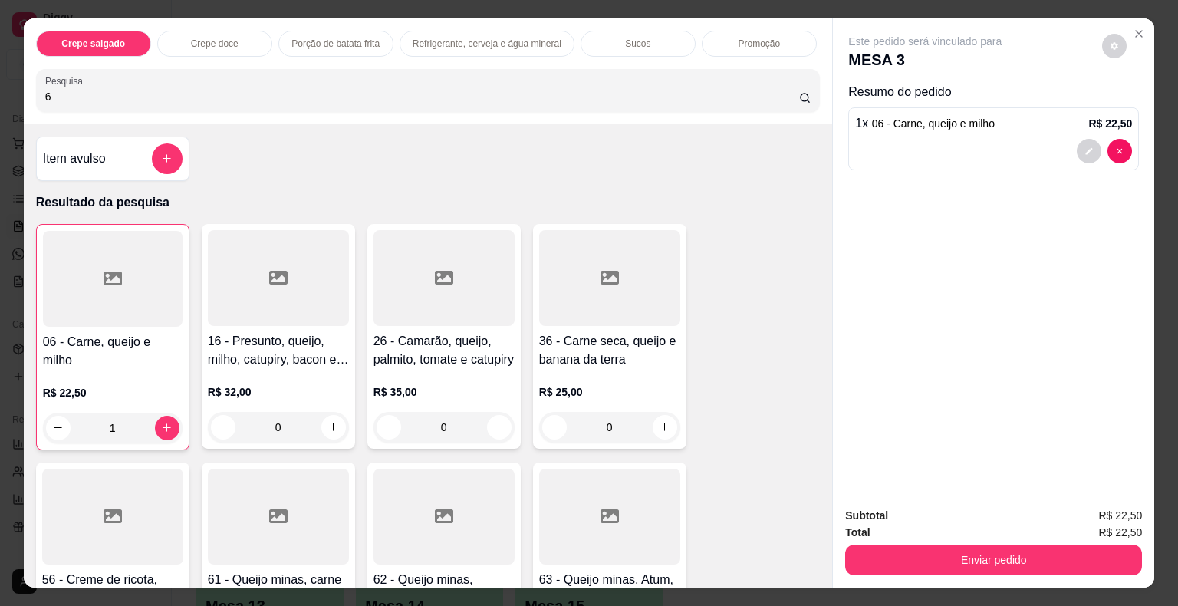
drag, startPoint x: 77, startPoint y: 94, endPoint x: 0, endPoint y: 75, distance: 78.9
click at [0, 75] on div "Crepe salgado Crepe doce Porção de batata frita Refrigerante, cerveja e água mi…" at bounding box center [589, 303] width 1178 height 606
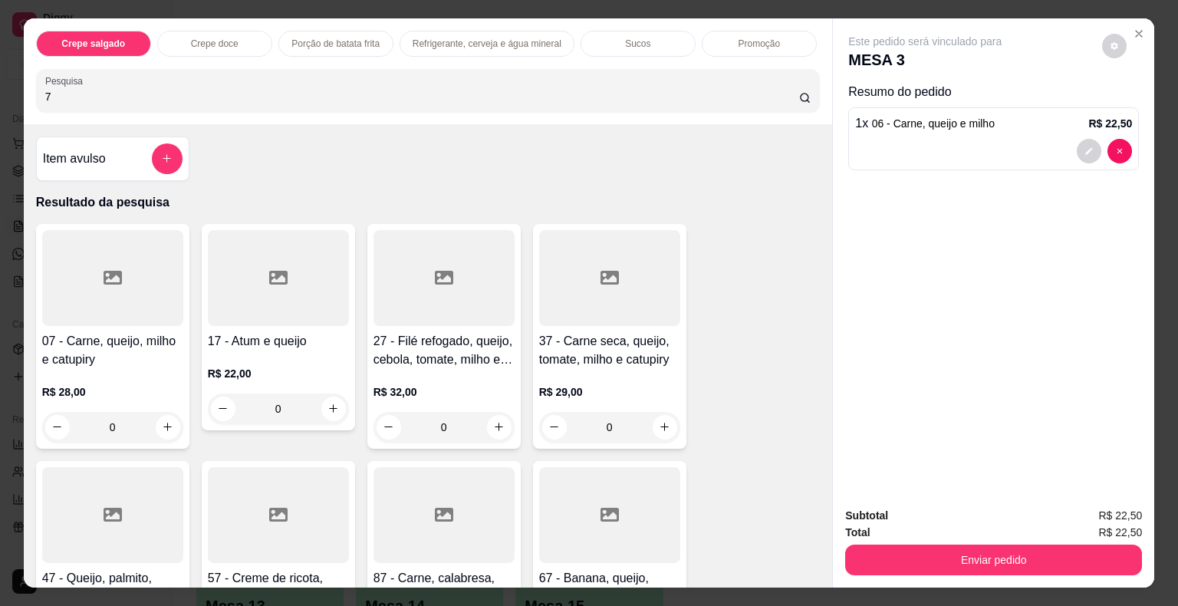
type input "7"
click at [87, 290] on div at bounding box center [112, 278] width 141 height 96
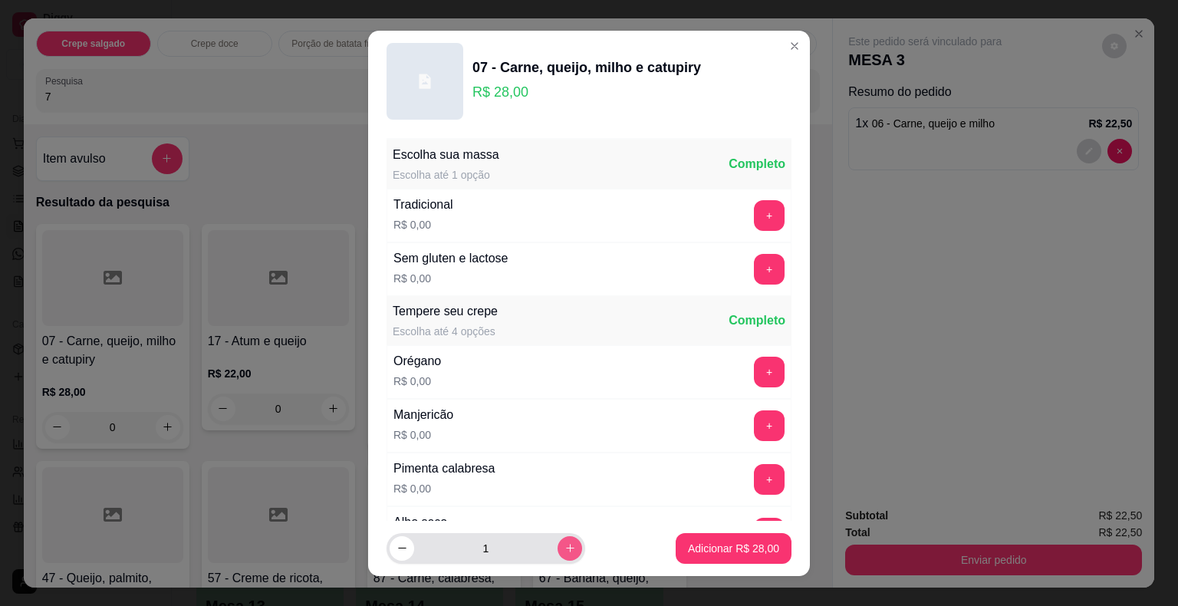
click at [566, 548] on icon "increase-product-quantity" at bounding box center [570, 548] width 8 height 8
type input "2"
click at [677, 547] on button "Adicionar R$ 56,00" at bounding box center [733, 548] width 113 height 30
type input "2"
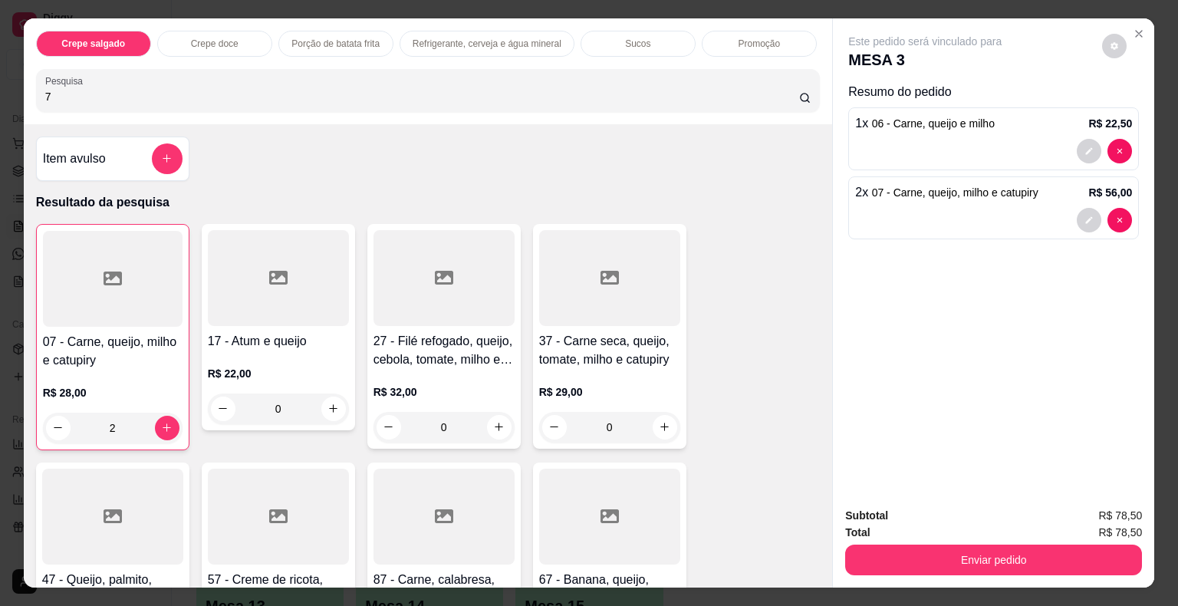
drag, startPoint x: 80, startPoint y: 91, endPoint x: 0, endPoint y: 84, distance: 80.1
click at [0, 84] on div "Crepe salgado Crepe doce Porção de batata frita Refrigerante, cerveja e água mi…" at bounding box center [589, 303] width 1178 height 606
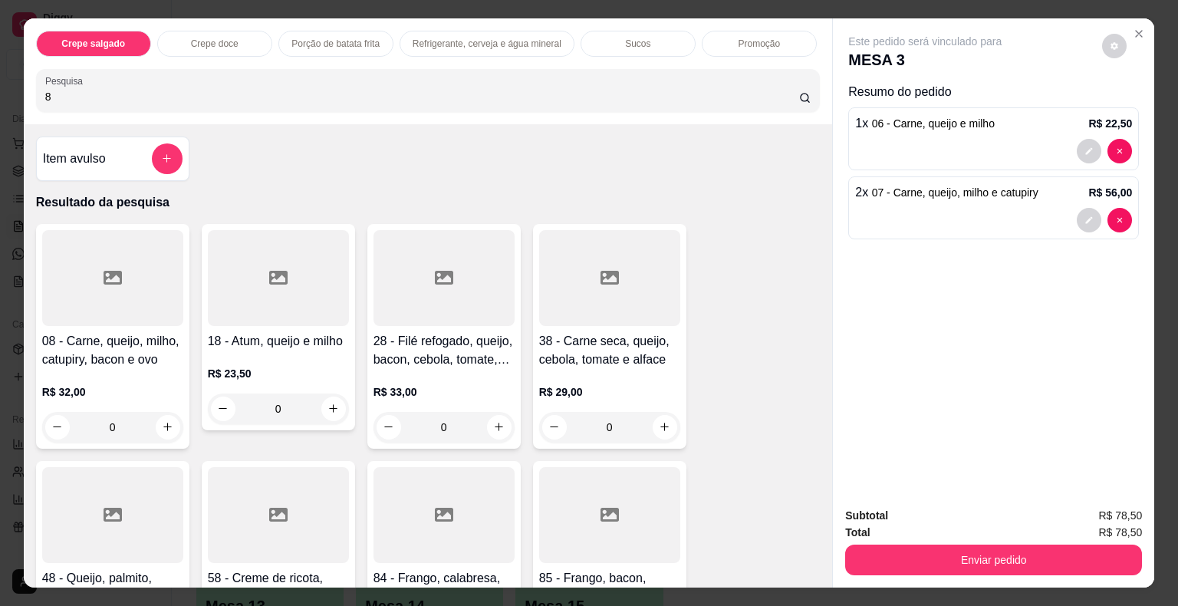
type input "8"
click at [145, 307] on div at bounding box center [112, 278] width 141 height 96
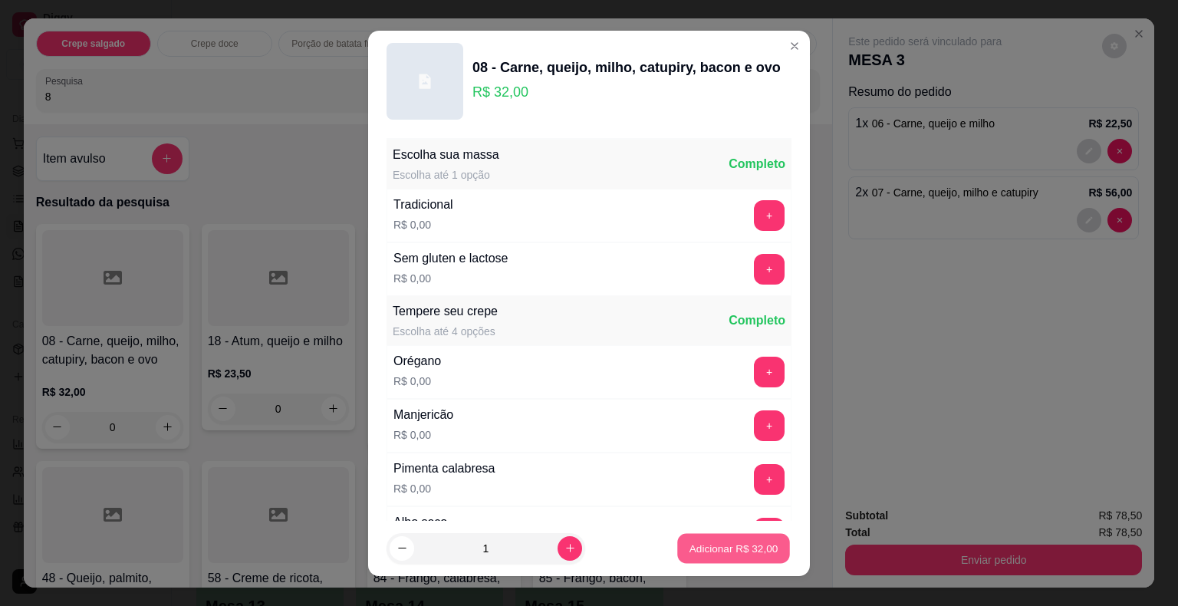
click at [751, 553] on p "Adicionar R$ 32,00" at bounding box center [734, 548] width 89 height 15
type input "1"
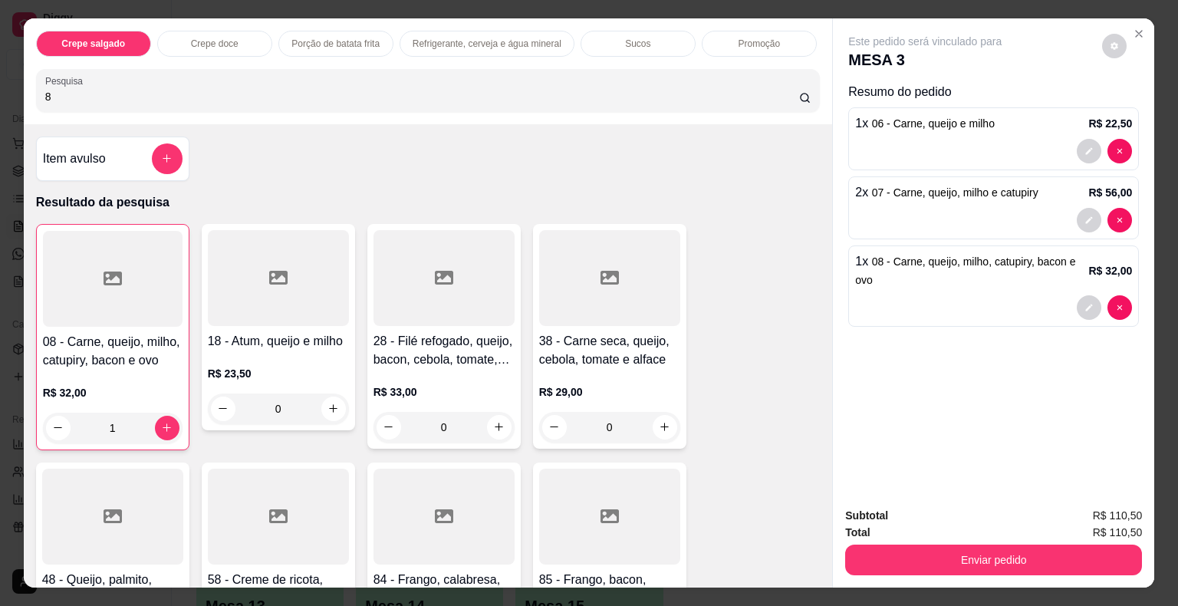
drag, startPoint x: 94, startPoint y: 100, endPoint x: 0, endPoint y: 92, distance: 93.9
click at [0, 92] on div "Crepe salgado Crepe doce Porção de batata frita Refrigerante, cerveja e água mi…" at bounding box center [589, 303] width 1178 height 606
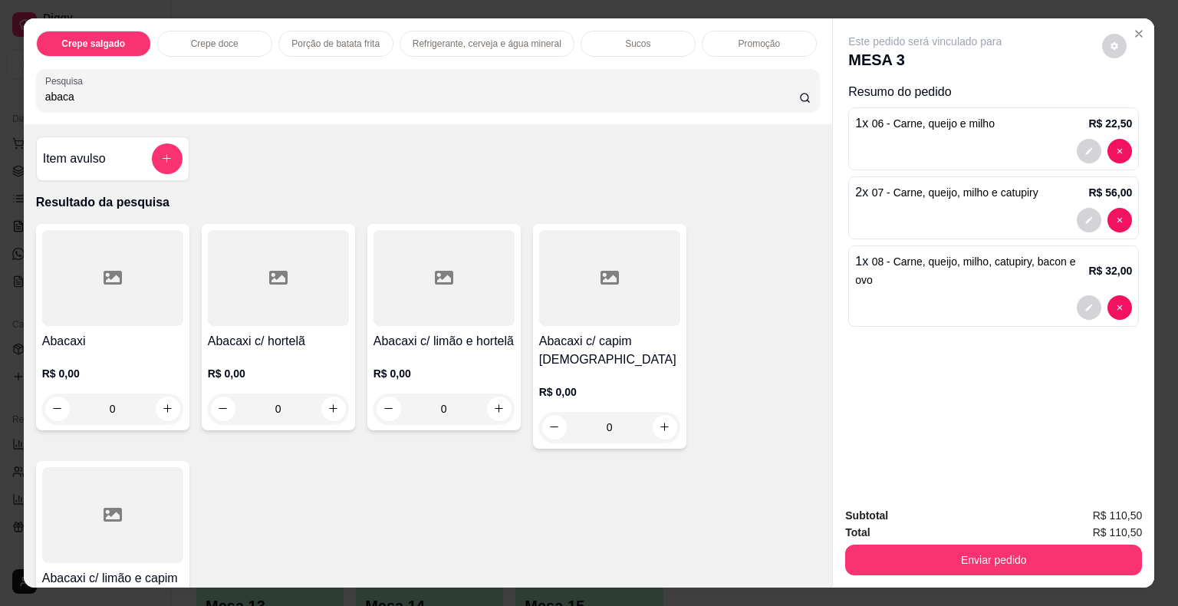
type input "abaca"
click at [433, 291] on div at bounding box center [444, 278] width 141 height 96
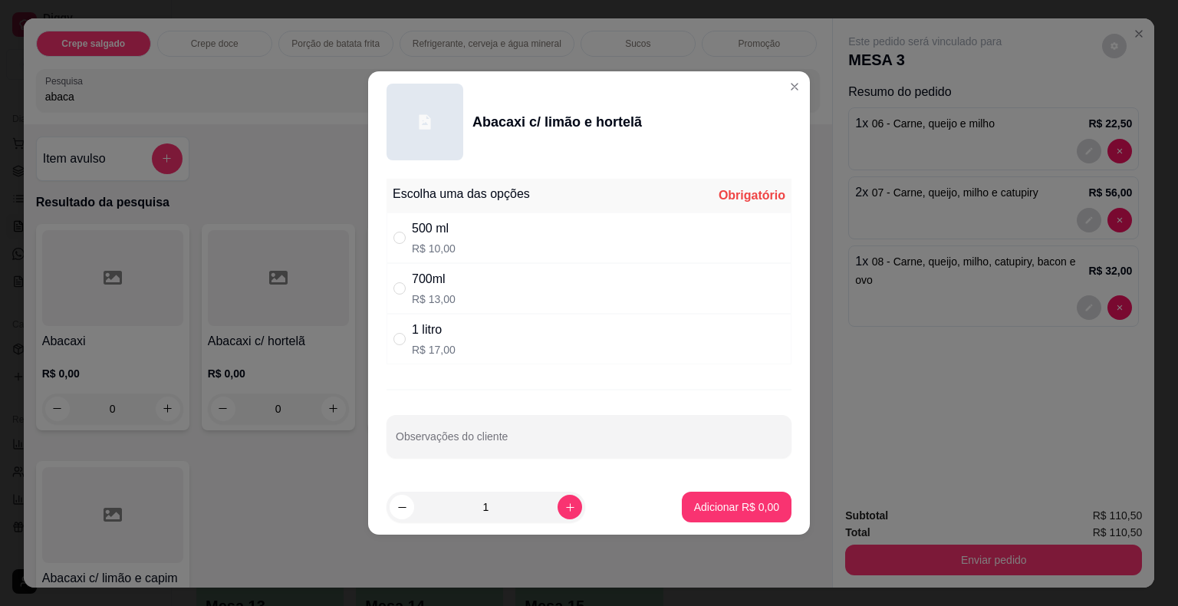
click at [446, 350] on p "R$ 17,00" at bounding box center [434, 349] width 44 height 15
radio input "true"
click at [693, 505] on p "Adicionar R$ 17,00" at bounding box center [733, 506] width 91 height 15
type input "1"
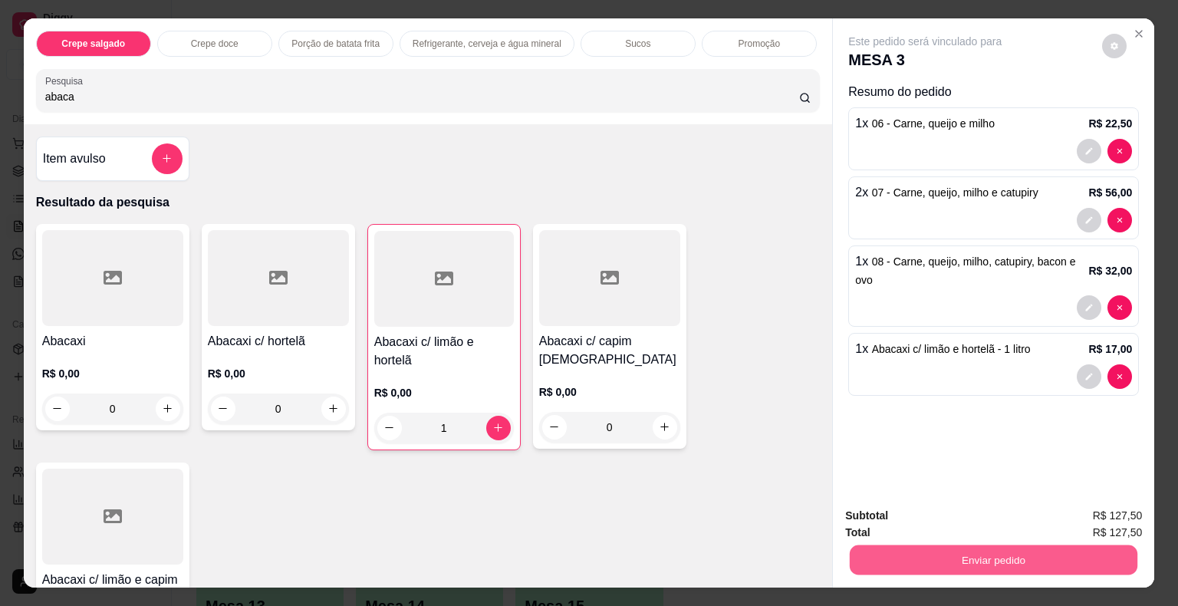
click at [1088, 545] on button "Enviar pedido" at bounding box center [994, 560] width 288 height 30
click at [905, 517] on button "Não registrar e enviar pedido" at bounding box center [943, 516] width 160 height 29
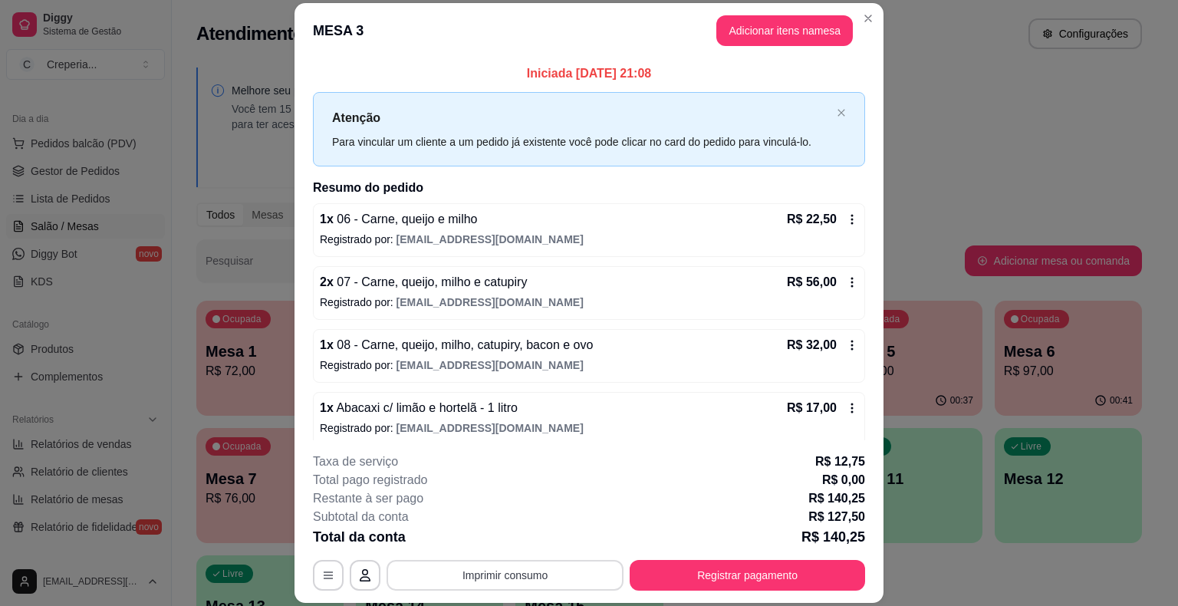
click at [454, 569] on button "Imprimir consumo" at bounding box center [505, 575] width 237 height 31
click at [462, 538] on button "IMPRESSORA" at bounding box center [504, 540] width 111 height 25
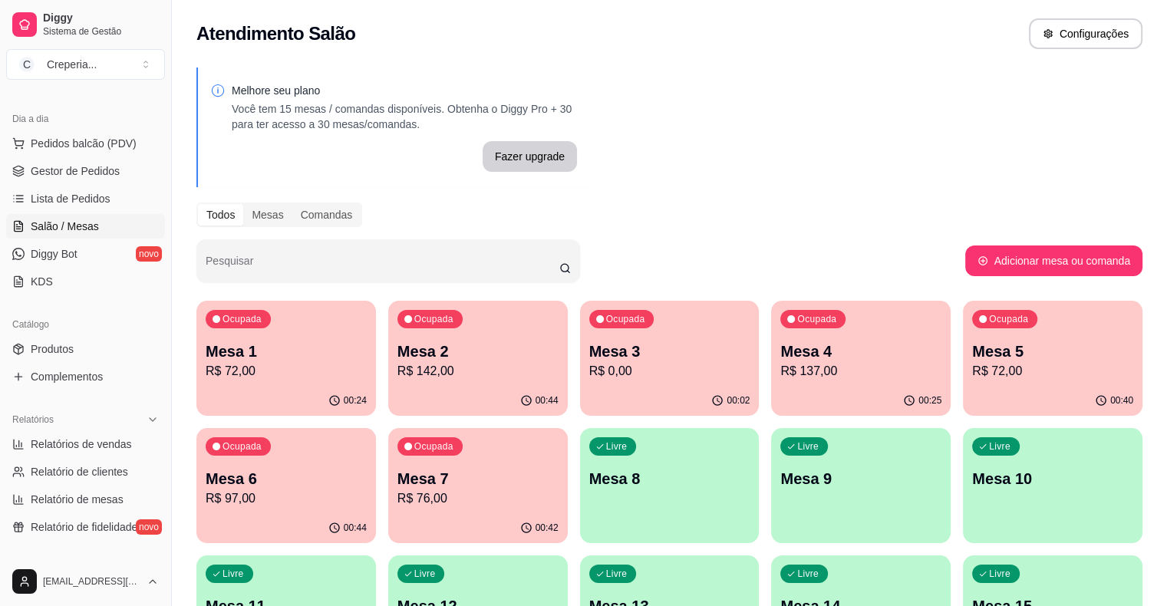
click at [589, 483] on p "Mesa 8" at bounding box center [669, 478] width 161 height 21
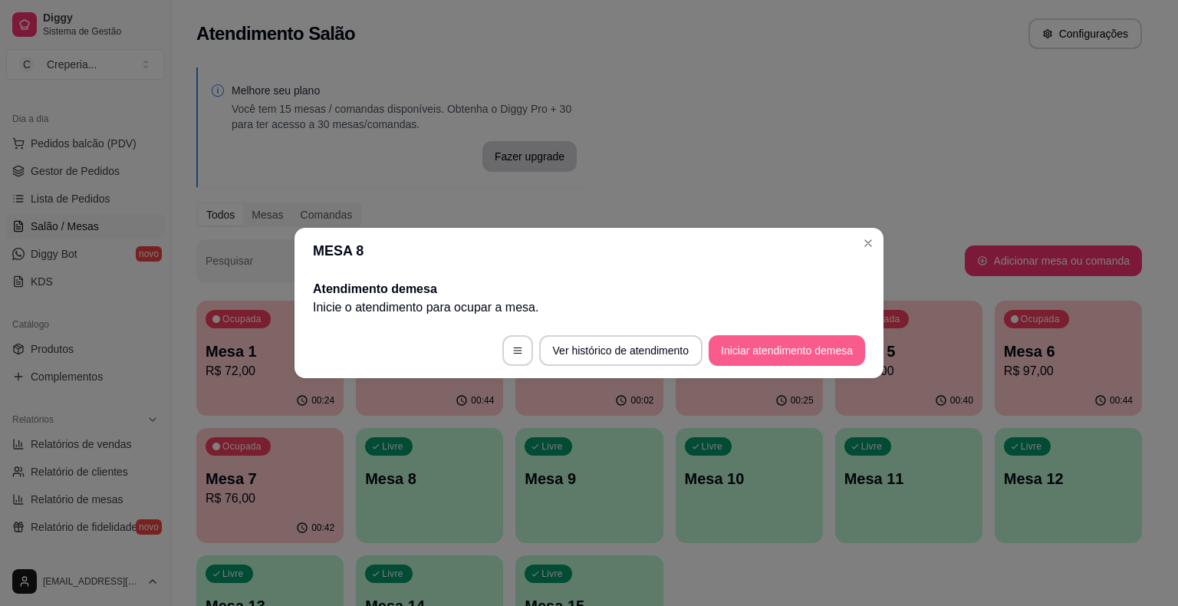
click at [771, 345] on button "Iniciar atendimento de mesa" at bounding box center [787, 350] width 156 height 31
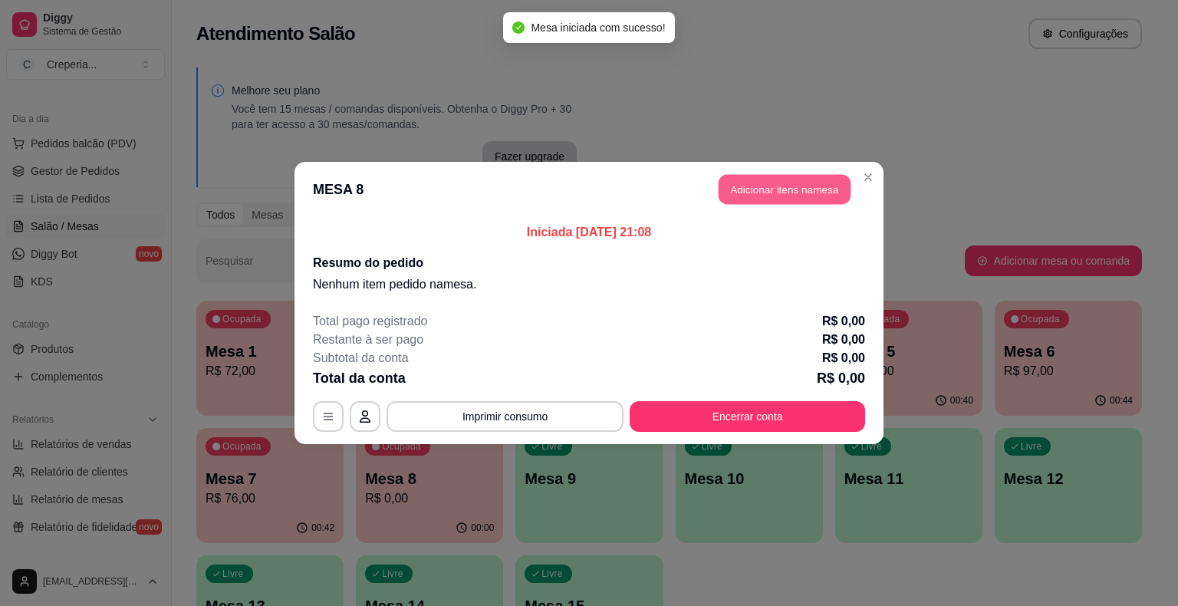
click at [730, 194] on button "Adicionar itens na mesa" at bounding box center [785, 190] width 132 height 30
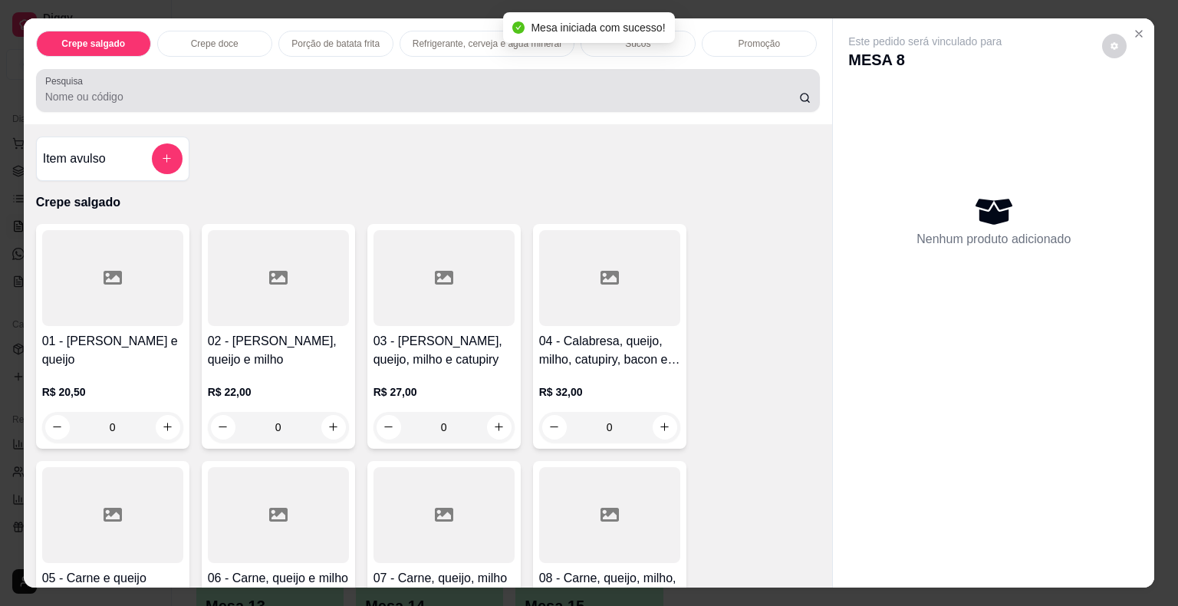
click at [150, 99] on div at bounding box center [428, 90] width 766 height 31
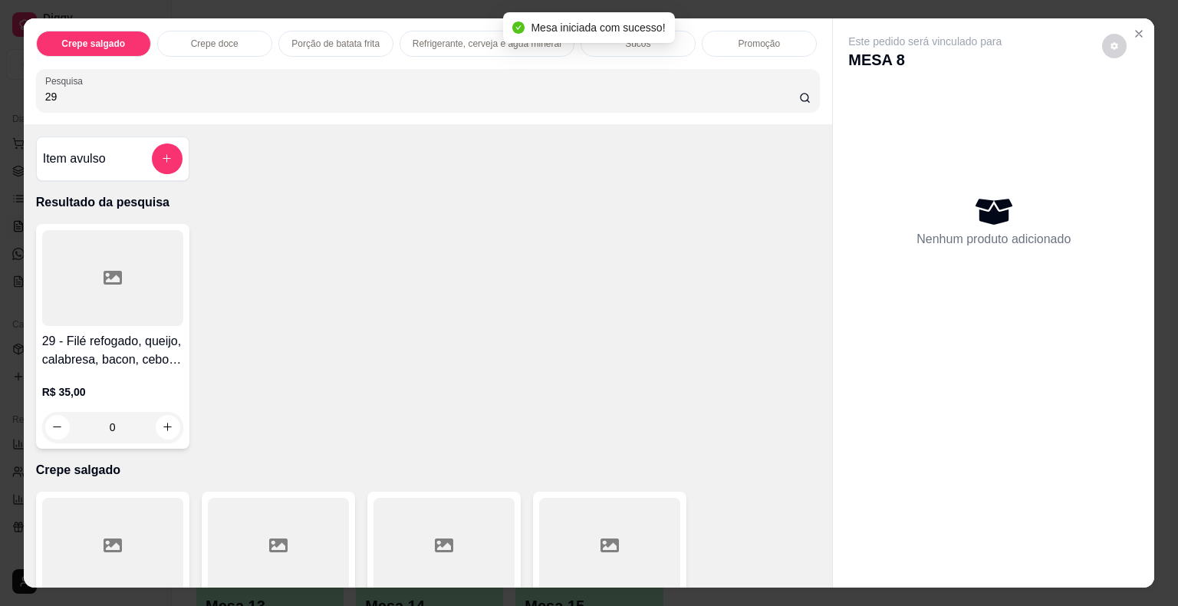
type input "29"
click at [119, 272] on div at bounding box center [112, 278] width 141 height 96
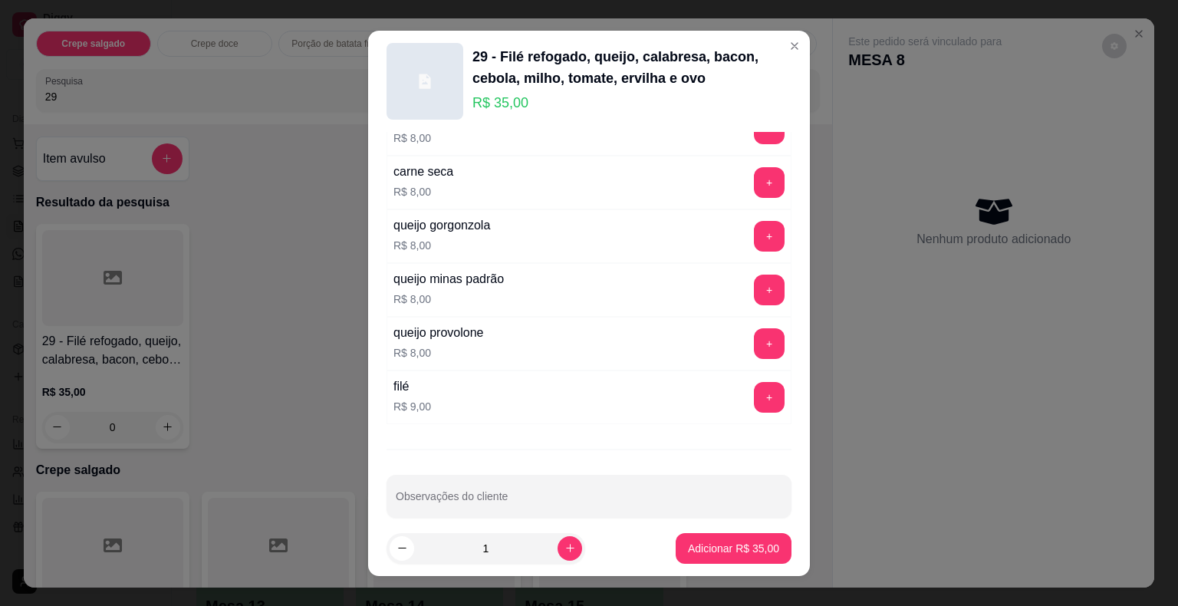
scroll to position [2709, 0]
click at [552, 494] on input "Observações do cliente" at bounding box center [589, 501] width 387 height 15
type input "SEM CEBOLA SEM ERVILHA"
click at [746, 538] on button "Adicionar R$ 35,00" at bounding box center [733, 548] width 113 height 30
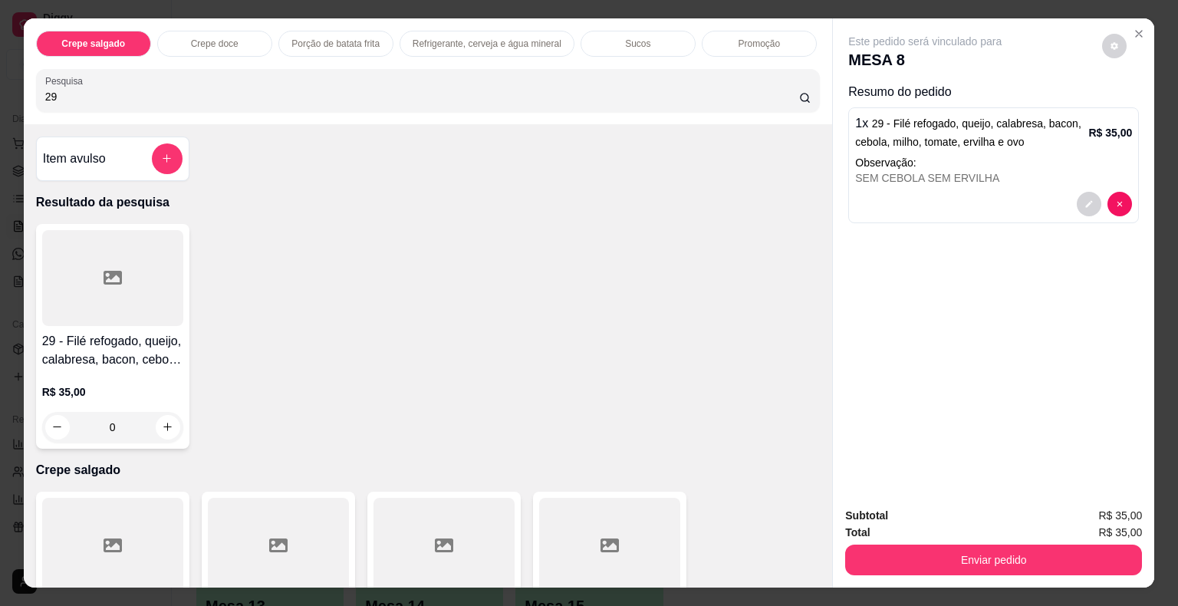
drag, startPoint x: 64, startPoint y: 91, endPoint x: 0, endPoint y: 91, distance: 64.4
click at [0, 91] on div "Crepe salgado Crepe doce Porção de batata frita Refrigerante, cerveja e água mi…" at bounding box center [589, 303] width 1178 height 606
type input "30"
click at [117, 252] on div at bounding box center [112, 278] width 141 height 96
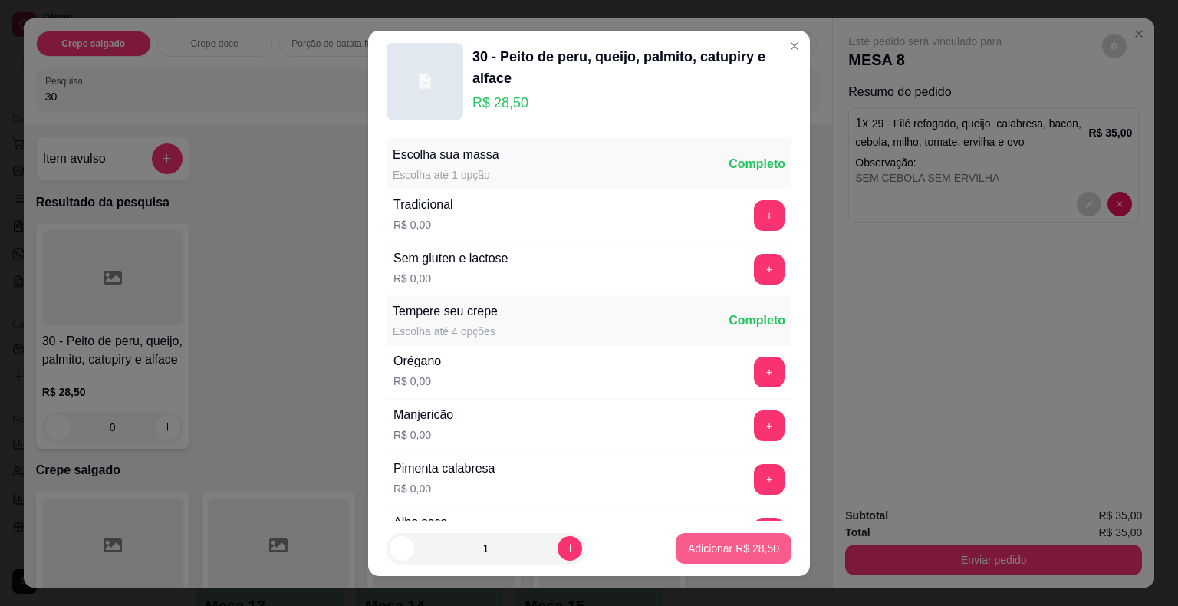
click at [693, 551] on p "Adicionar R$ 28,50" at bounding box center [733, 548] width 91 height 15
type input "1"
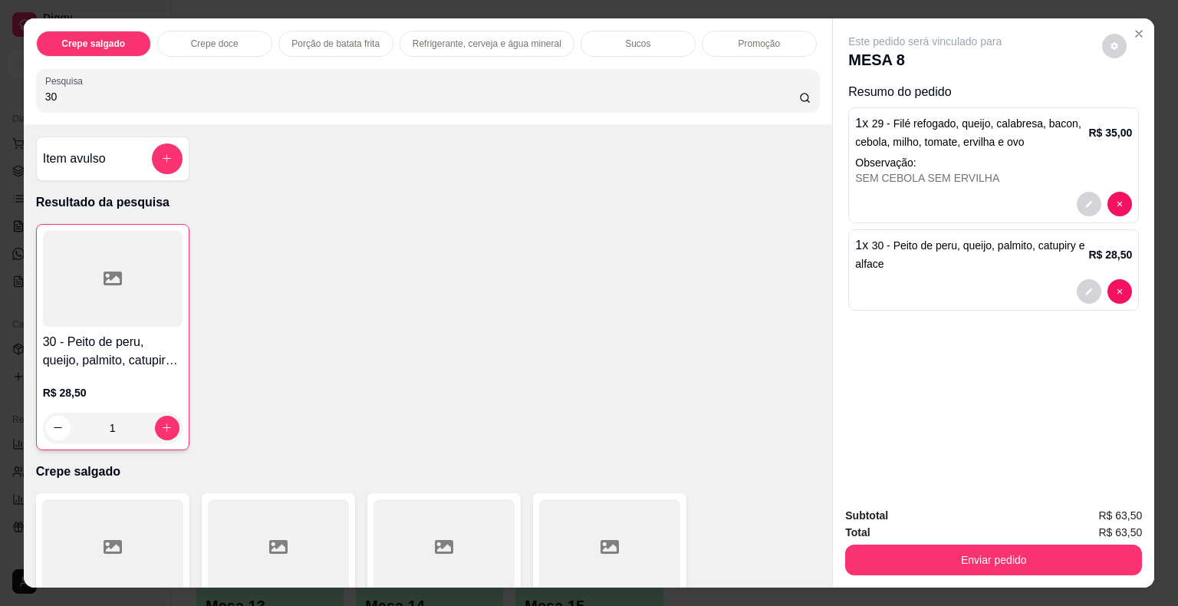
drag, startPoint x: 94, startPoint y: 86, endPoint x: 0, endPoint y: 84, distance: 94.4
click at [0, 84] on div "Crepe salgado Crepe doce Porção de batata frita Refrigerante, cerveja e água mi…" at bounding box center [589, 303] width 1178 height 606
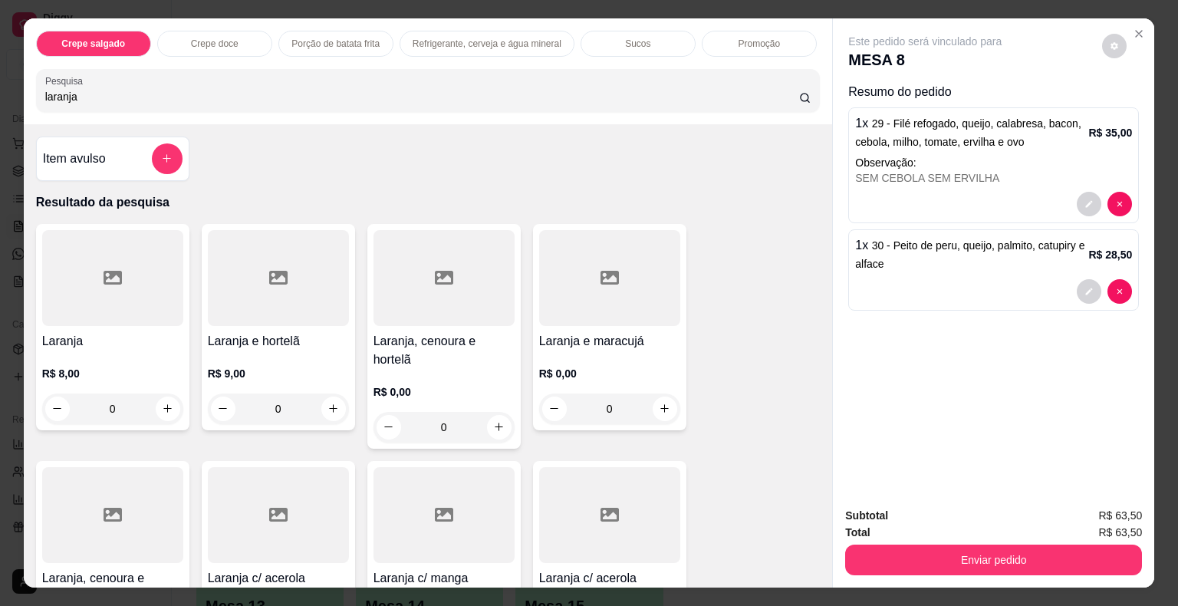
type input "laranja"
click at [126, 296] on div at bounding box center [112, 278] width 141 height 96
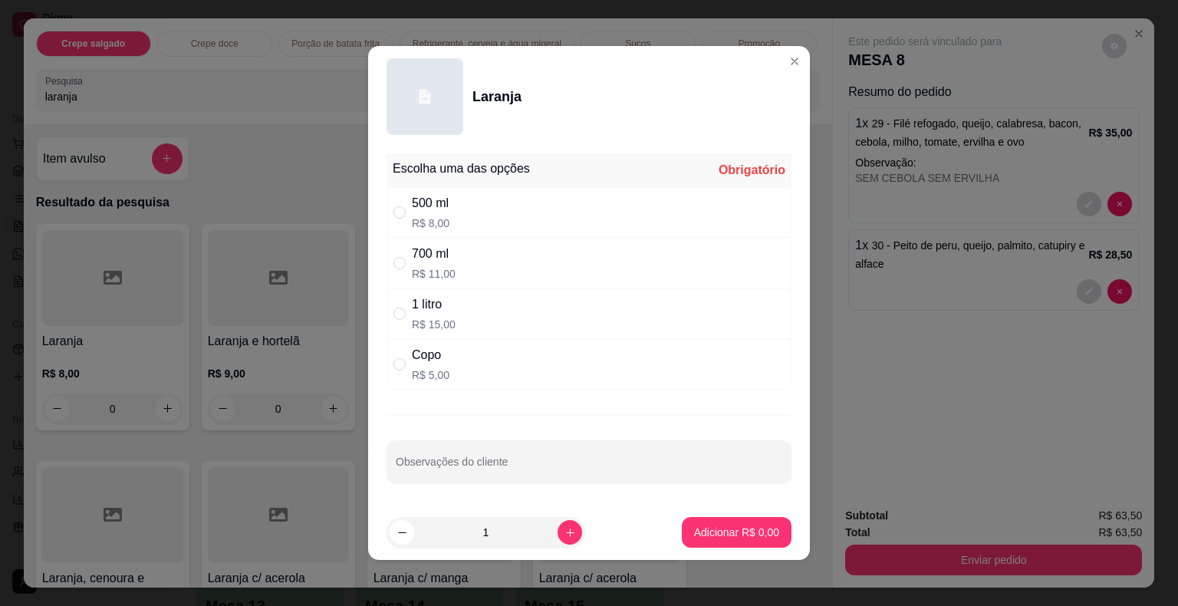
click at [460, 259] on div "700 ml R$ 11,00" at bounding box center [589, 263] width 405 height 51
radio input "true"
click at [690, 526] on p "Adicionar R$ 11,00" at bounding box center [734, 532] width 89 height 15
type input "1"
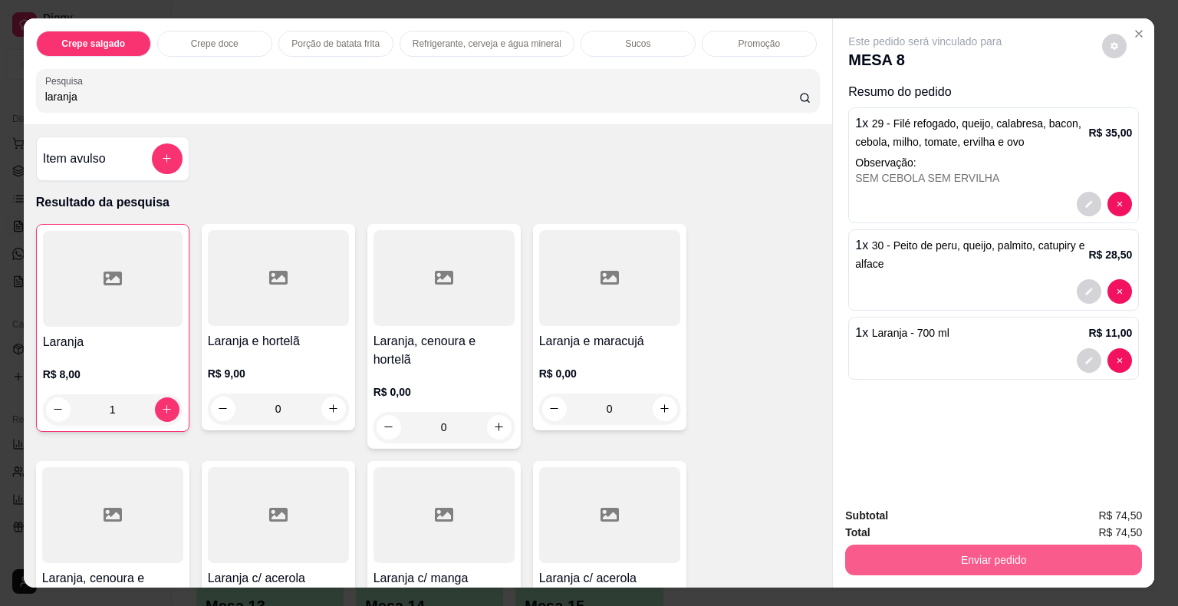
click at [978, 559] on button "Enviar pedido" at bounding box center [993, 560] width 297 height 31
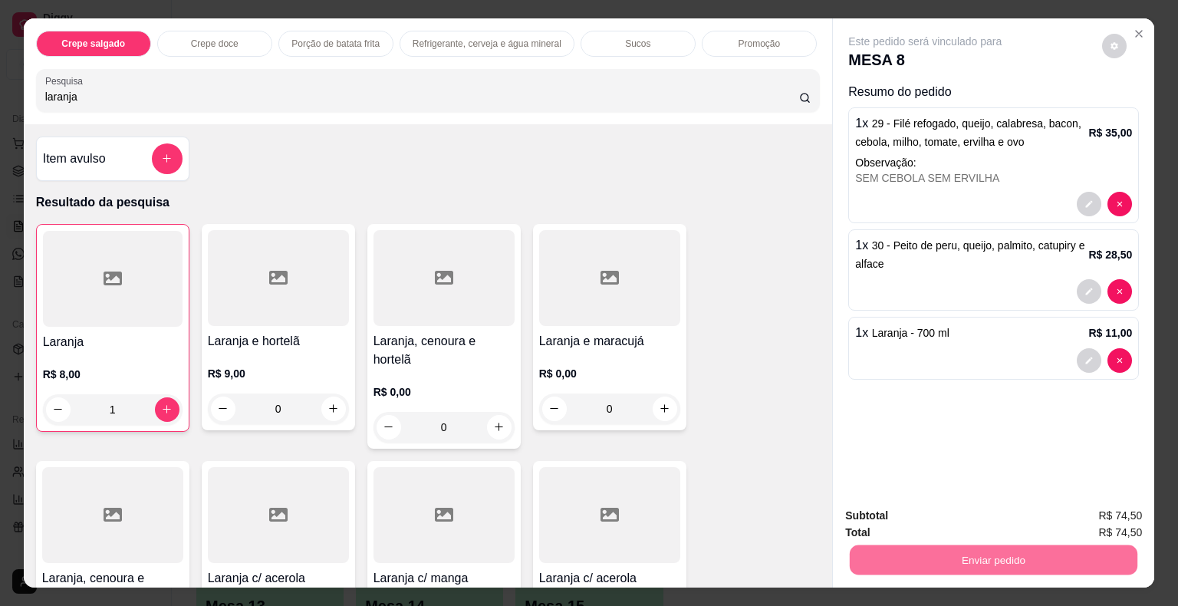
click at [917, 520] on button "Não registrar e enviar pedido" at bounding box center [942, 516] width 155 height 28
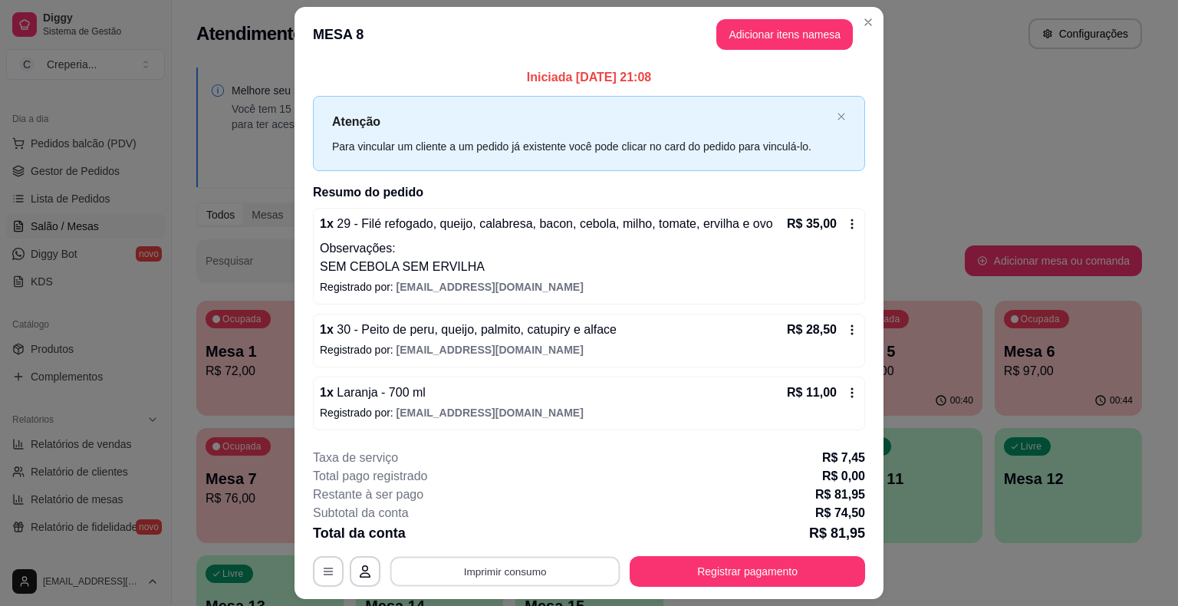
click at [478, 578] on button "Imprimir consumo" at bounding box center [505, 571] width 230 height 30
click at [482, 539] on button "IMPRESSORA" at bounding box center [504, 535] width 111 height 25
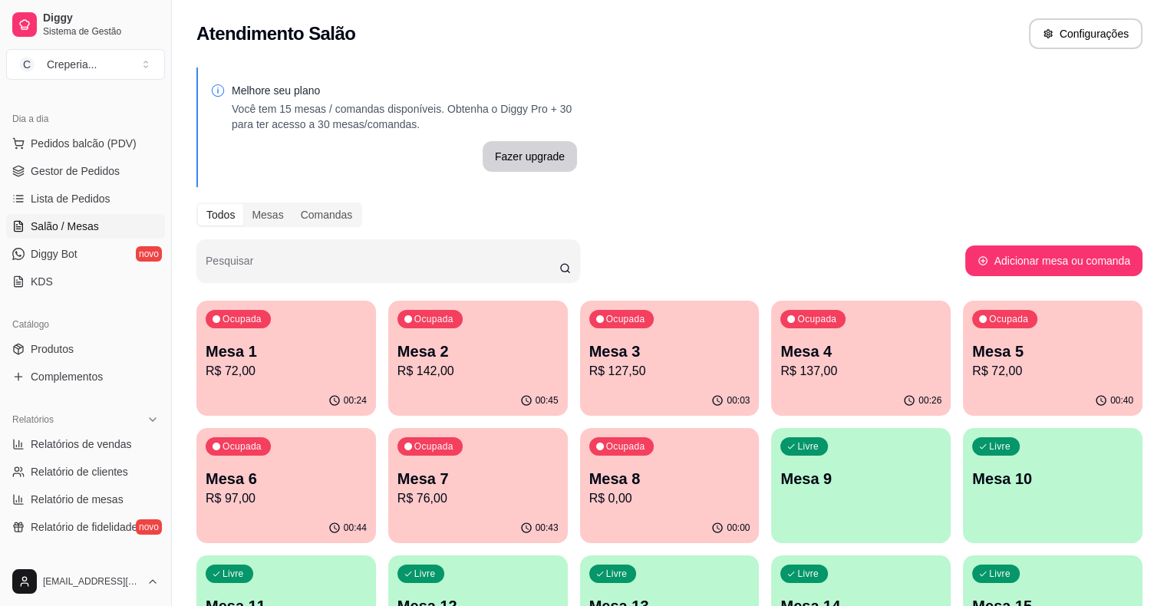
click at [376, 428] on div "Ocupada Mesa 6 R$ 97,00" at bounding box center [285, 470] width 179 height 85
click at [963, 380] on div "Ocupada Mesa 5 R$ 72,00" at bounding box center [1052, 343] width 179 height 85
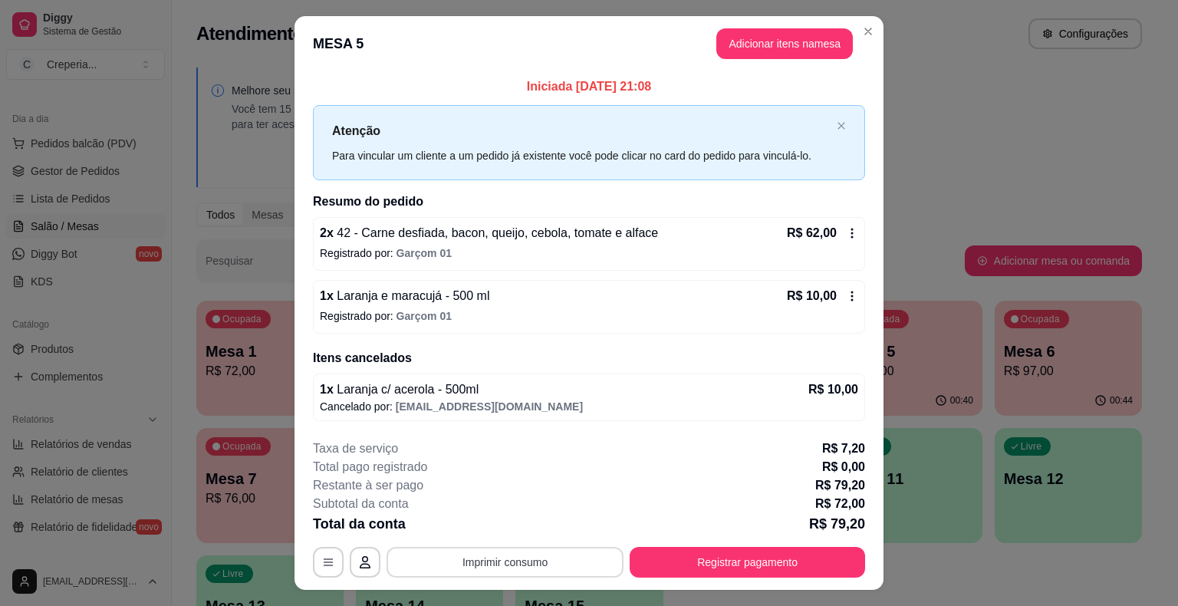
click at [560, 558] on button "Imprimir consumo" at bounding box center [505, 562] width 237 height 31
click at [527, 525] on button "IMPRESSORA" at bounding box center [503, 526] width 107 height 24
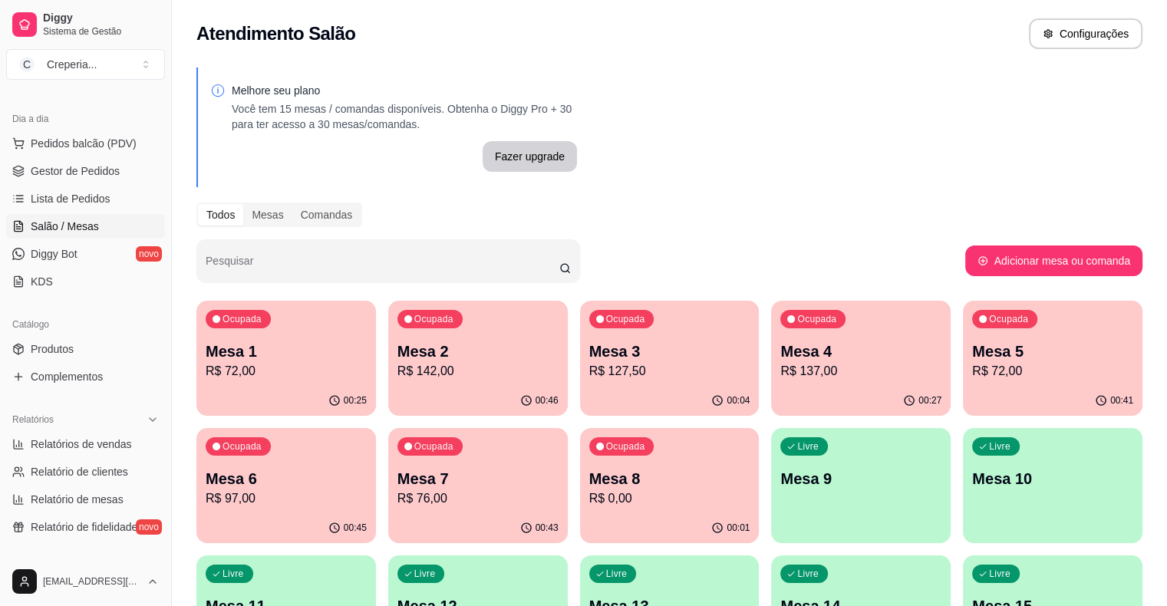
click at [963, 340] on div "Ocupada Mesa 5 R$ 72,00" at bounding box center [1052, 343] width 179 height 85
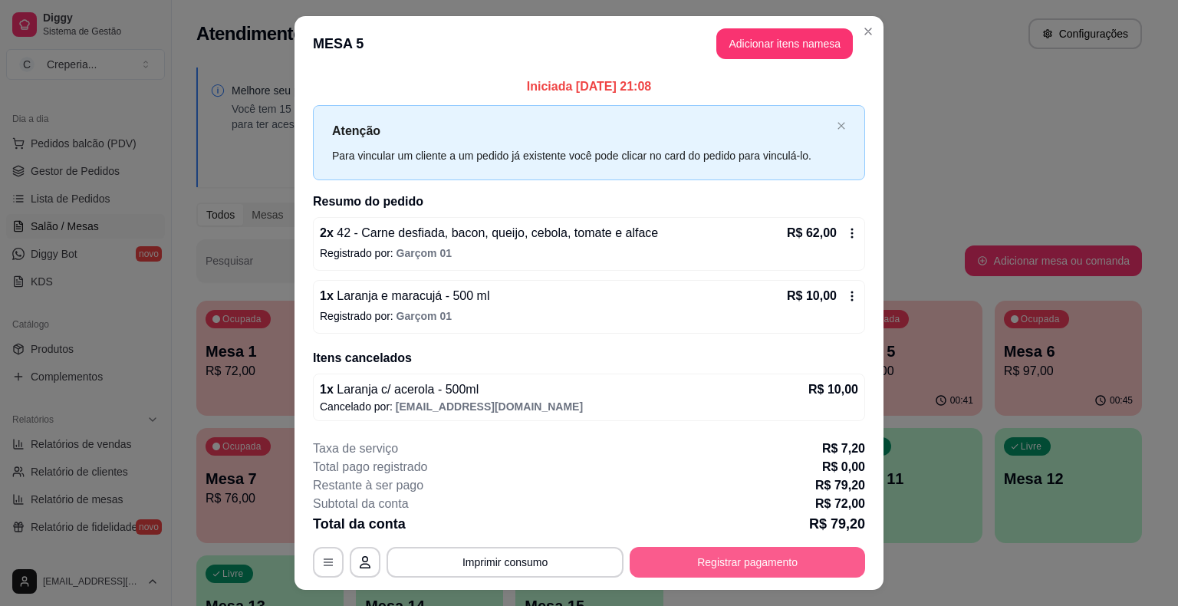
click at [698, 557] on button "Registrar pagamento" at bounding box center [747, 562] width 235 height 31
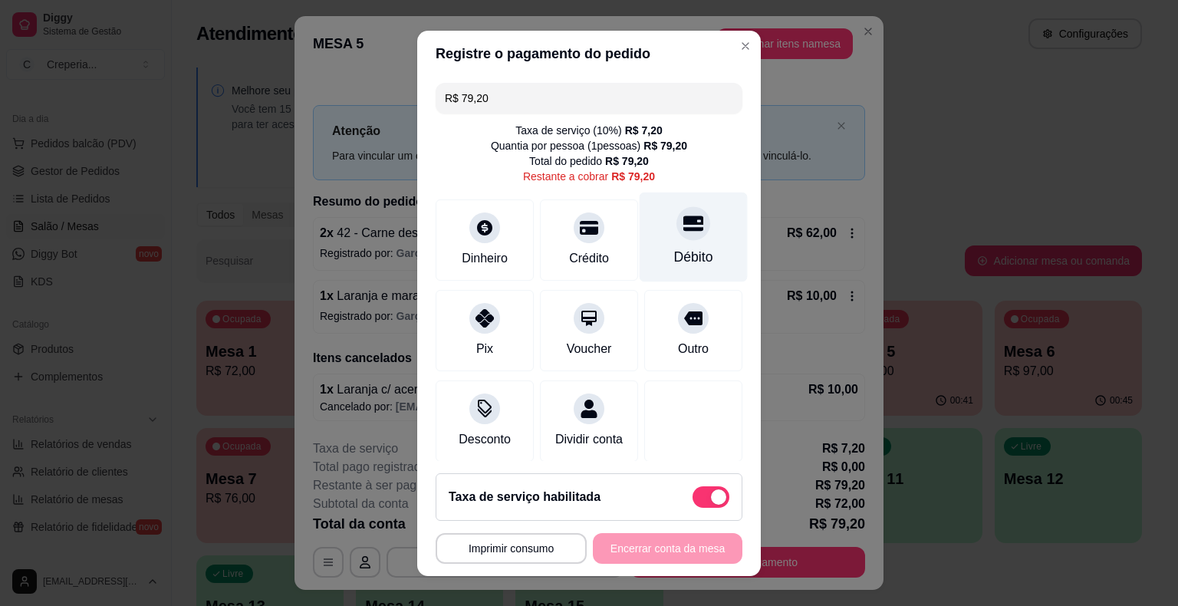
click at [699, 246] on div "Débito" at bounding box center [694, 237] width 108 height 90
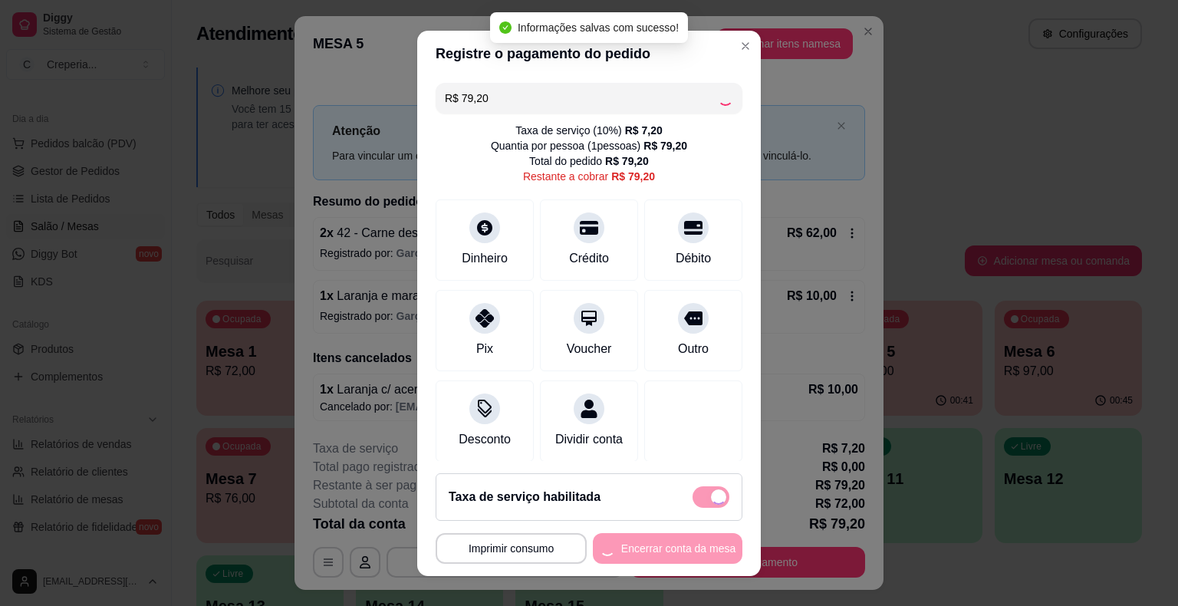
type input "R$ 0,00"
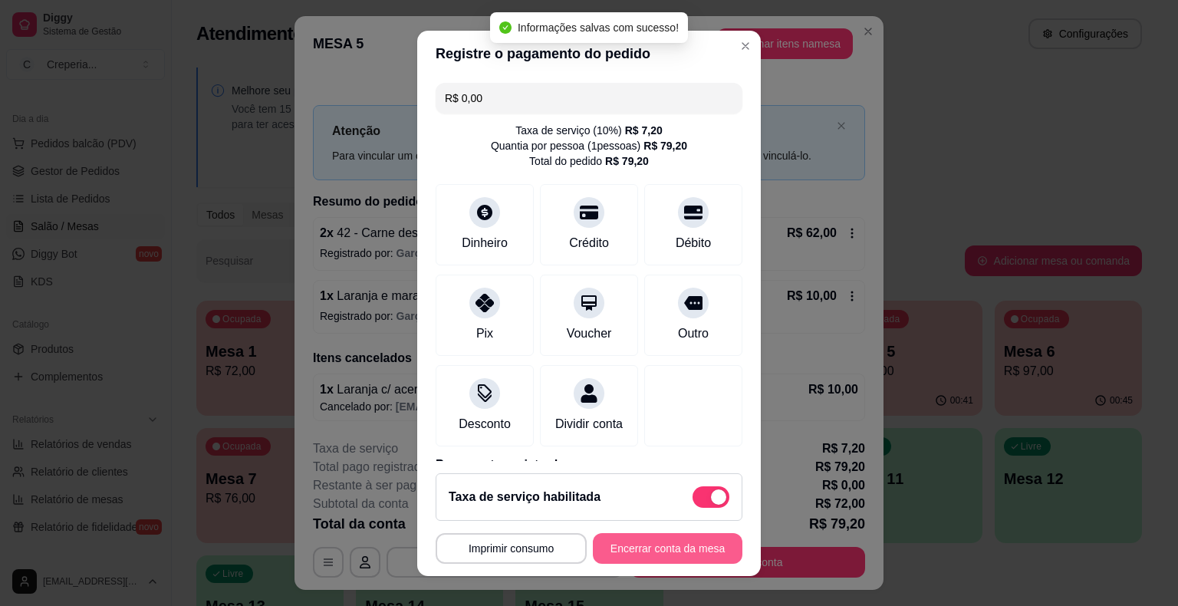
click at [653, 548] on button "Encerrar conta da mesa" at bounding box center [668, 548] width 150 height 31
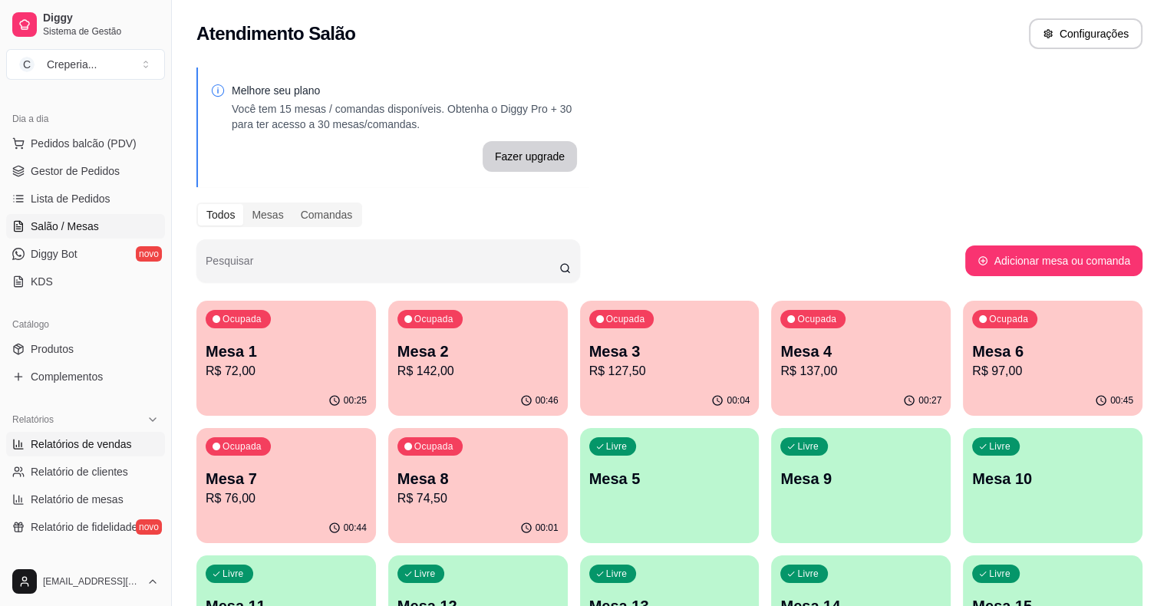
click at [81, 450] on span "Relatórios de vendas" at bounding box center [81, 443] width 101 height 15
select select "ALL"
select select "0"
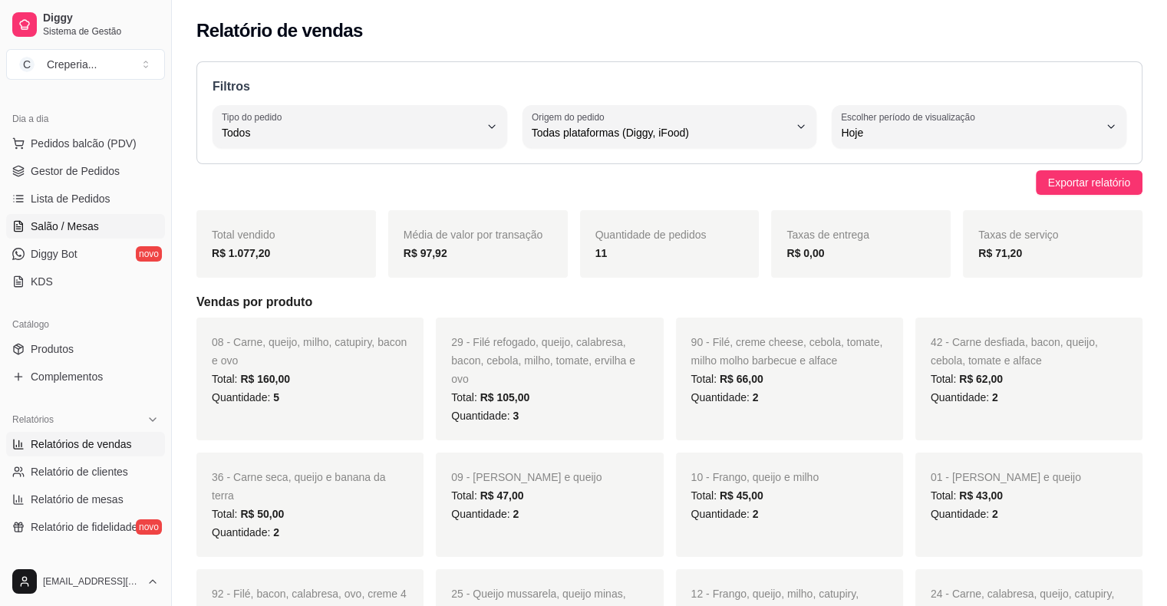
click at [76, 224] on span "Salão / Mesas" at bounding box center [65, 226] width 68 height 15
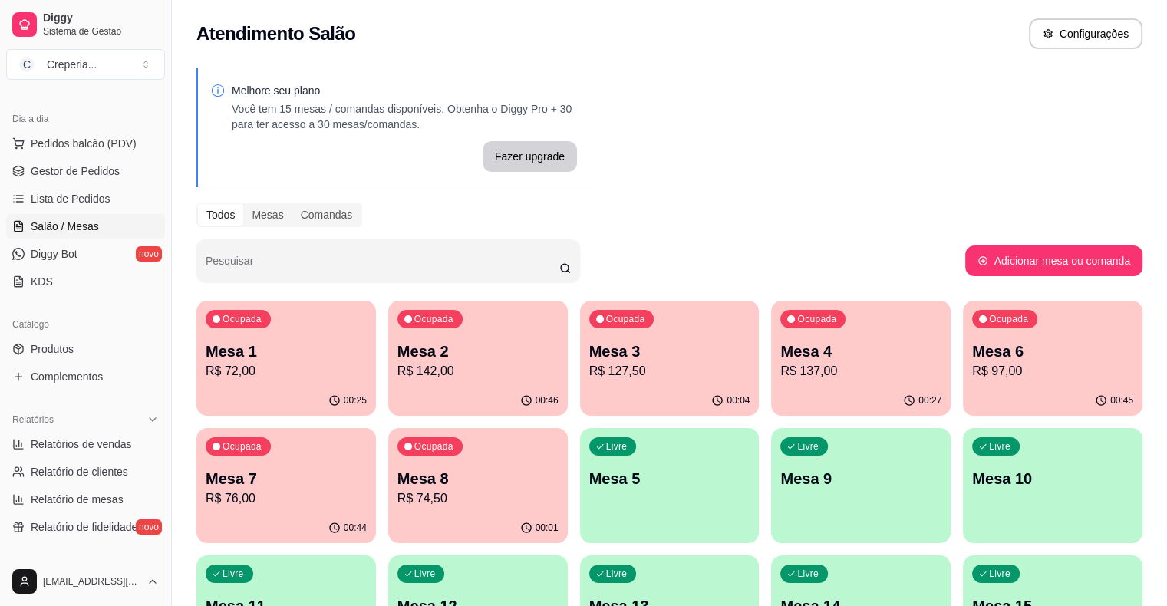
click at [589, 356] on p "Mesa 3" at bounding box center [669, 351] width 161 height 21
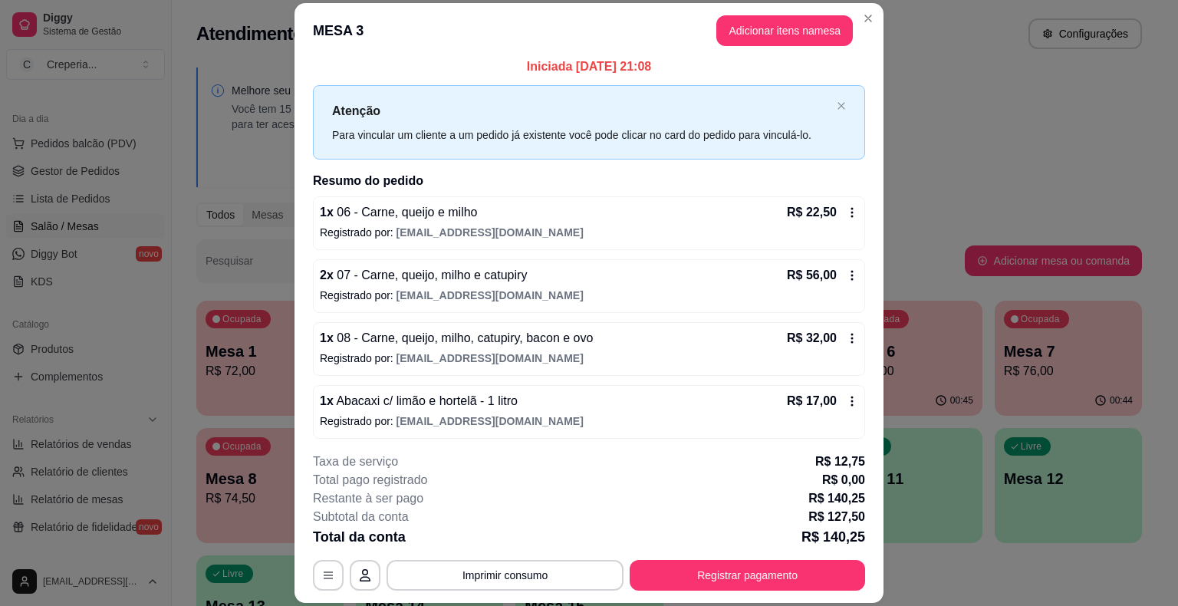
scroll to position [9, 0]
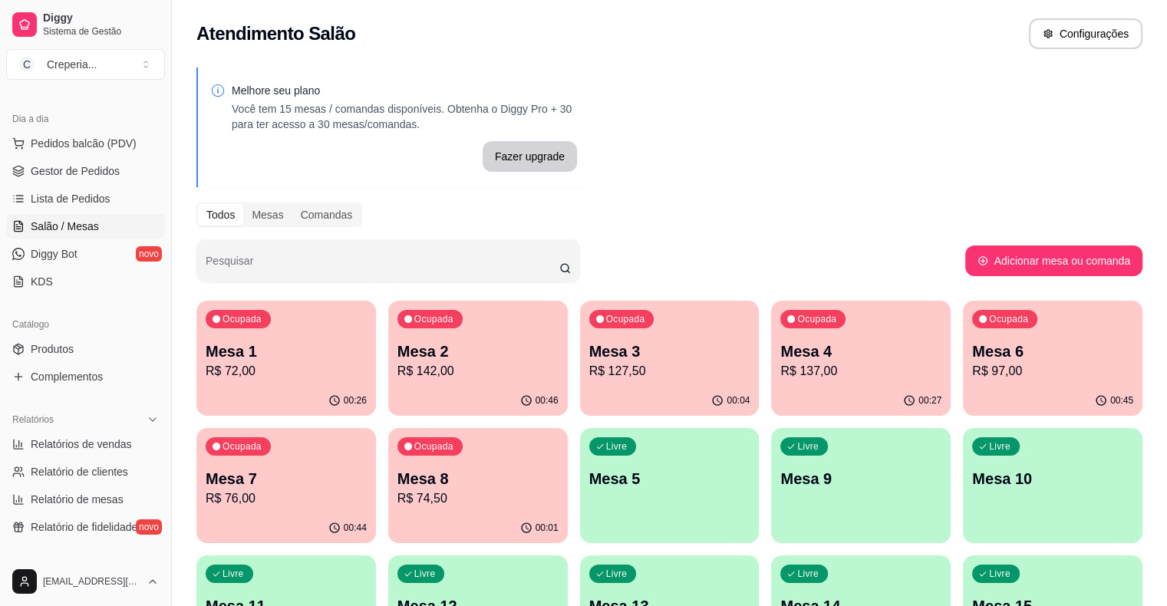
click at [367, 489] on p "R$ 76,00" at bounding box center [286, 498] width 161 height 18
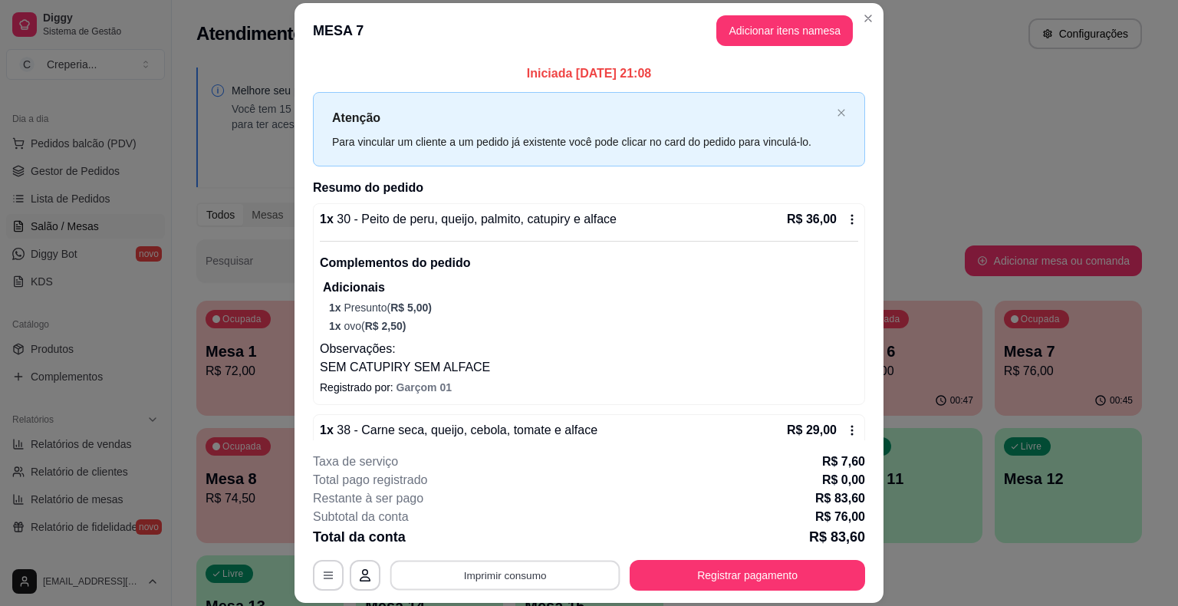
click at [512, 572] on button "Imprimir consumo" at bounding box center [505, 576] width 230 height 30
click at [493, 538] on button "IMPRESSORA" at bounding box center [504, 540] width 111 height 25
click at [805, 554] on div "**********" at bounding box center [589, 522] width 552 height 138
click at [798, 584] on button "Registrar pagamento" at bounding box center [748, 576] width 229 height 30
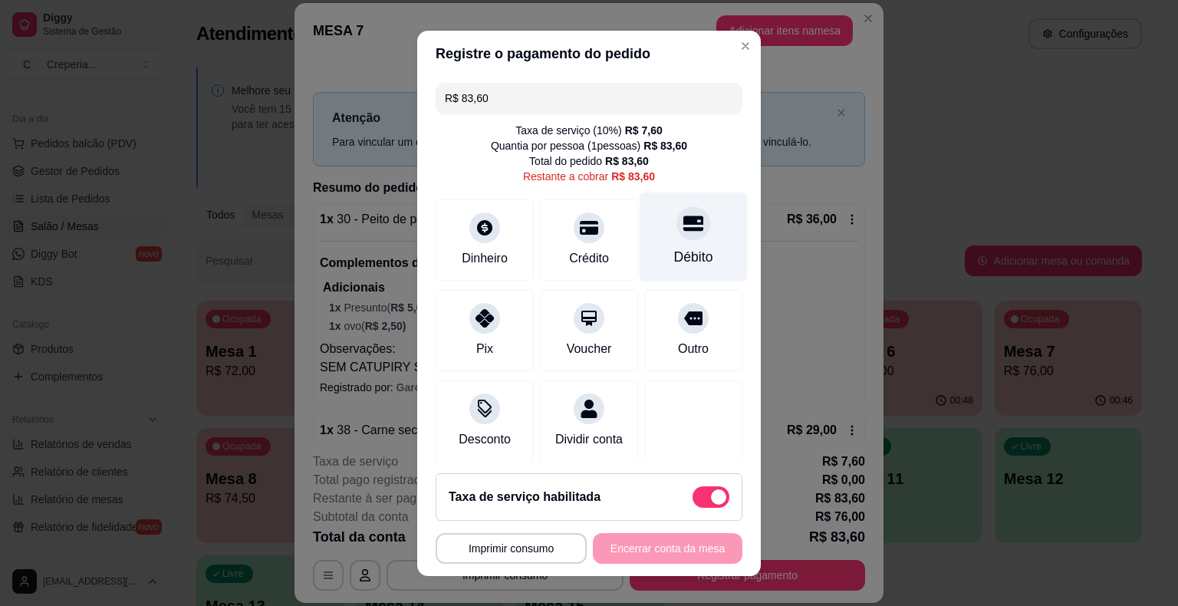
click at [640, 225] on div "Débito" at bounding box center [694, 237] width 108 height 90
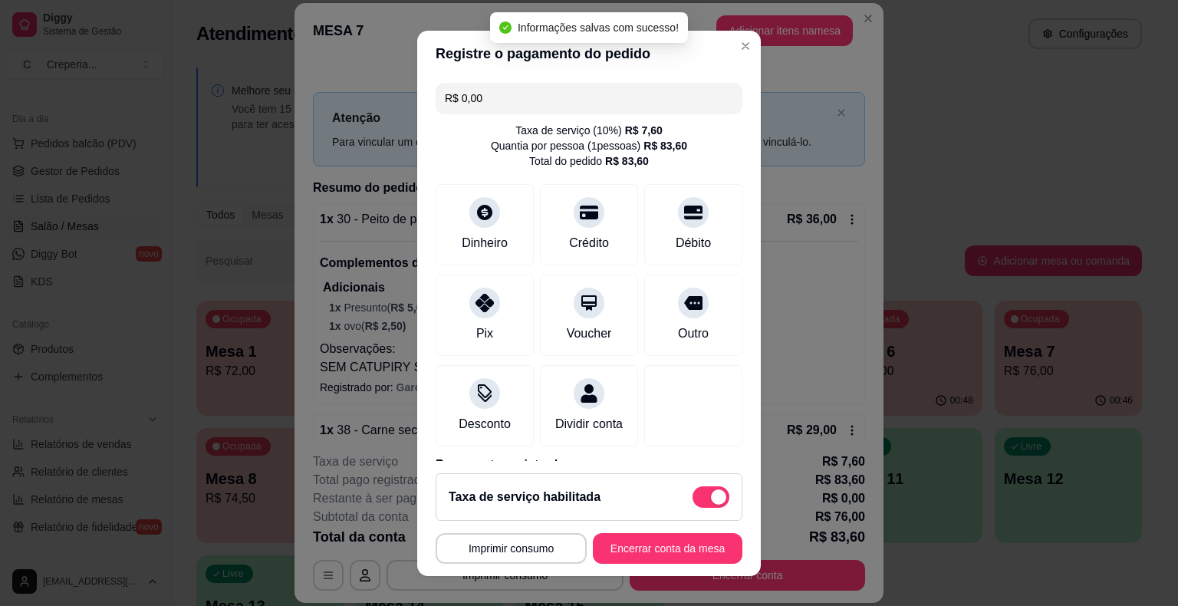
type input "R$ 0,00"
click at [669, 529] on footer "**********" at bounding box center [589, 518] width 344 height 115
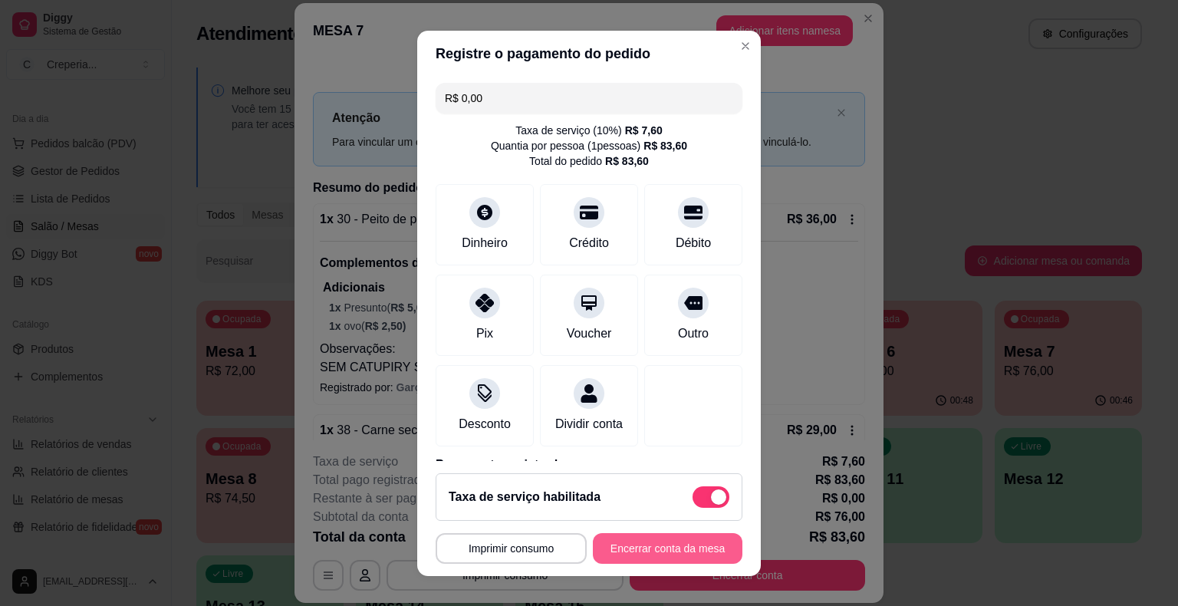
click at [716, 545] on button "Encerrar conta da mesa" at bounding box center [668, 548] width 150 height 31
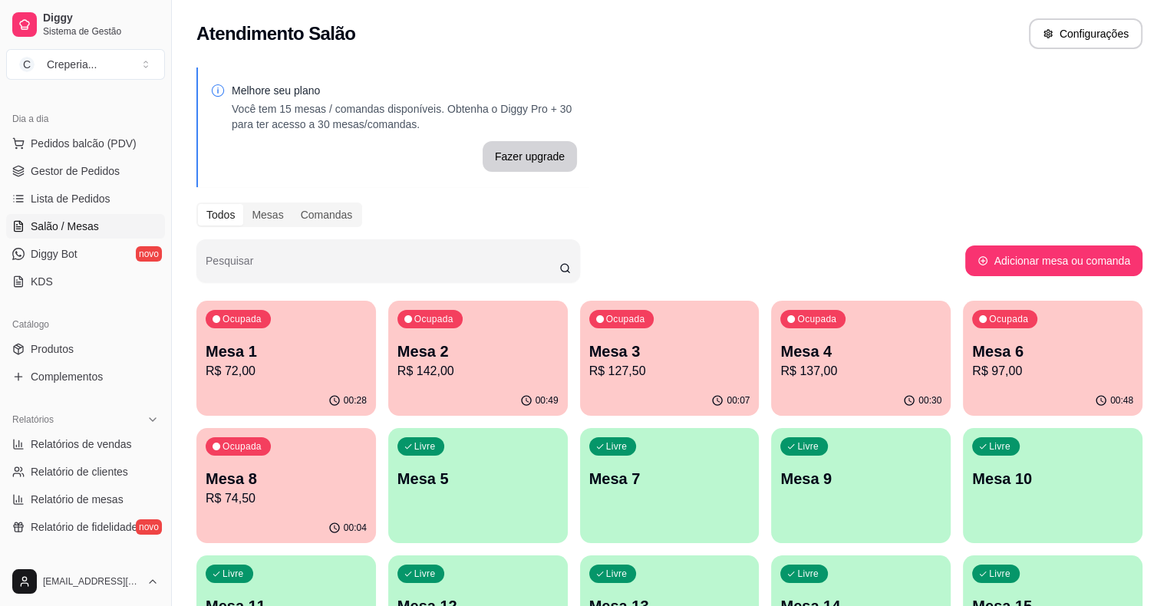
click at [963, 378] on div "Ocupada Mesa 6 R$ 97,00" at bounding box center [1052, 343] width 179 height 85
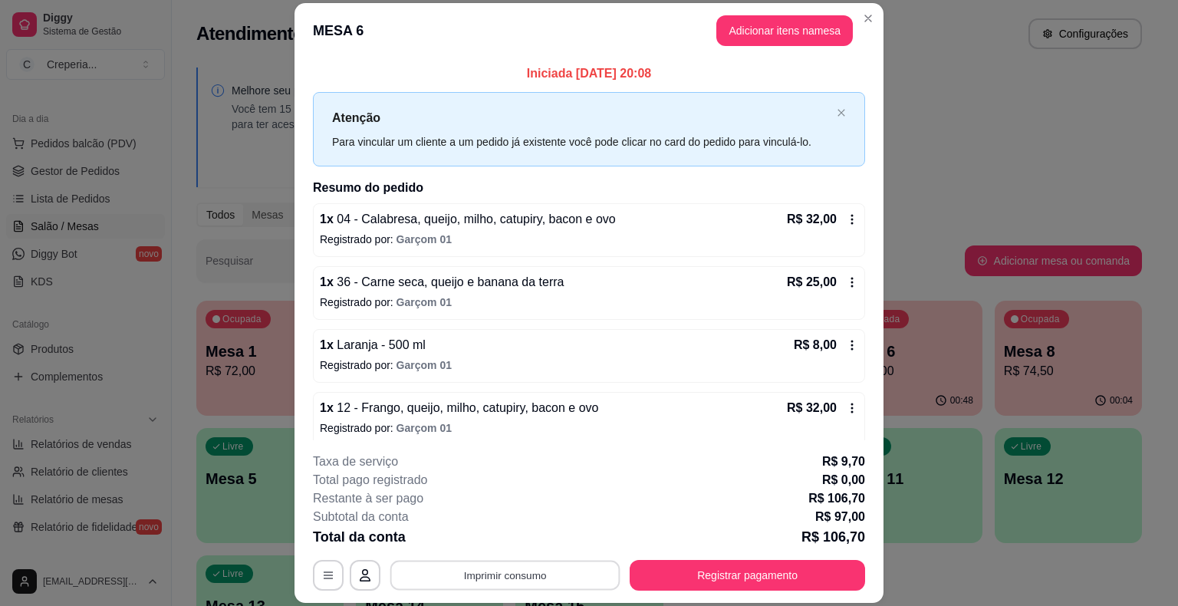
click at [542, 568] on button "Imprimir consumo" at bounding box center [505, 576] width 230 height 30
click at [518, 556] on div "**********" at bounding box center [589, 522] width 552 height 138
click at [518, 568] on button "Imprimir consumo" at bounding box center [505, 575] width 237 height 31
click at [518, 568] on button "Imprimir consumo" at bounding box center [505, 576] width 230 height 30
click at [515, 566] on button "Imprimir consumo" at bounding box center [505, 575] width 237 height 31
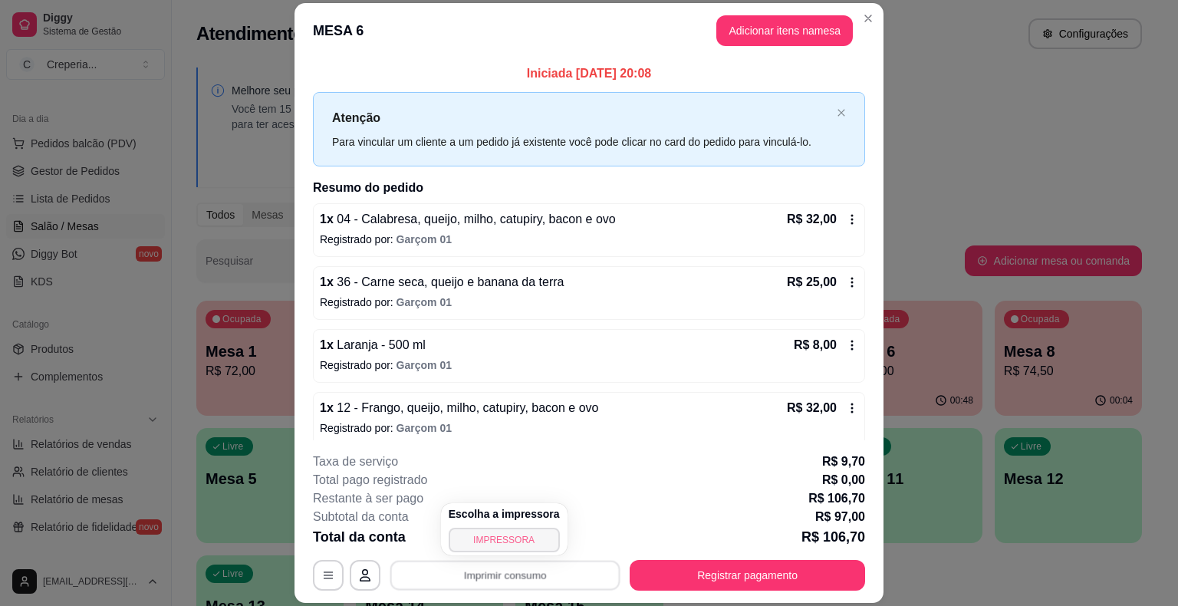
click at [502, 538] on button "IMPRESSORA" at bounding box center [504, 540] width 111 height 25
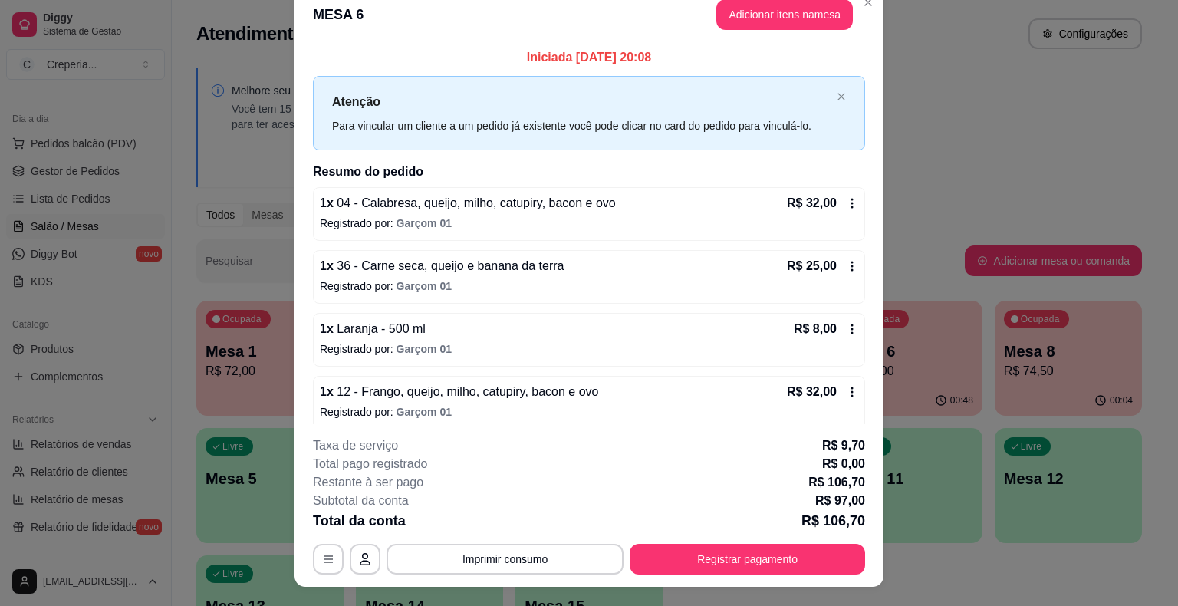
scroll to position [0, 0]
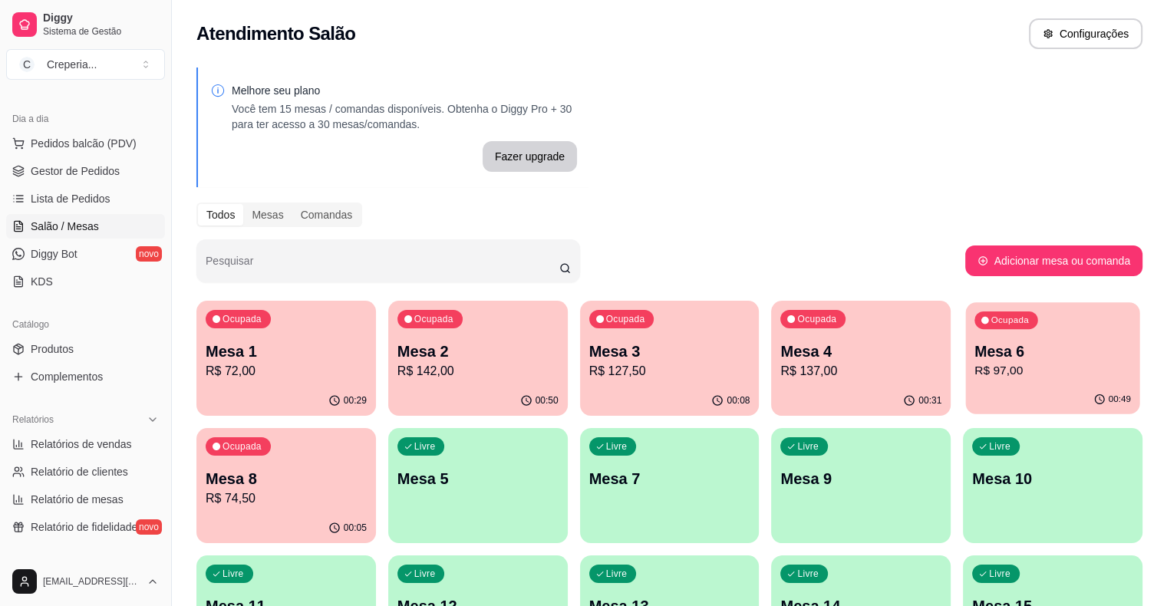
click at [974, 360] on p "Mesa 6" at bounding box center [1052, 351] width 156 height 21
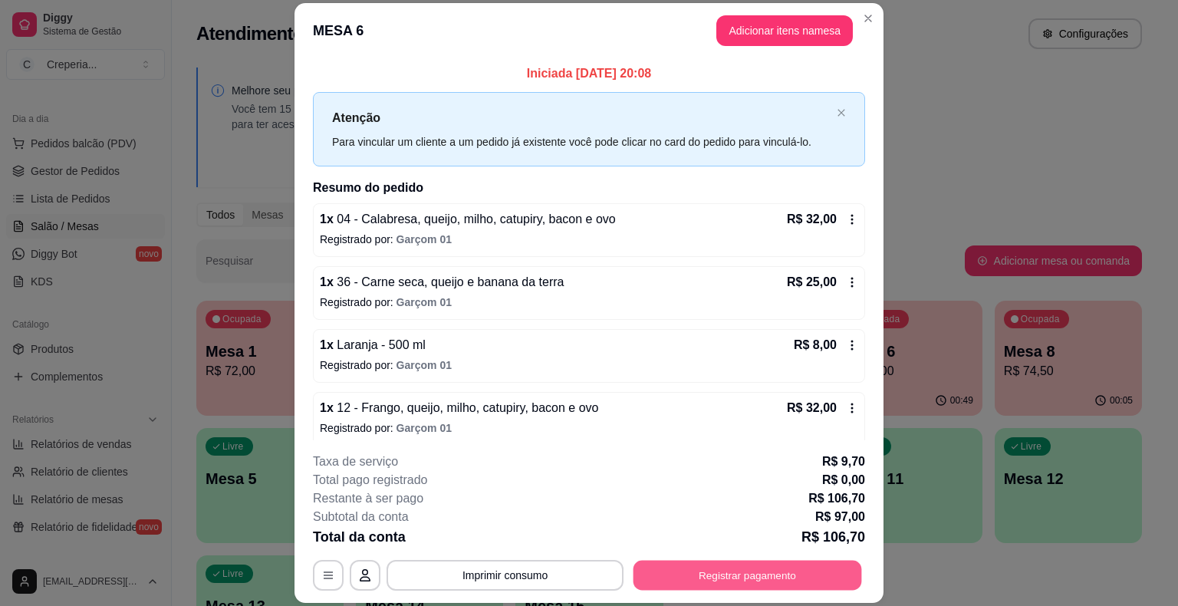
click at [719, 584] on button "Registrar pagamento" at bounding box center [748, 576] width 229 height 30
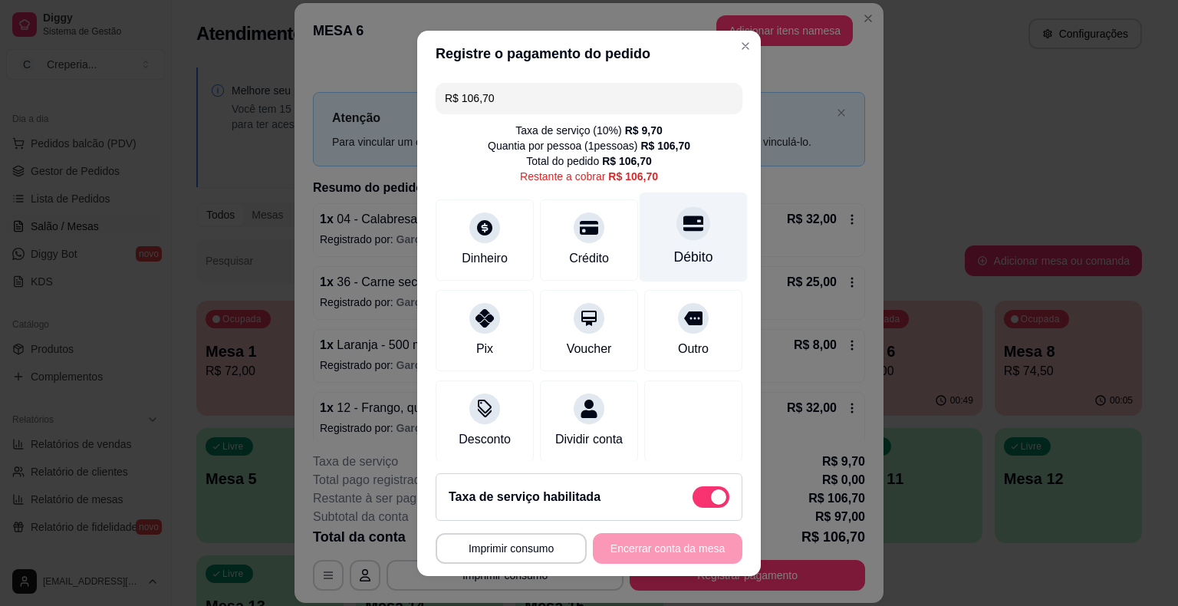
click at [678, 250] on div "Débito" at bounding box center [693, 257] width 39 height 20
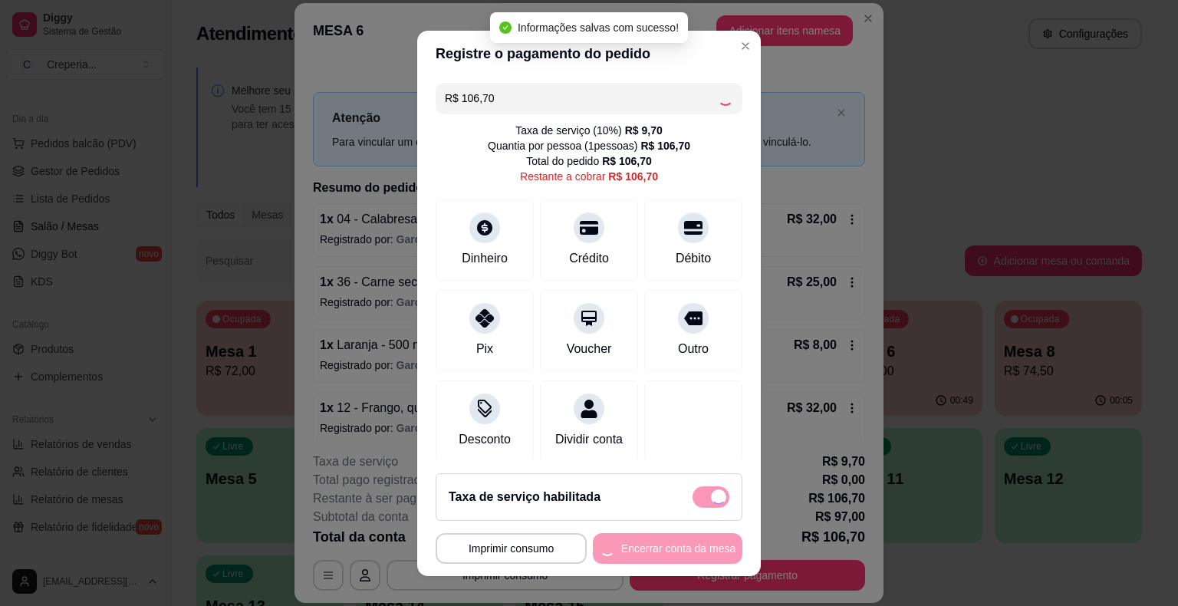
type input "R$ 0,00"
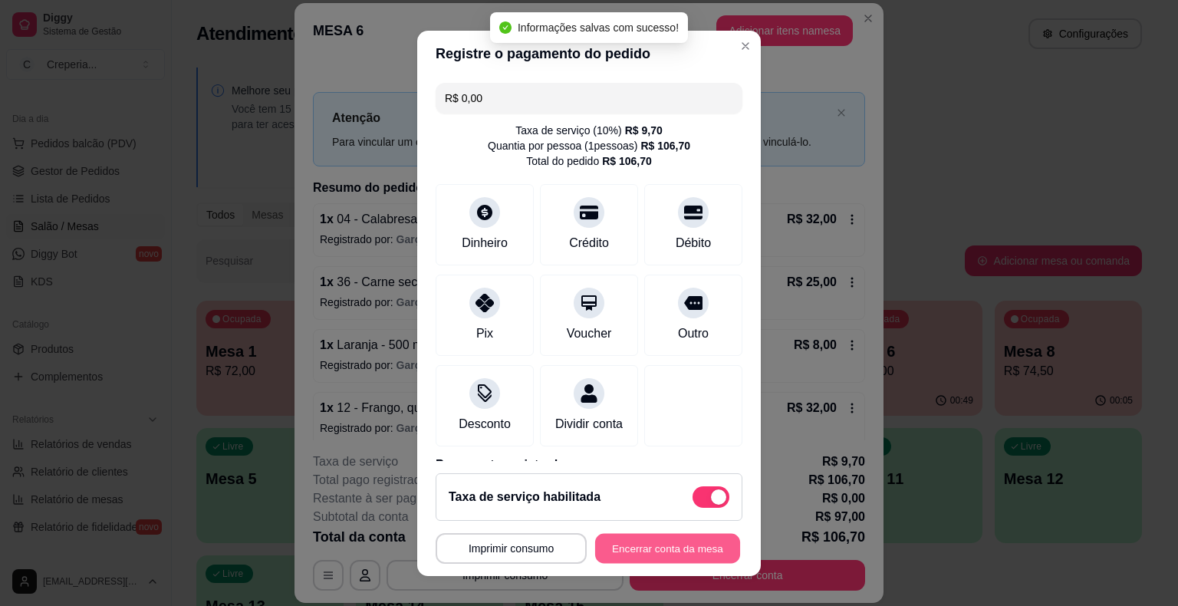
click at [637, 541] on button "Encerrar conta da mesa" at bounding box center [667, 548] width 145 height 30
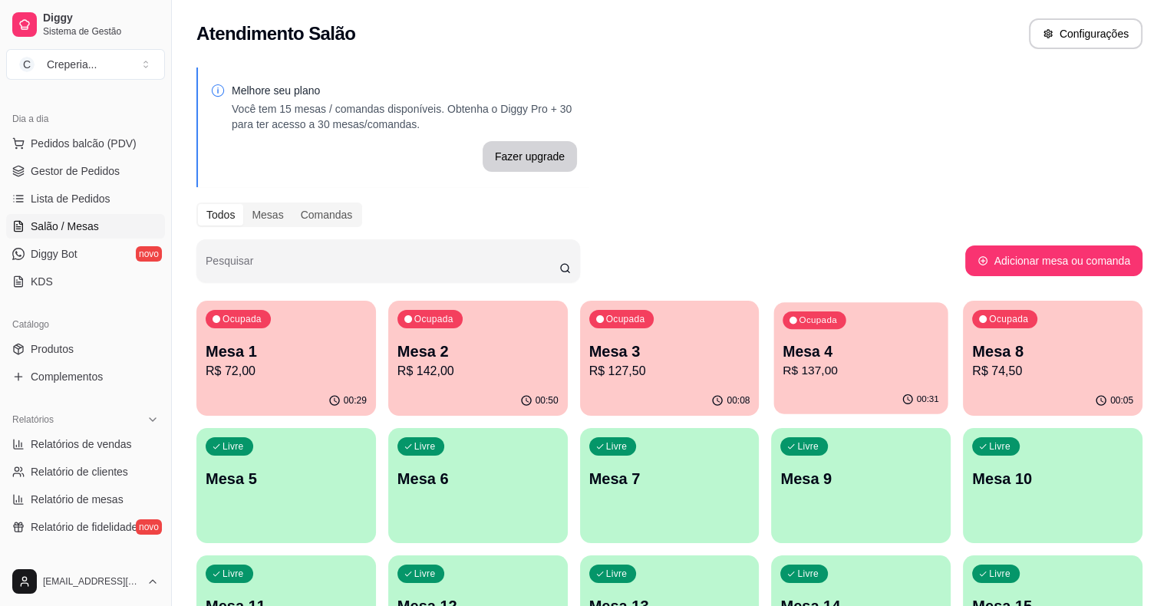
click at [783, 364] on p "R$ 137,00" at bounding box center [861, 371] width 156 height 18
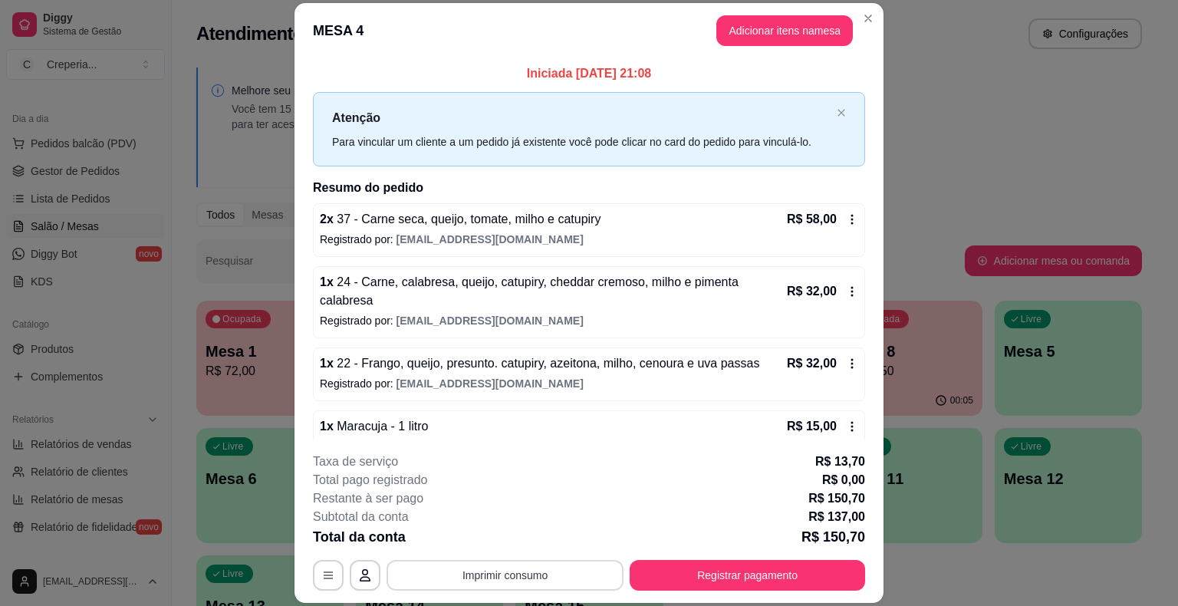
click at [509, 580] on button "Imprimir consumo" at bounding box center [505, 575] width 237 height 31
click at [506, 543] on button "IMPRESSORA" at bounding box center [504, 540] width 111 height 25
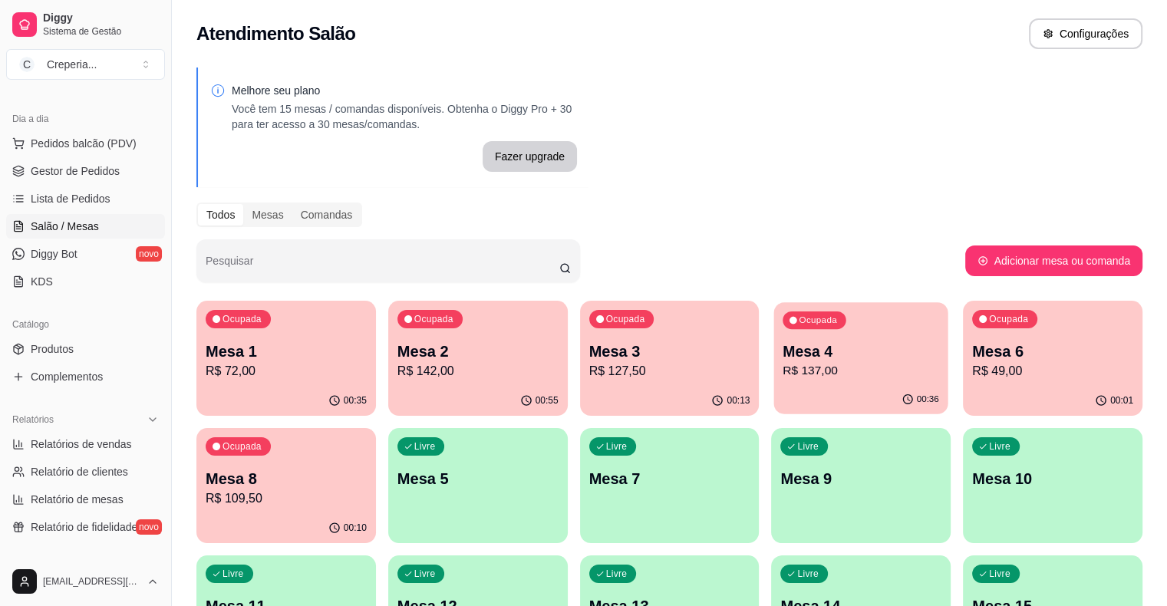
click at [783, 351] on p "Mesa 4" at bounding box center [861, 351] width 156 height 21
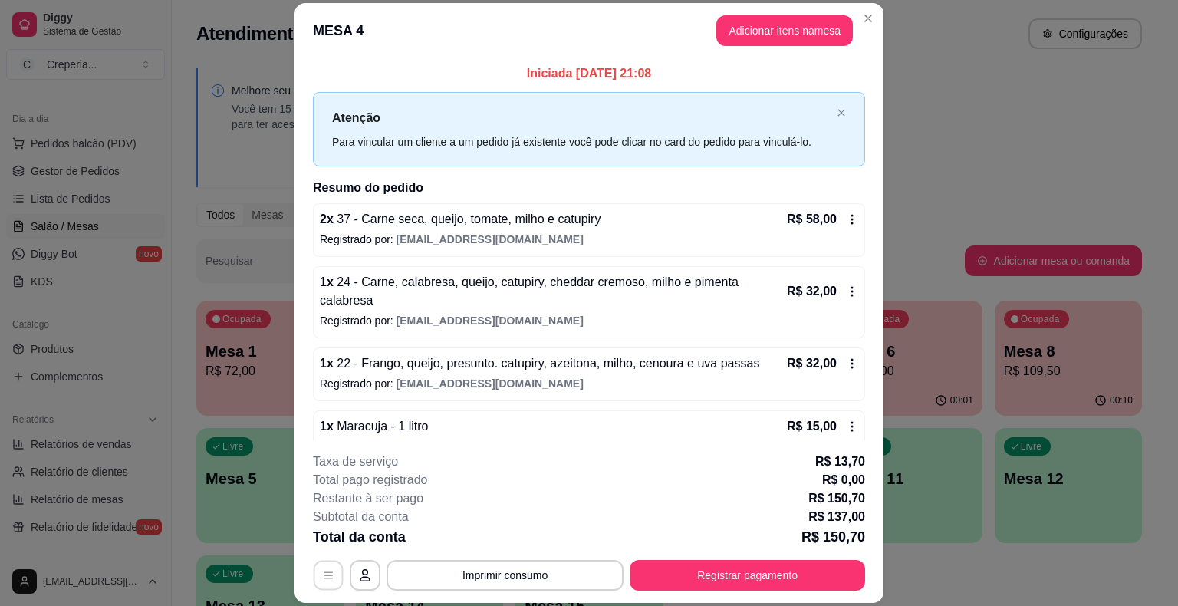
click at [331, 573] on button "button" at bounding box center [329, 576] width 30 height 30
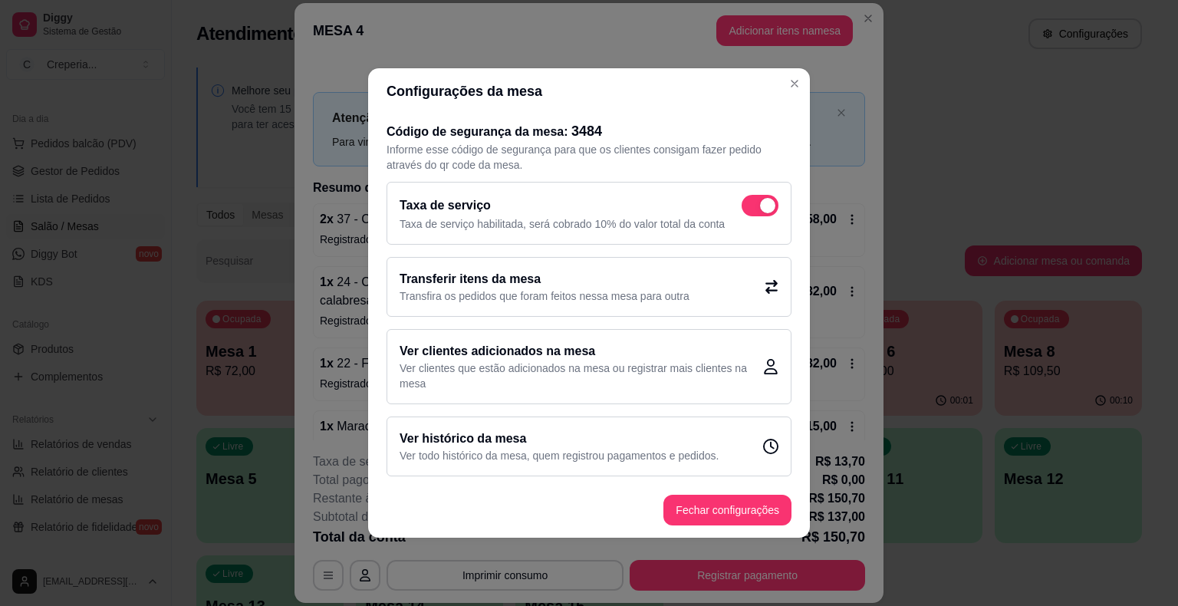
click at [755, 204] on span at bounding box center [760, 205] width 37 height 21
click at [751, 209] on input "checkbox" at bounding box center [746, 214] width 10 height 10
checkbox input "false"
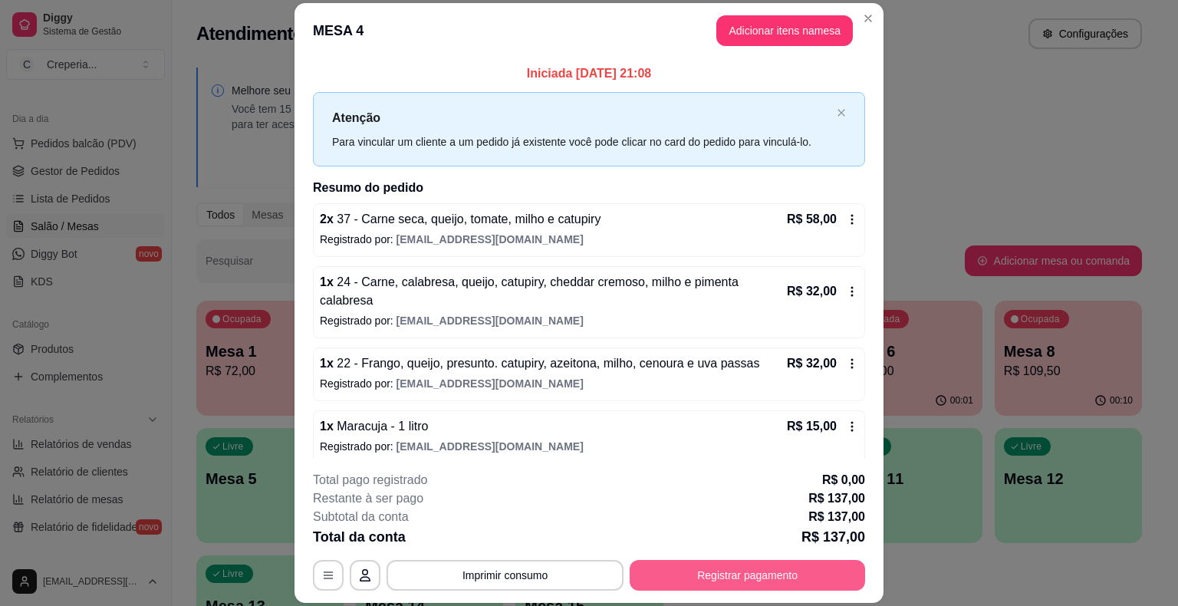
click at [706, 574] on button "Registrar pagamento" at bounding box center [747, 575] width 235 height 31
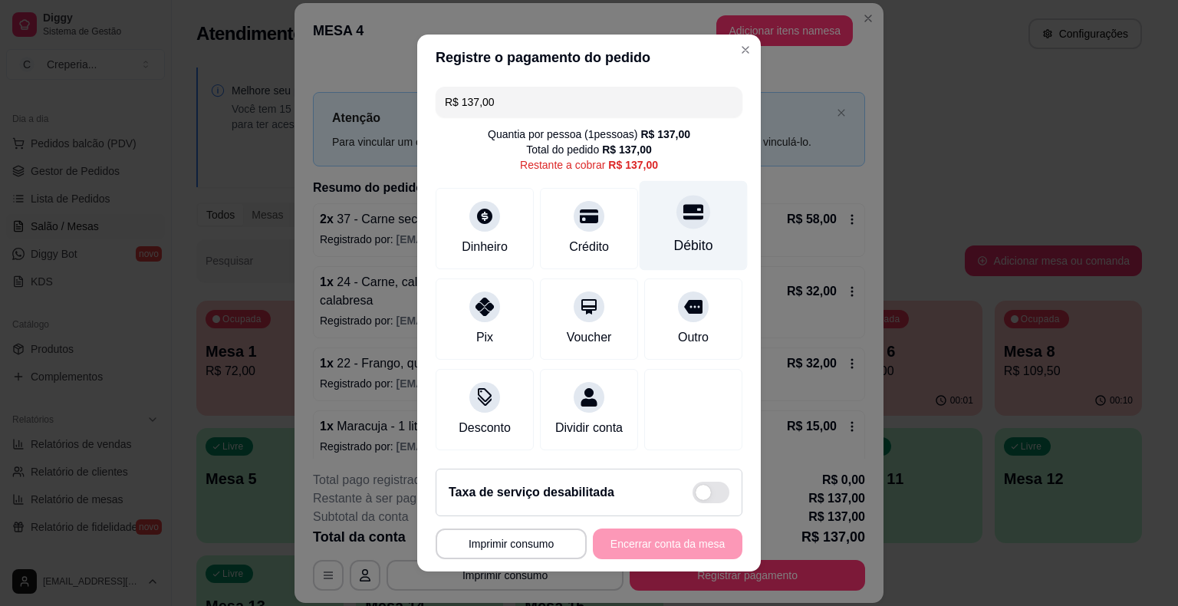
click at [694, 238] on div "Débito" at bounding box center [693, 245] width 39 height 20
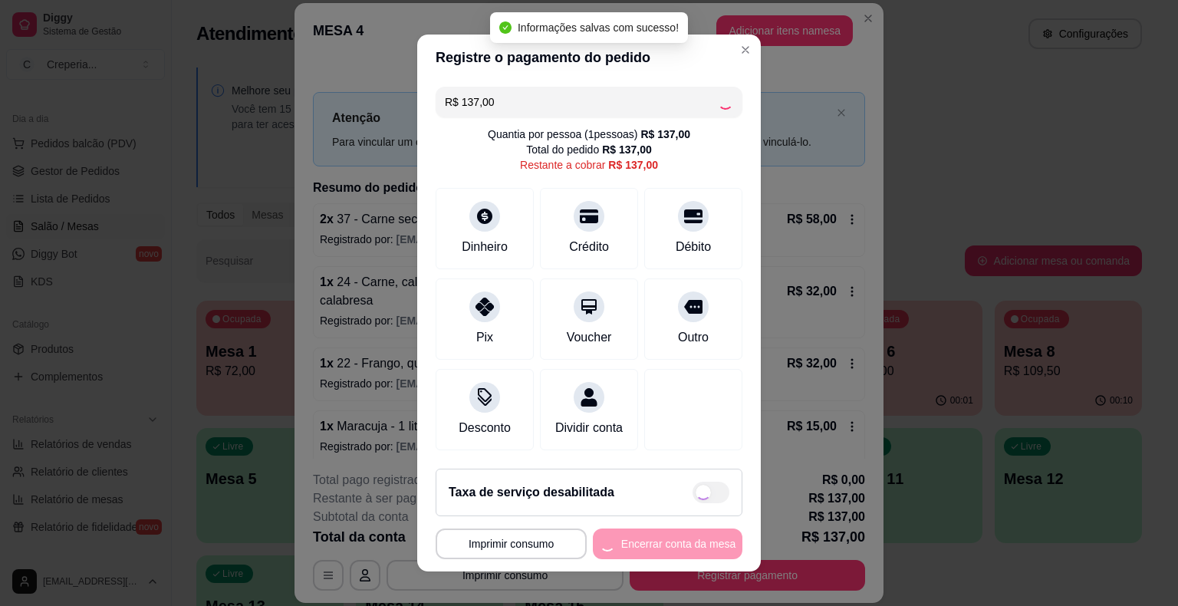
type input "R$ 0,00"
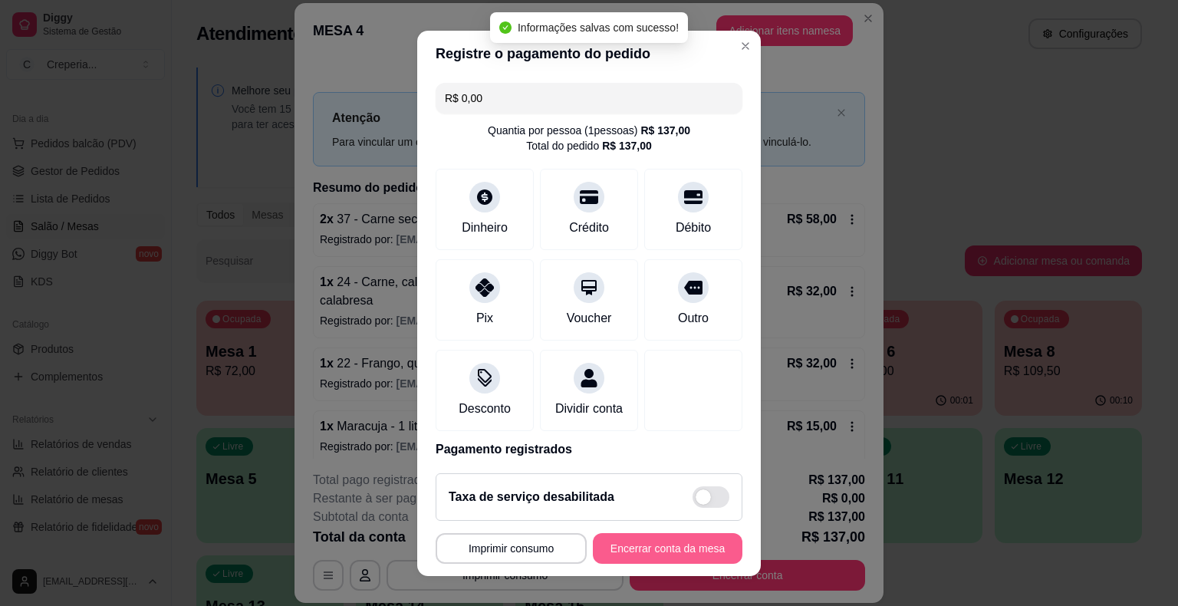
click at [643, 551] on button "Encerrar conta da mesa" at bounding box center [668, 548] width 150 height 31
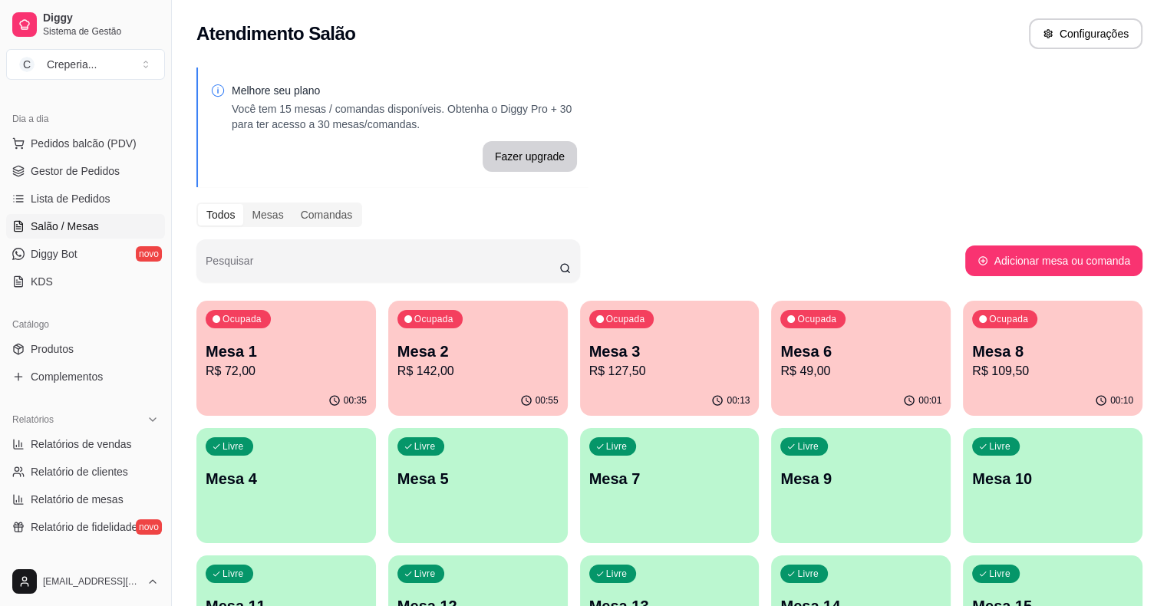
click at [972, 344] on p "Mesa 8" at bounding box center [1052, 351] width 161 height 21
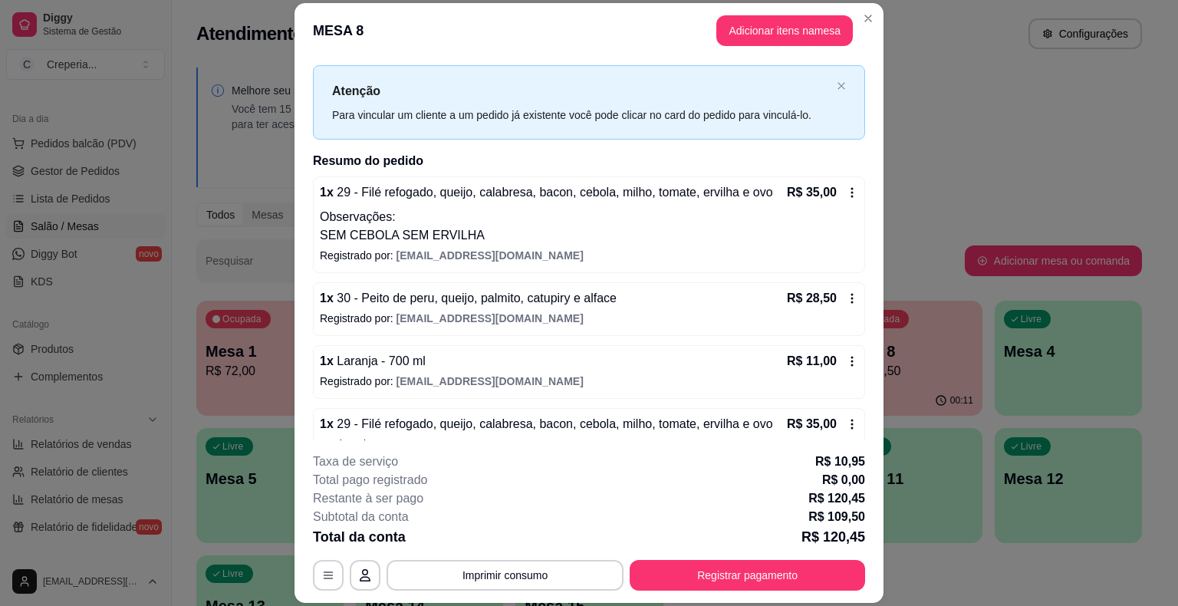
scroll to position [52, 0]
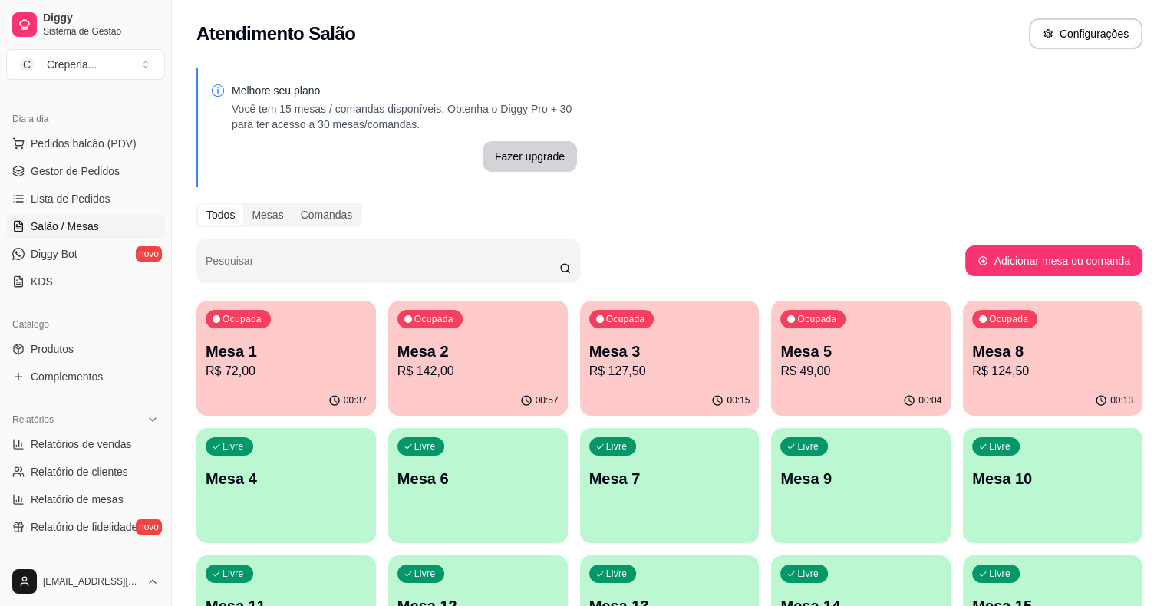
click at [972, 367] on p "R$ 124,50" at bounding box center [1052, 371] width 161 height 18
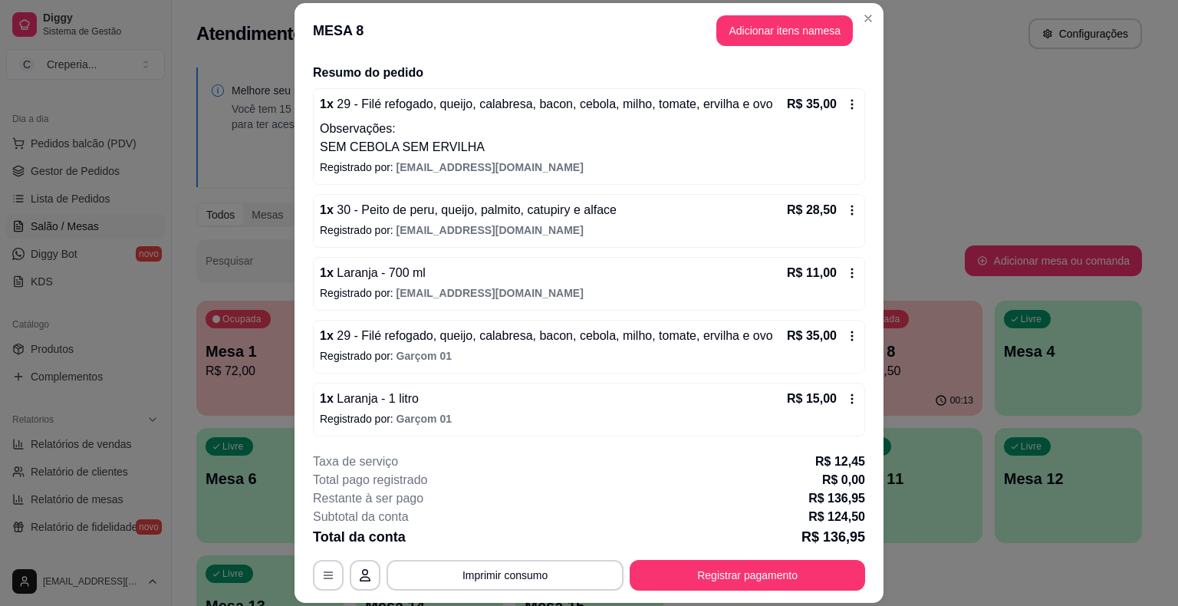
scroll to position [46, 0]
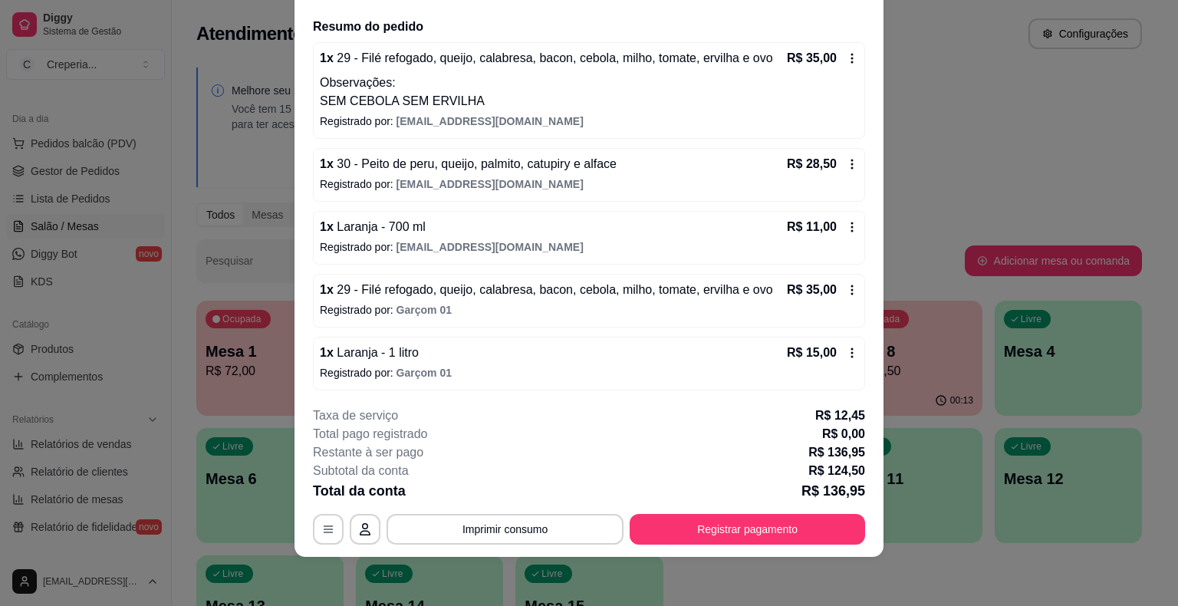
click at [846, 221] on icon at bounding box center [852, 227] width 12 height 12
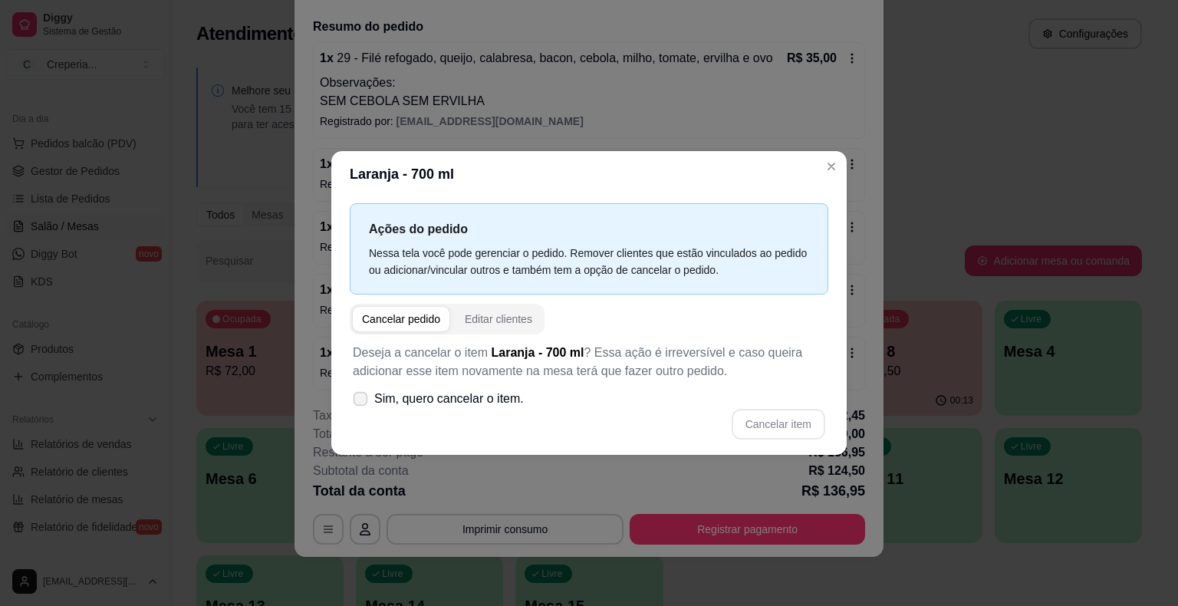
click at [425, 400] on span "Sim, quero cancelar o item." at bounding box center [449, 399] width 150 height 18
click at [362, 402] on input "Sim, quero cancelar o item." at bounding box center [357, 407] width 10 height 10
checkbox input "true"
click at [786, 431] on button "Cancelar item" at bounding box center [779, 424] width 94 height 31
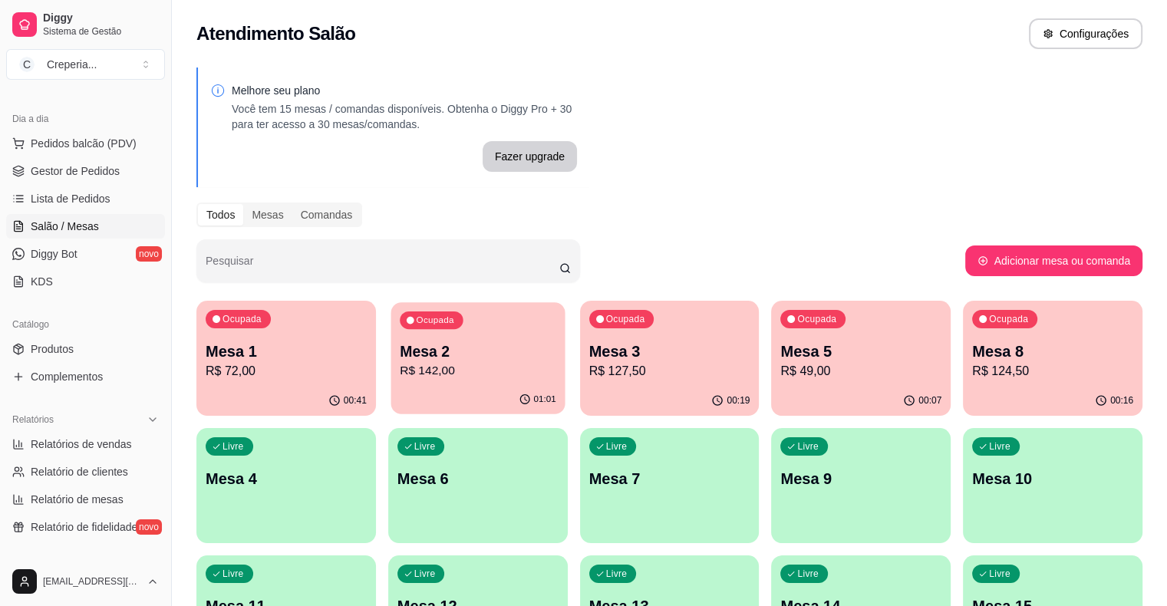
click at [420, 327] on div "Ocupada Mesa 2 R$ 142,00" at bounding box center [477, 343] width 174 height 83
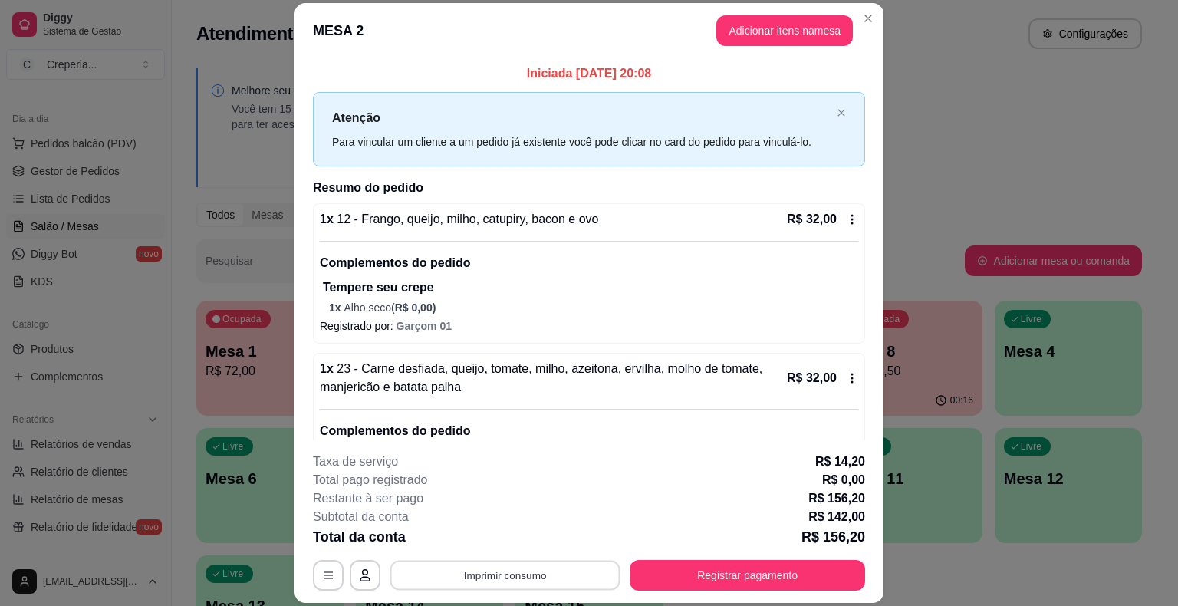
click at [461, 577] on button "Imprimir consumo" at bounding box center [505, 576] width 230 height 30
click at [469, 538] on button "IMPRESSORA" at bounding box center [503, 540] width 107 height 24
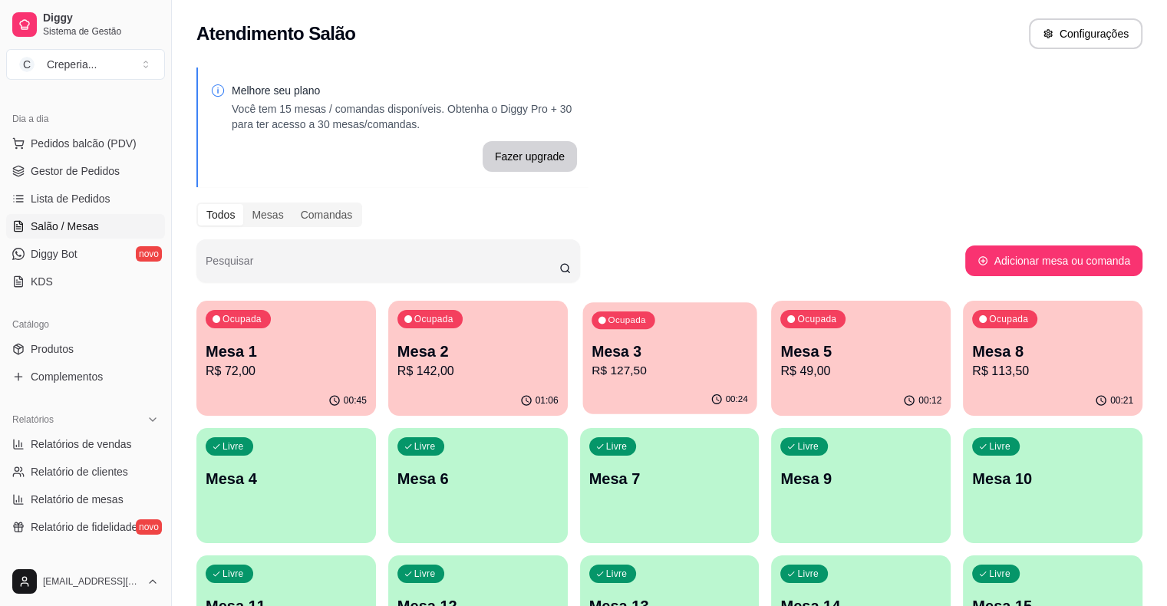
click at [591, 360] on p "Mesa 3" at bounding box center [669, 351] width 156 height 21
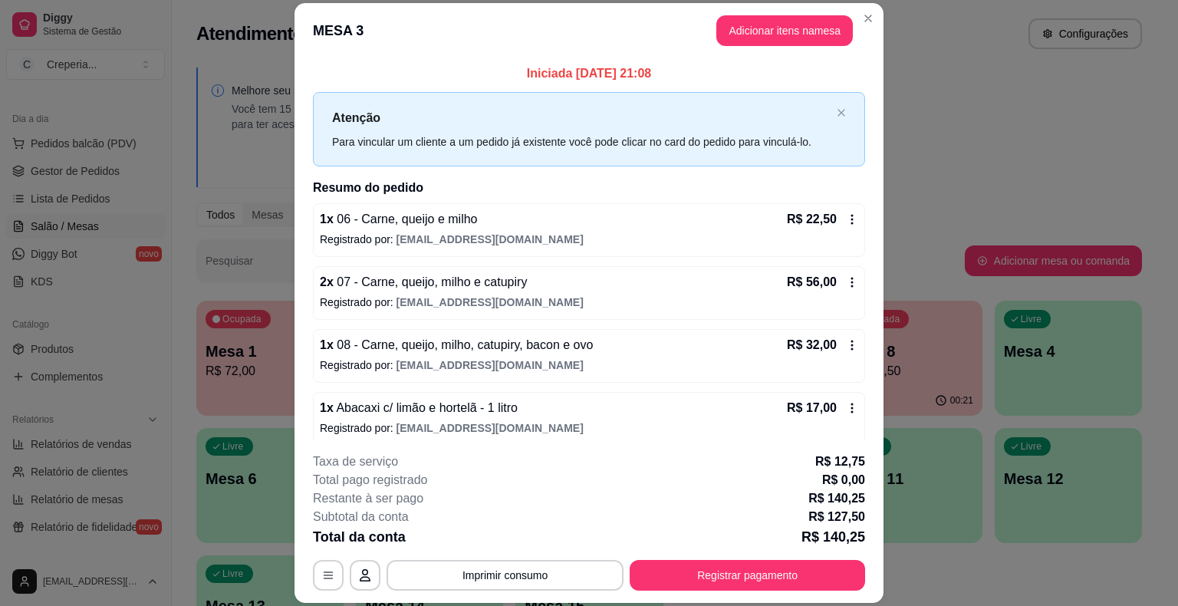
scroll to position [9, 0]
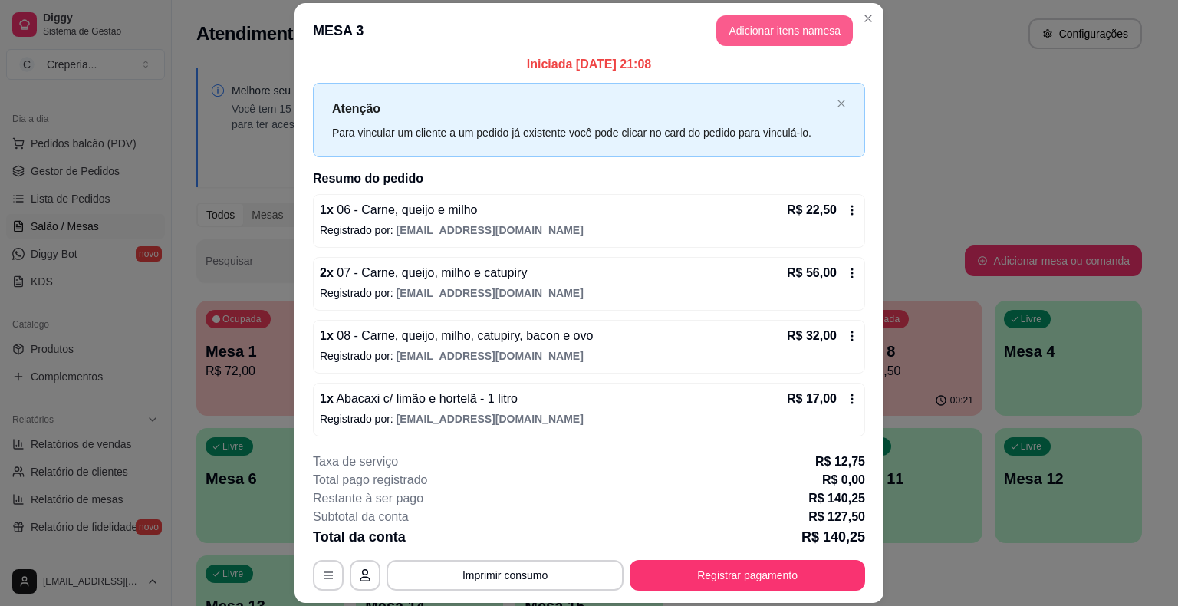
click at [798, 34] on button "Adicionar itens na mesa" at bounding box center [784, 30] width 137 height 31
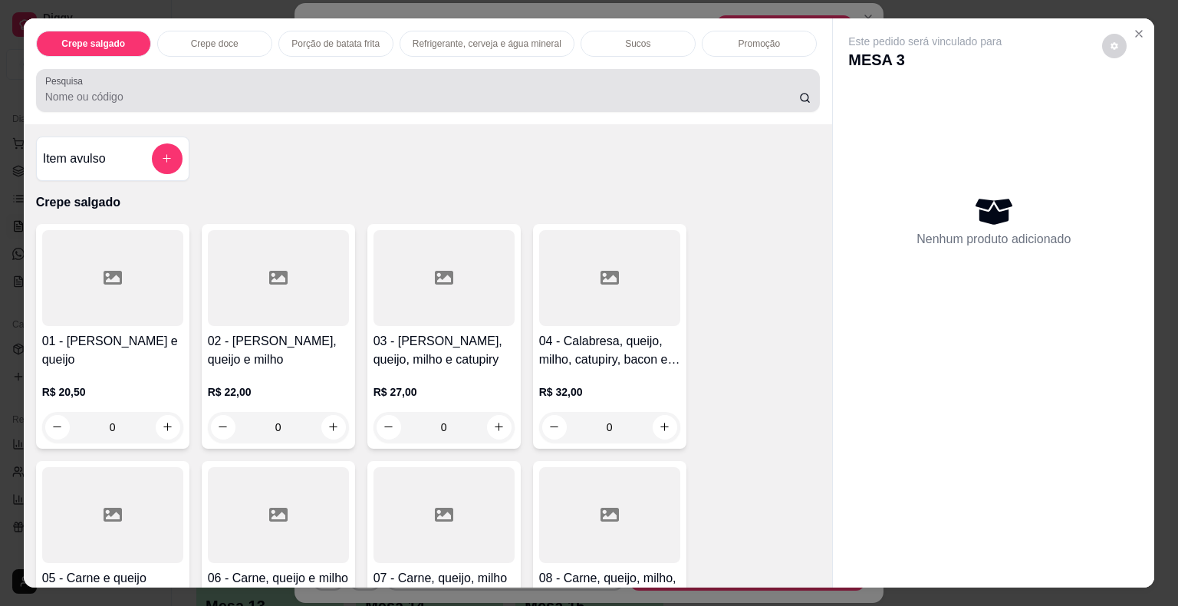
click at [250, 91] on input "Pesquisa" at bounding box center [422, 96] width 754 height 15
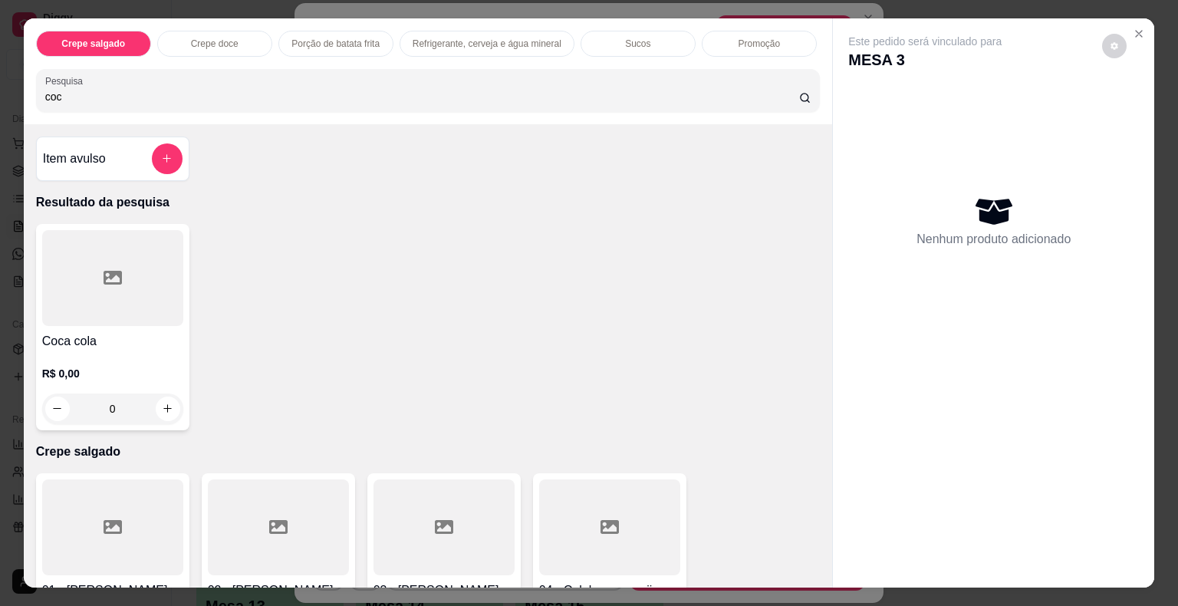
type input "coc"
click at [74, 257] on div at bounding box center [112, 278] width 141 height 96
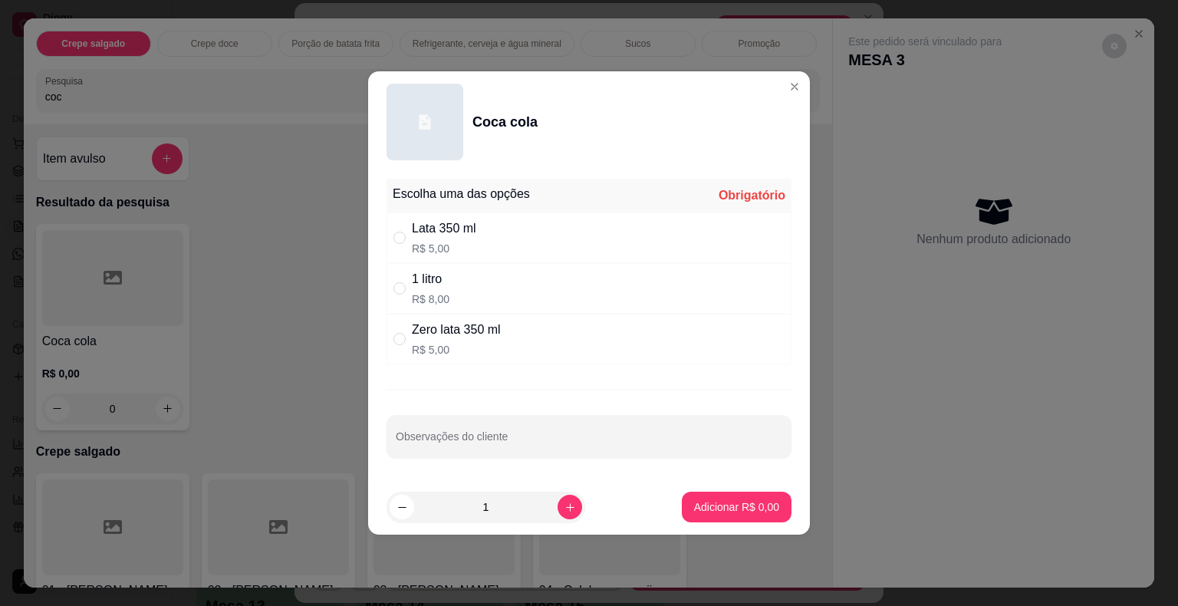
click at [439, 339] on div "Zero lata 350 ml R$ 5,00" at bounding box center [456, 339] width 89 height 37
radio input "true"
click at [716, 502] on p "Adicionar R$ 5,00" at bounding box center [736, 506] width 83 height 15
type input "1"
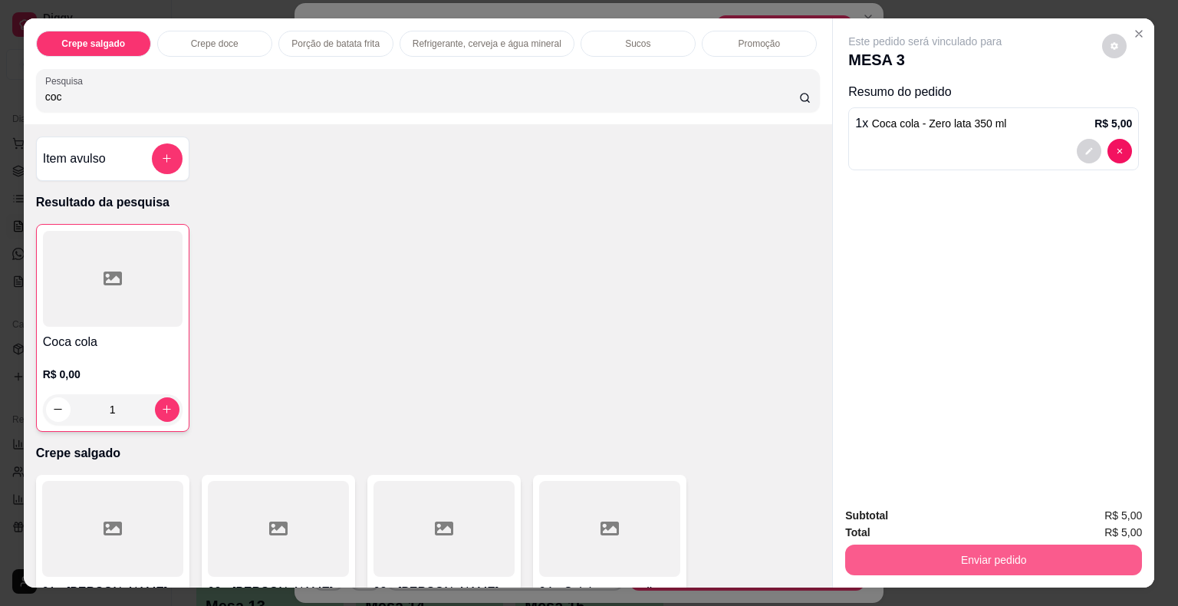
click at [945, 557] on button "Enviar pedido" at bounding box center [993, 560] width 297 height 31
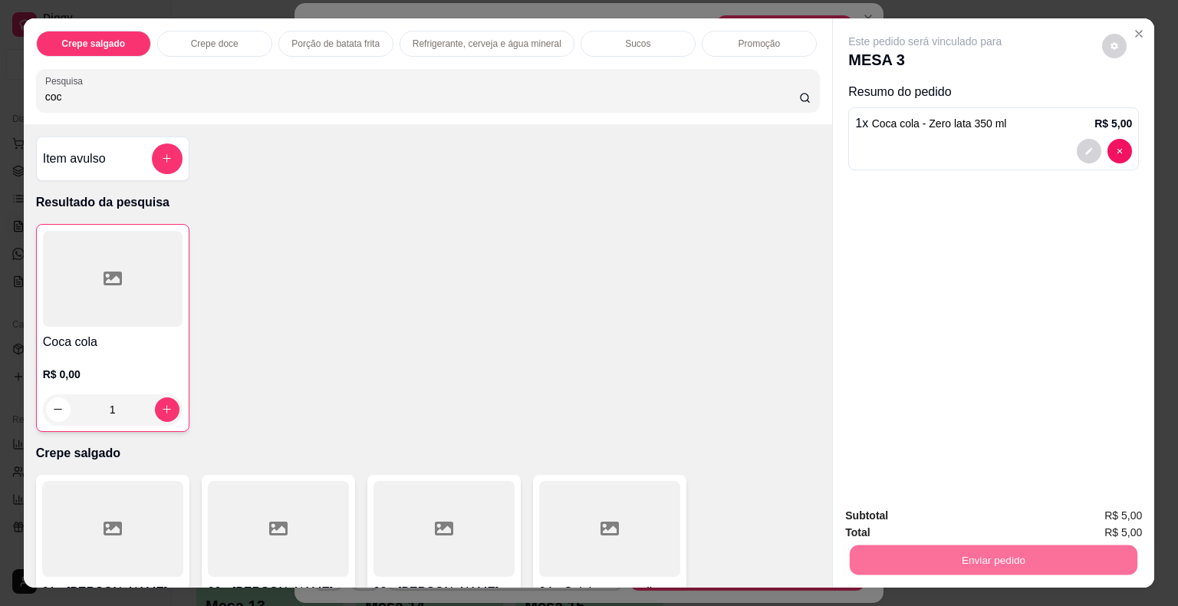
click at [899, 514] on button "Não registrar e enviar pedido" at bounding box center [943, 516] width 160 height 29
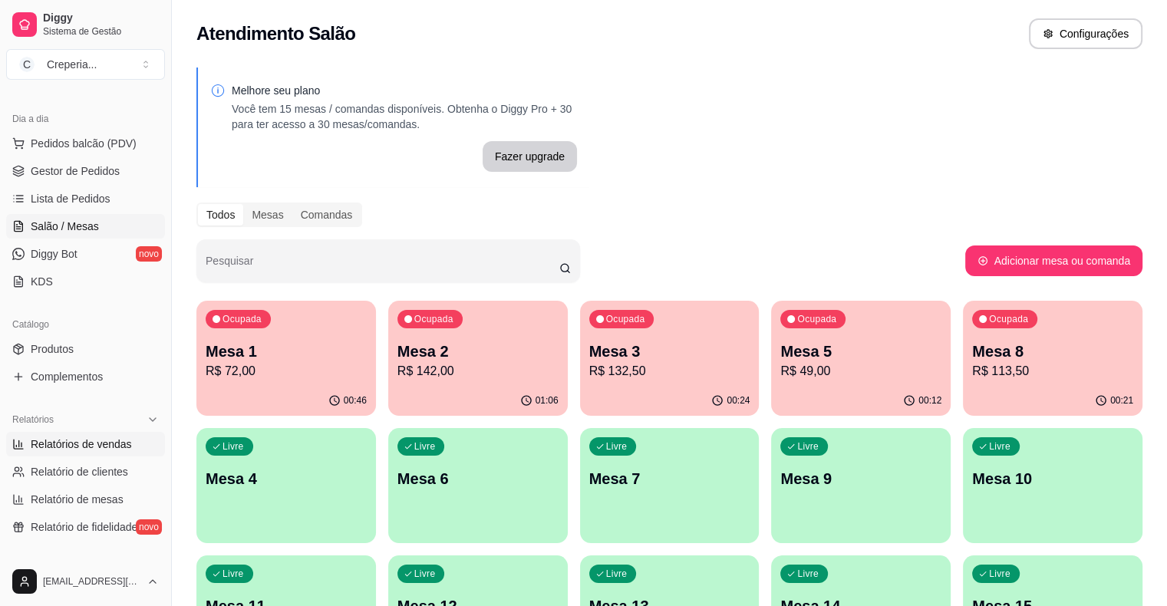
click at [110, 447] on span "Relatórios de vendas" at bounding box center [81, 443] width 101 height 15
select select "ALL"
select select "0"
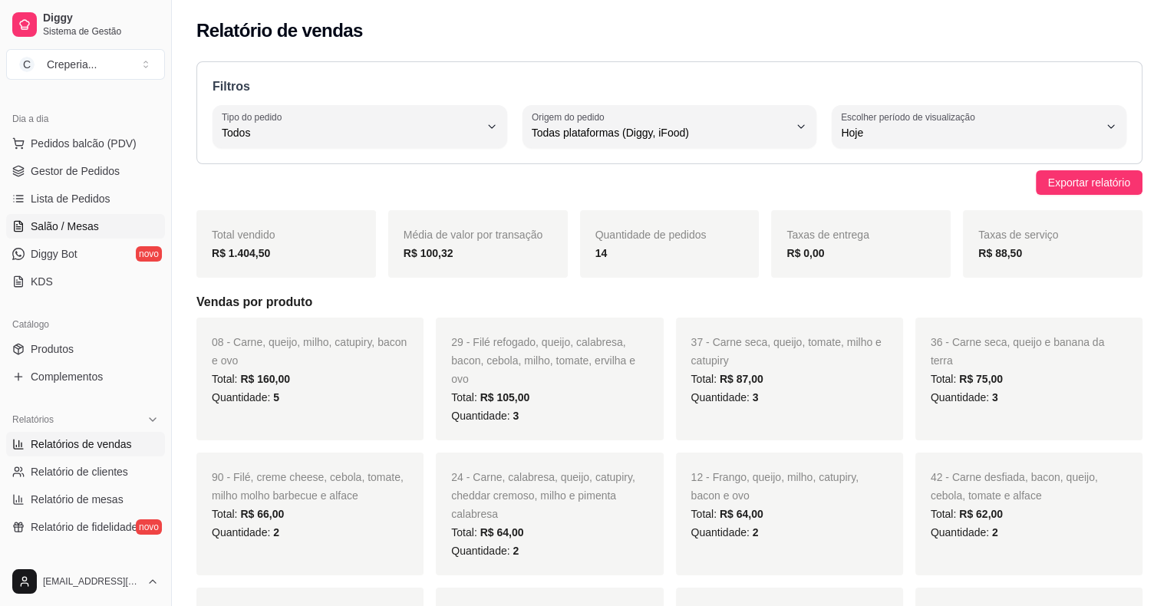
click at [78, 232] on span "Salão / Mesas" at bounding box center [65, 226] width 68 height 15
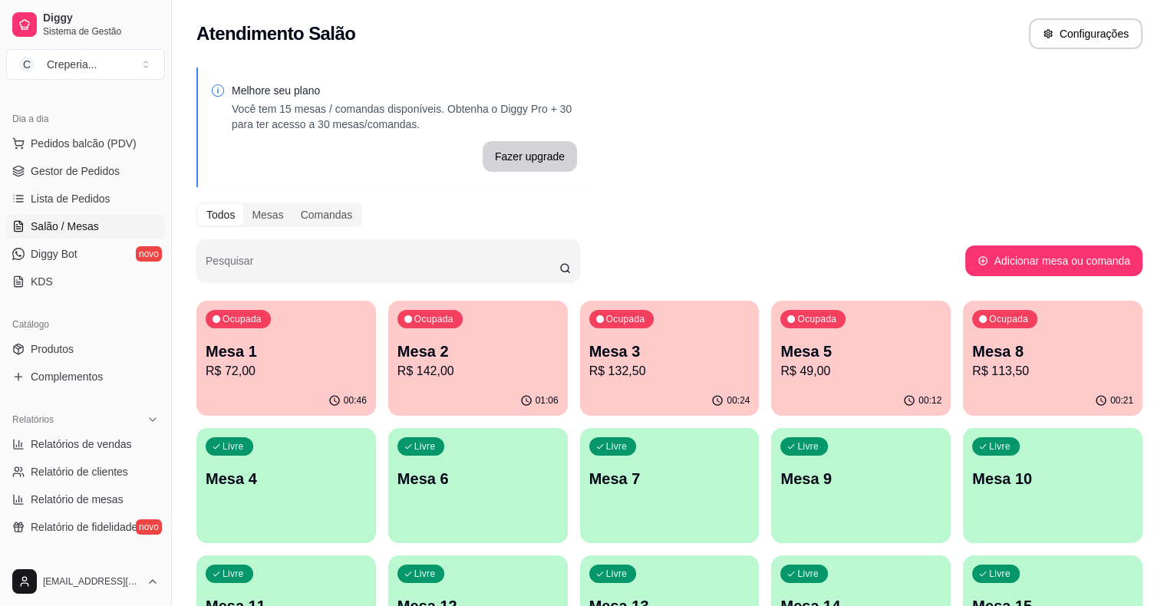
click at [397, 345] on p "Mesa 2" at bounding box center [477, 351] width 161 height 21
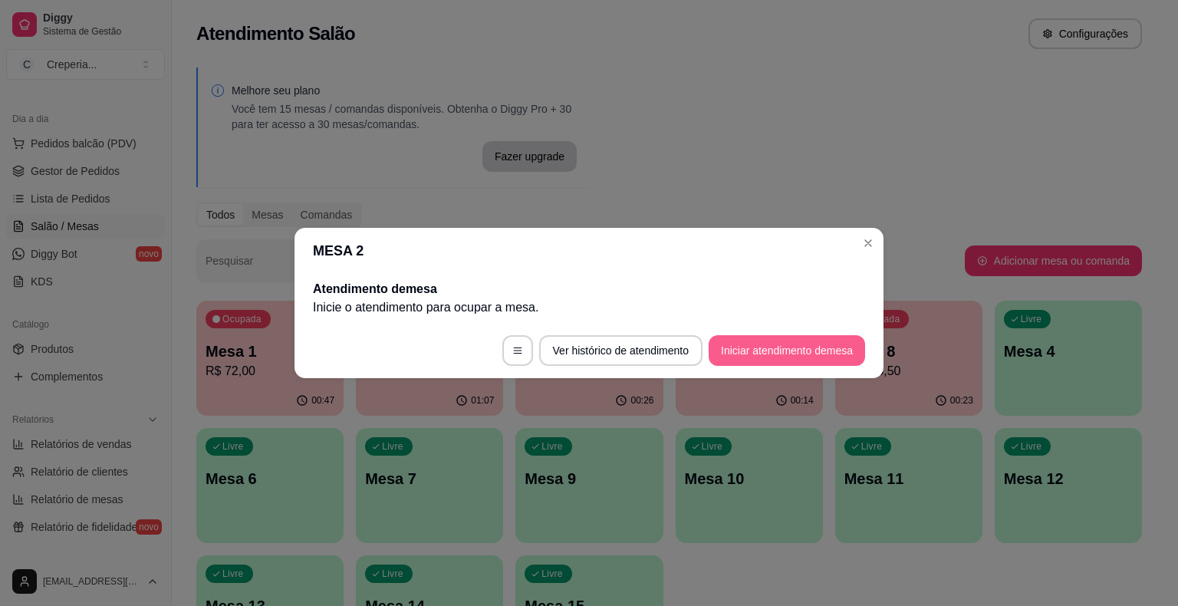
click at [784, 349] on button "Iniciar atendimento de mesa" at bounding box center [787, 350] width 156 height 31
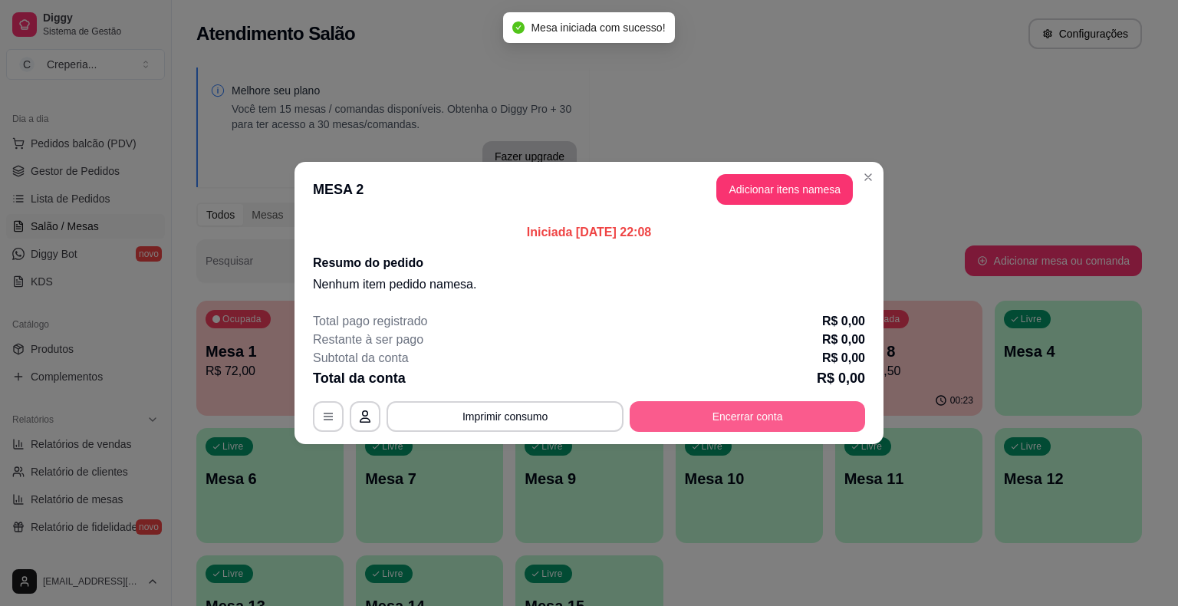
click at [755, 420] on button "Encerrar conta" at bounding box center [747, 416] width 235 height 31
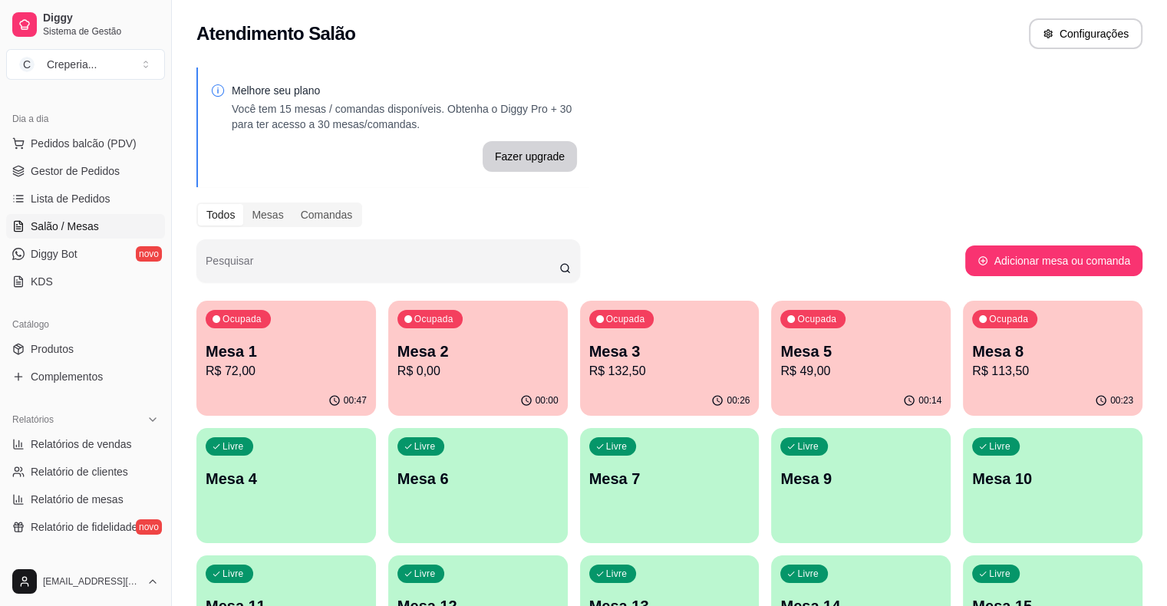
click at [443, 370] on p "R$ 0,00" at bounding box center [477, 371] width 161 height 18
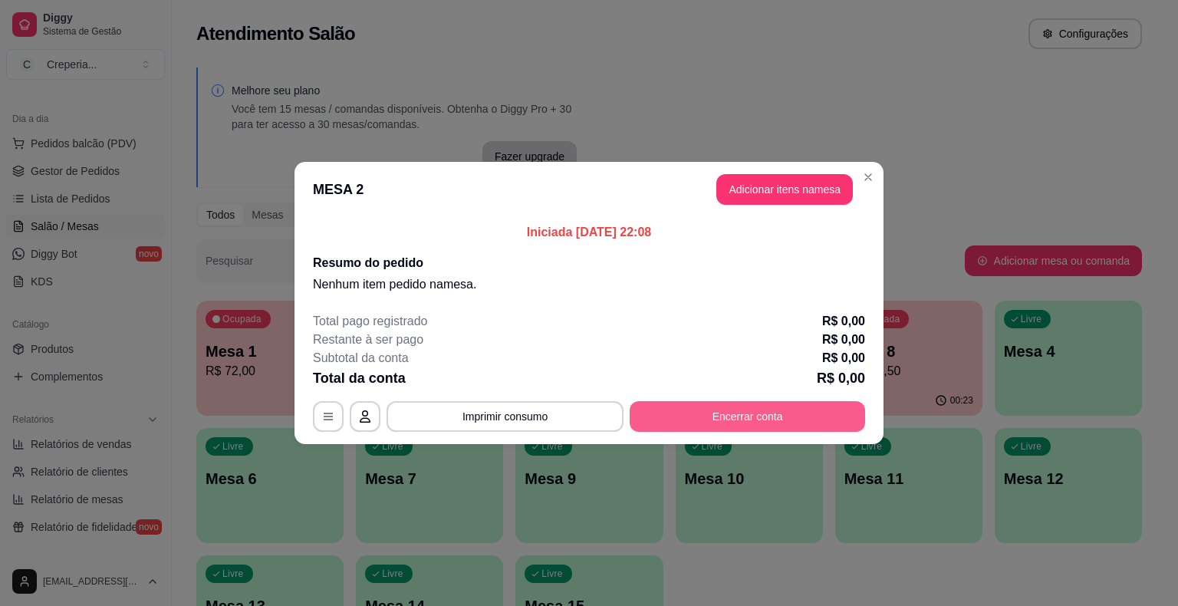
click at [751, 423] on button "Encerrar conta" at bounding box center [747, 416] width 235 height 31
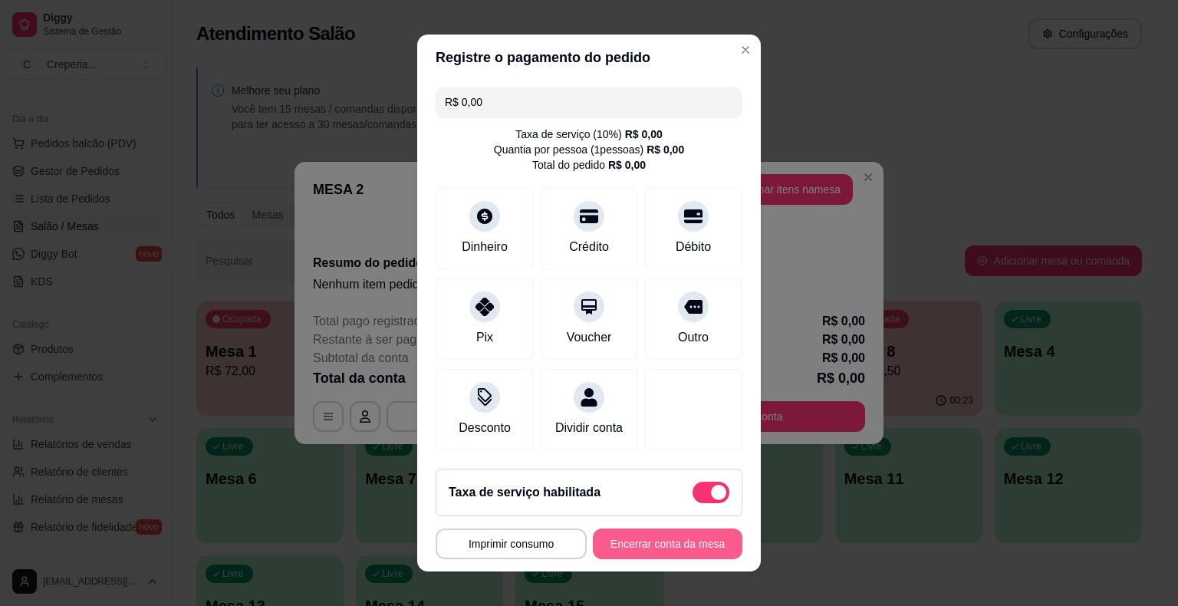
click at [656, 543] on button "Encerrar conta da mesa" at bounding box center [668, 543] width 150 height 31
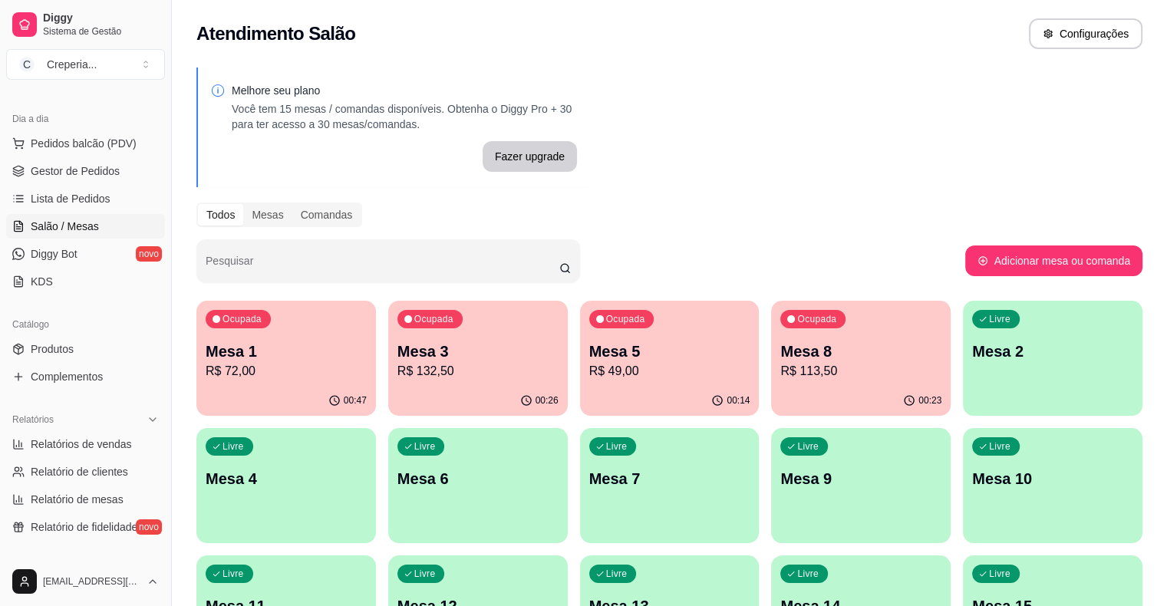
click at [83, 457] on ul "Relatórios de vendas Relatório de clientes Relatório de mesas Relatório de fide…" at bounding box center [85, 485] width 159 height 107
click at [87, 446] on span "Relatórios de vendas" at bounding box center [81, 443] width 101 height 15
select select "ALL"
select select "0"
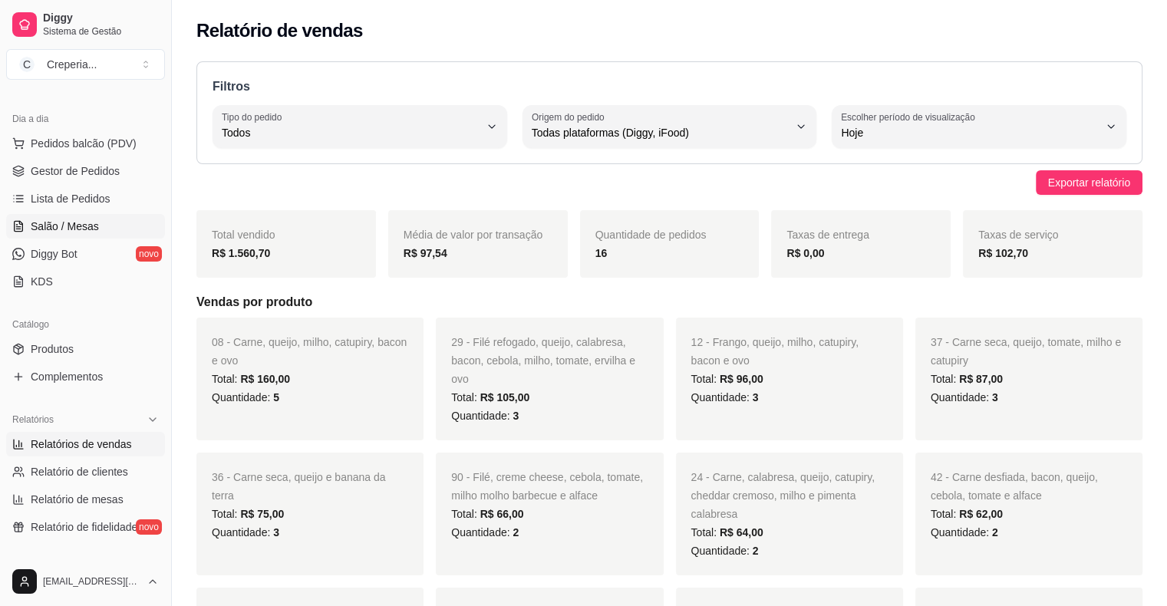
click at [81, 226] on span "Salão / Mesas" at bounding box center [65, 226] width 68 height 15
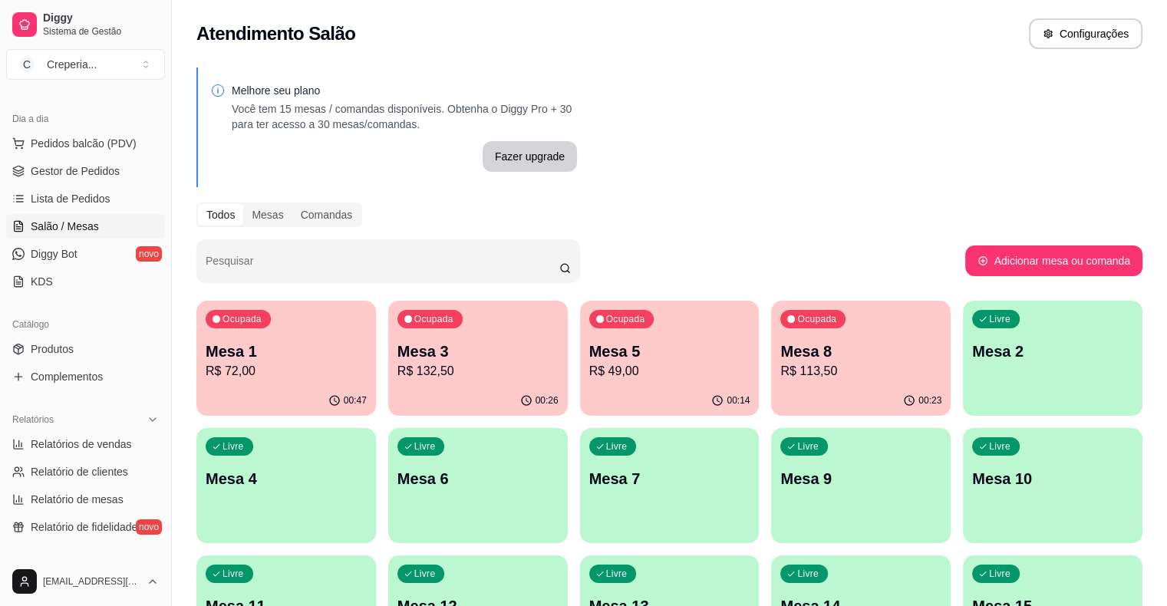
click at [397, 478] on p "Mesa 6" at bounding box center [477, 478] width 161 height 21
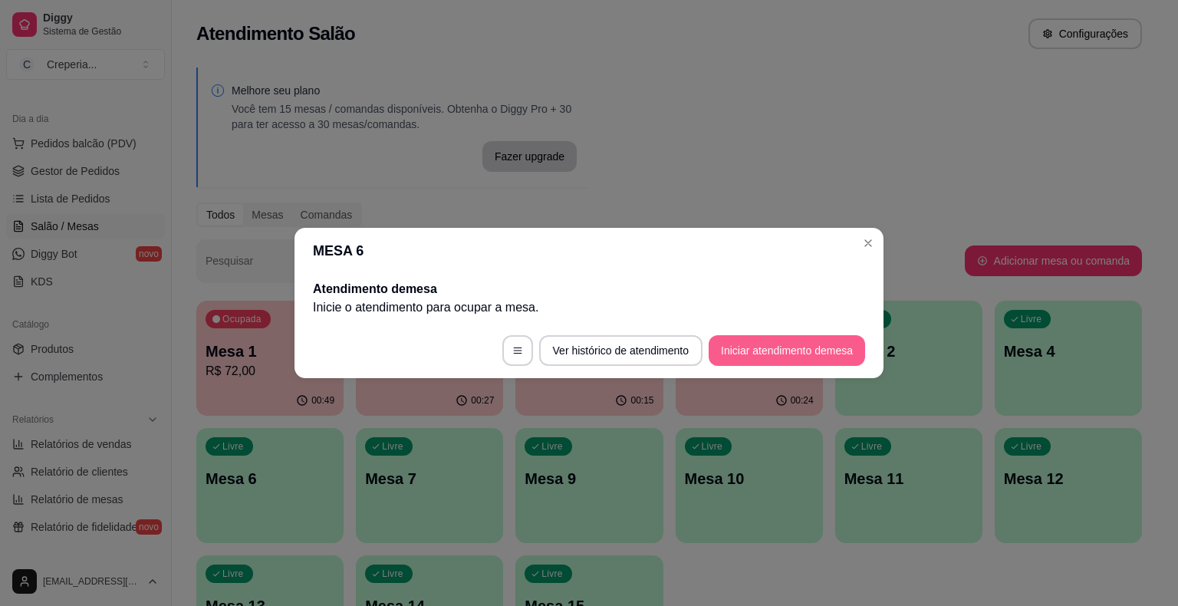
click at [788, 354] on button "Iniciar atendimento de mesa" at bounding box center [787, 350] width 156 height 31
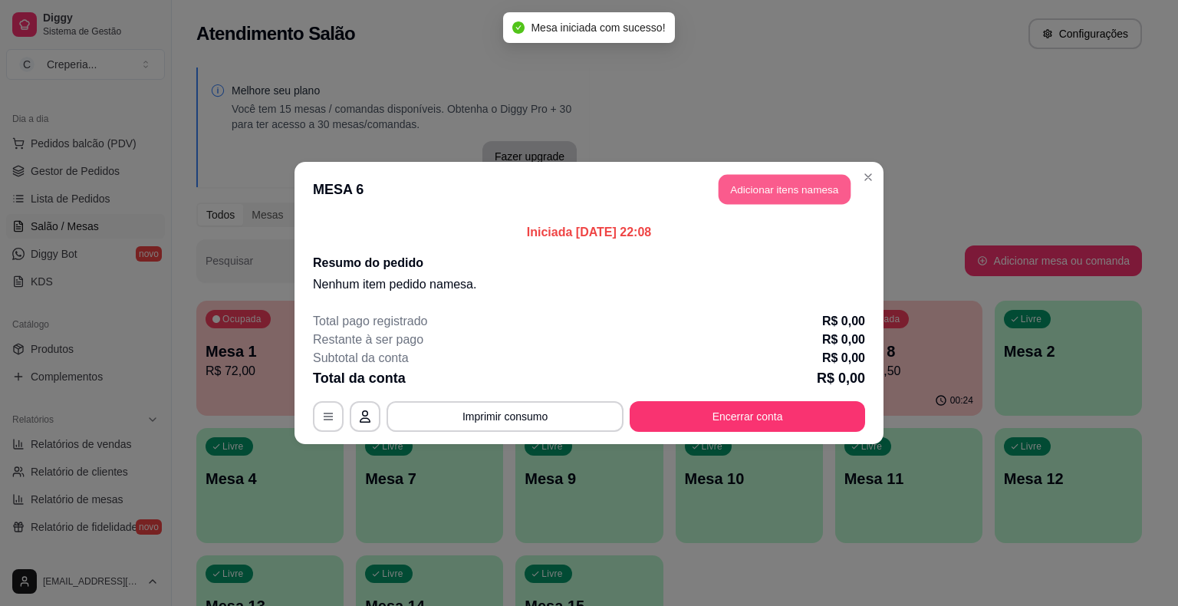
click at [751, 195] on button "Adicionar itens na mesa" at bounding box center [785, 190] width 132 height 30
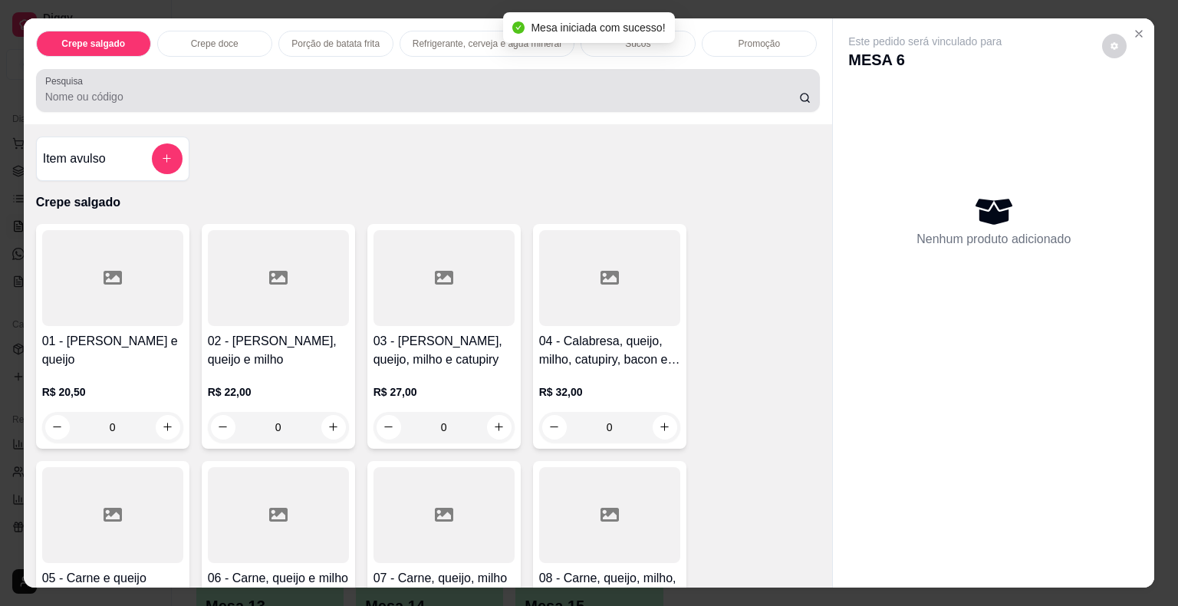
click at [311, 89] on input "Pesquisa" at bounding box center [422, 96] width 754 height 15
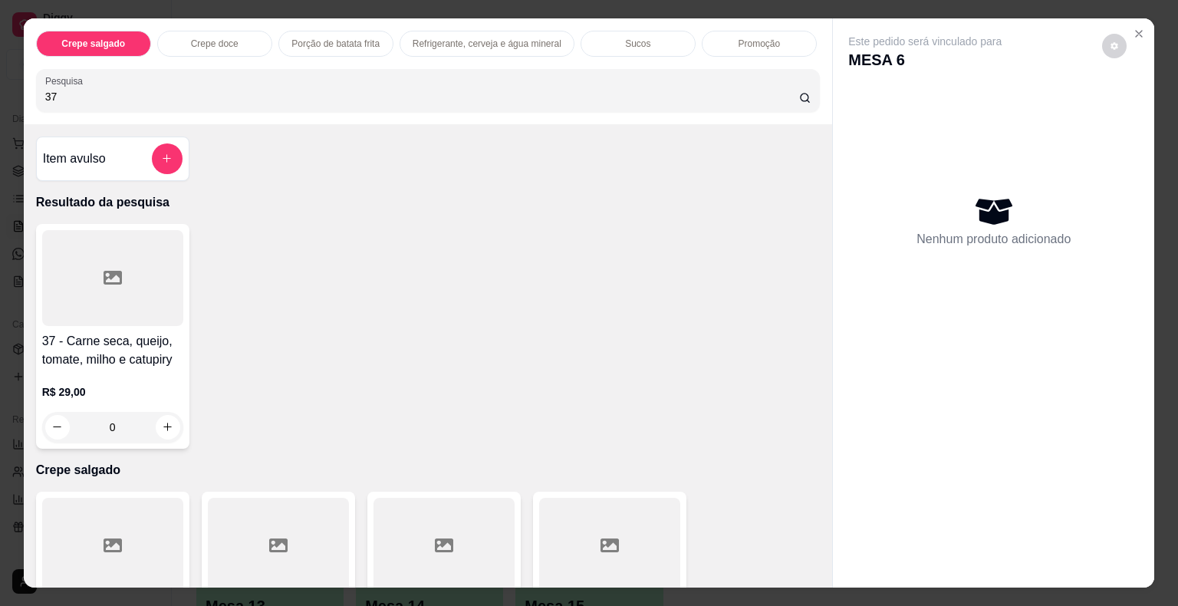
type input "37"
click at [104, 291] on div at bounding box center [112, 278] width 141 height 96
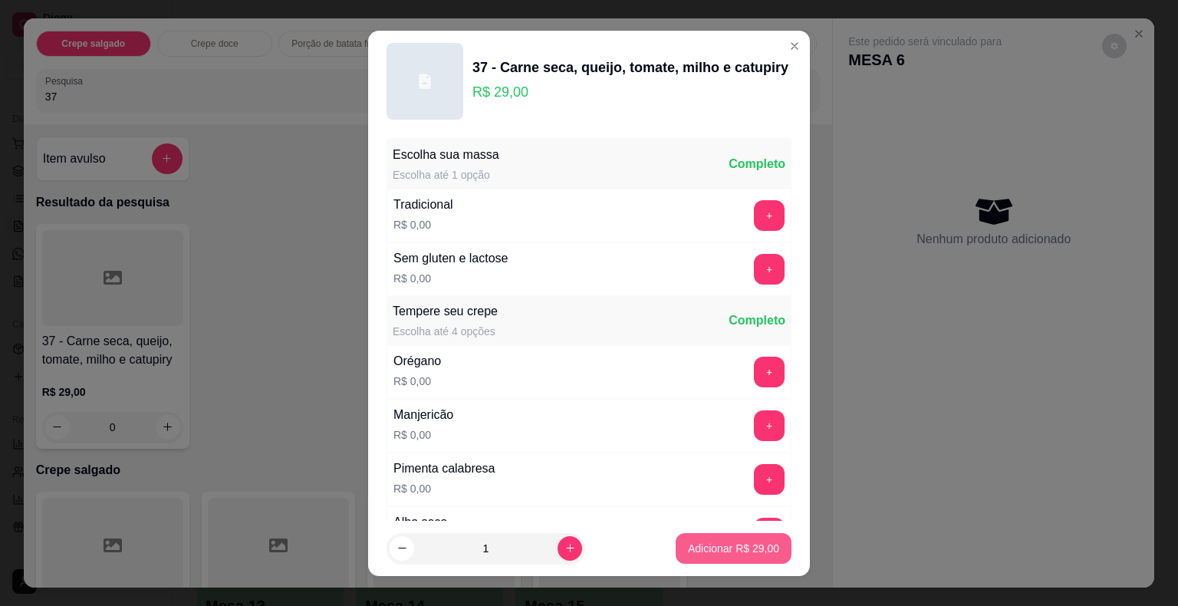
click at [711, 548] on p "Adicionar R$ 29,00" at bounding box center [733, 548] width 91 height 15
type input "1"
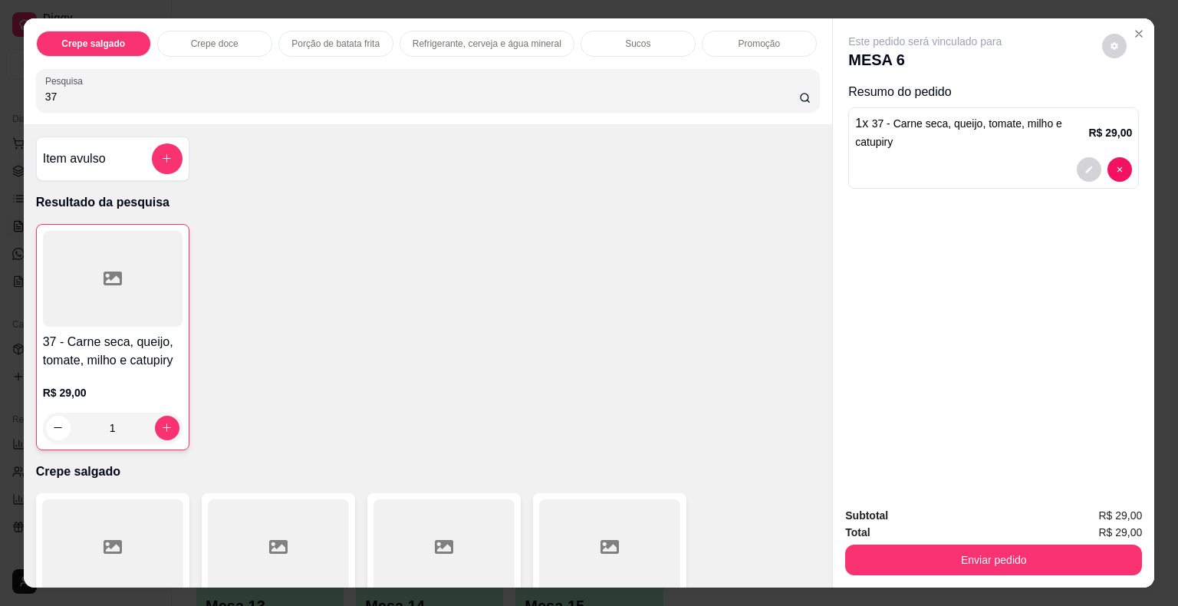
click at [120, 286] on div at bounding box center [113, 279] width 140 height 96
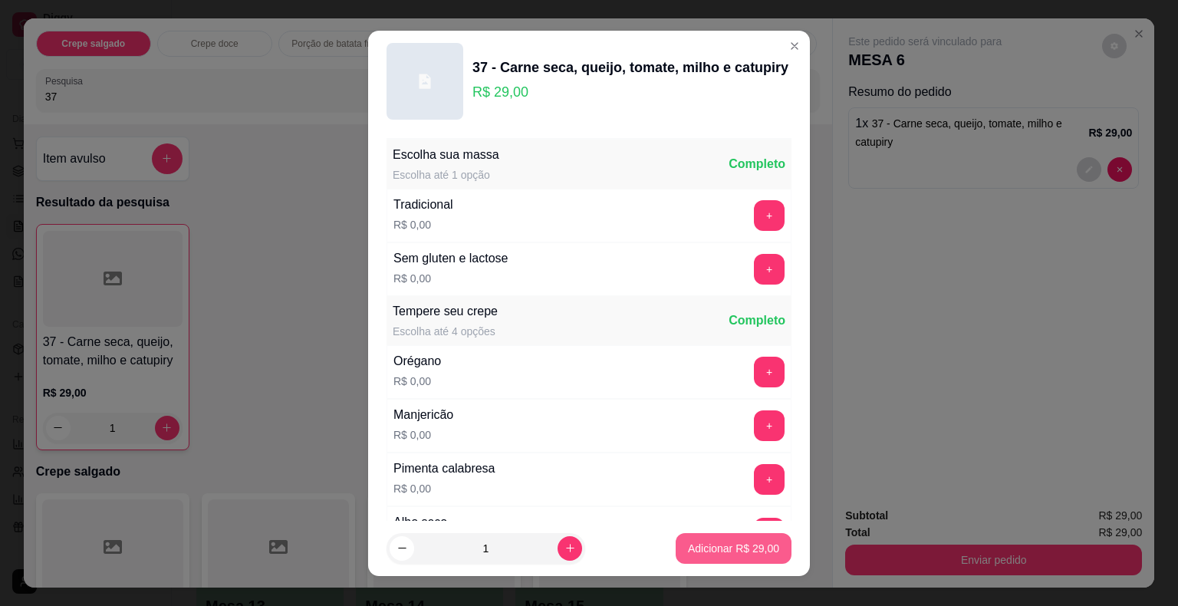
click at [752, 545] on p "Adicionar R$ 29,00" at bounding box center [733, 548] width 91 height 15
type input "2"
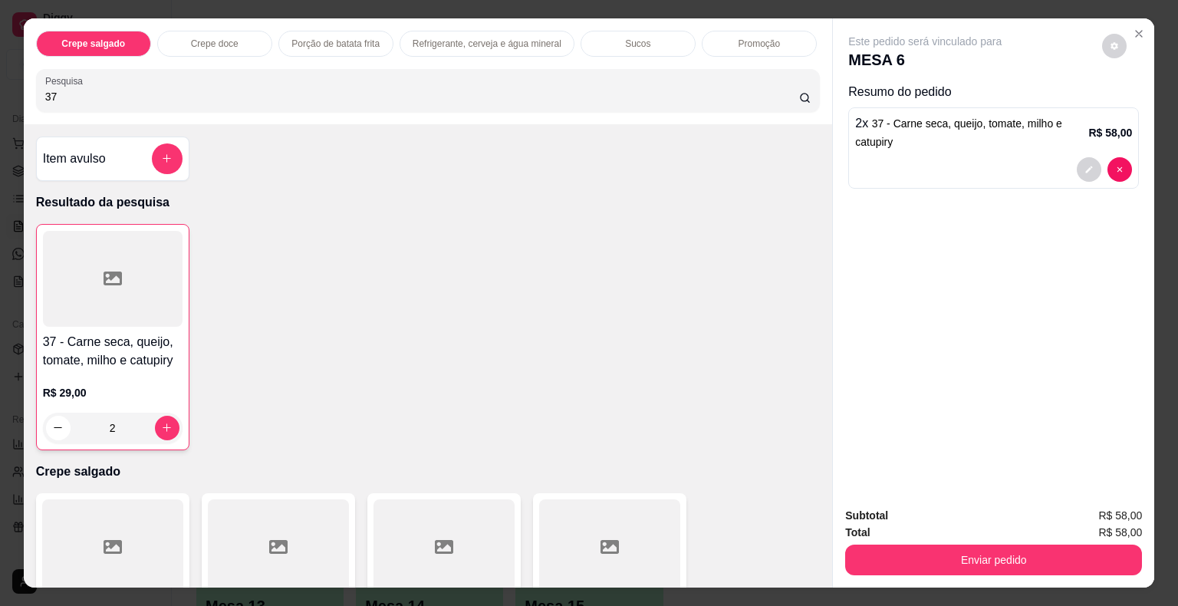
drag, startPoint x: 132, startPoint y: 91, endPoint x: 0, endPoint y: 62, distance: 134.9
click at [0, 62] on div "Crepe salgado Crepe doce Porção de batata frita Refrigerante, cerveja e água mi…" at bounding box center [589, 303] width 1178 height 606
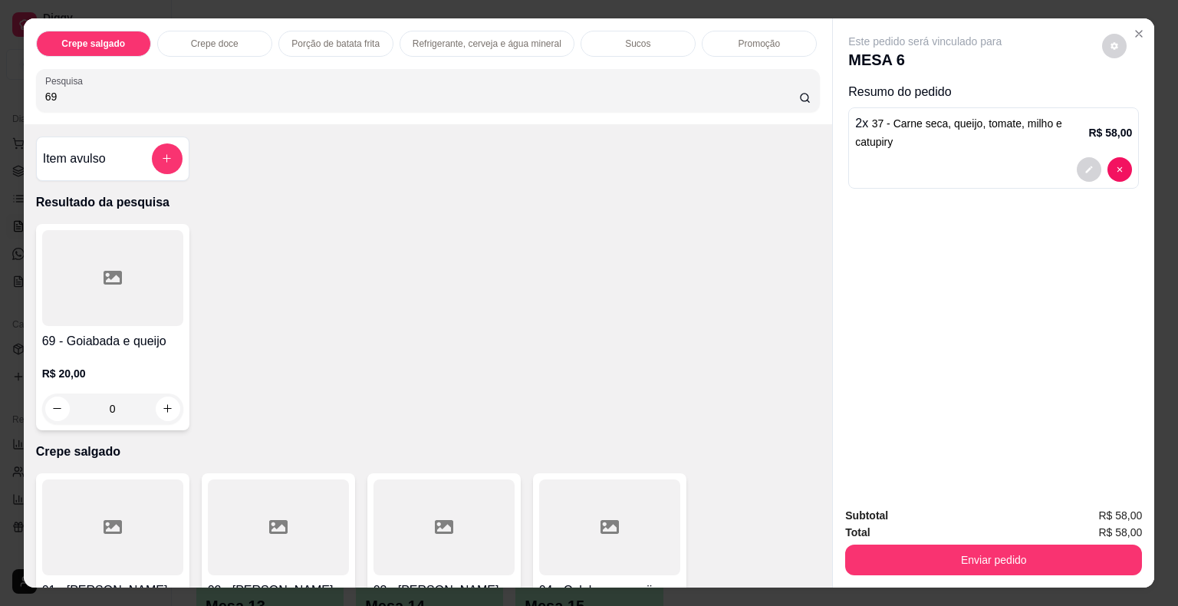
type input "69"
click at [81, 285] on div at bounding box center [112, 278] width 141 height 96
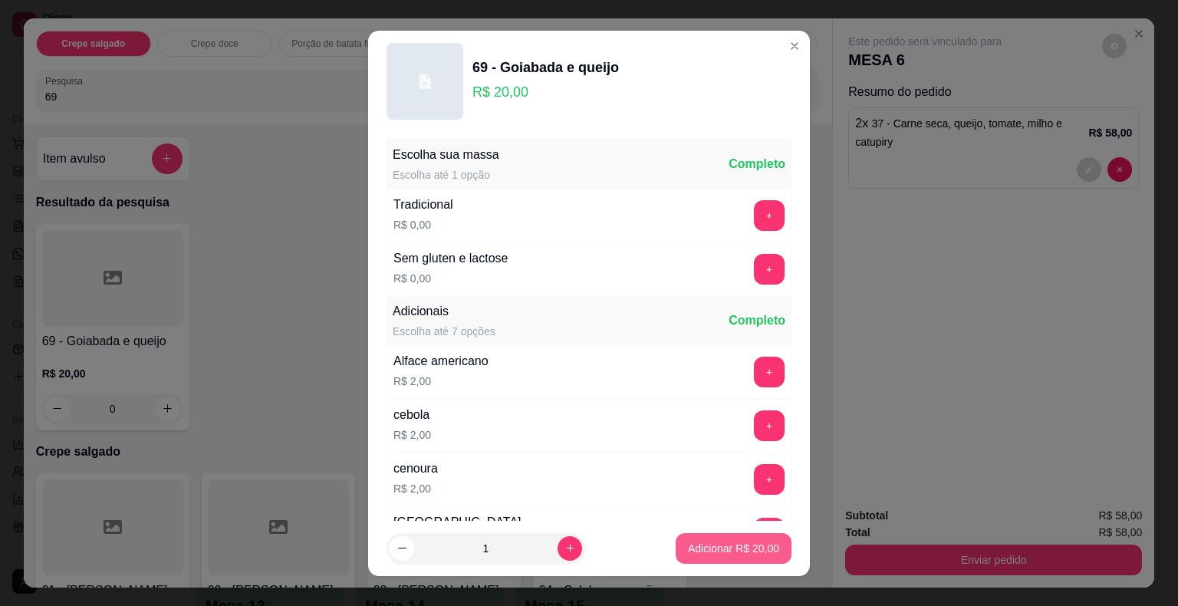
click at [696, 556] on button "Adicionar R$ 20,00" at bounding box center [734, 548] width 116 height 31
type input "1"
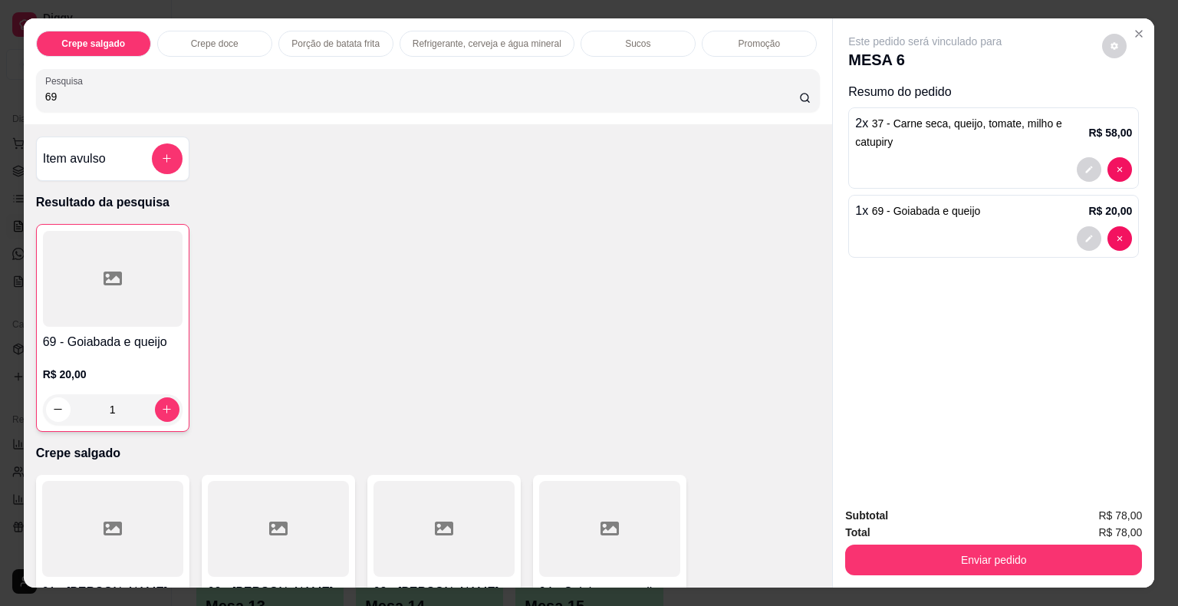
drag, startPoint x: 74, startPoint y: 93, endPoint x: 9, endPoint y: 89, distance: 64.5
click at [9, 89] on div "Crepe salgado Crepe doce Porção de batata frita Refrigerante, cerveja e água mi…" at bounding box center [589, 303] width 1178 height 606
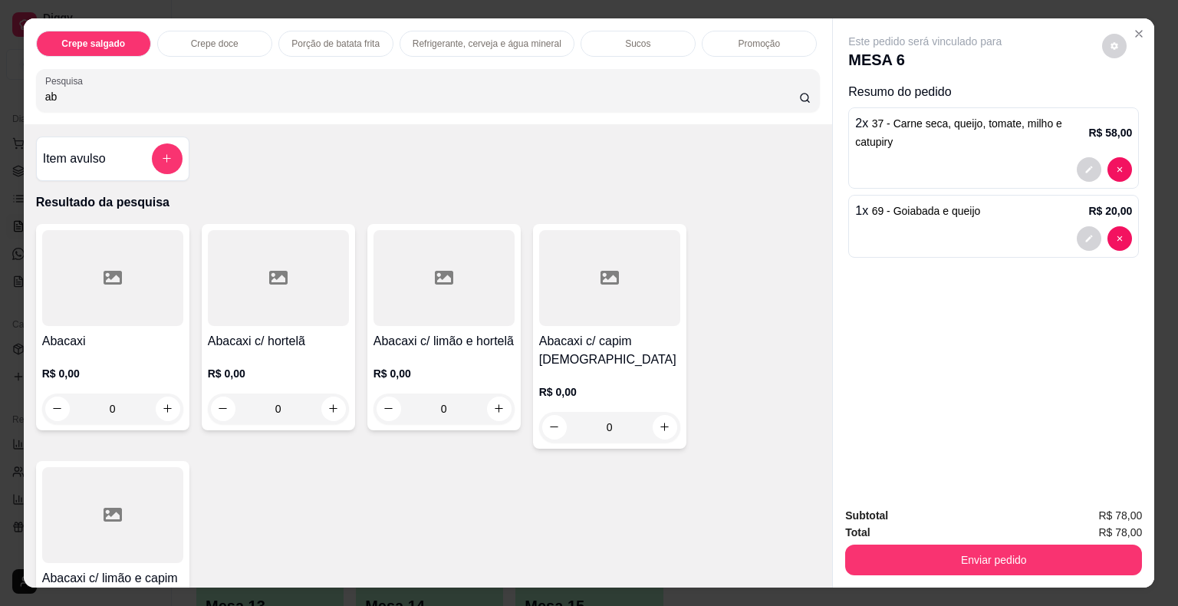
type input "a"
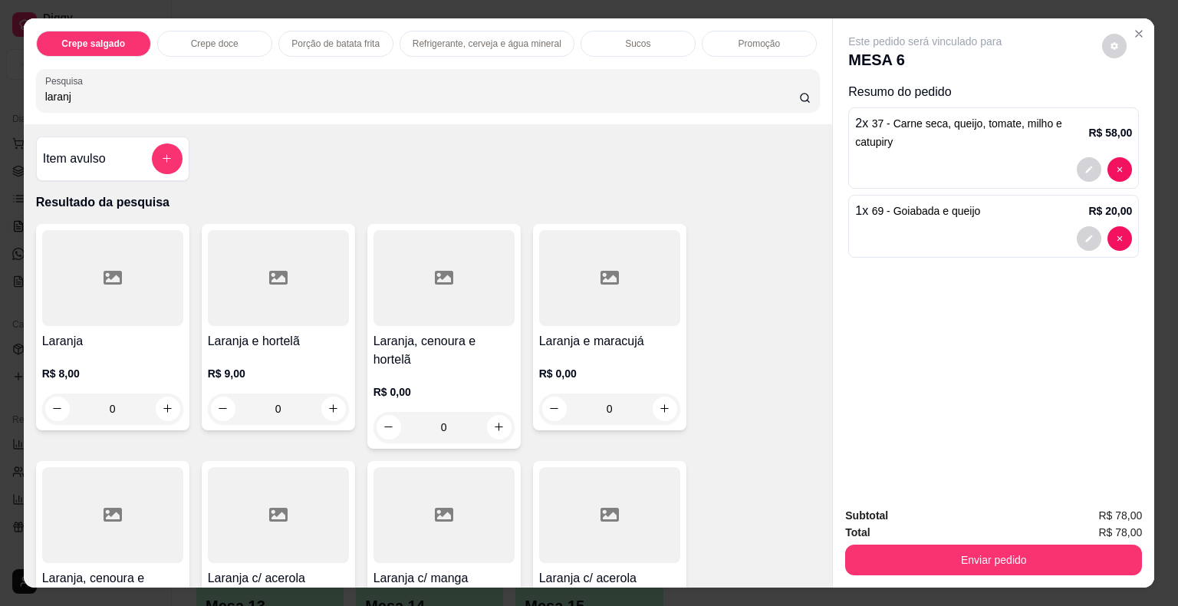
type input "laranj"
click at [124, 269] on div at bounding box center [112, 278] width 141 height 96
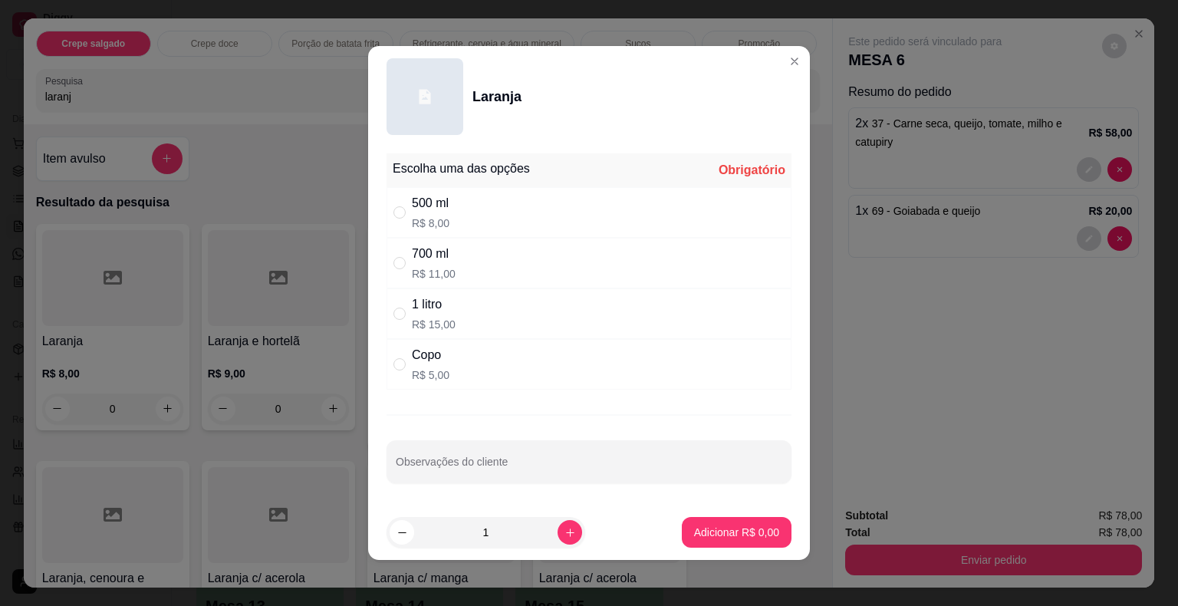
click at [415, 298] on div "1 litro" at bounding box center [434, 304] width 44 height 18
radio input "true"
click at [693, 529] on p "Adicionar R$ 15,00" at bounding box center [734, 532] width 89 height 15
type input "1"
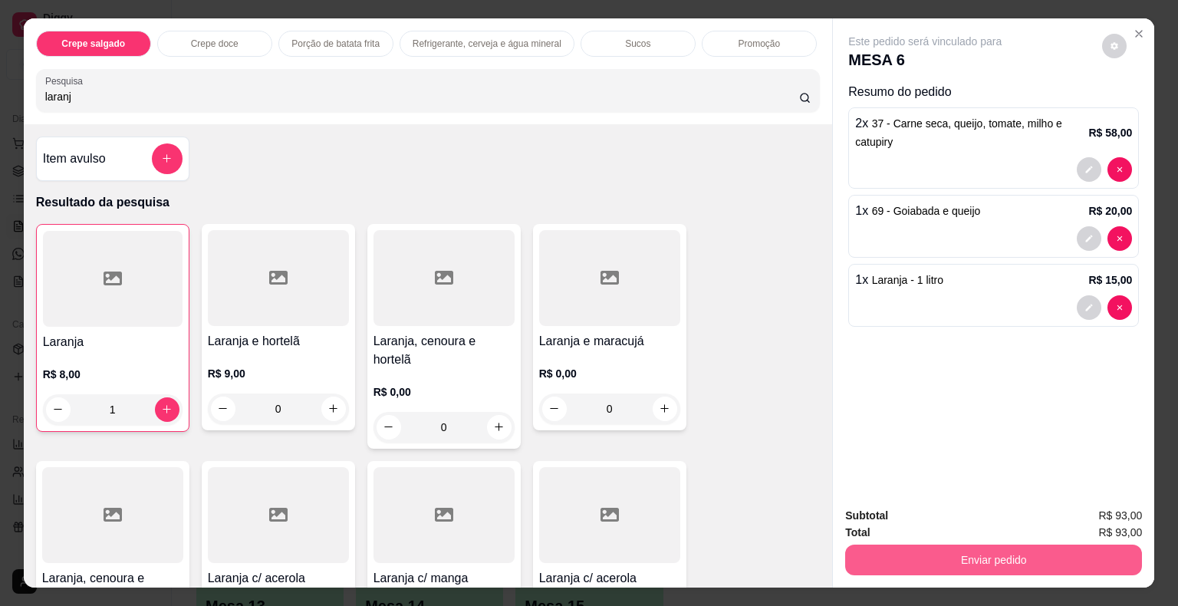
click at [901, 559] on button "Enviar pedido" at bounding box center [993, 560] width 297 height 31
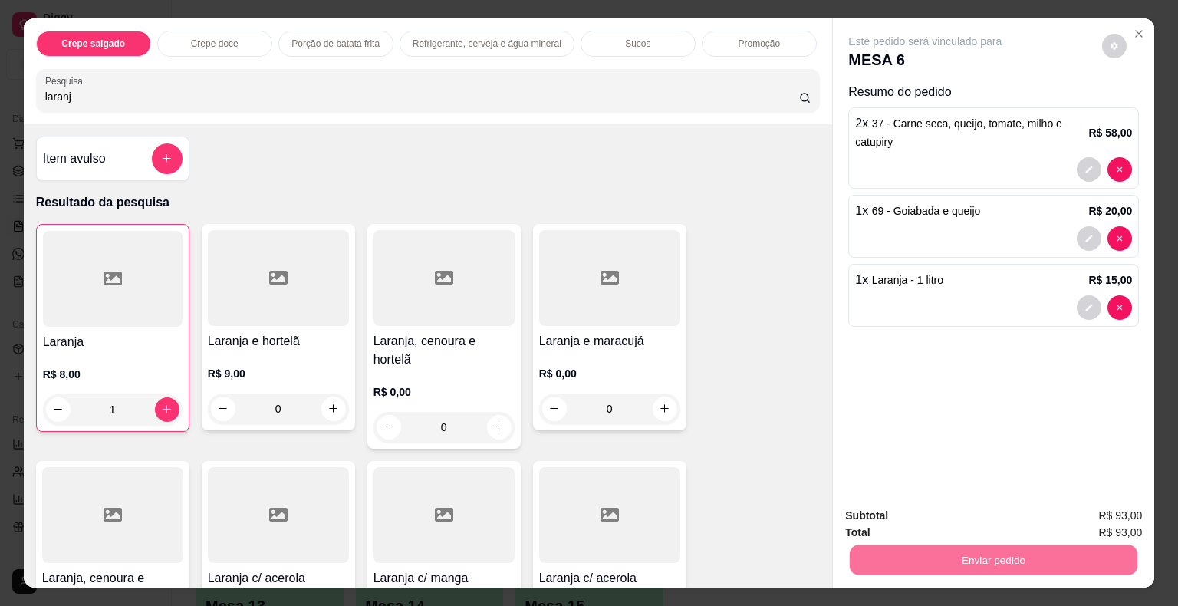
click at [897, 518] on button "Não registrar e enviar pedido" at bounding box center [942, 516] width 155 height 28
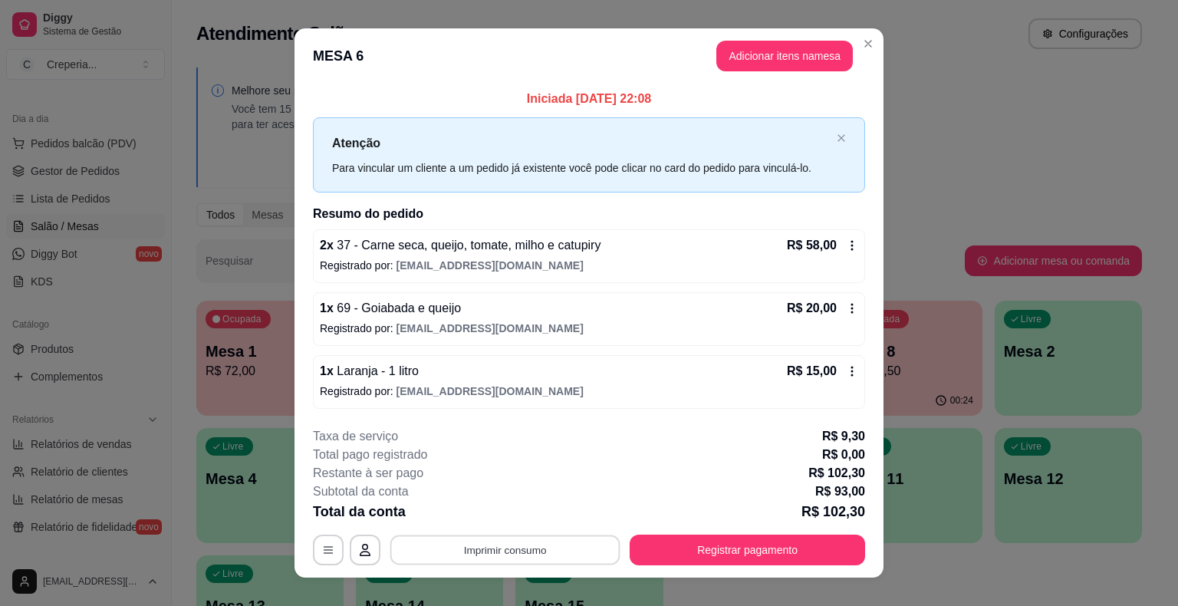
click at [509, 545] on button "Imprimir consumo" at bounding box center [505, 550] width 230 height 30
click at [518, 517] on button "IMPRESSORA" at bounding box center [504, 514] width 111 height 25
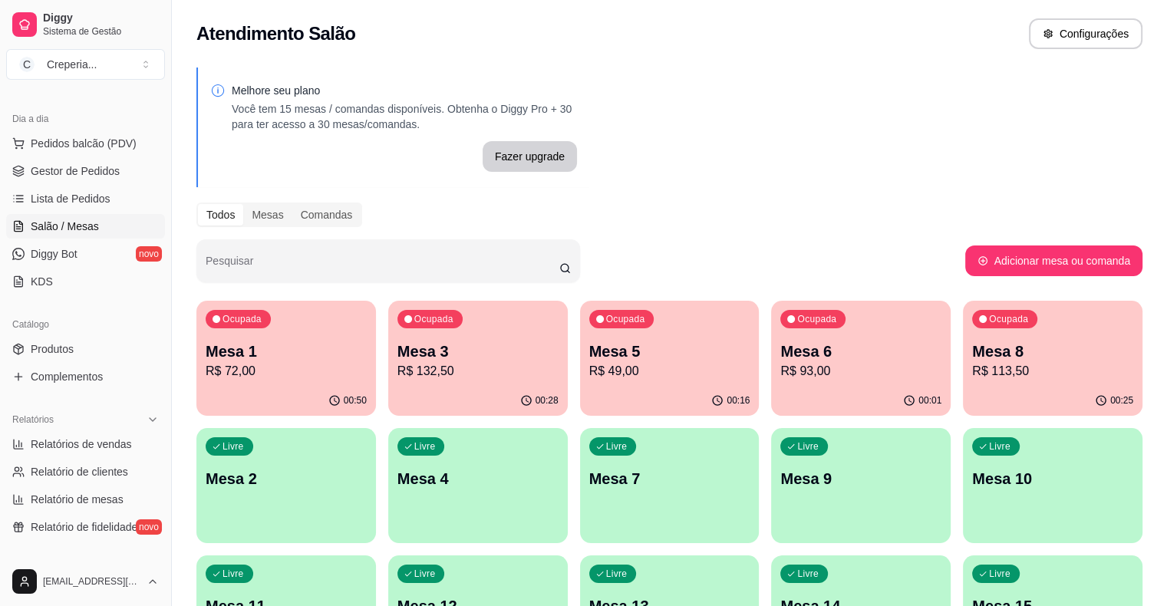
click at [460, 364] on p "R$ 132,50" at bounding box center [477, 371] width 161 height 18
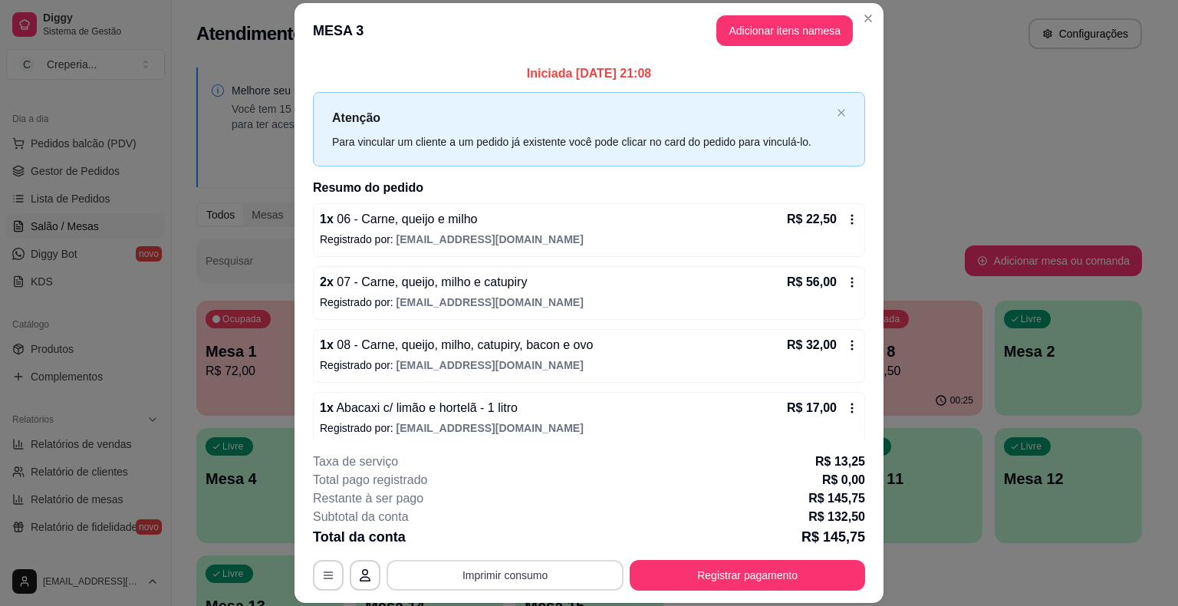
click at [486, 574] on button "Imprimir consumo" at bounding box center [505, 575] width 237 height 31
click at [488, 547] on button "IMPRESSORA" at bounding box center [503, 540] width 107 height 24
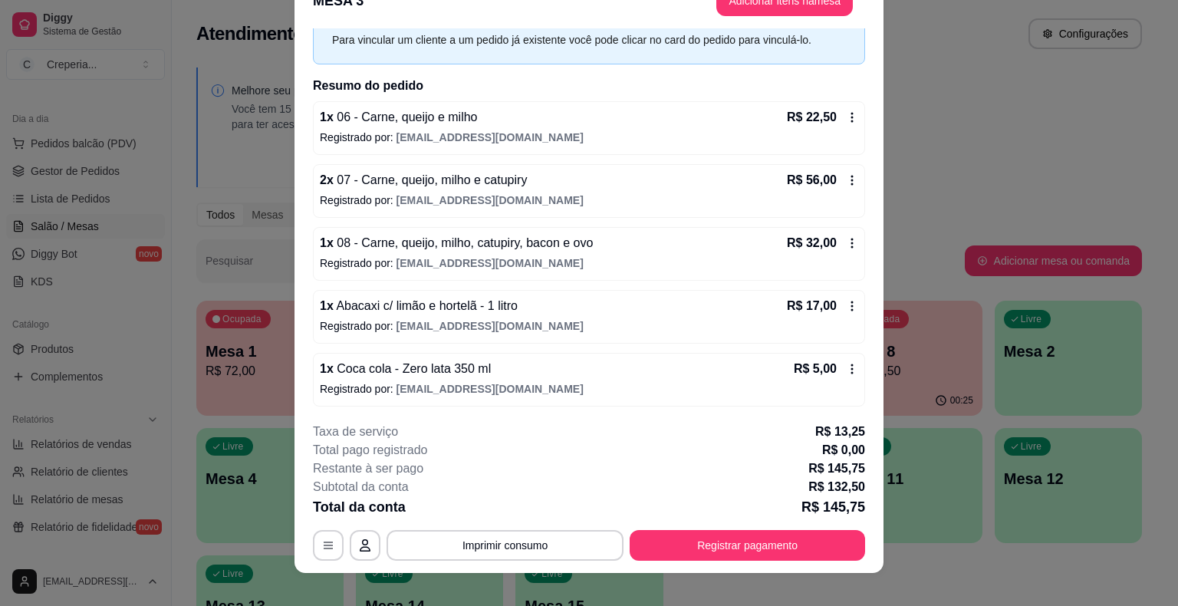
scroll to position [46, 0]
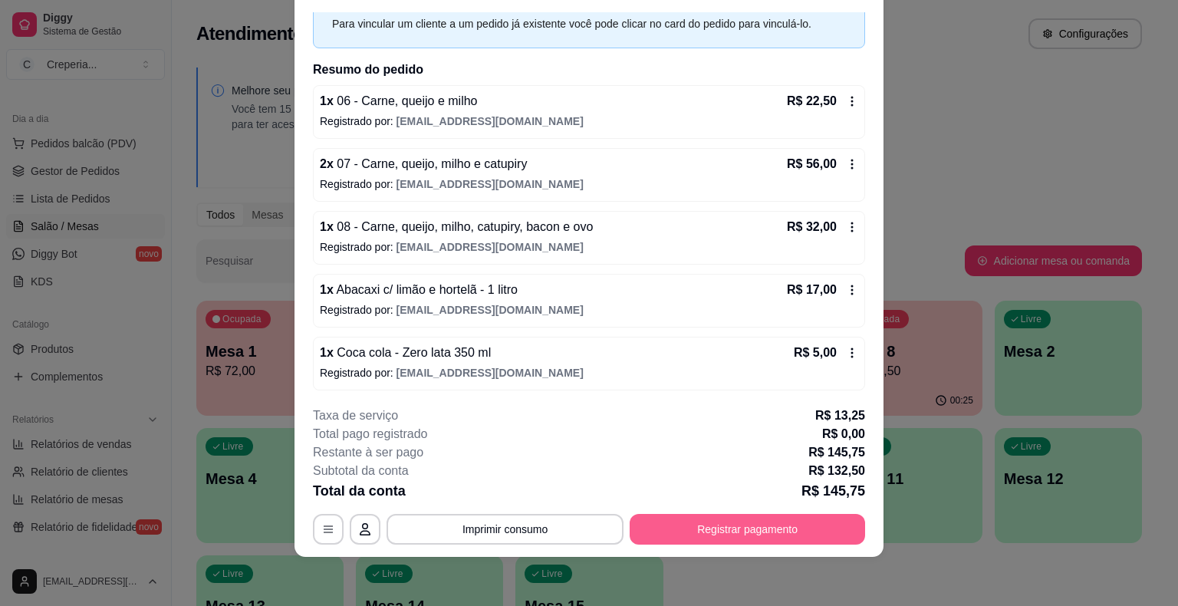
click at [690, 532] on button "Registrar pagamento" at bounding box center [747, 529] width 235 height 31
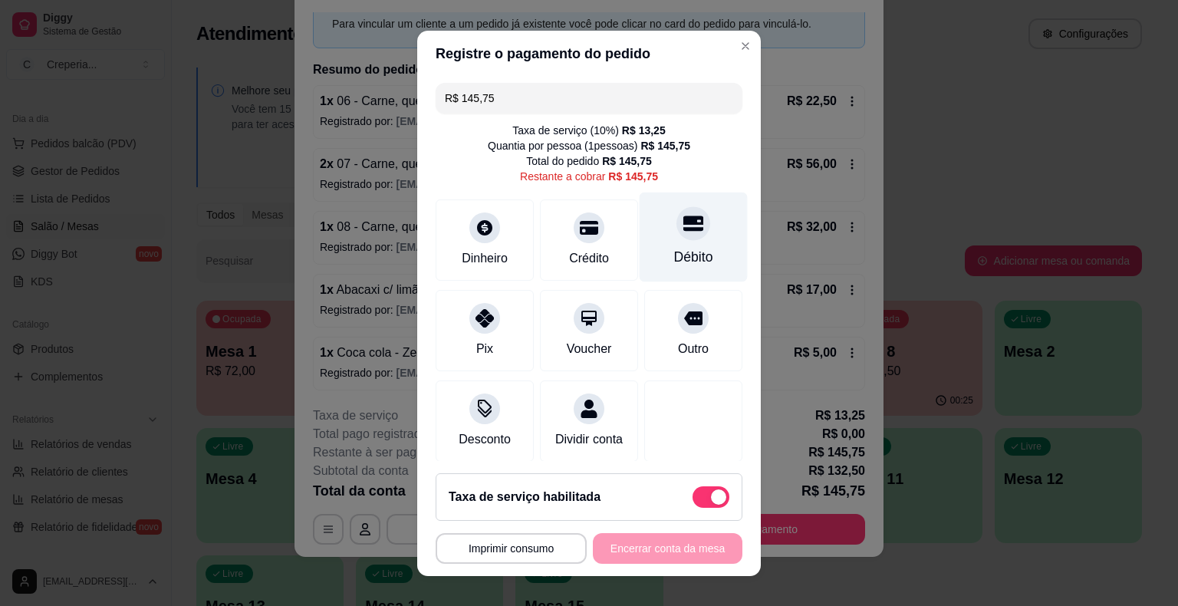
click at [676, 233] on div at bounding box center [693, 223] width 34 height 34
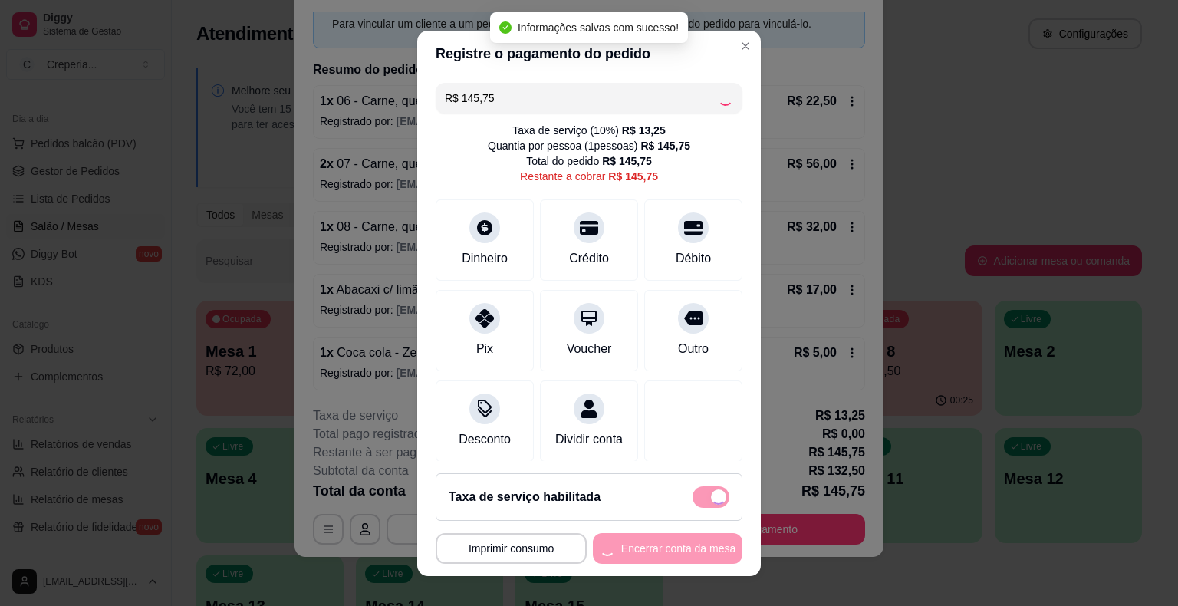
type input "R$ 0,00"
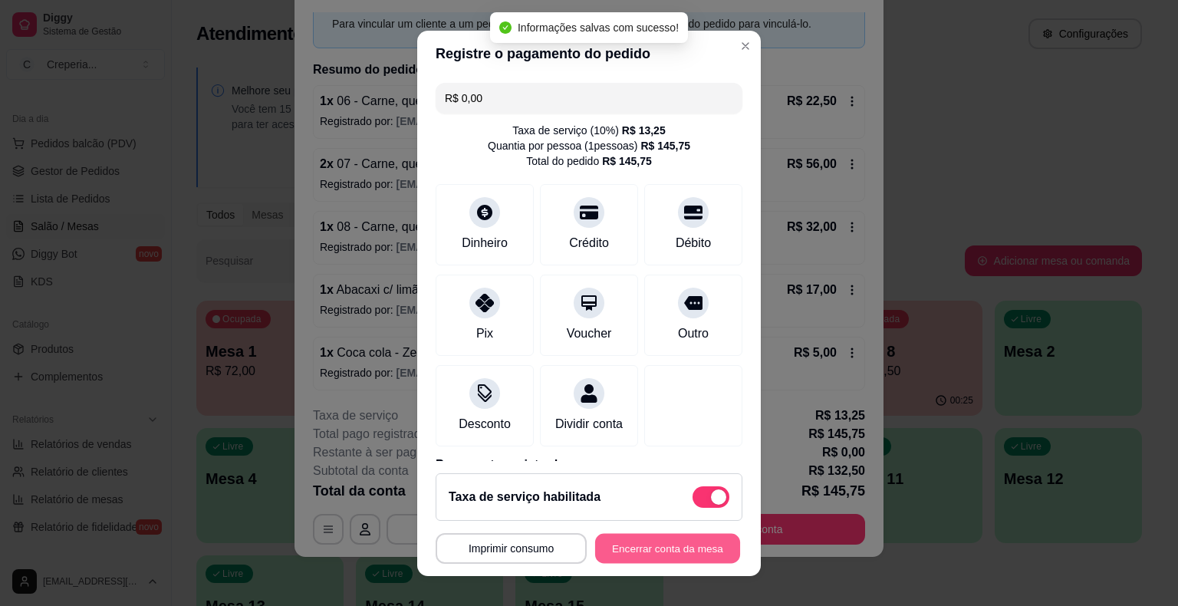
click at [637, 550] on button "Encerrar conta da mesa" at bounding box center [667, 548] width 145 height 30
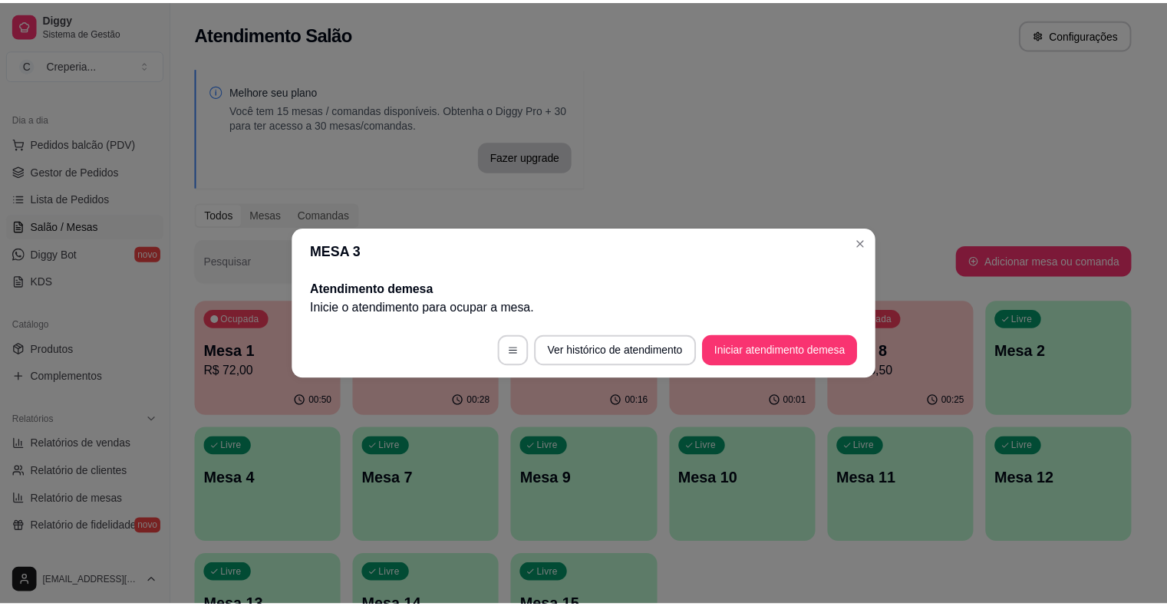
scroll to position [0, 0]
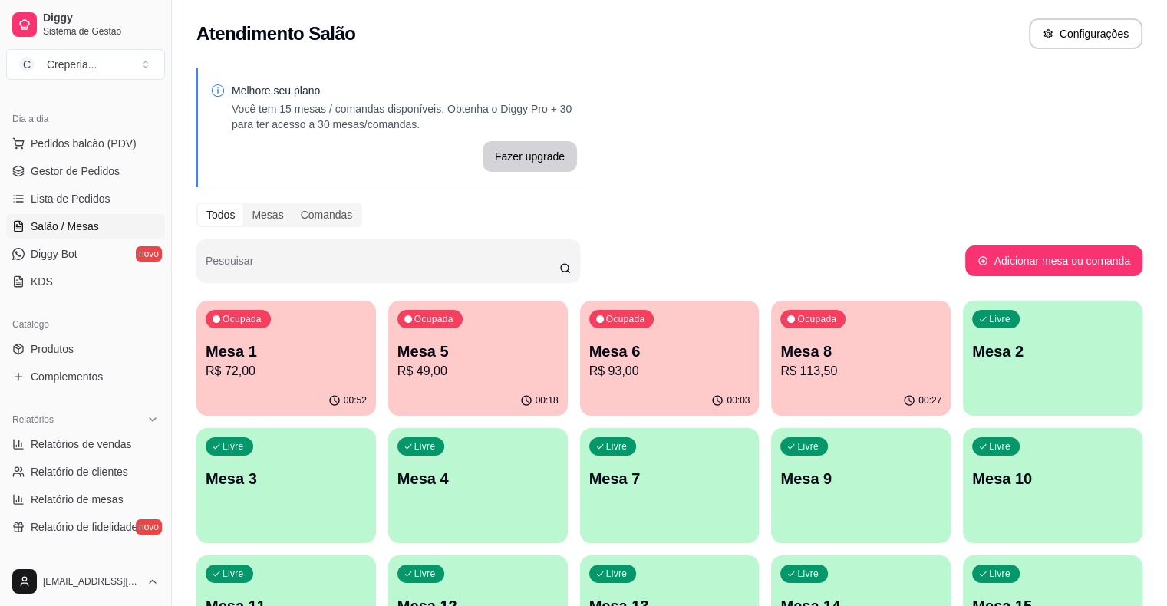
click at [466, 363] on p "R$ 49,00" at bounding box center [477, 371] width 161 height 18
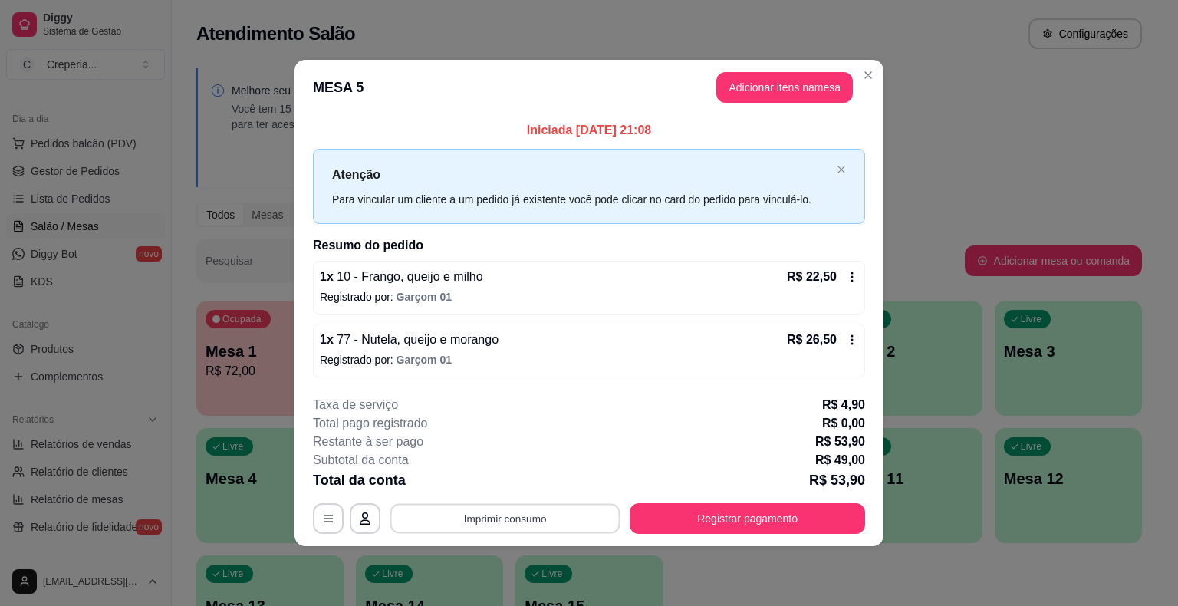
click at [502, 522] on button "Imprimir consumo" at bounding box center [505, 518] width 230 height 30
click at [511, 484] on button "IMPRESSORA" at bounding box center [509, 482] width 111 height 25
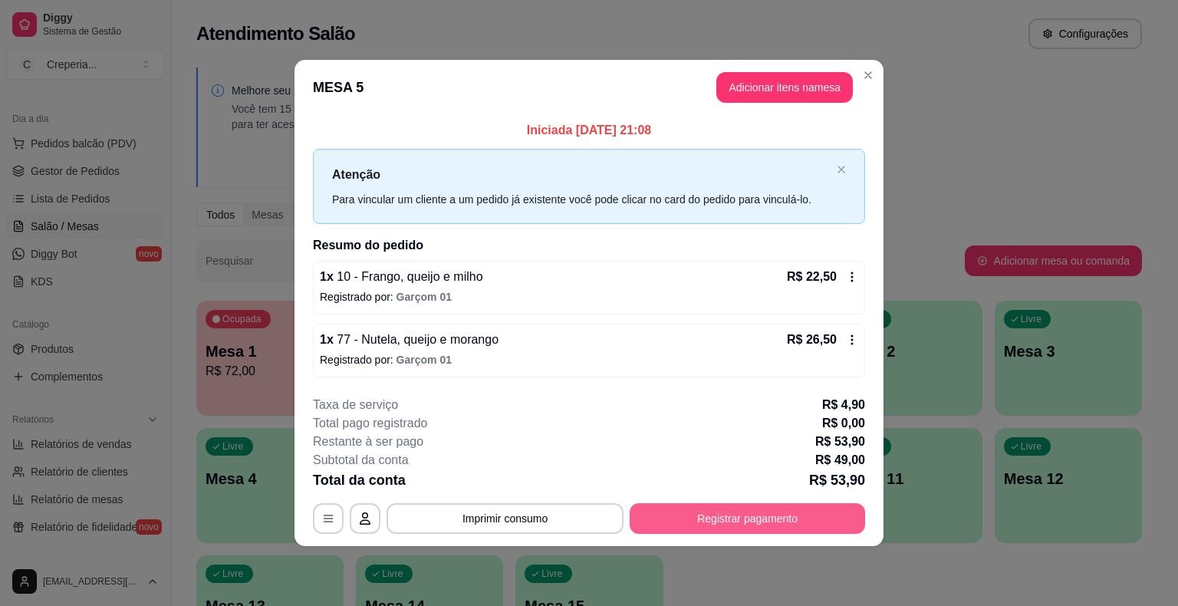
click at [778, 523] on button "Registrar pagamento" at bounding box center [747, 518] width 235 height 31
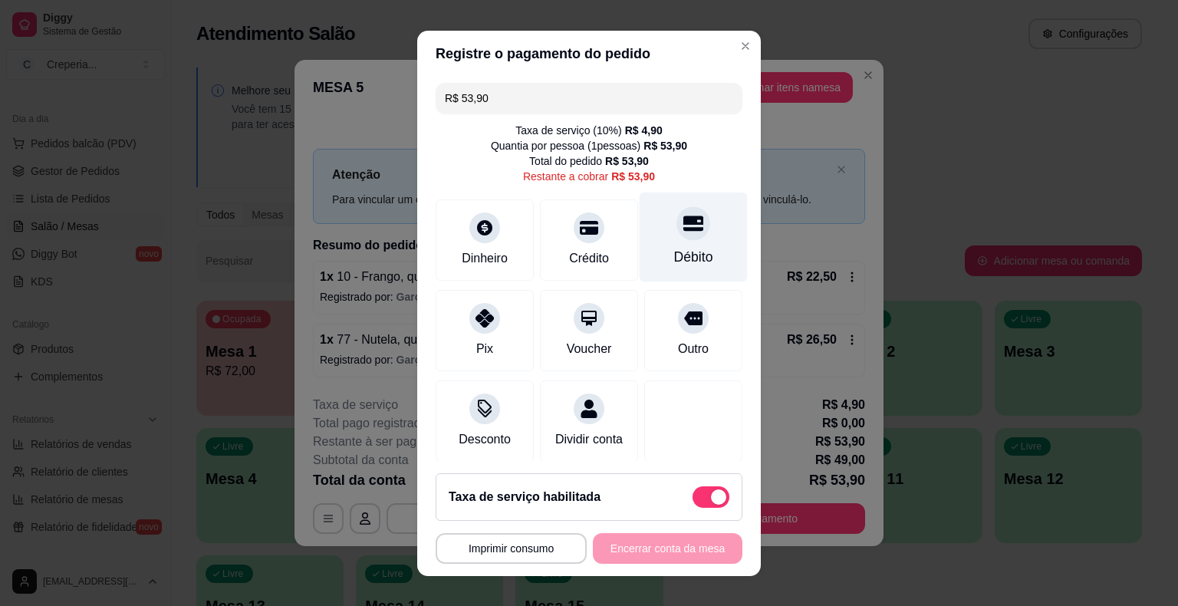
click at [666, 242] on div "Débito" at bounding box center [694, 237] width 108 height 90
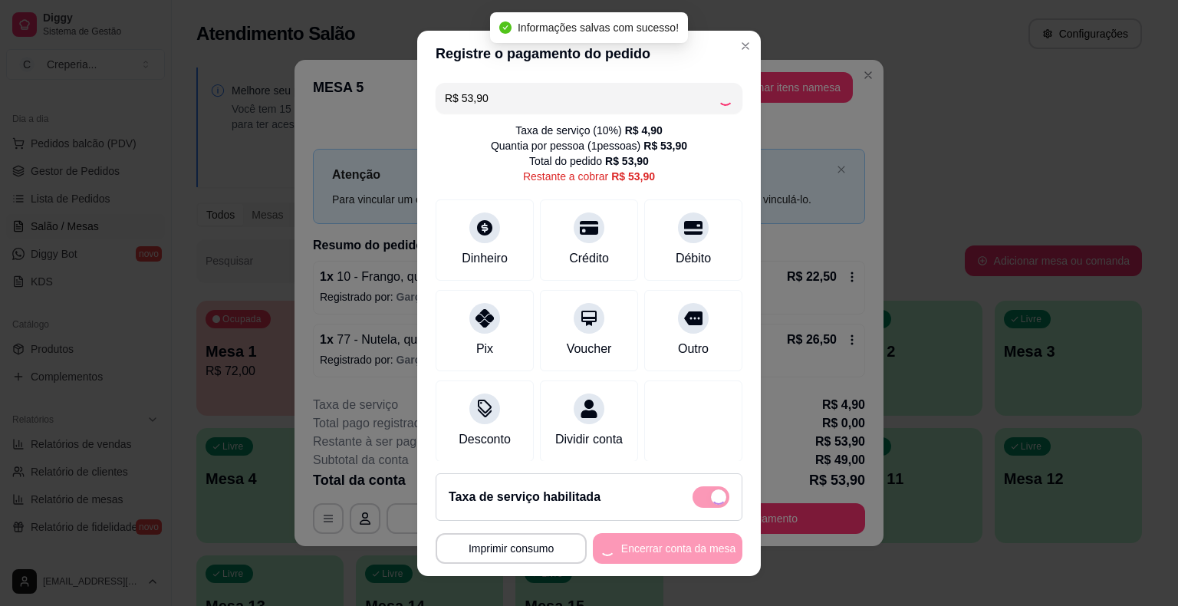
type input "R$ 0,00"
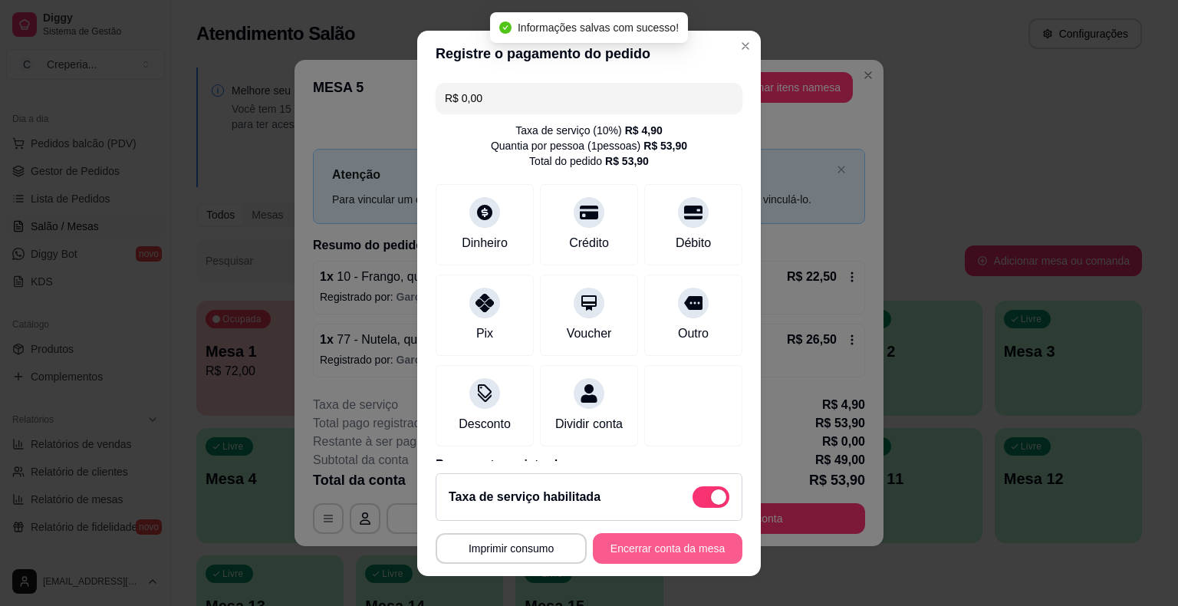
click at [662, 554] on button "Encerrar conta da mesa" at bounding box center [668, 548] width 150 height 31
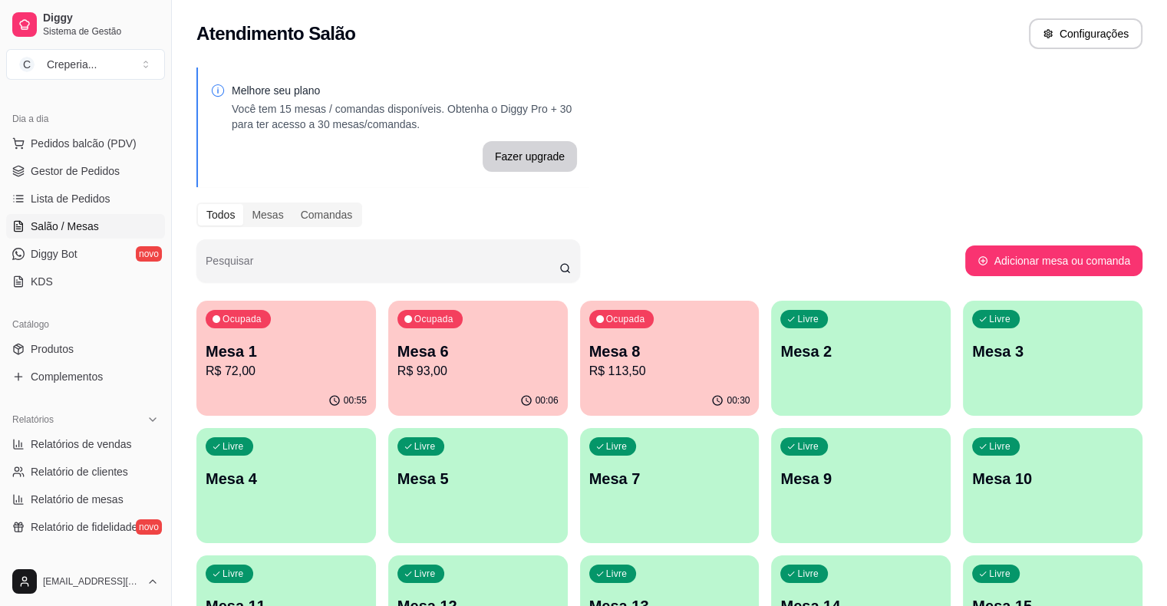
click at [850, 551] on div "Ocupada Mesa 1 R$ 72,00 00:55 Ocupada Mesa 6 R$ 93,00 00:06 Ocupada Mesa 8 R$ 1…" at bounding box center [669, 486] width 946 height 370
click at [591, 349] on p "Mesa 8" at bounding box center [669, 351] width 156 height 21
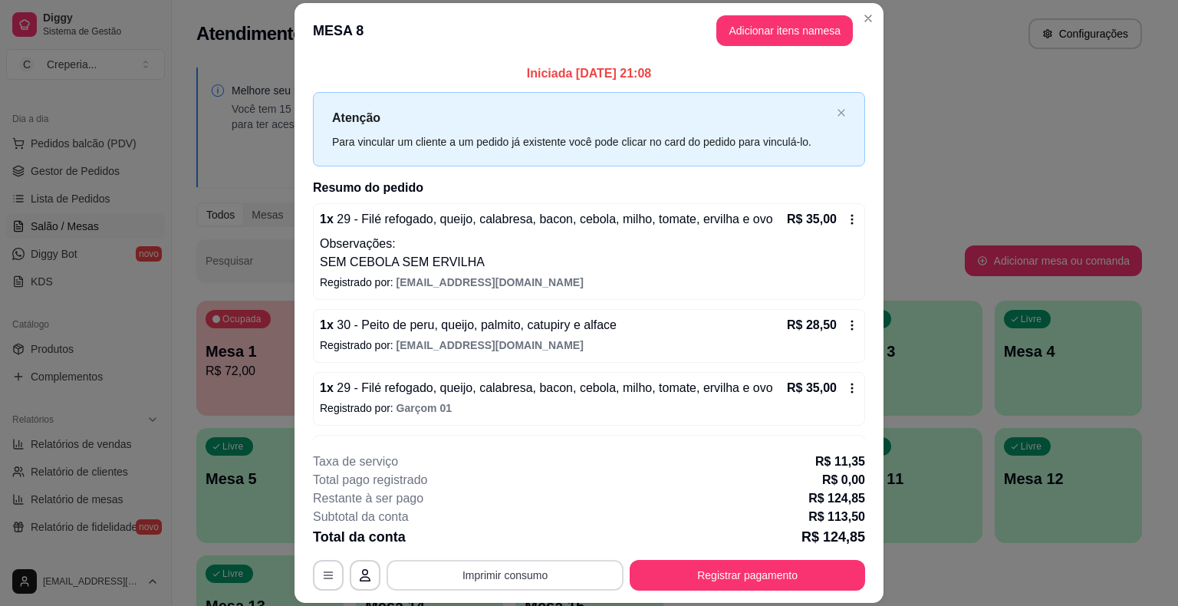
click at [543, 582] on button "Imprimir consumo" at bounding box center [505, 575] width 237 height 31
click at [528, 535] on button "IMPRESSORA" at bounding box center [504, 540] width 111 height 25
click at [762, 428] on div "1 x 29 - Filé refogado, queijo, calabresa, bacon, cebola, milho, tomate, ervilh…" at bounding box center [589, 345] width 552 height 285
click at [675, 568] on button "Registrar pagamento" at bounding box center [748, 576] width 229 height 30
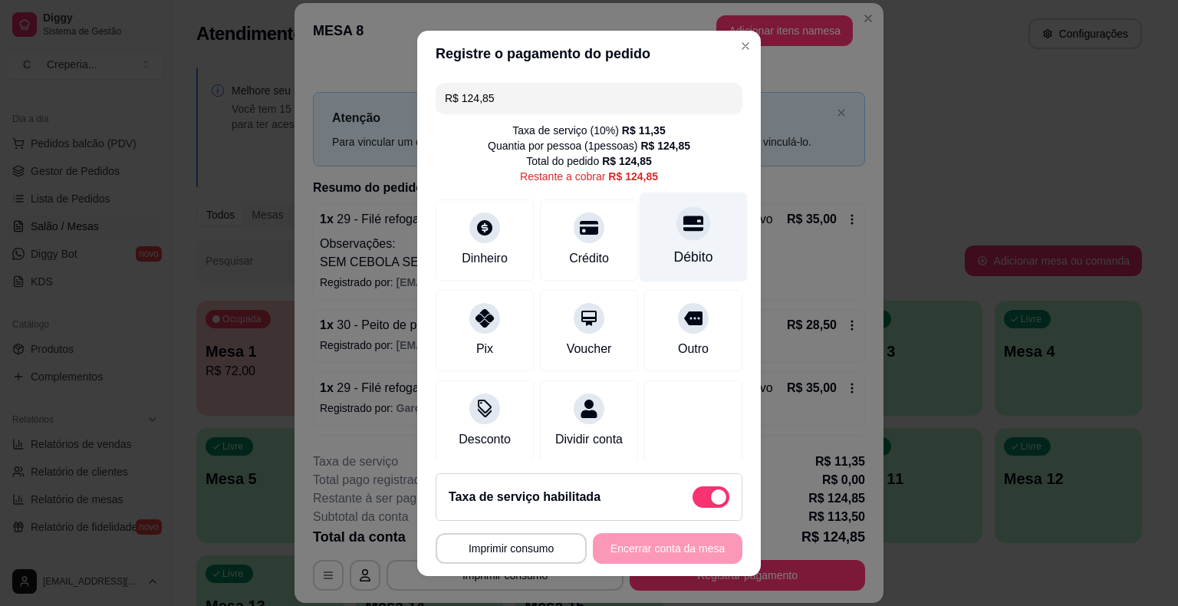
click at [657, 236] on div "Débito" at bounding box center [694, 237] width 108 height 90
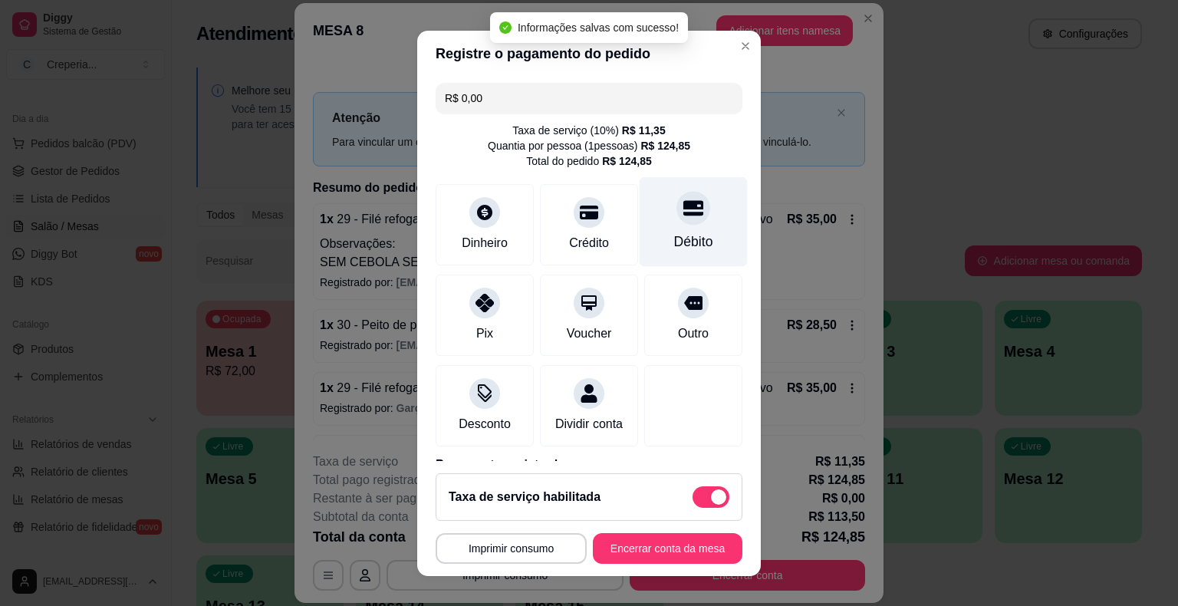
type input "R$ 0,00"
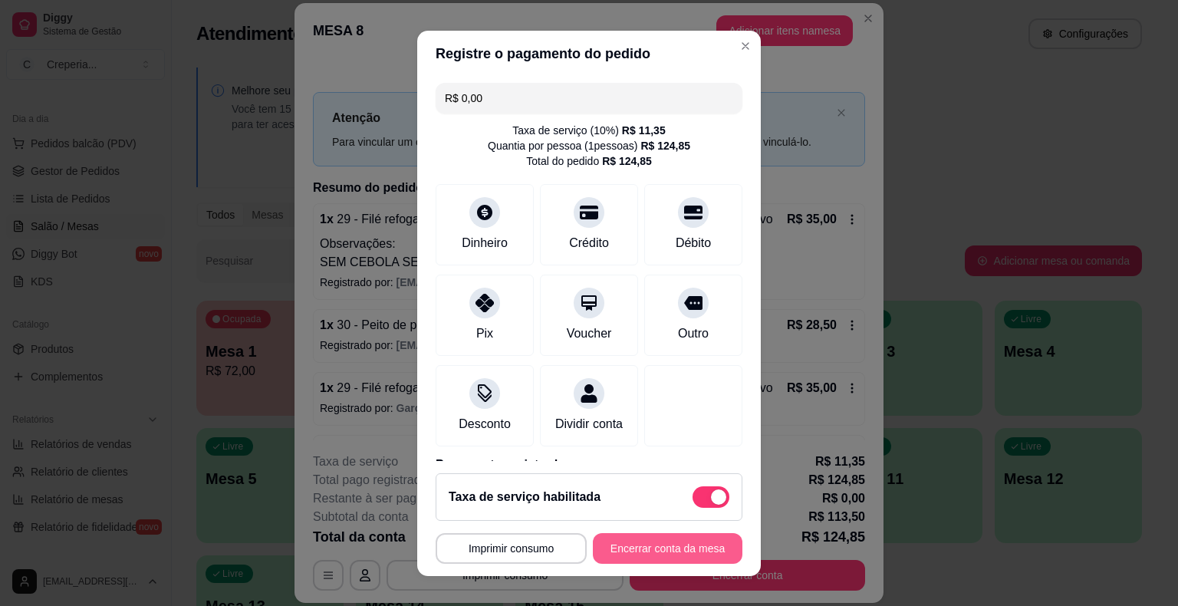
click at [670, 546] on button "Encerrar conta da mesa" at bounding box center [668, 548] width 150 height 31
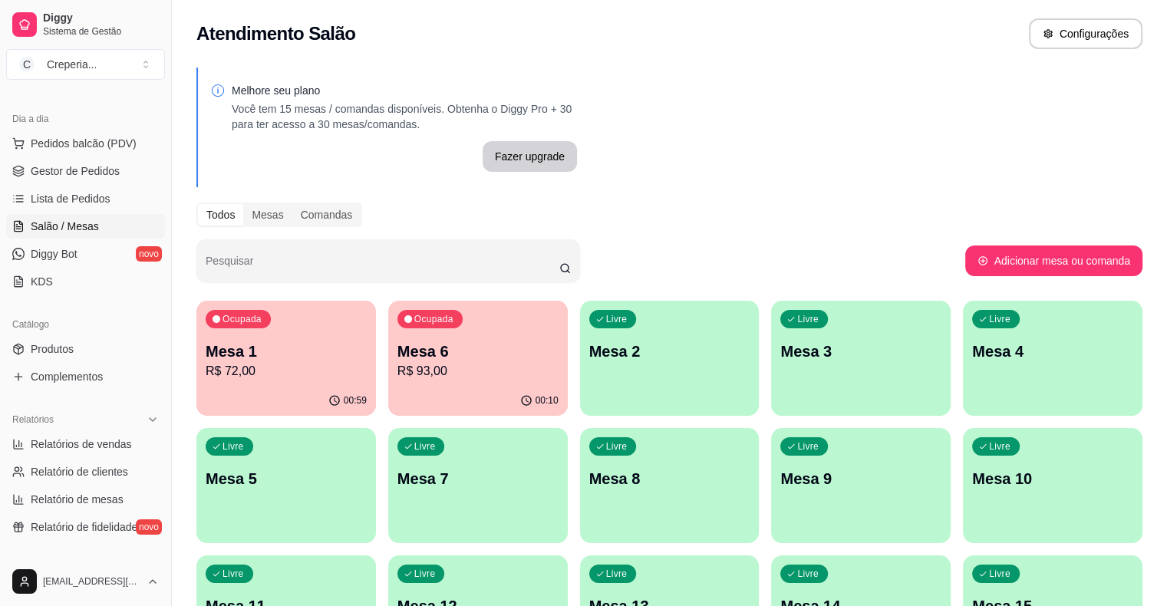
click at [289, 329] on div "Ocupada Mesa 1 R$ 72,00" at bounding box center [285, 343] width 179 height 85
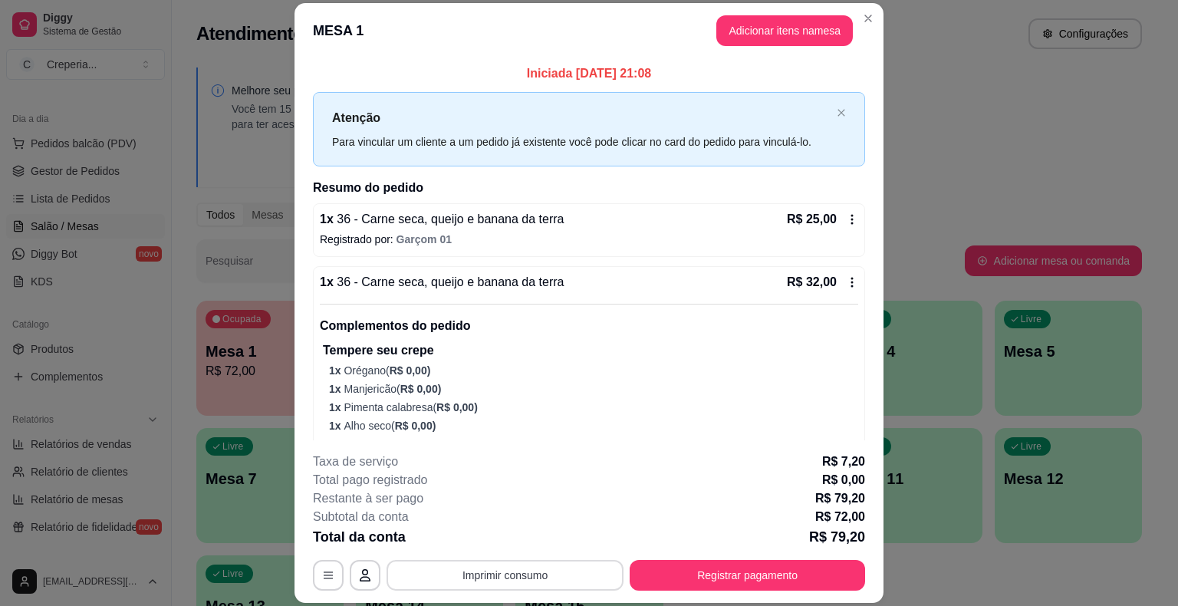
click at [457, 571] on button "Imprimir consumo" at bounding box center [505, 575] width 237 height 31
click at [469, 538] on button "IMPRESSORA" at bounding box center [504, 540] width 111 height 25
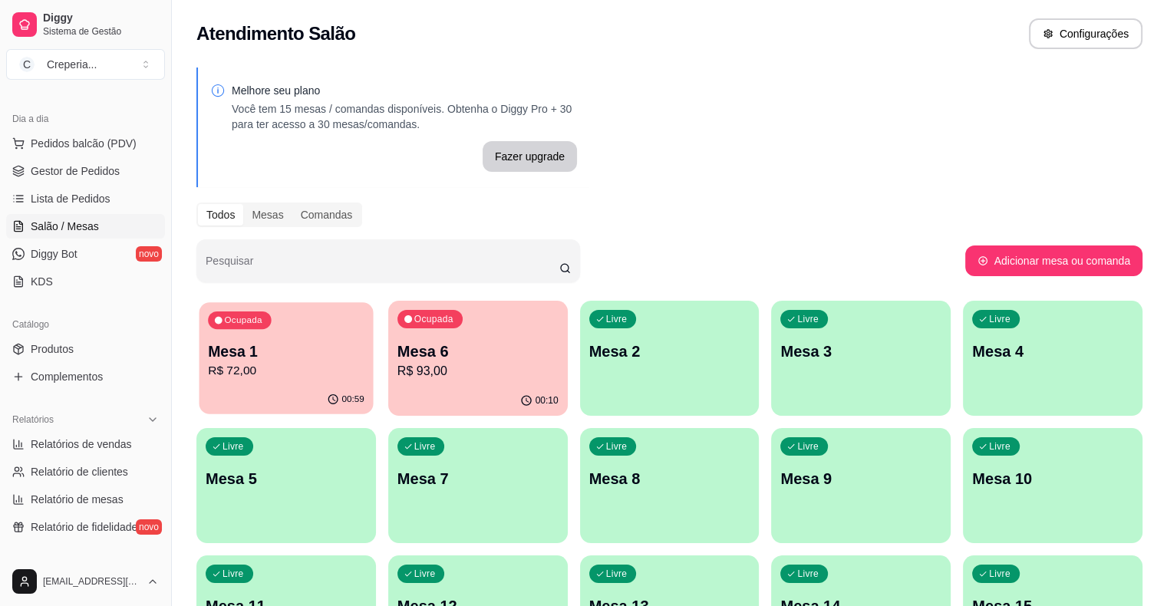
click at [261, 374] on p "R$ 72,00" at bounding box center [286, 371] width 156 height 18
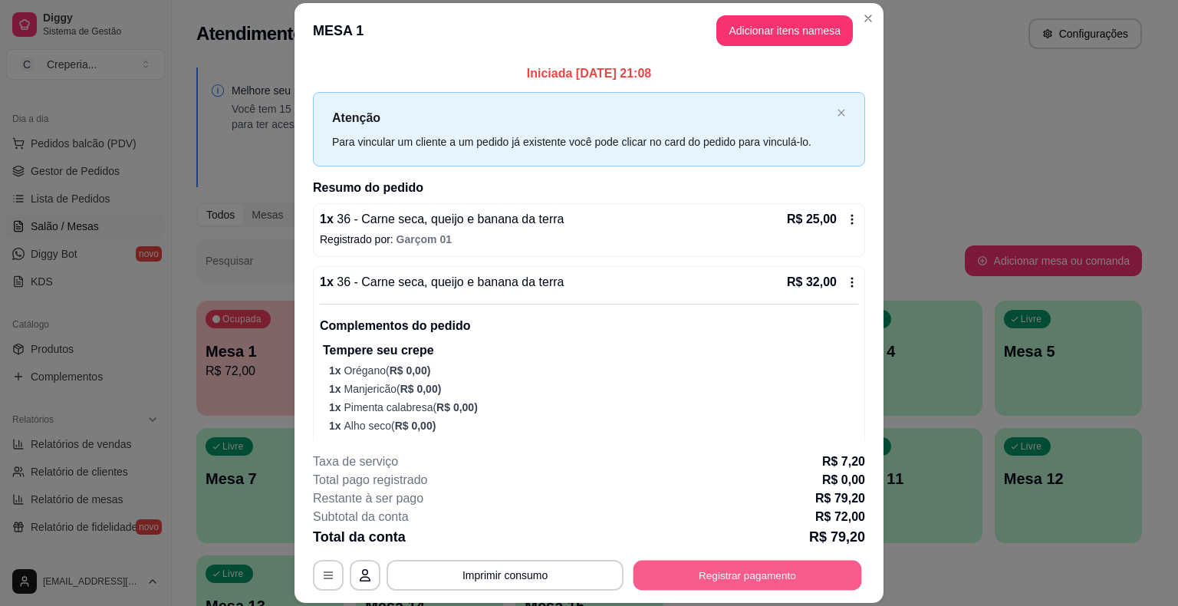
click at [717, 578] on button "Registrar pagamento" at bounding box center [748, 576] width 229 height 30
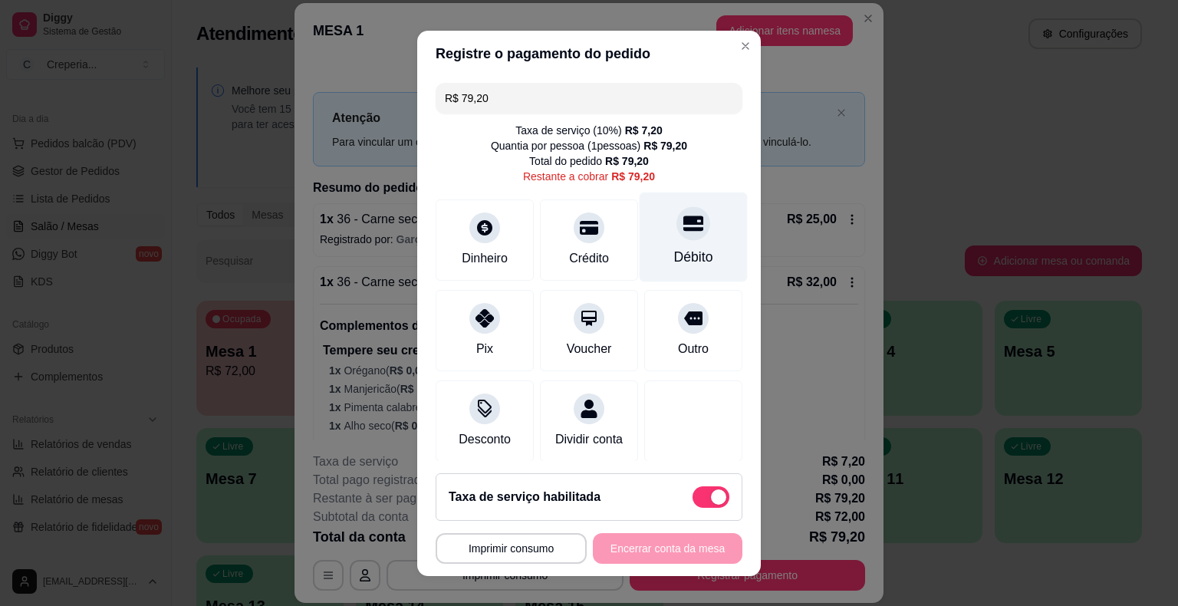
click at [647, 240] on div "Débito" at bounding box center [694, 237] width 108 height 90
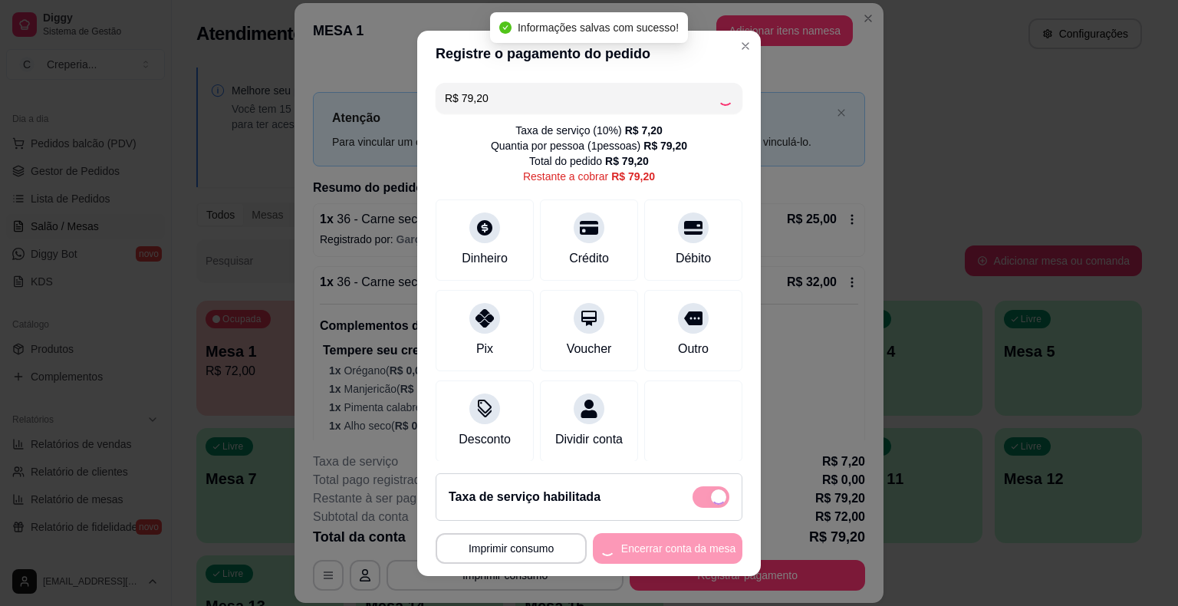
type input "R$ 0,00"
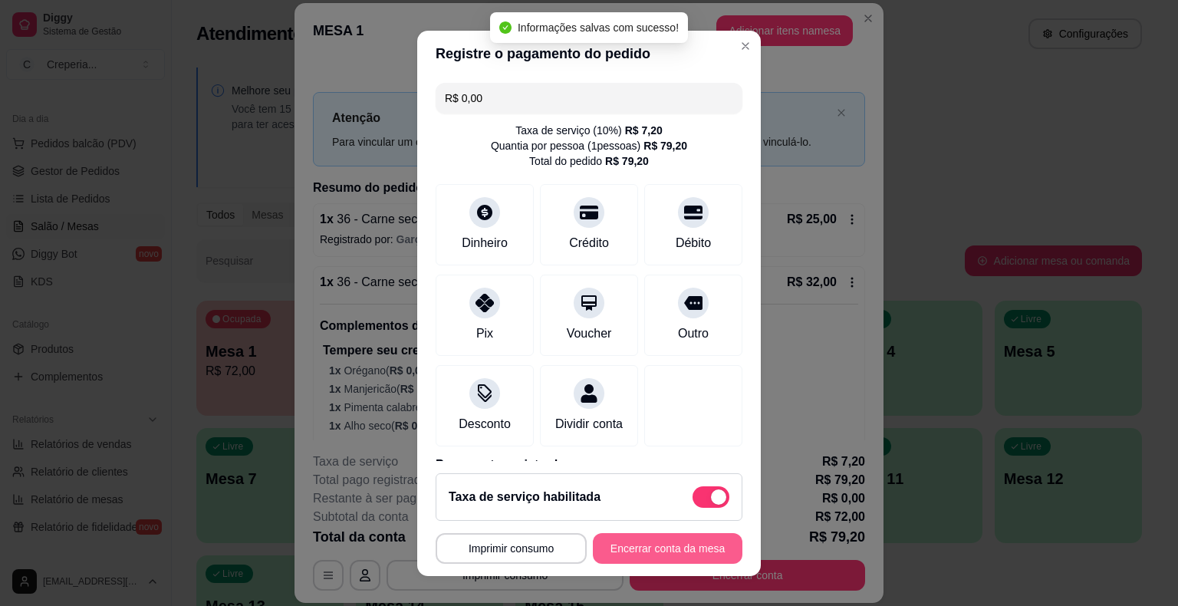
click at [667, 545] on button "Encerrar conta da mesa" at bounding box center [668, 548] width 150 height 31
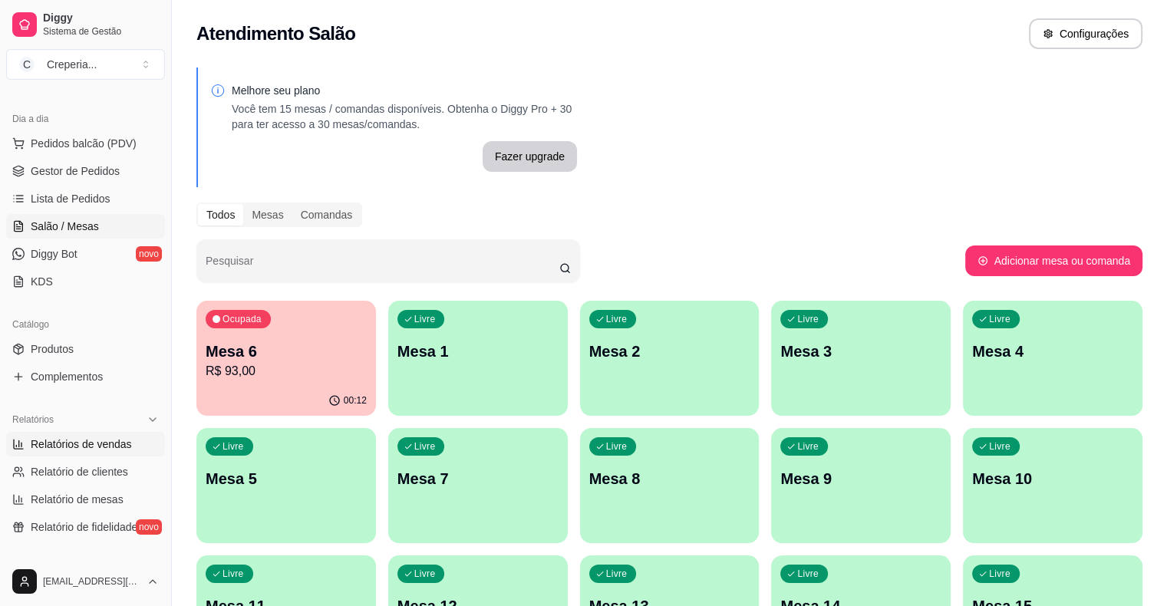
click at [136, 439] on link "Relatórios de vendas" at bounding box center [85, 444] width 159 height 25
select select "ALL"
select select "0"
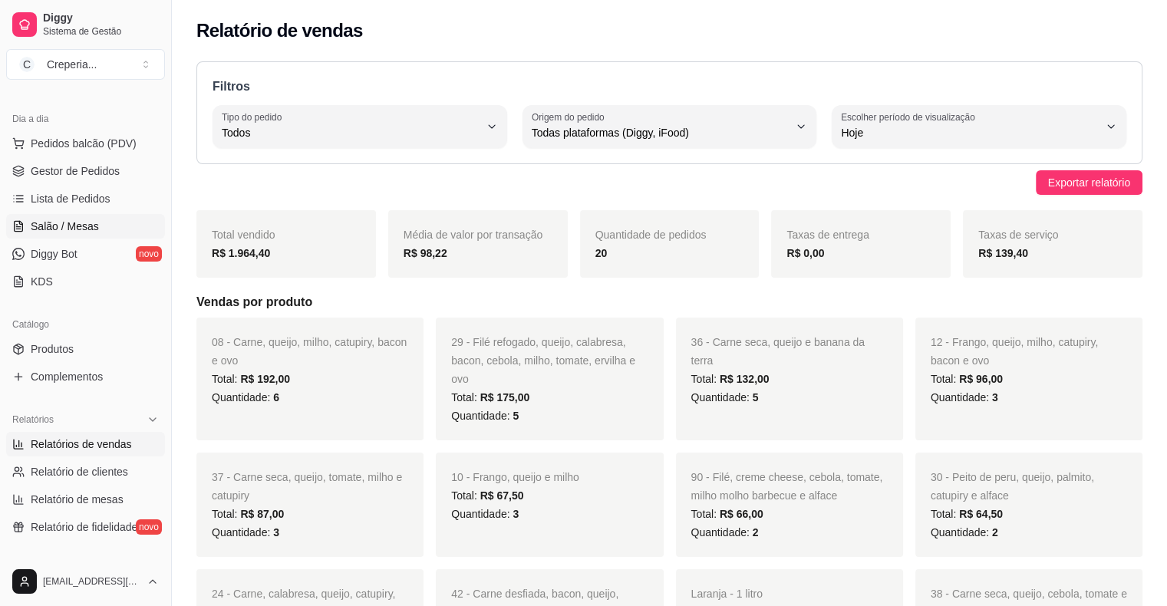
click at [88, 231] on span "Salão / Mesas" at bounding box center [65, 226] width 68 height 15
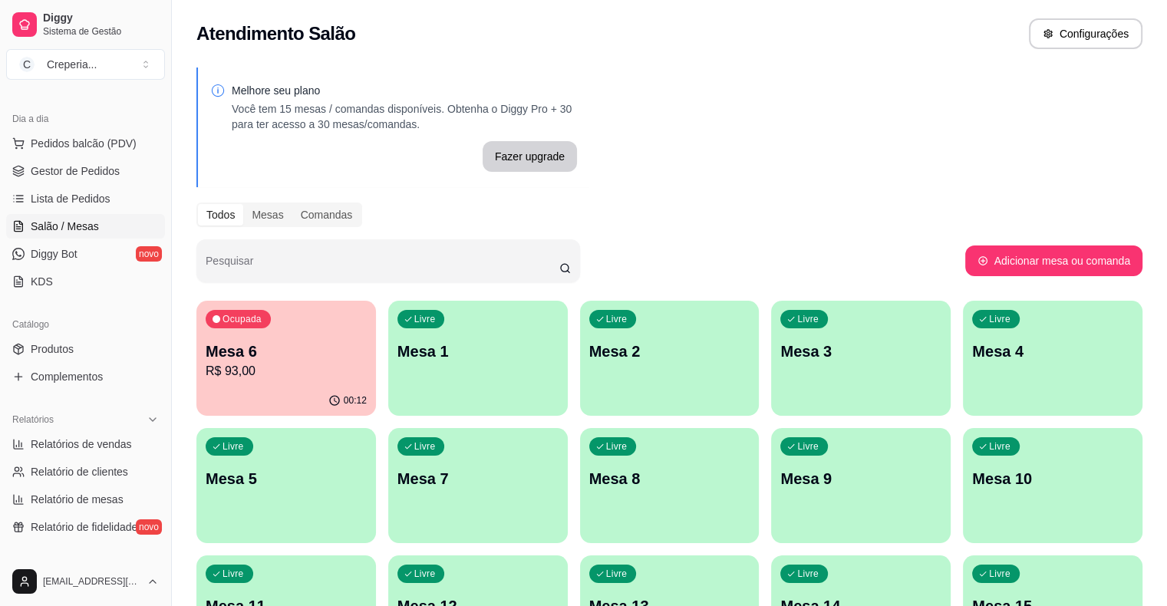
drag, startPoint x: 574, startPoint y: 493, endPoint x: 362, endPoint y: 480, distance: 212.9
click at [284, 369] on p "R$ 93,00" at bounding box center [286, 371] width 156 height 18
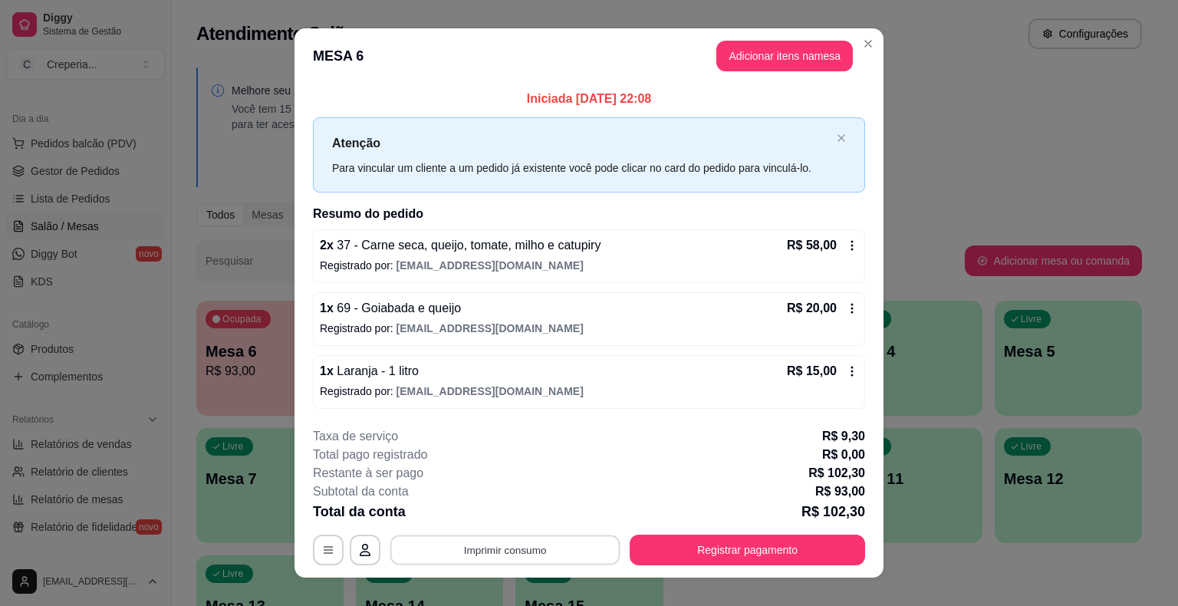
click at [529, 550] on button "Imprimir consumo" at bounding box center [505, 550] width 230 height 30
click at [489, 513] on button "IMPRESSORA" at bounding box center [503, 514] width 107 height 24
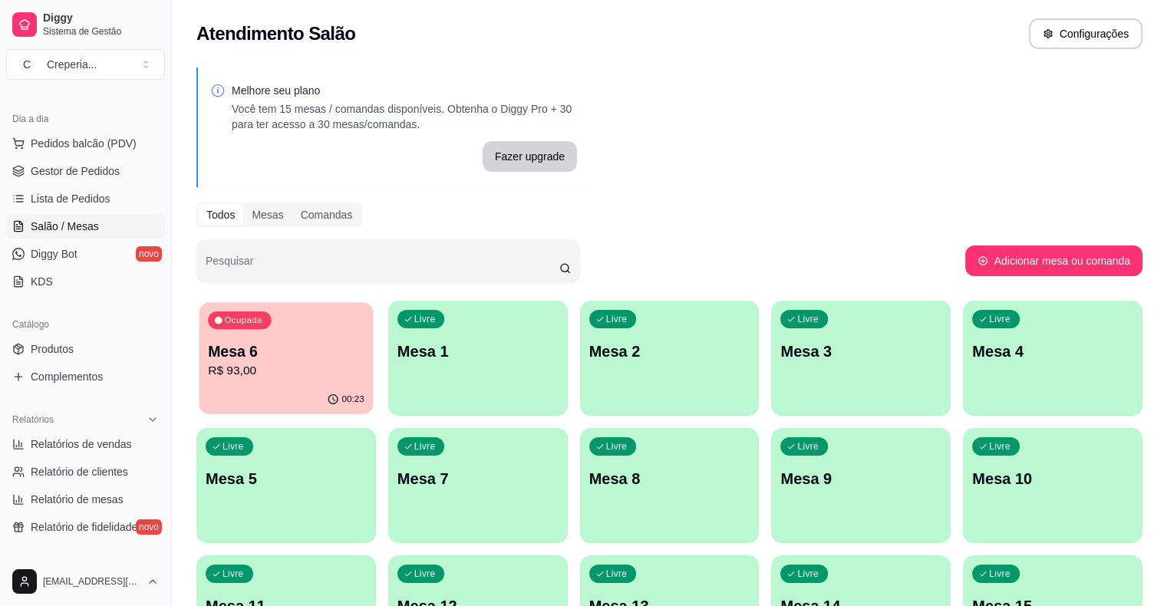
click at [246, 337] on div "Ocupada Mesa 6 R$ 93,00" at bounding box center [286, 343] width 174 height 83
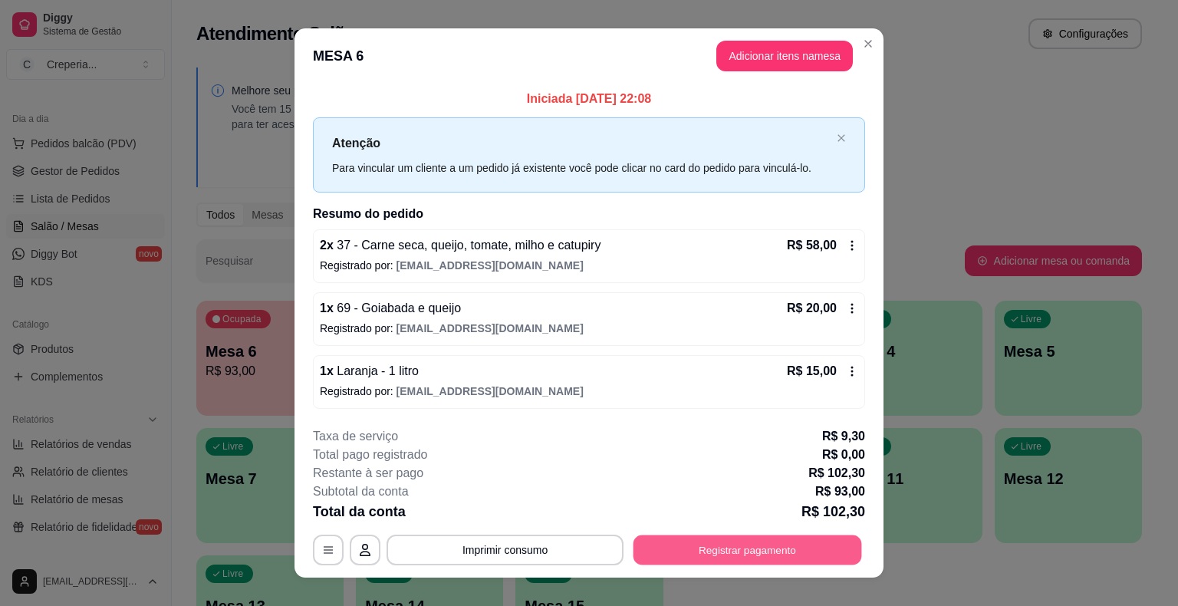
click at [709, 545] on button "Registrar pagamento" at bounding box center [748, 550] width 229 height 30
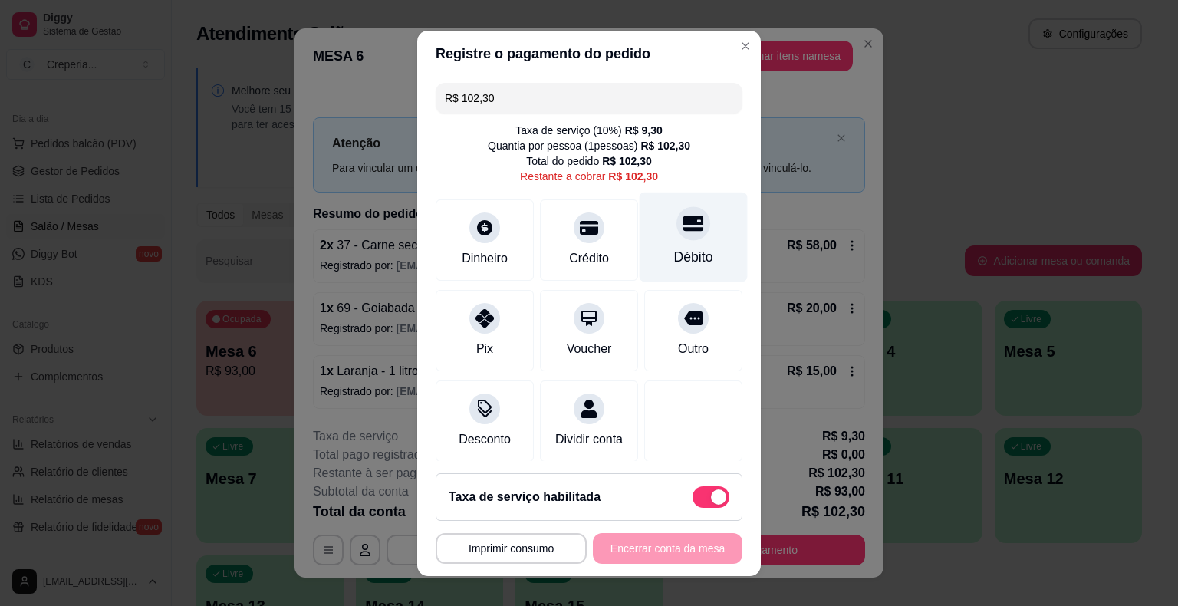
click at [683, 232] on icon at bounding box center [693, 223] width 20 height 20
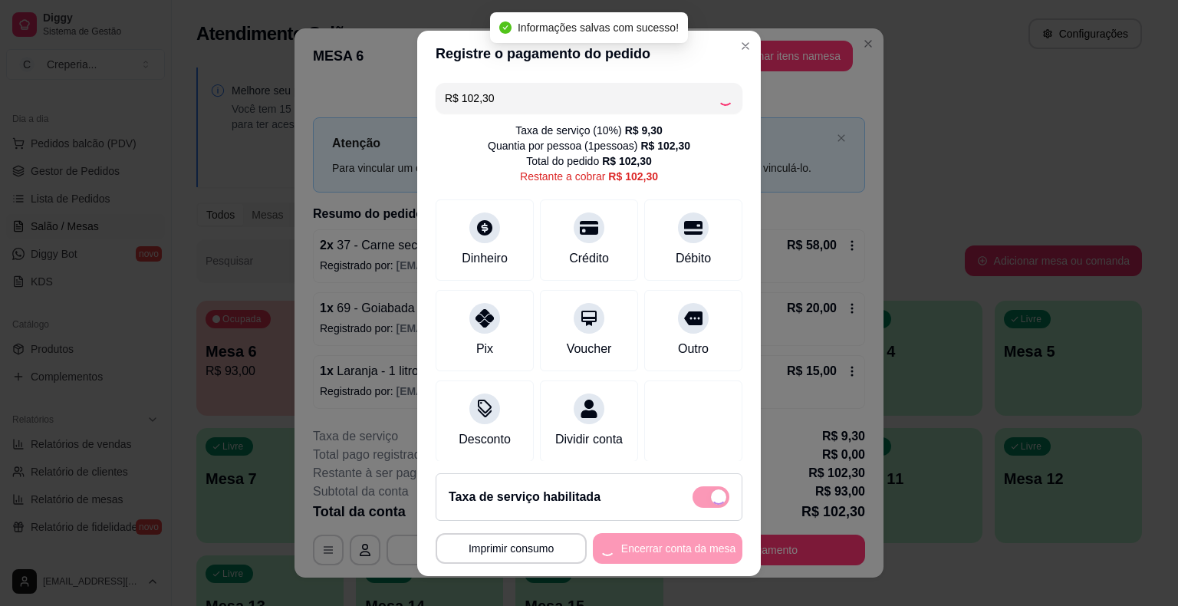
type input "R$ 0,00"
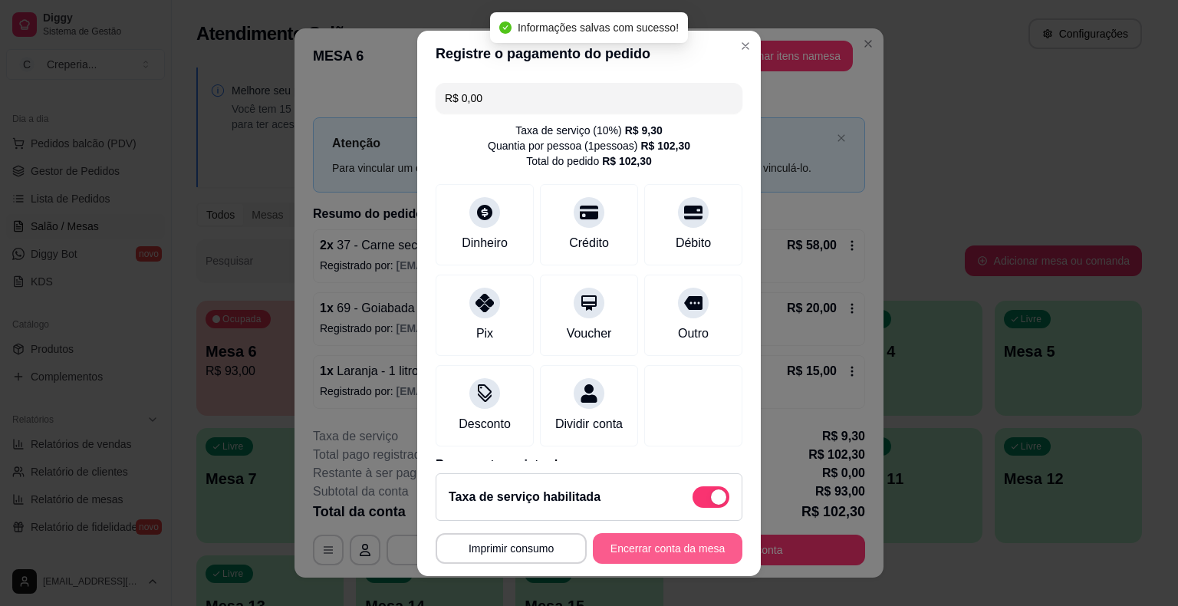
click at [620, 545] on button "Encerrar conta da mesa" at bounding box center [668, 548] width 150 height 31
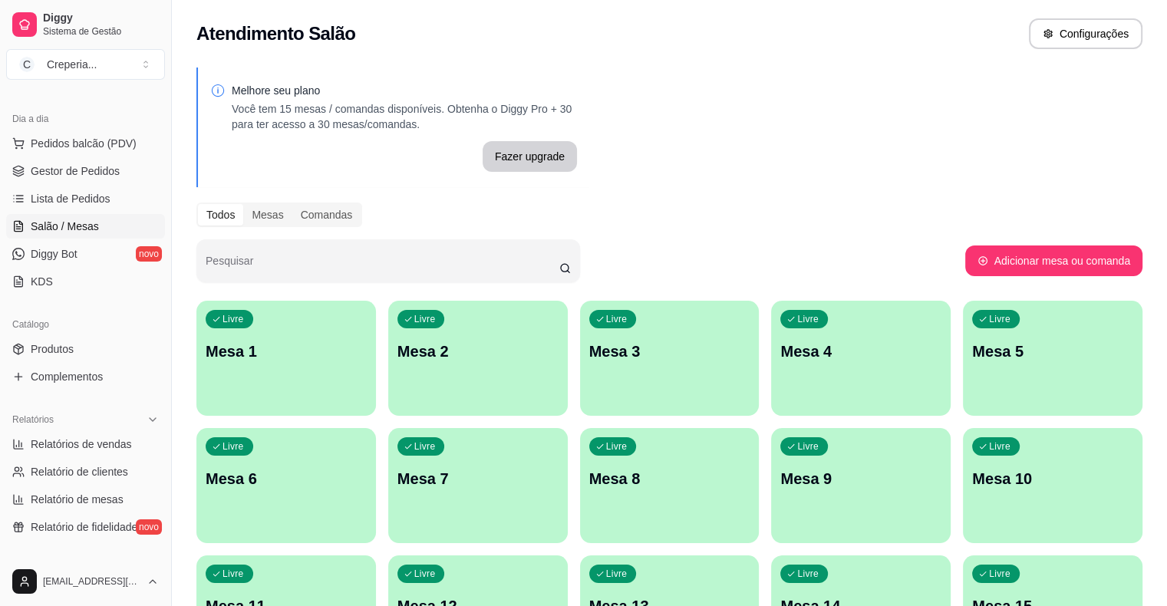
click at [1160, 2] on div "Atendimento Salão Configurações" at bounding box center [669, 29] width 995 height 58
